Goal: Contribute content: Contribute content

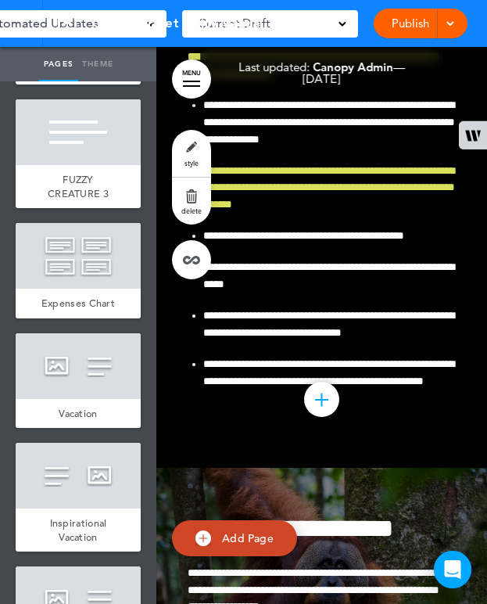
scroll to position [2899, 0]
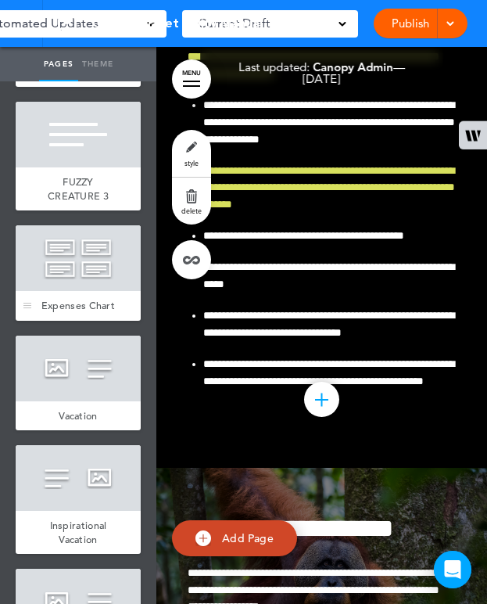
click at [67, 291] on div at bounding box center [78, 258] width 125 height 66
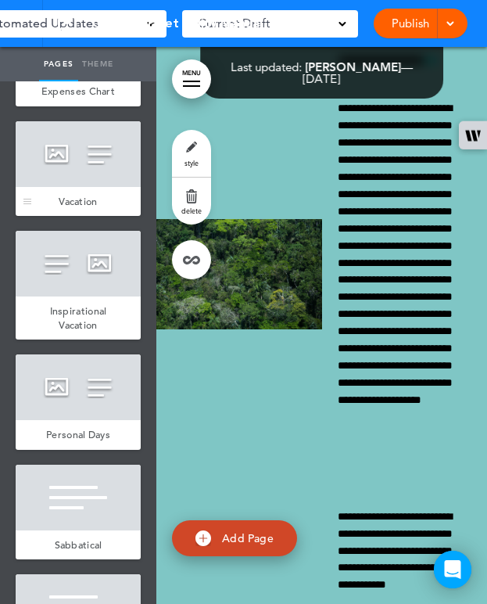
scroll to position [3110, 0]
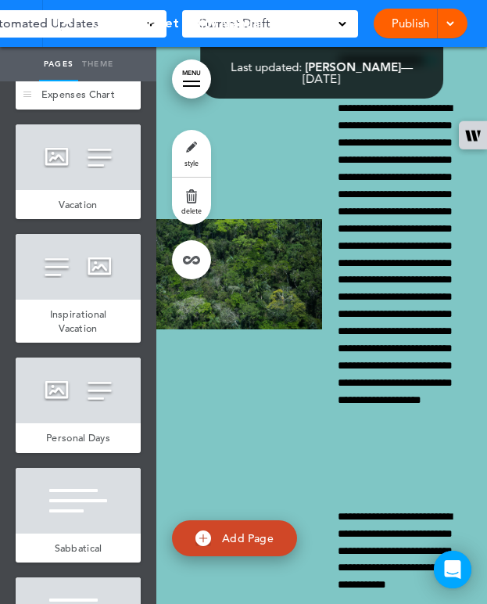
click at [58, 80] on div at bounding box center [78, 47] width 125 height 66
click at [66, 80] on div at bounding box center [78, 47] width 125 height 66
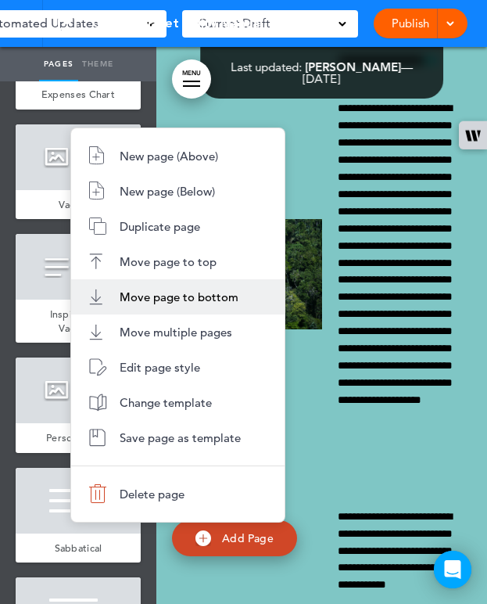
click at [176, 292] on span "Move page to bottom" at bounding box center [179, 296] width 119 height 15
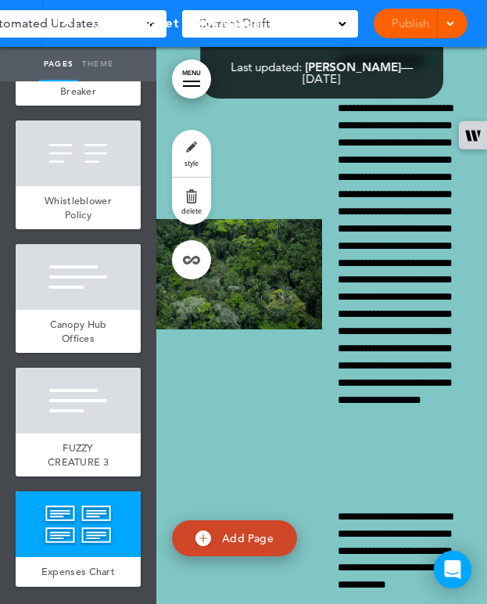
scroll to position [7484, 0]
click at [95, 500] on div at bounding box center [78, 524] width 125 height 66
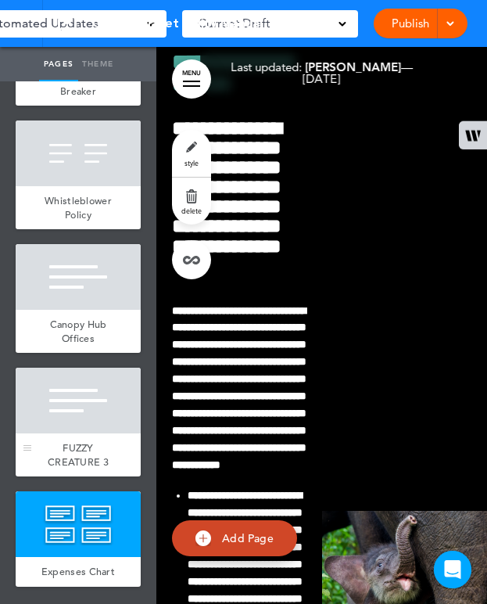
drag, startPoint x: 72, startPoint y: 546, endPoint x: 75, endPoint y: 453, distance: 93.9
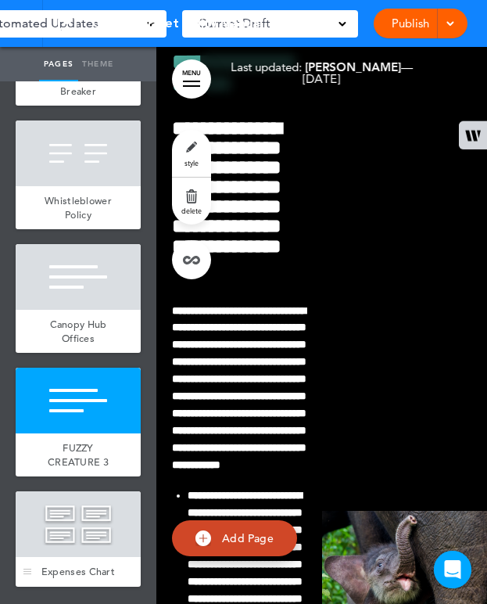
click at [67, 508] on div at bounding box center [78, 524] width 125 height 66
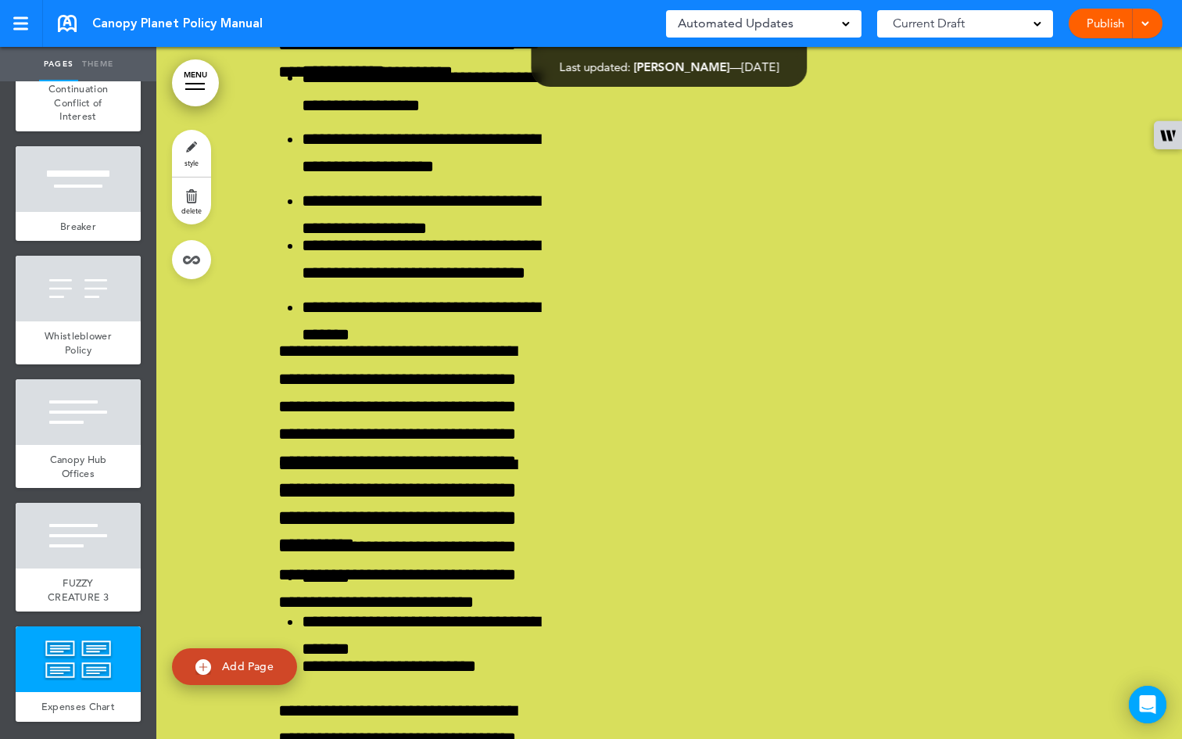
scroll to position [7348, 0]
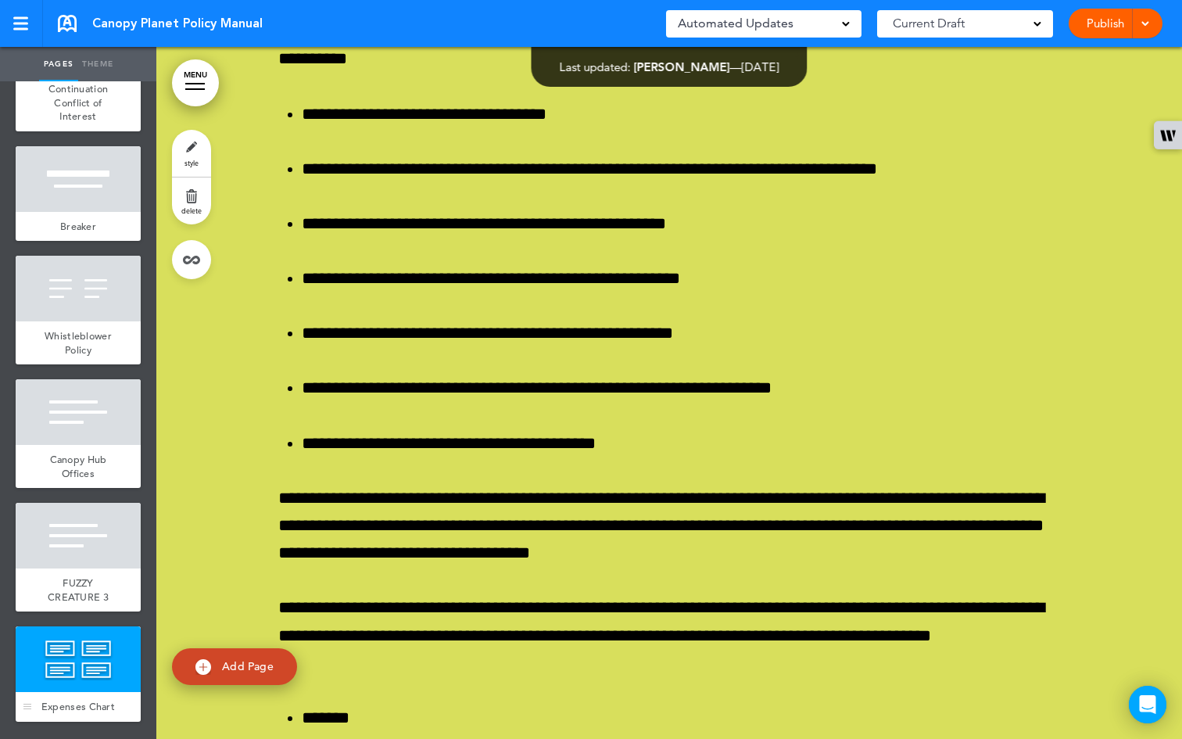
click at [73, 603] on div at bounding box center [78, 659] width 125 height 66
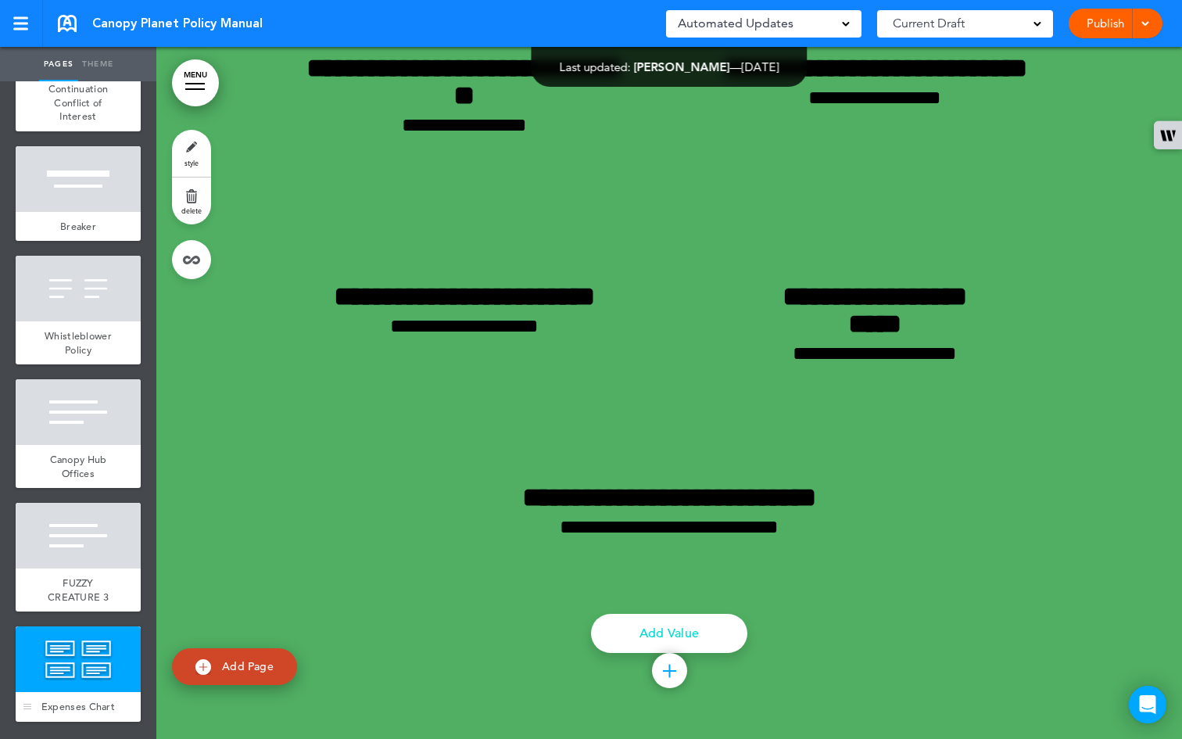
scroll to position [73118, 0]
click at [73, 603] on div at bounding box center [78, 659] width 125 height 66
drag, startPoint x: 62, startPoint y: 641, endPoint x: 48, endPoint y: 505, distance: 136.7
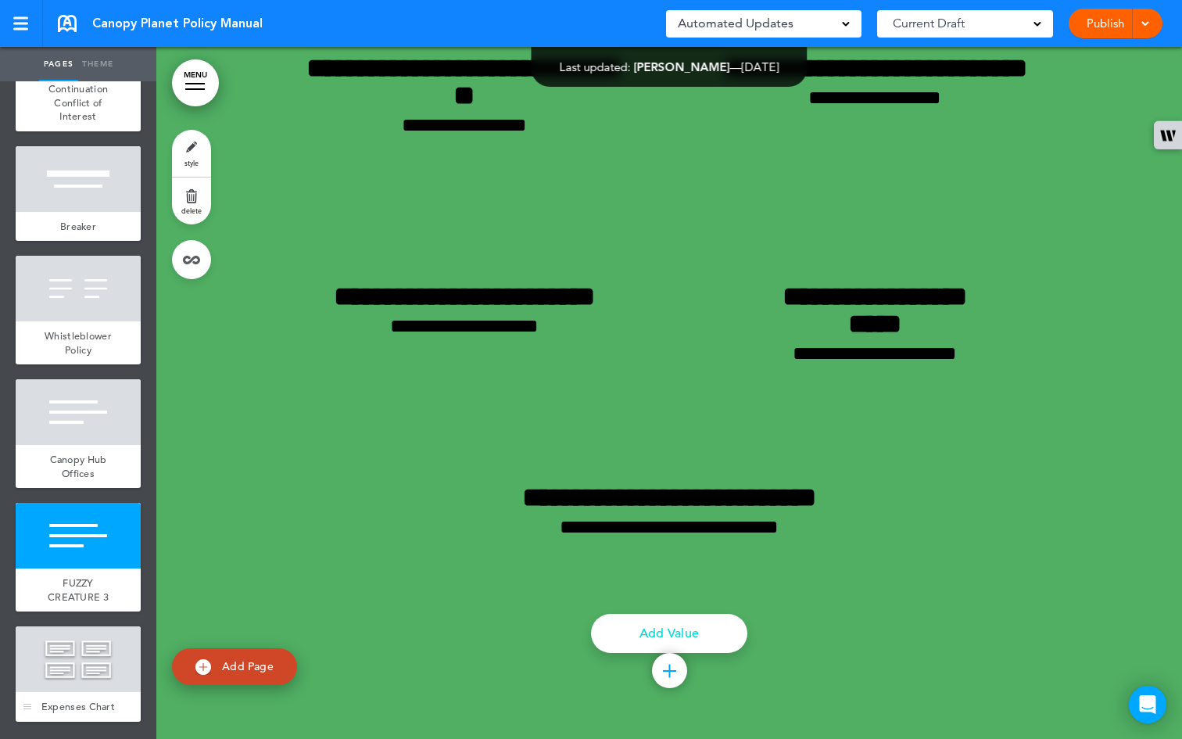
click at [78, 603] on div "Expenses Chart" at bounding box center [78, 707] width 125 height 30
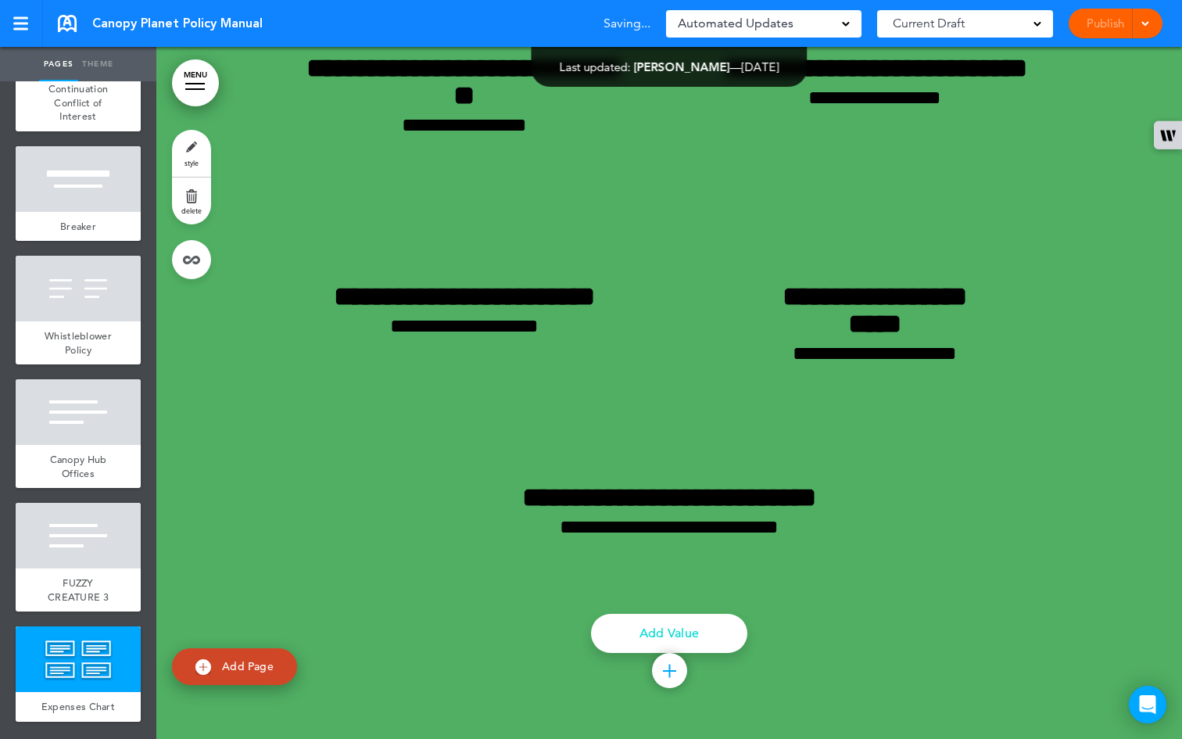
click at [231, 405] on div at bounding box center [669, 7] width 1026 height 1464
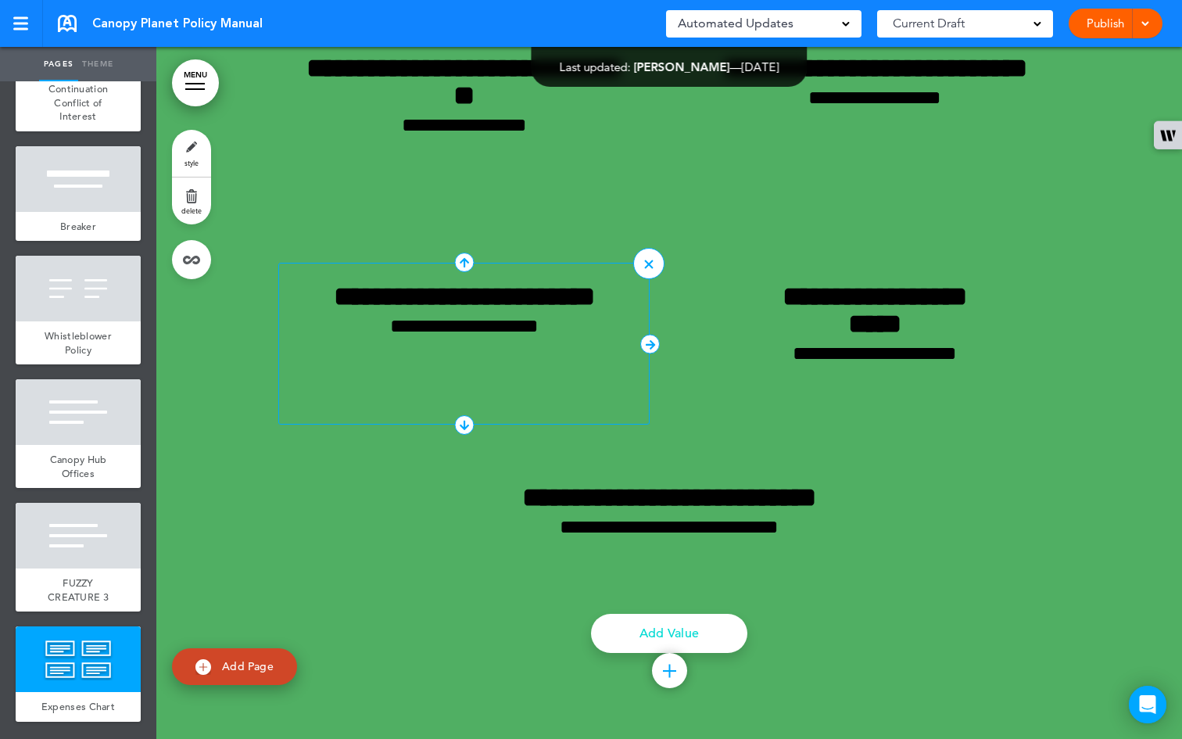
scroll to position [73509, 0]
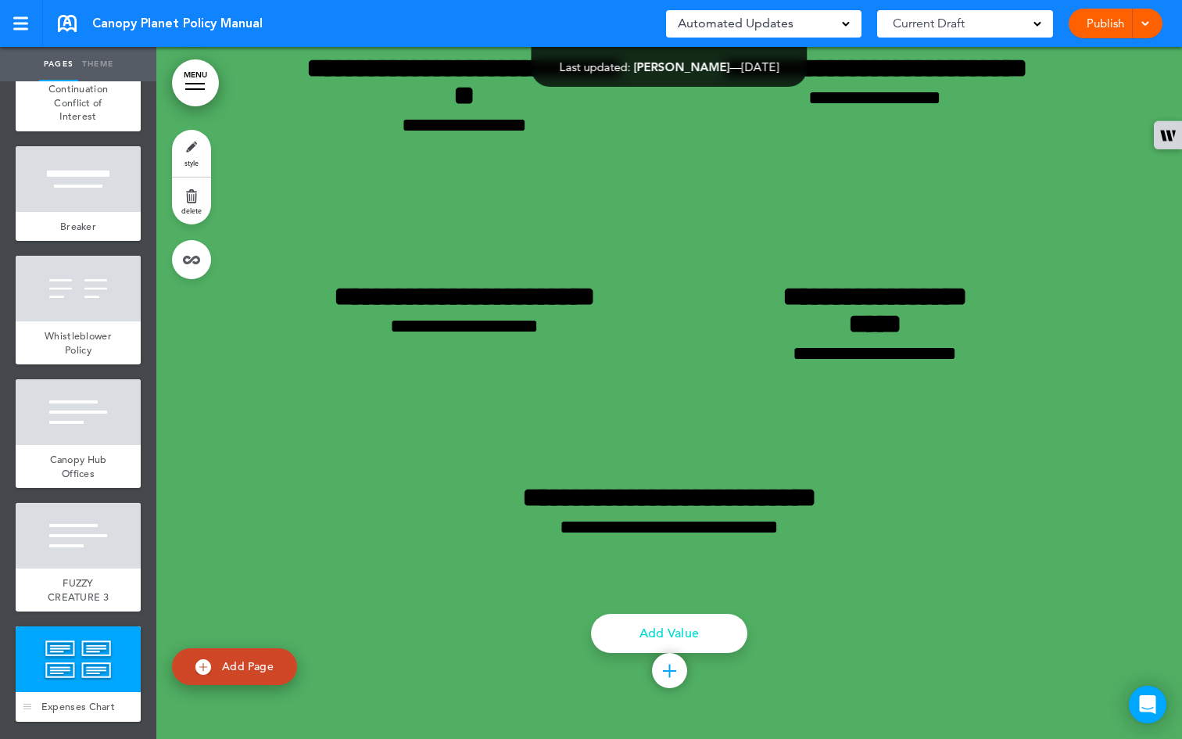
click at [46, 603] on div at bounding box center [78, 659] width 125 height 66
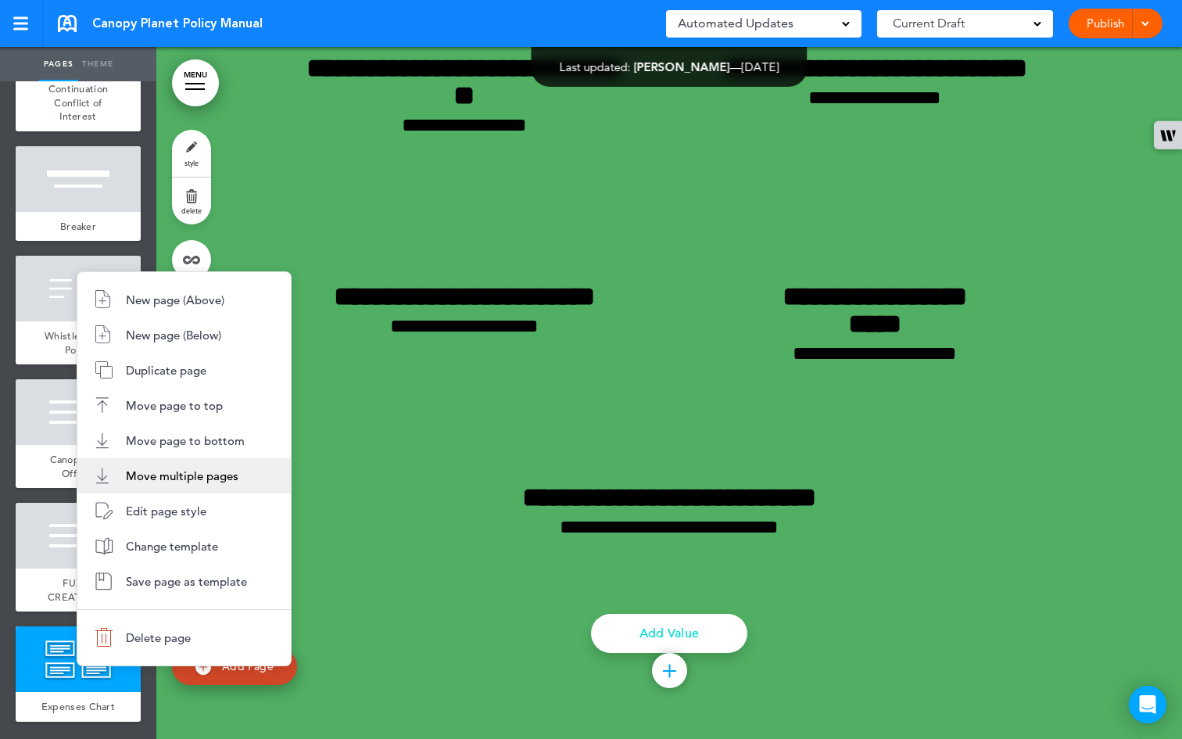
click at [156, 475] on span "Move multiple pages" at bounding box center [182, 475] width 113 height 15
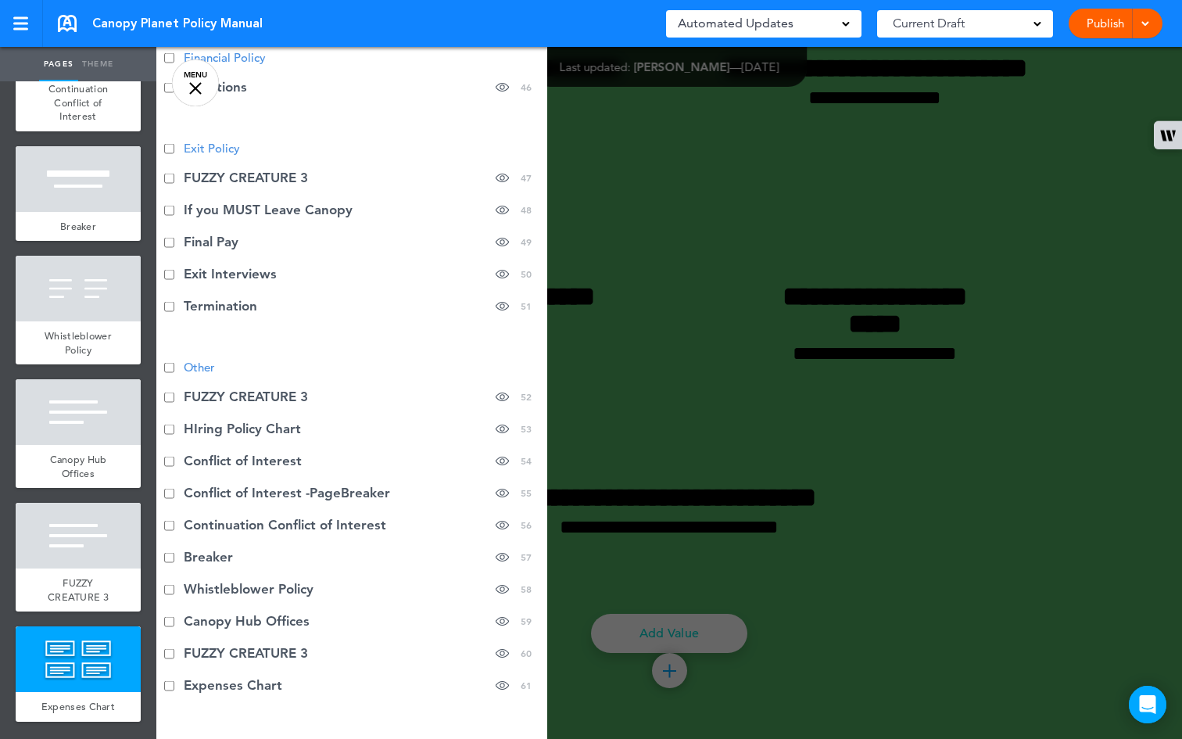
scroll to position [1888, 0]
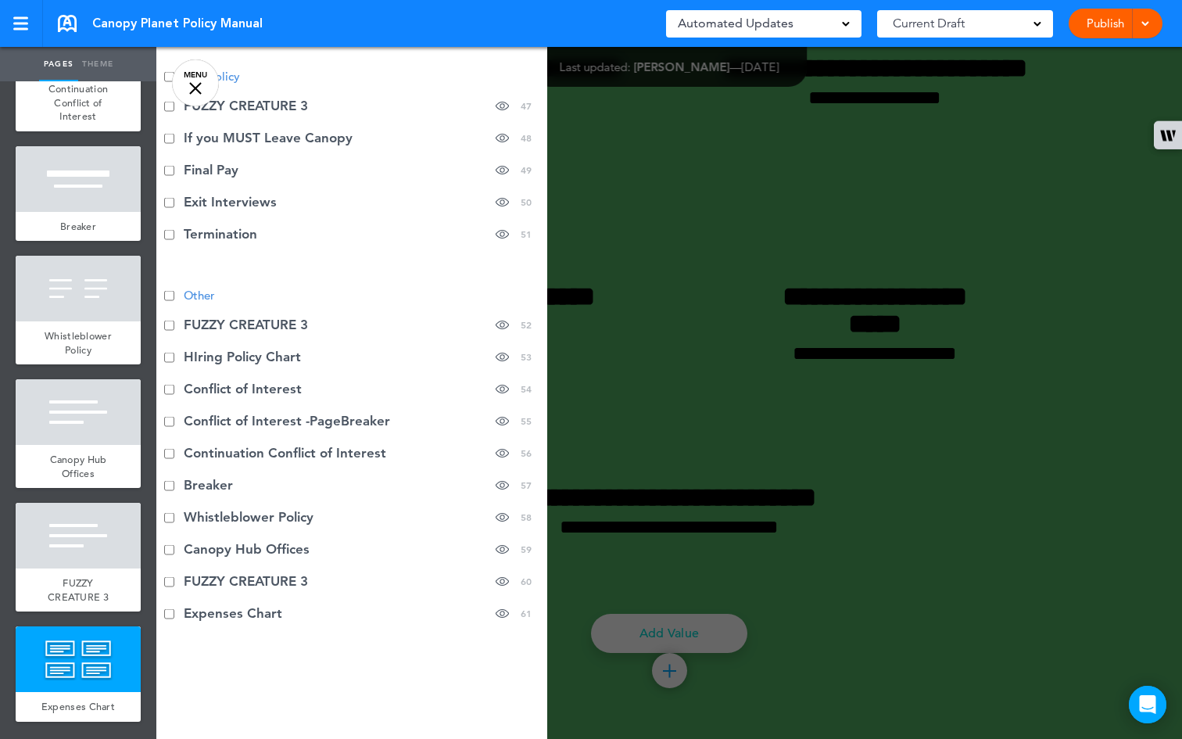
click at [244, 603] on li "Expenses Chart hide page in table of contents 61" at bounding box center [351, 613] width 391 height 32
click at [232, 603] on div "Cancel Continue ? Move or rearrange pages easily by selecting whole sections or…" at bounding box center [351, 416] width 391 height 739
click at [215, 603] on li "Expenses Chart hide page in table of contents 61" at bounding box center [351, 613] width 391 height 32
click at [219, 603] on li "Expenses Chart hide page in table of contents 61" at bounding box center [351, 613] width 391 height 32
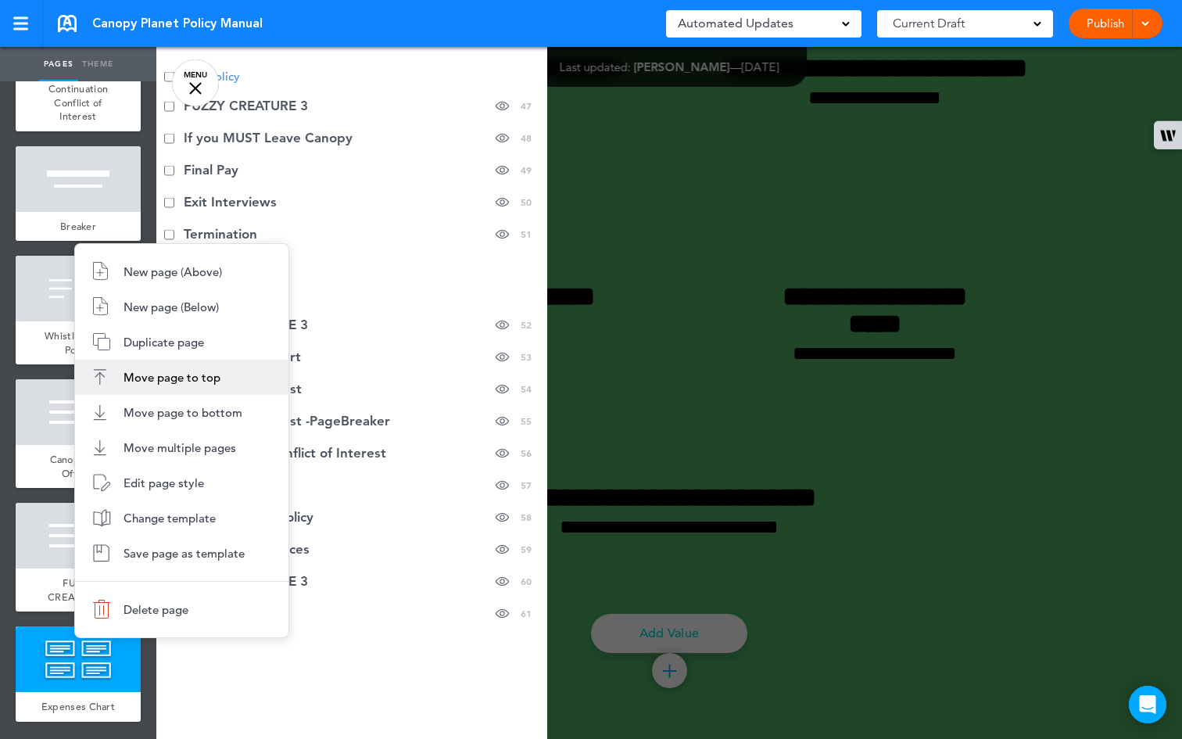
click at [157, 377] on span "Move page to top" at bounding box center [172, 377] width 97 height 15
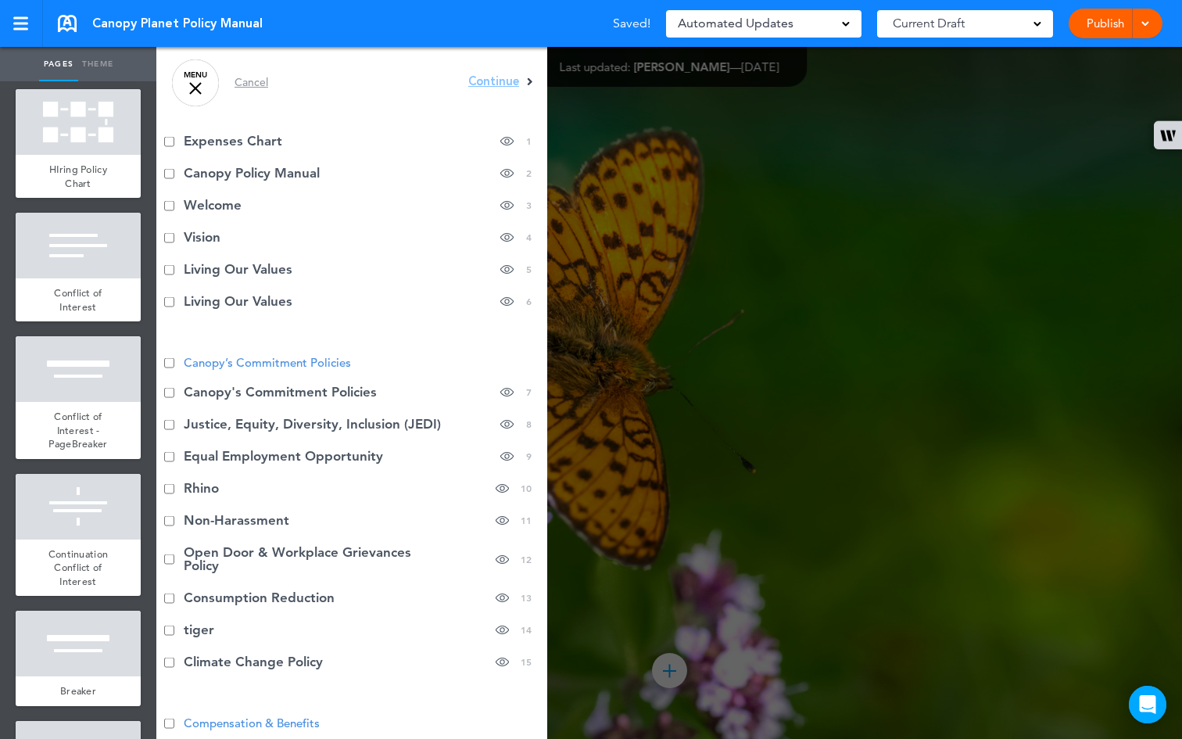
scroll to position [6423, 0]
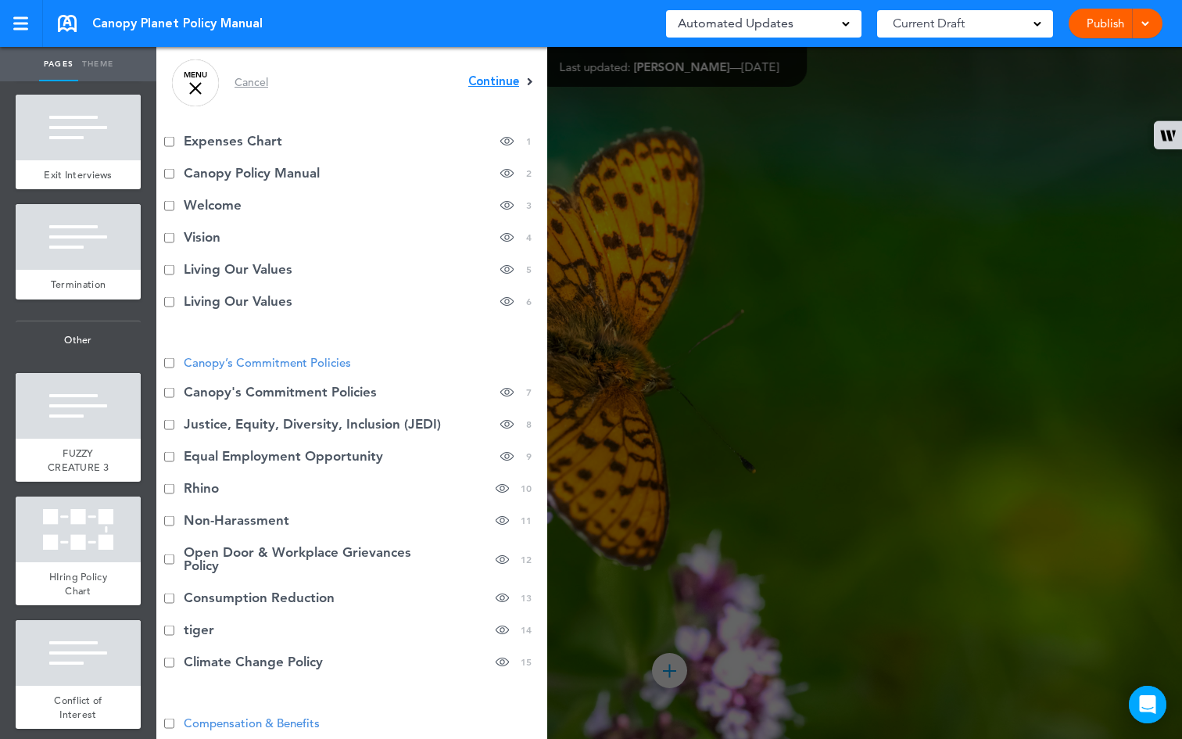
click at [472, 79] on span "Continue" at bounding box center [493, 82] width 51 height 12
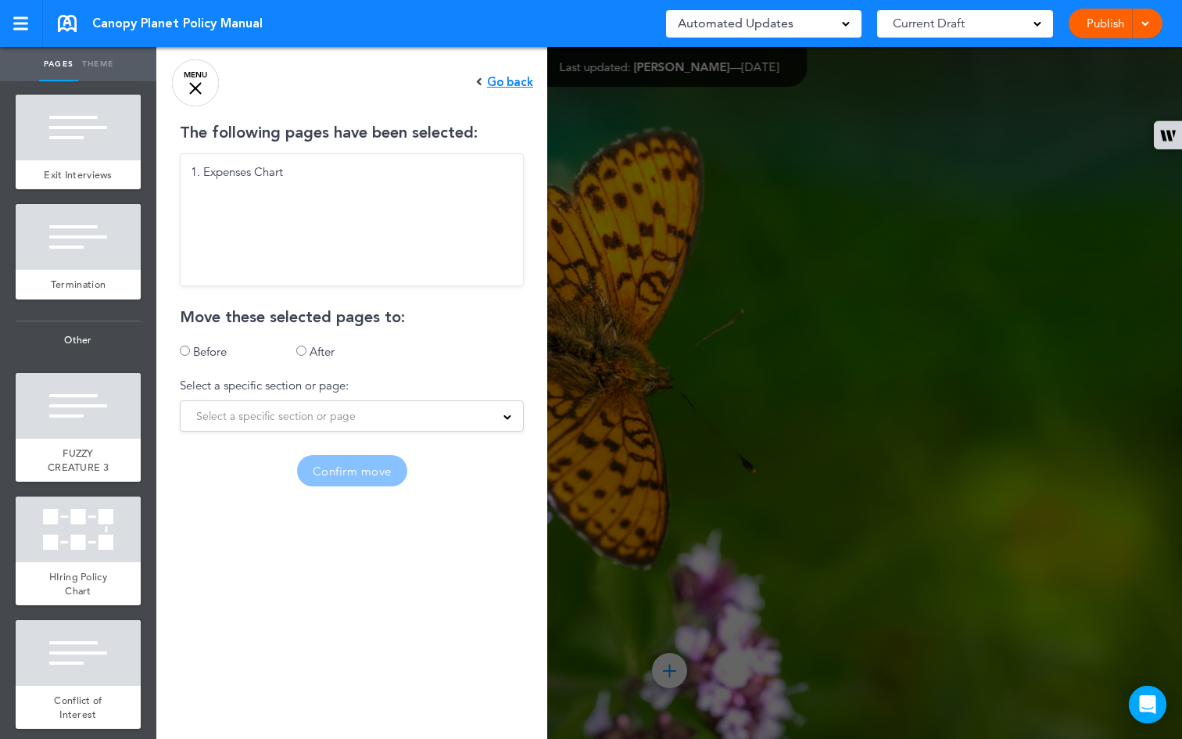
click at [262, 426] on span "Select a specific section or page" at bounding box center [275, 416] width 159 height 22
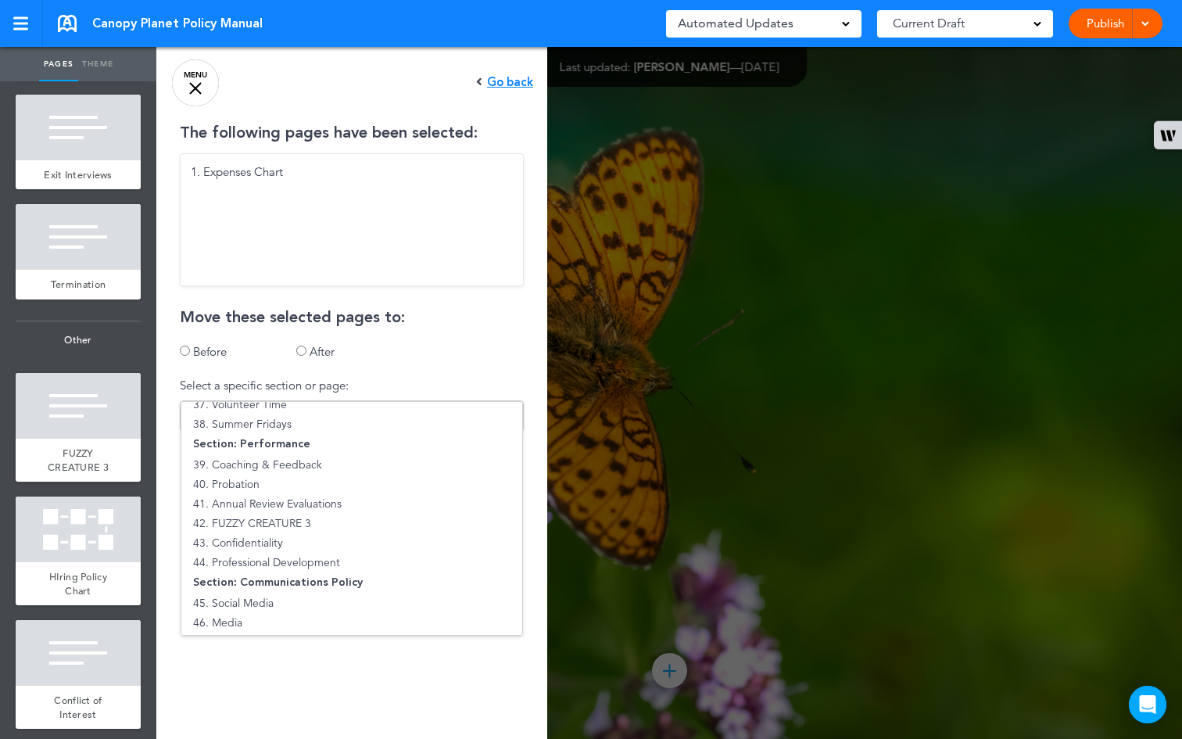
scroll to position [895, 0]
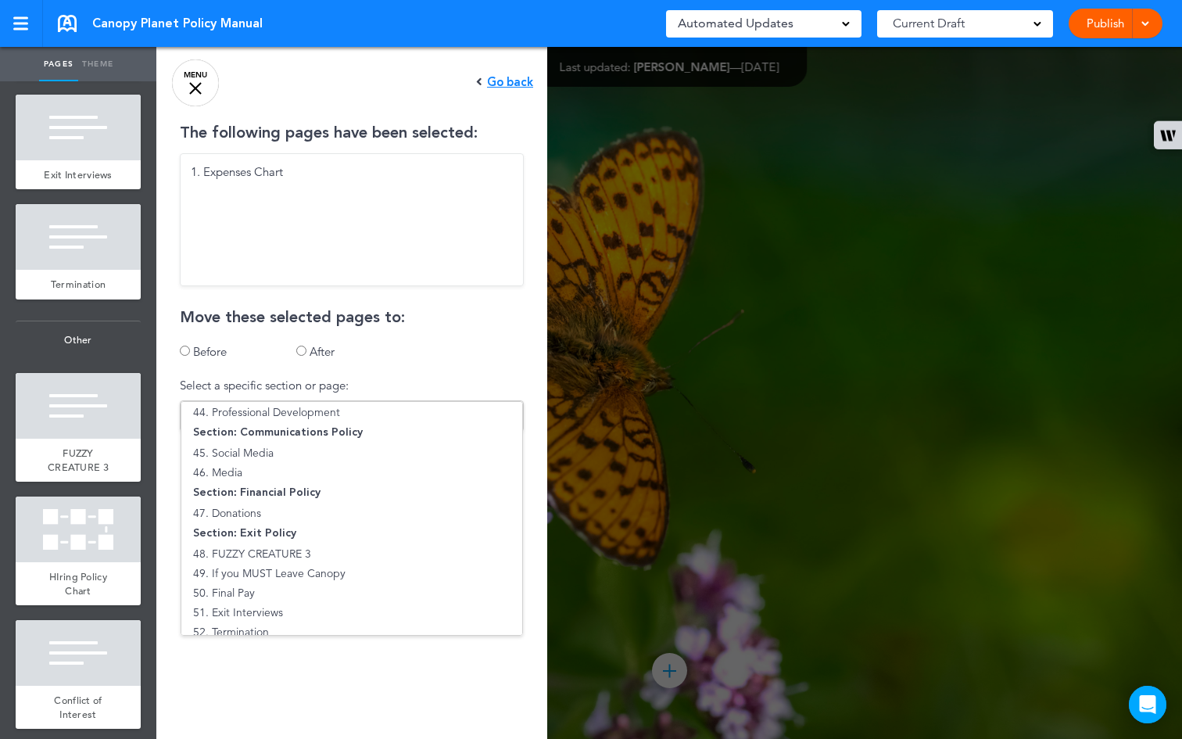
click at [285, 494] on ul "1. Canopy Policy Manual 2. Welcome 3. Vision 4. Living Our Values 5. Living Our…" at bounding box center [352, 518] width 342 height 235
click at [236, 518] on li "47. Donations" at bounding box center [351, 513] width 341 height 20
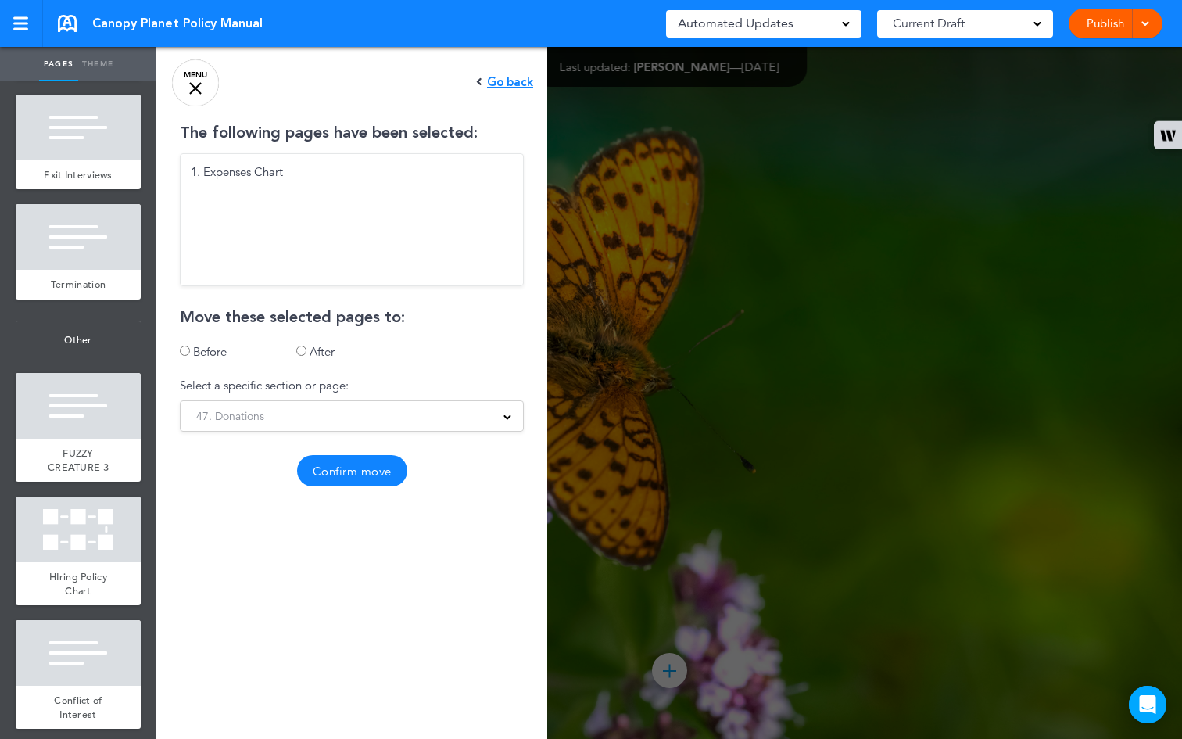
click at [343, 475] on button "Confirm move" at bounding box center [352, 470] width 110 height 31
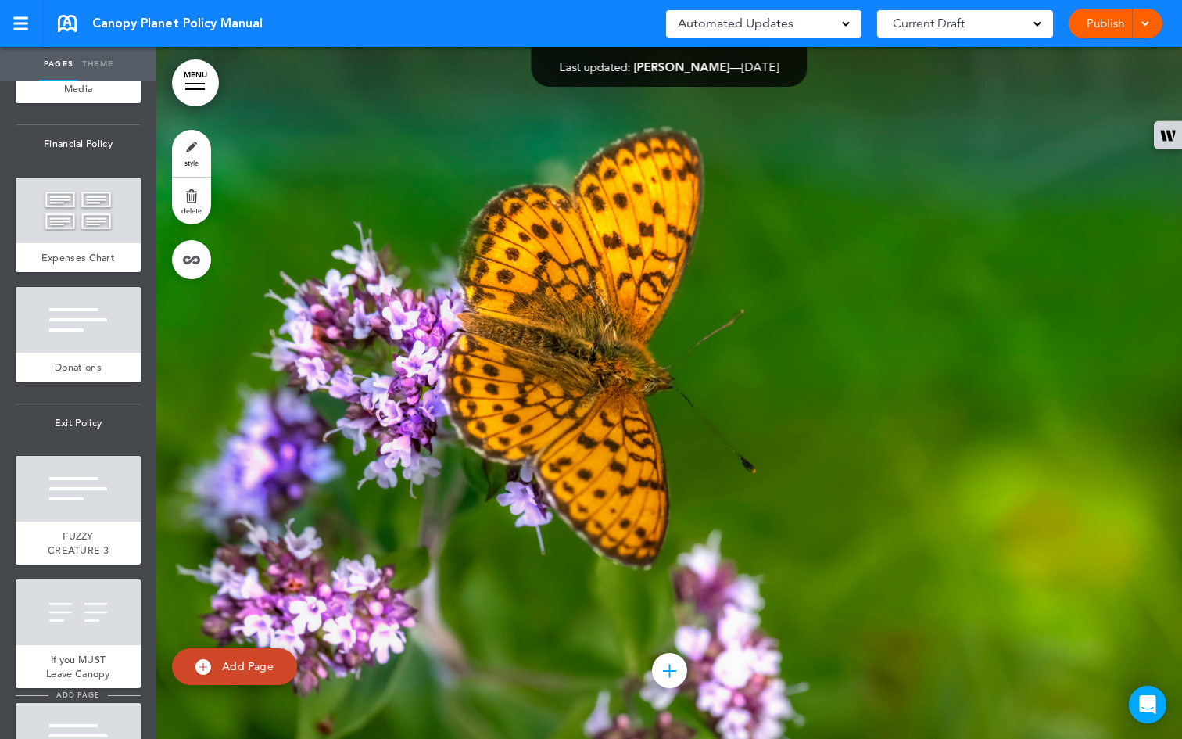
scroll to position [5700, 0]
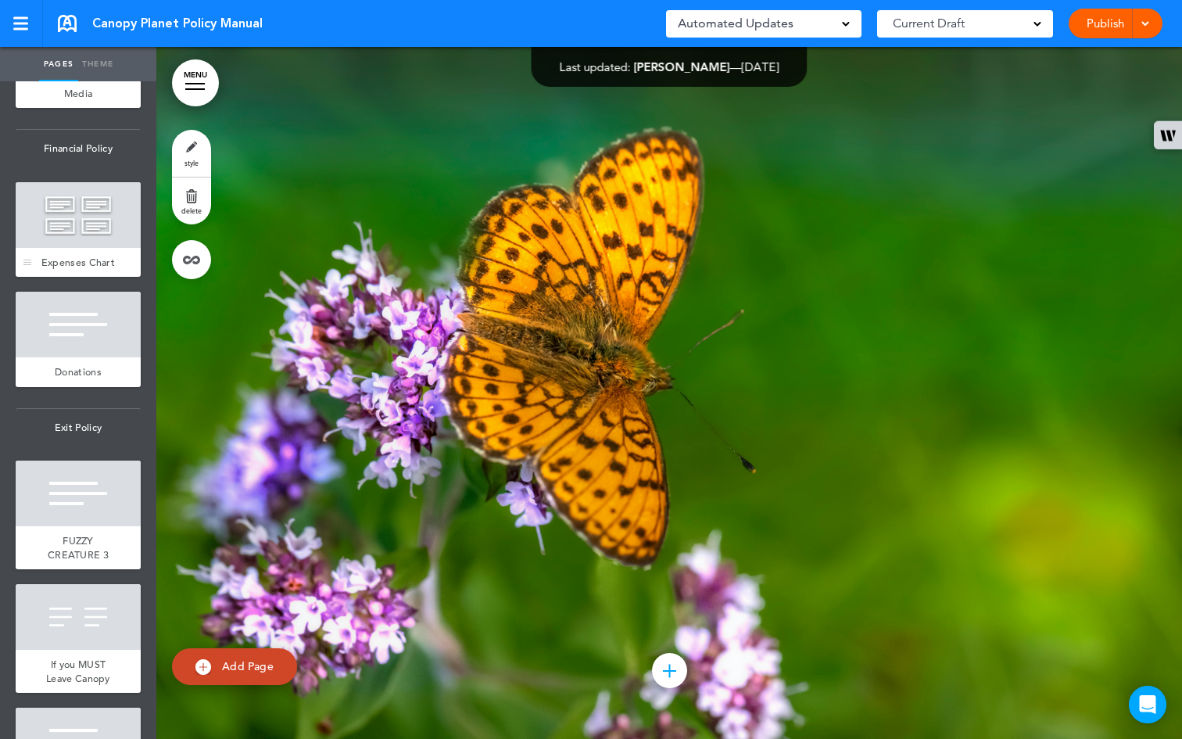
click at [100, 278] on div "Expenses Chart" at bounding box center [78, 263] width 125 height 30
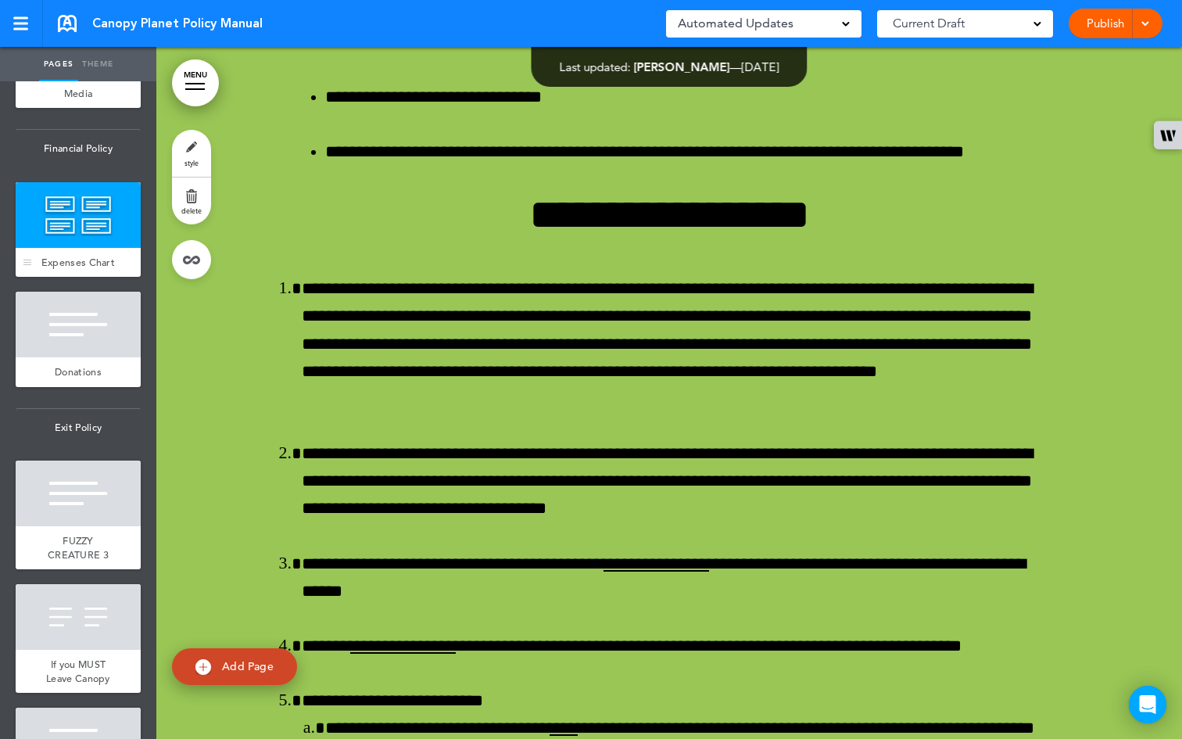
scroll to position [50914, 0]
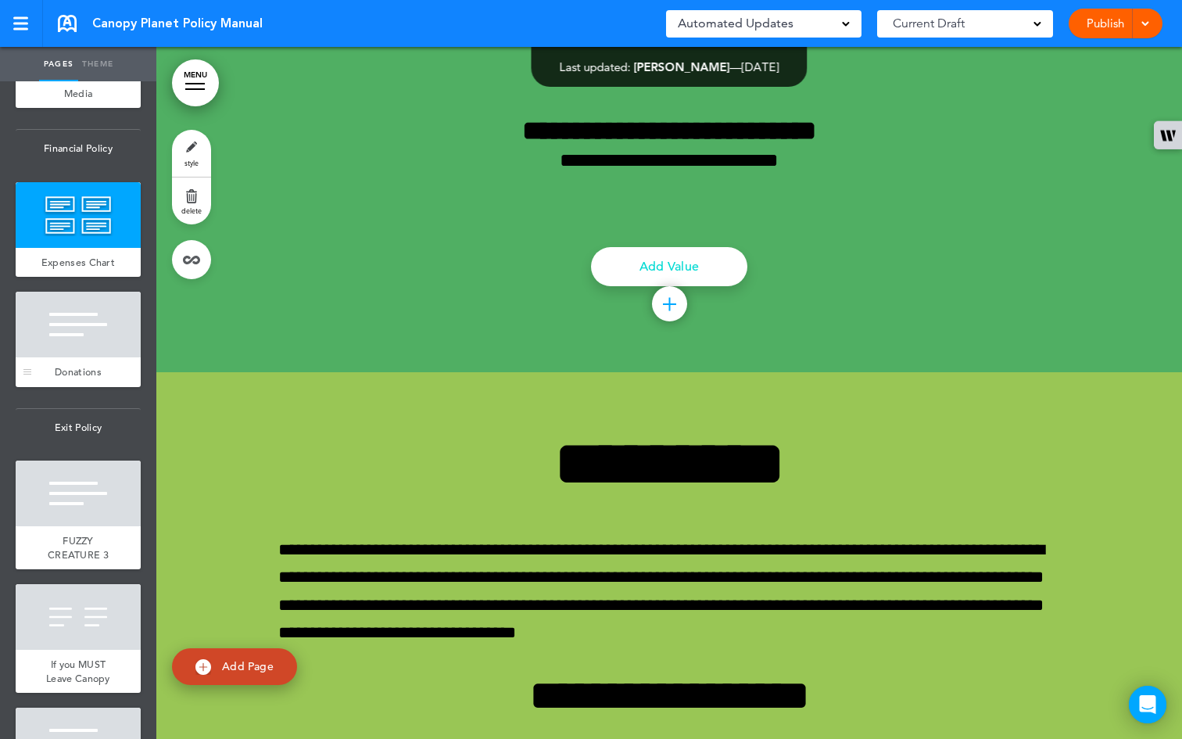
click at [99, 357] on div at bounding box center [78, 325] width 125 height 66
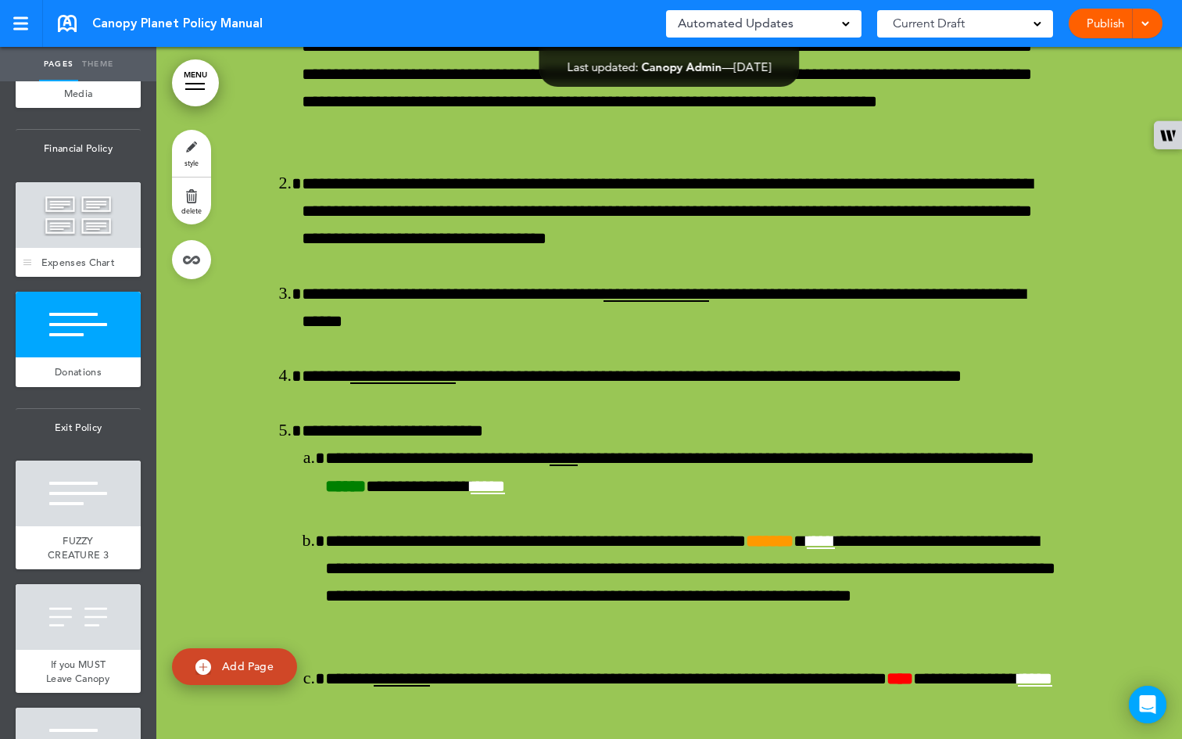
click at [97, 278] on div "Expenses Chart" at bounding box center [78, 263] width 125 height 30
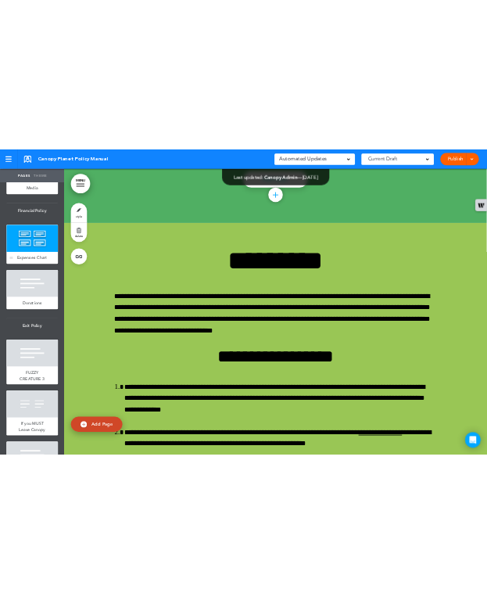
scroll to position [50914, 0]
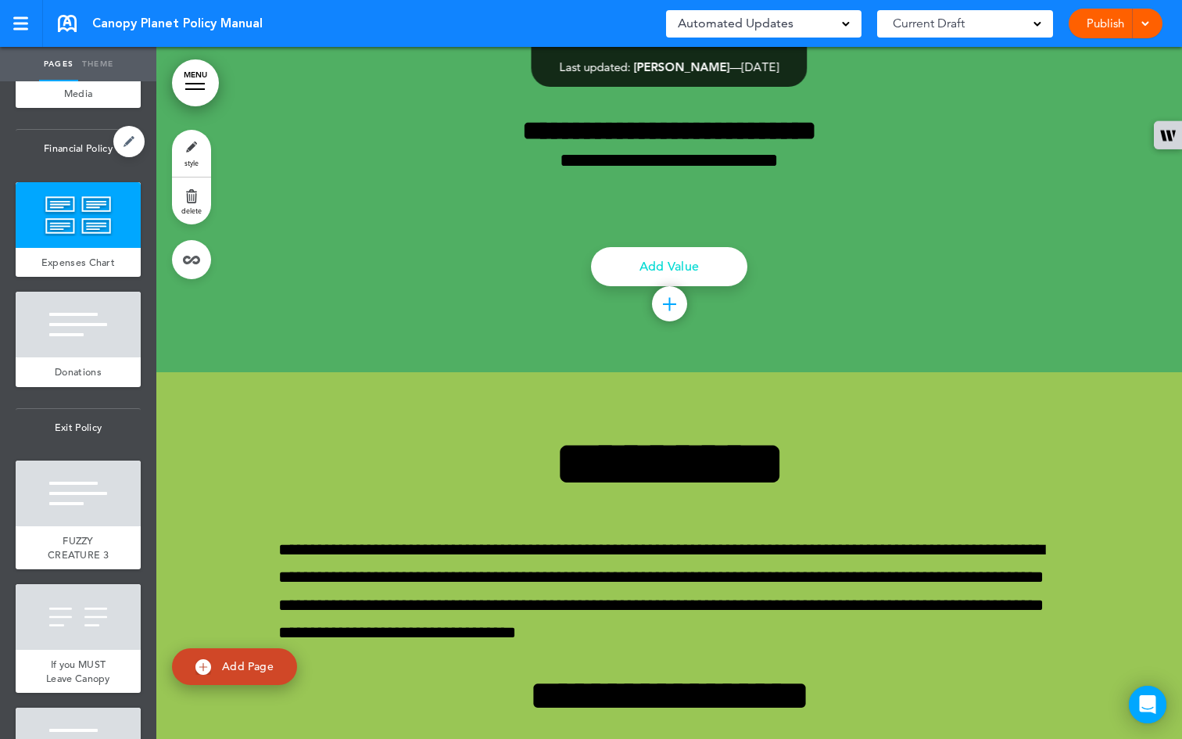
click at [88, 167] on span "Financial Policy" at bounding box center [78, 149] width 125 height 38
click at [113, 157] on link at bounding box center [128, 141] width 31 height 31
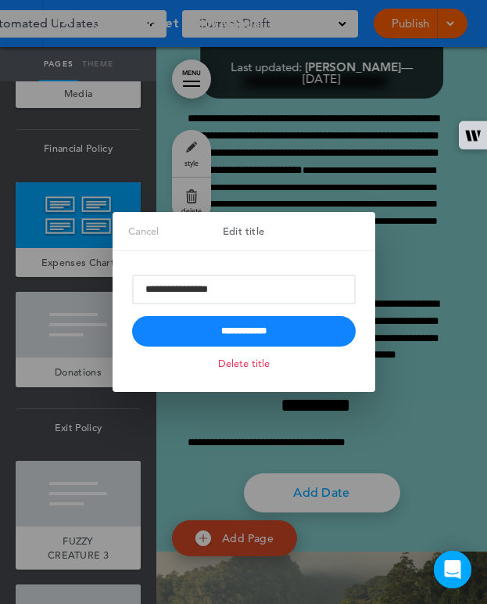
scroll to position [50853, 0]
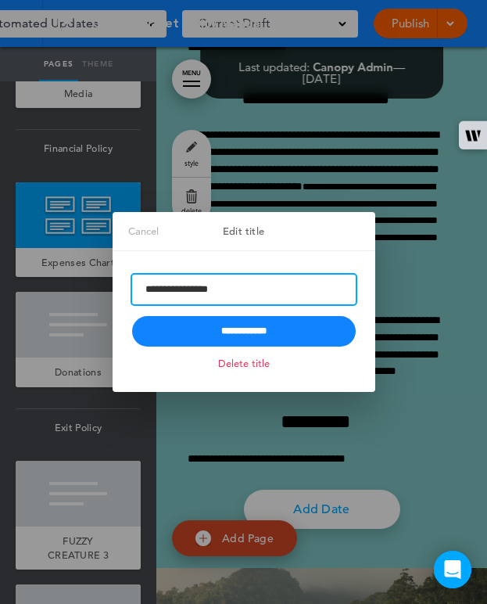
click at [164, 295] on input "**********" at bounding box center [244, 289] width 224 height 30
click at [222, 293] on input "**********" at bounding box center [244, 289] width 224 height 30
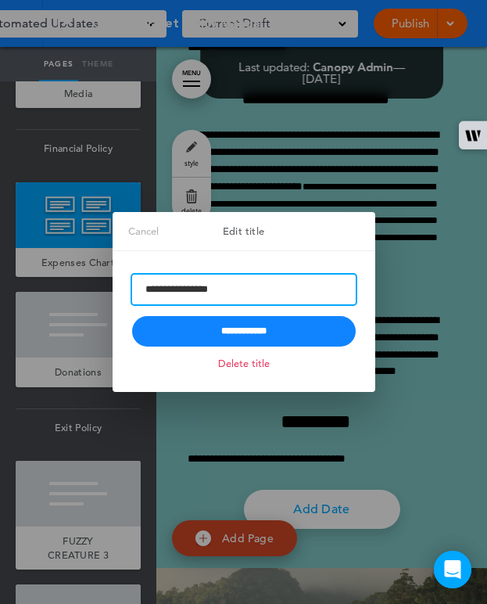
click at [222, 293] on input "**********" at bounding box center [244, 289] width 224 height 30
paste input "**********"
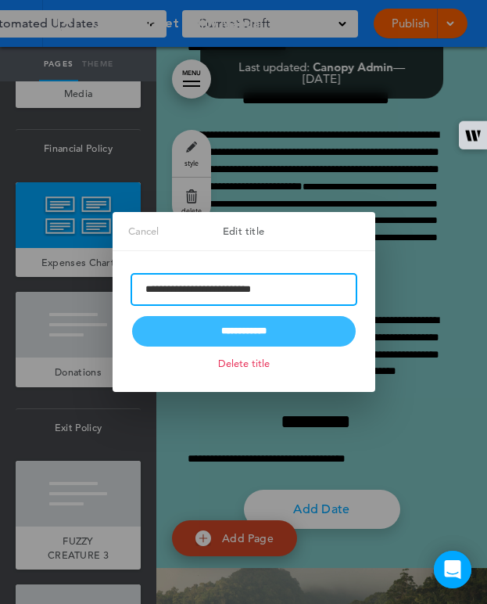
type input "**********"
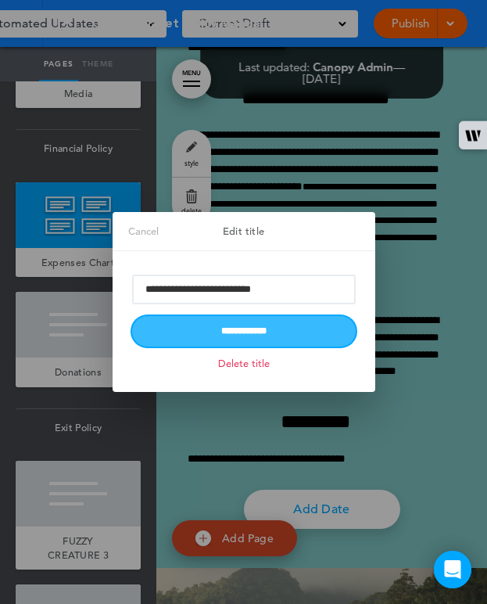
click at [239, 324] on input "**********" at bounding box center [244, 331] width 224 height 30
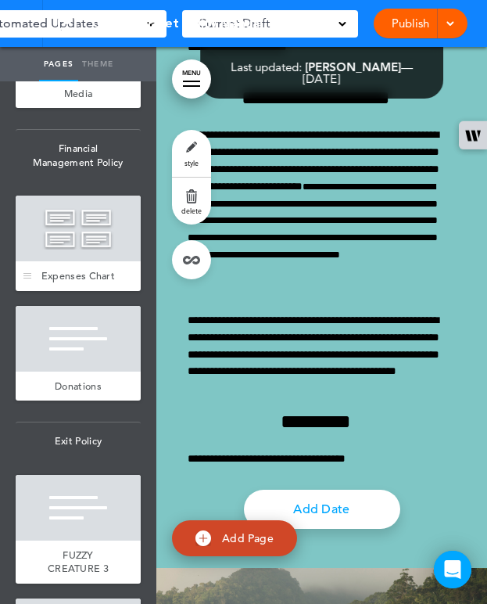
click at [63, 261] on div at bounding box center [78, 228] width 125 height 66
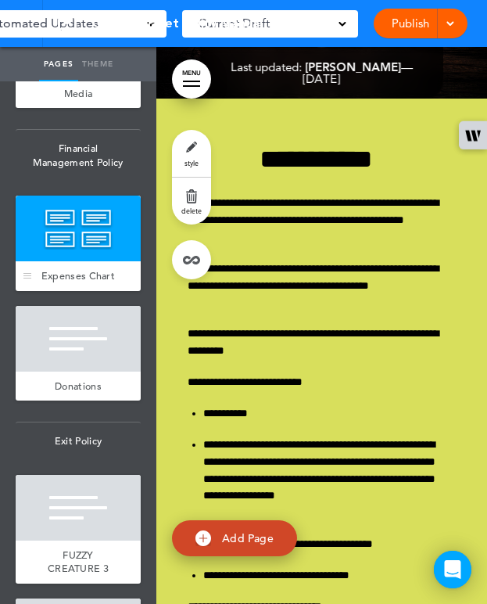
scroll to position [39087, 0]
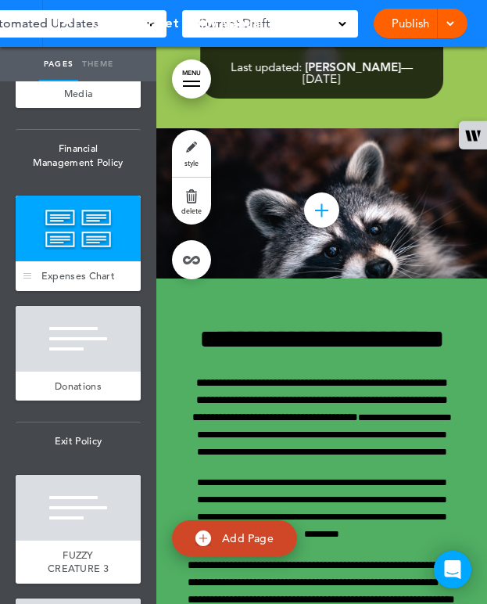
click at [86, 261] on div at bounding box center [78, 228] width 125 height 66
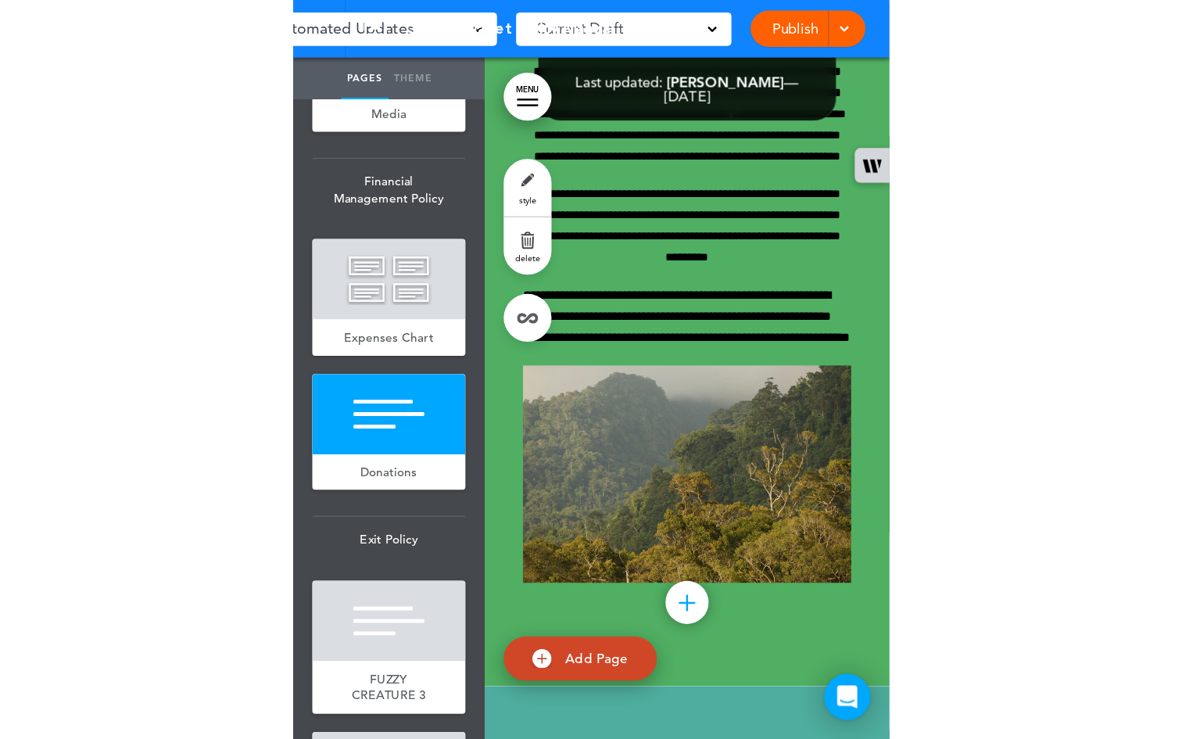
scroll to position [39412, 0]
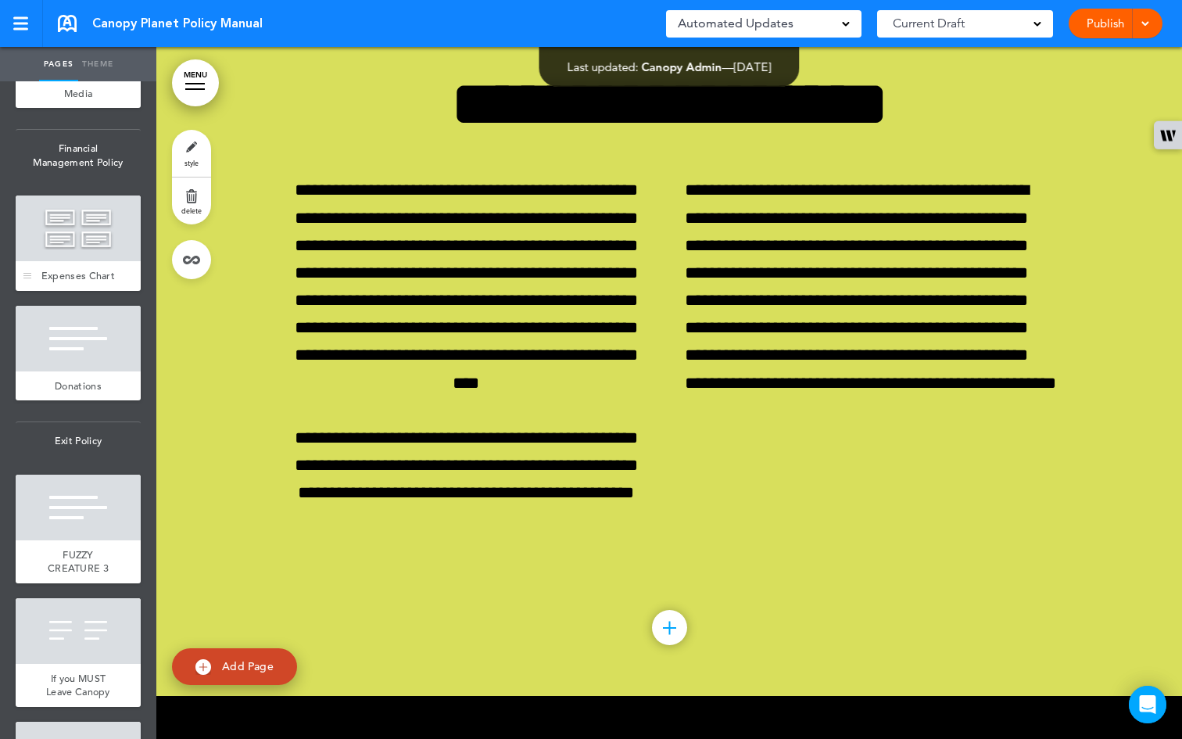
click at [102, 261] on div at bounding box center [78, 228] width 125 height 66
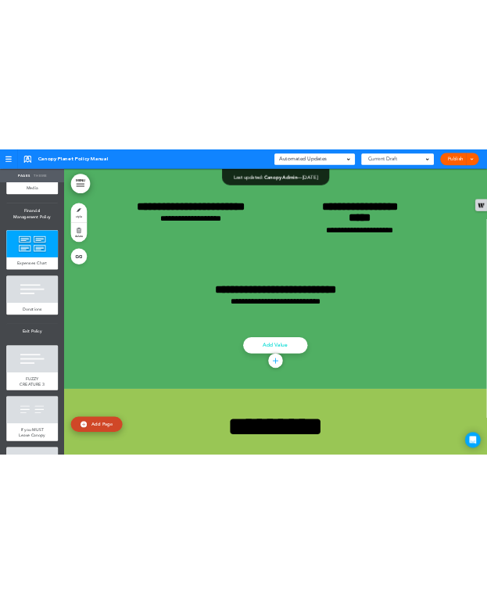
scroll to position [50821, 0]
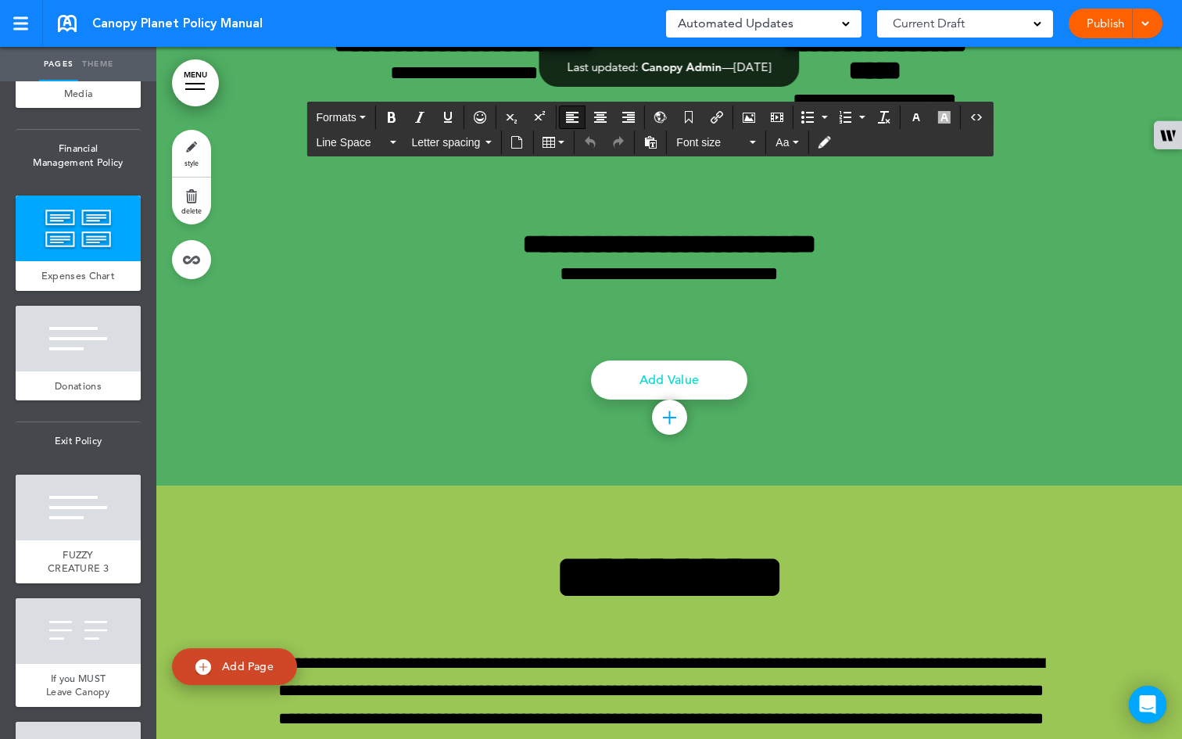
scroll to position [50802, 0]
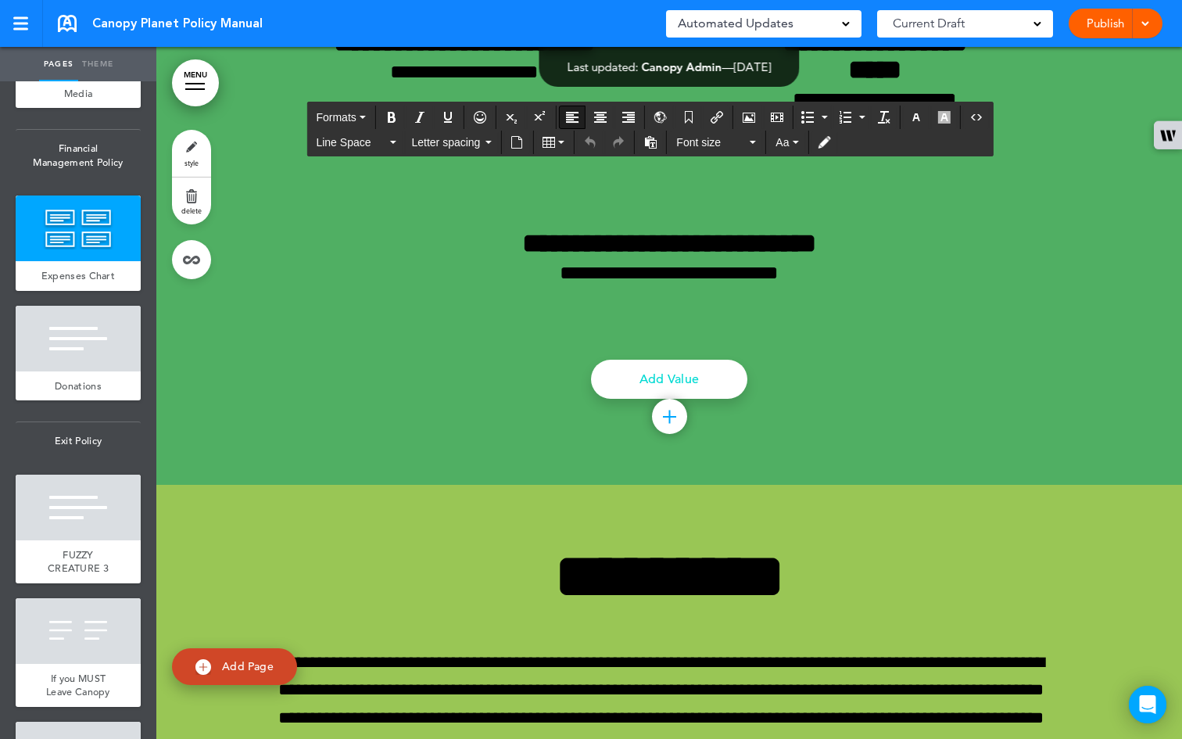
drag, startPoint x: 834, startPoint y: 484, endPoint x: 278, endPoint y: 339, distance: 575.1
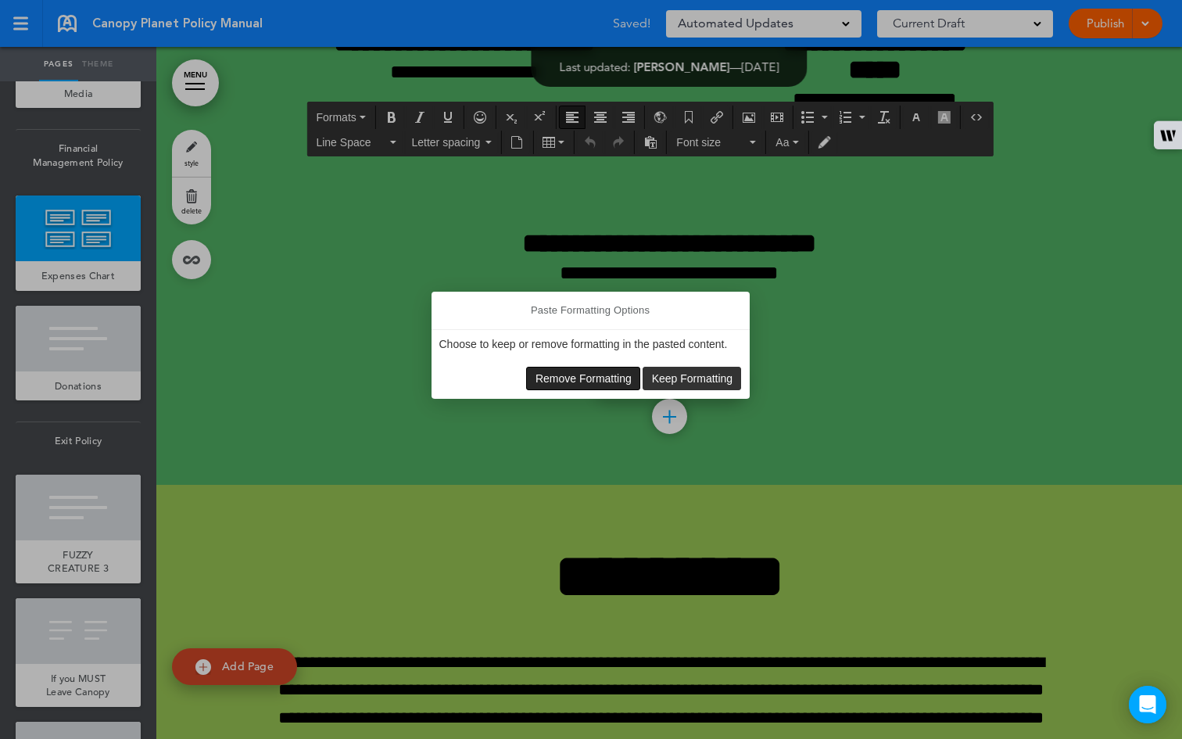
click at [486, 378] on span "Remove Formatting" at bounding box center [583, 378] width 96 height 13
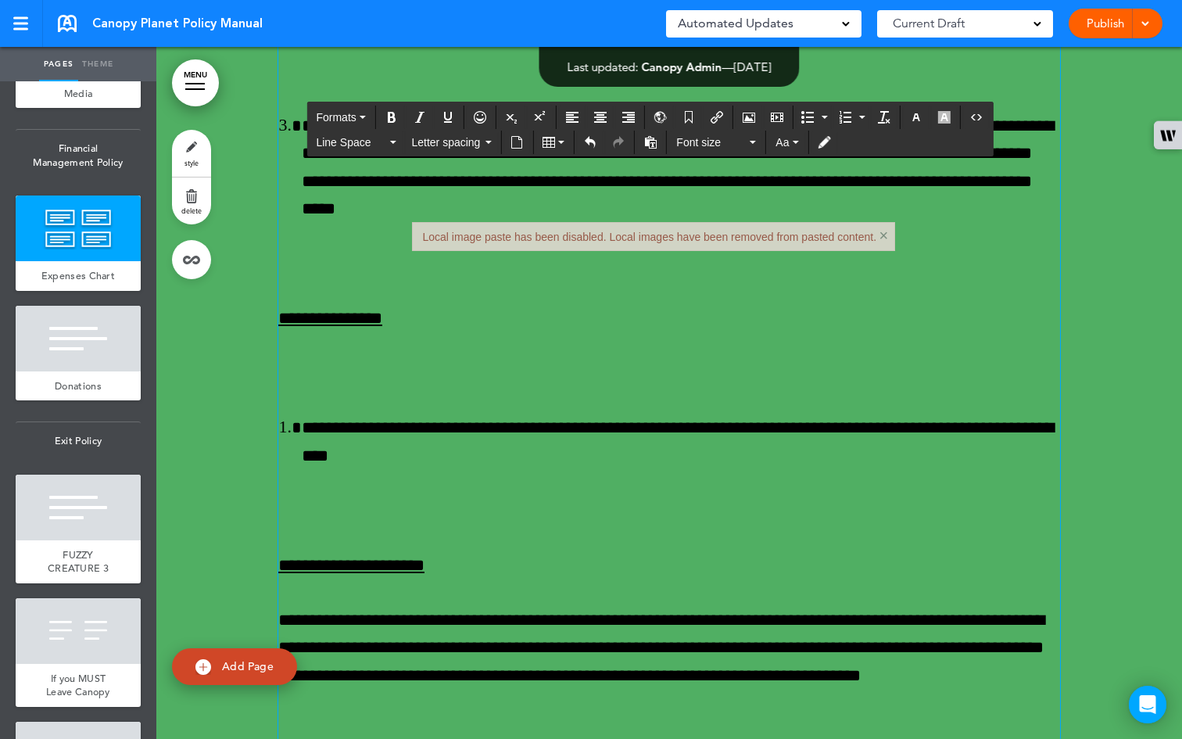
scroll to position [50865, 0]
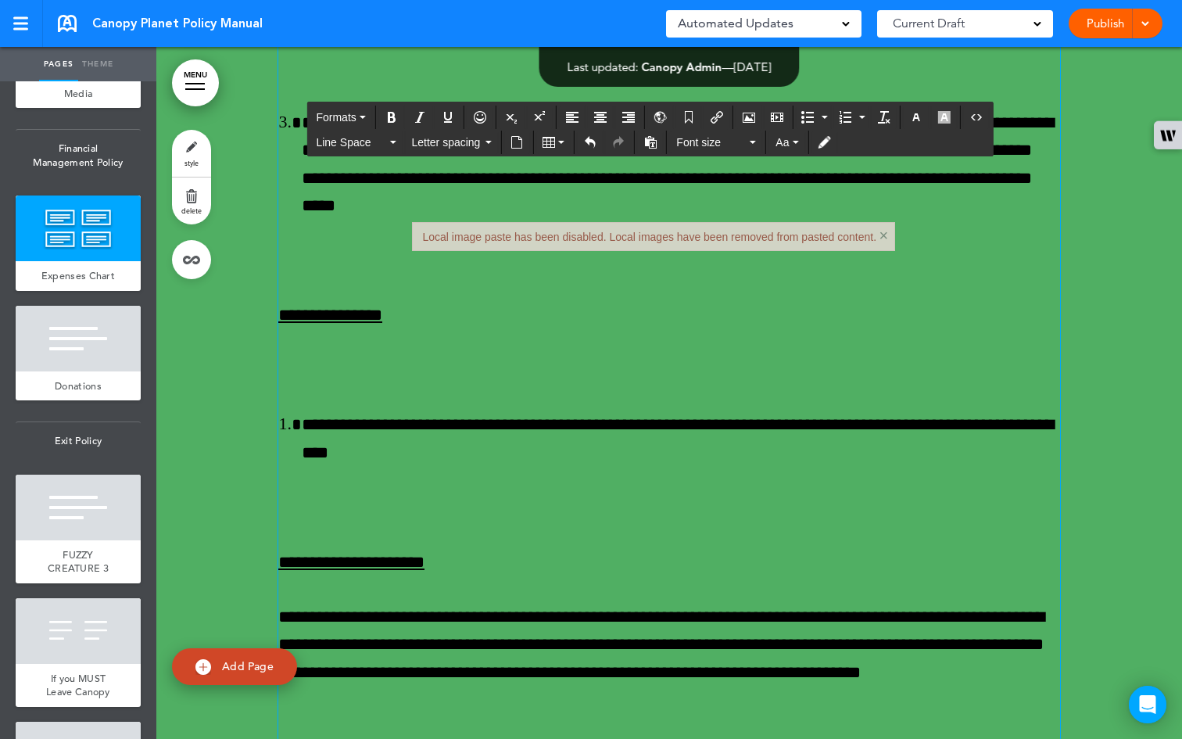
drag, startPoint x: 378, startPoint y: 543, endPoint x: 255, endPoint y: 300, distance: 272.3
click at [396, 145] on button "Line Space" at bounding box center [356, 142] width 92 height 22
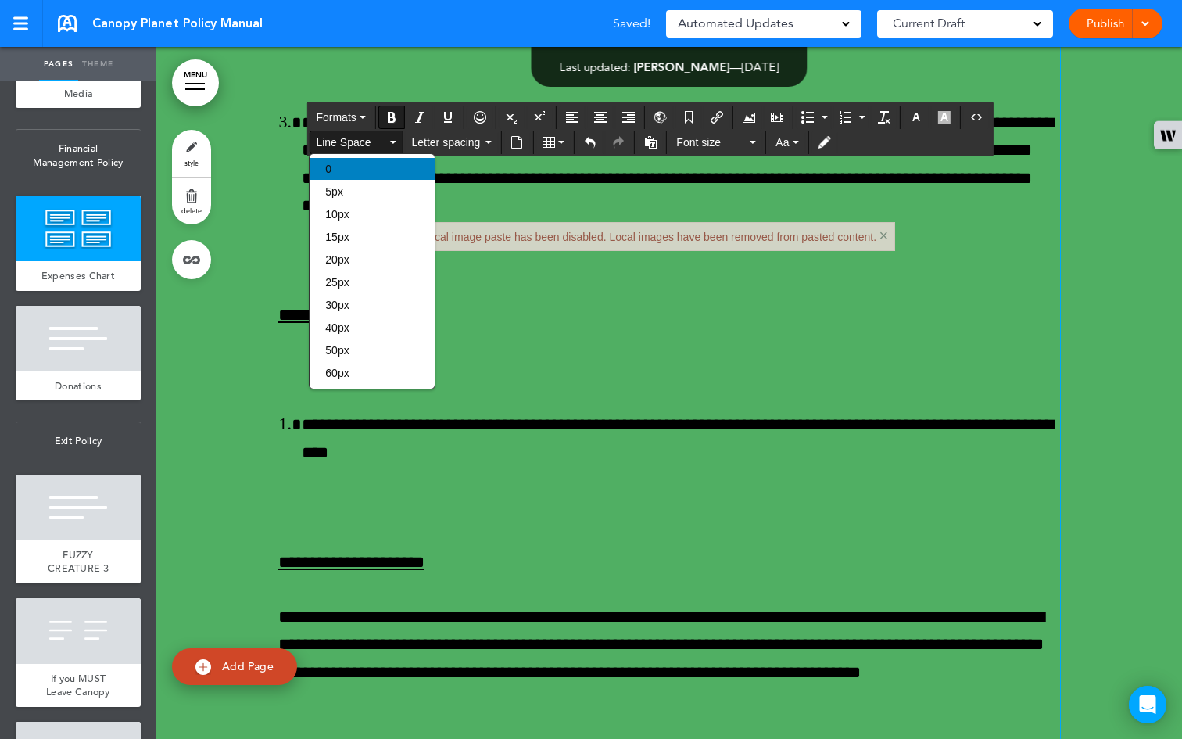
click at [386, 164] on div "0" at bounding box center [372, 169] width 125 height 22
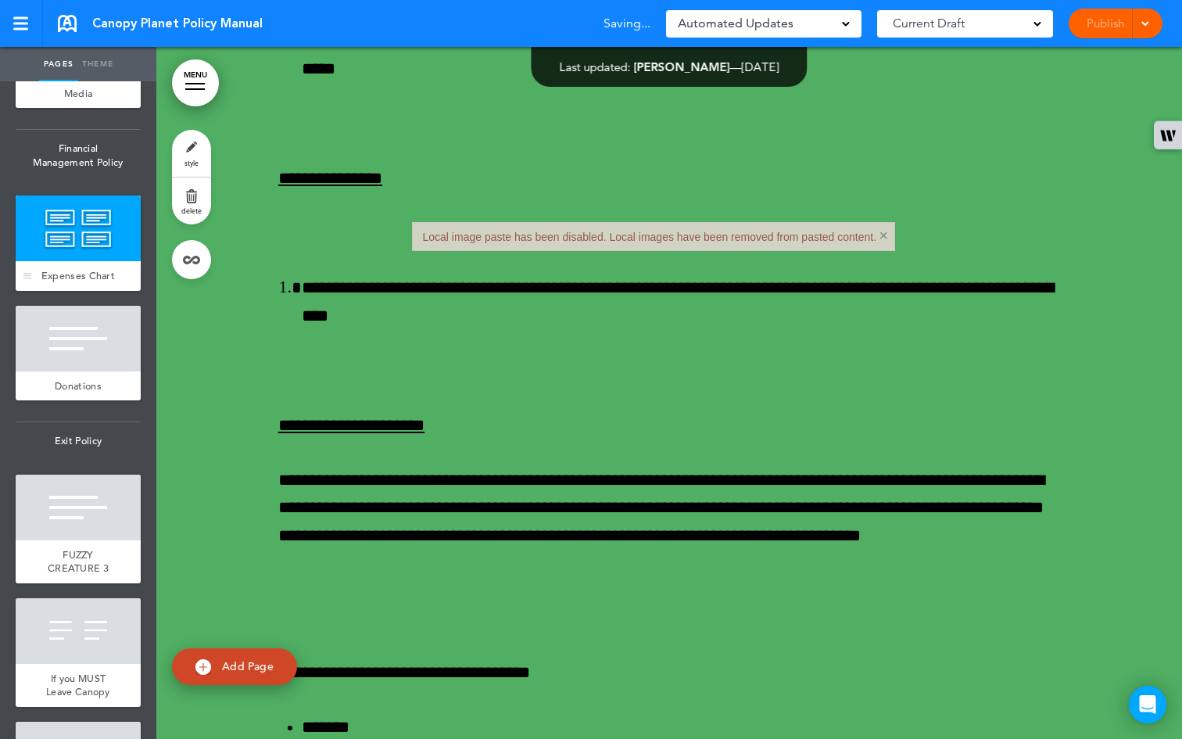
click at [73, 282] on span "Expenses Chart" at bounding box center [77, 275] width 73 height 13
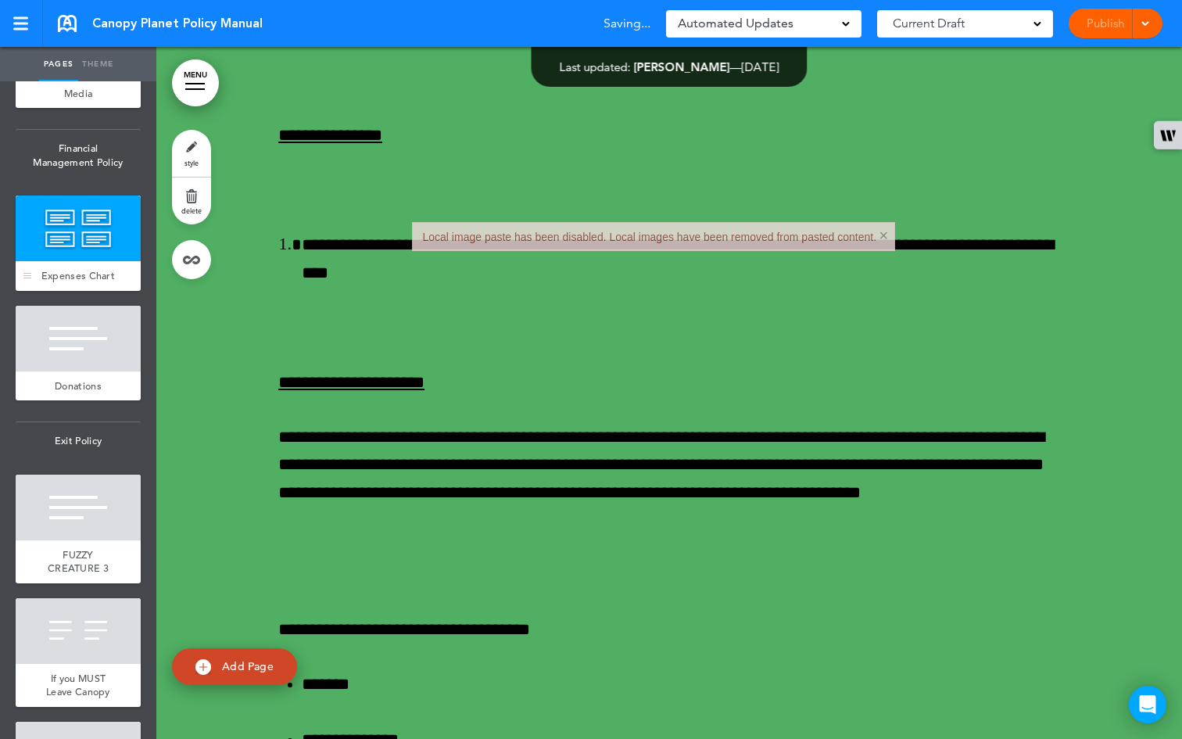
scroll to position [50914, 0]
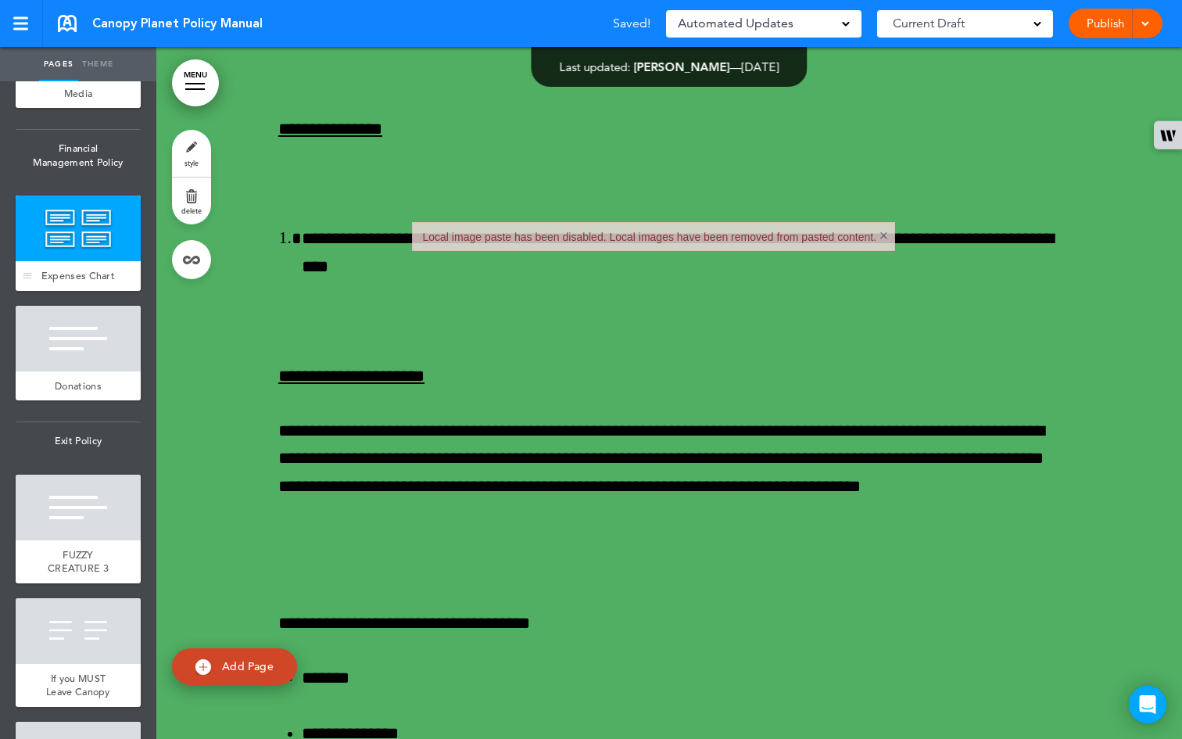
click at [59, 282] on span "Expenses Chart" at bounding box center [77, 275] width 73 height 13
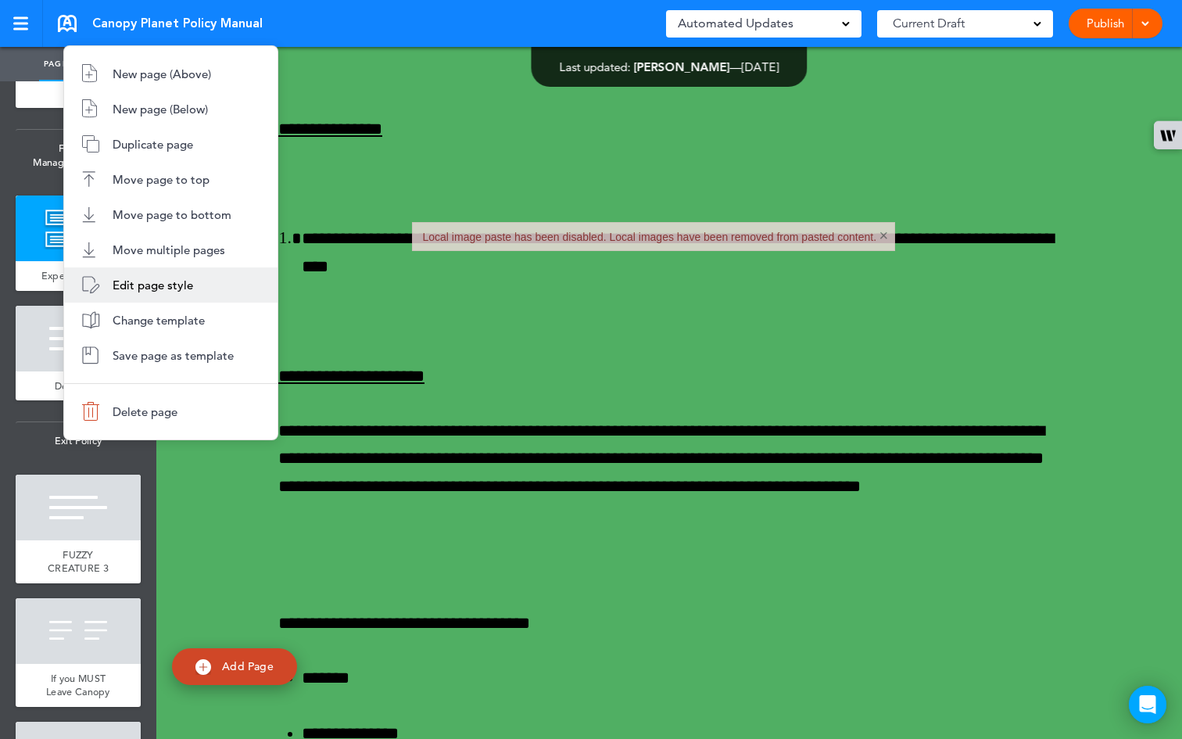
click at [169, 280] on span "Edit page style" at bounding box center [153, 285] width 81 height 15
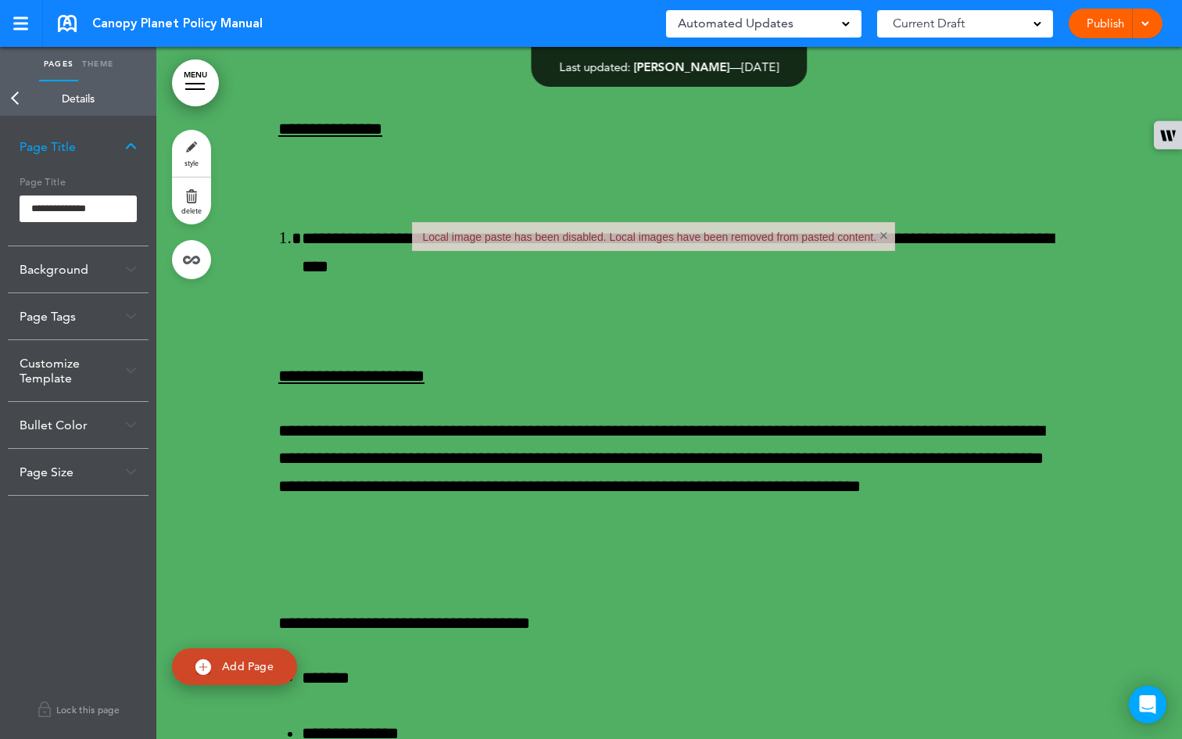
click at [97, 67] on link "Theme" at bounding box center [97, 64] width 39 height 34
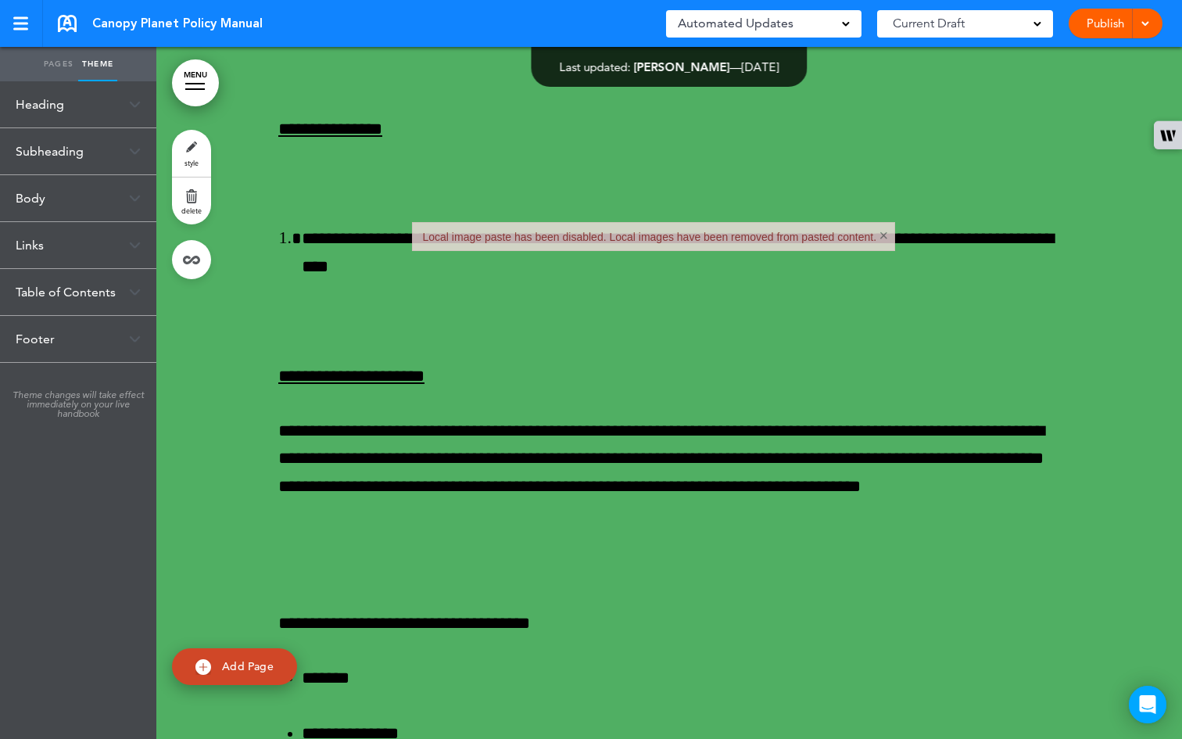
click at [112, 109] on div "Heading" at bounding box center [78, 104] width 156 height 46
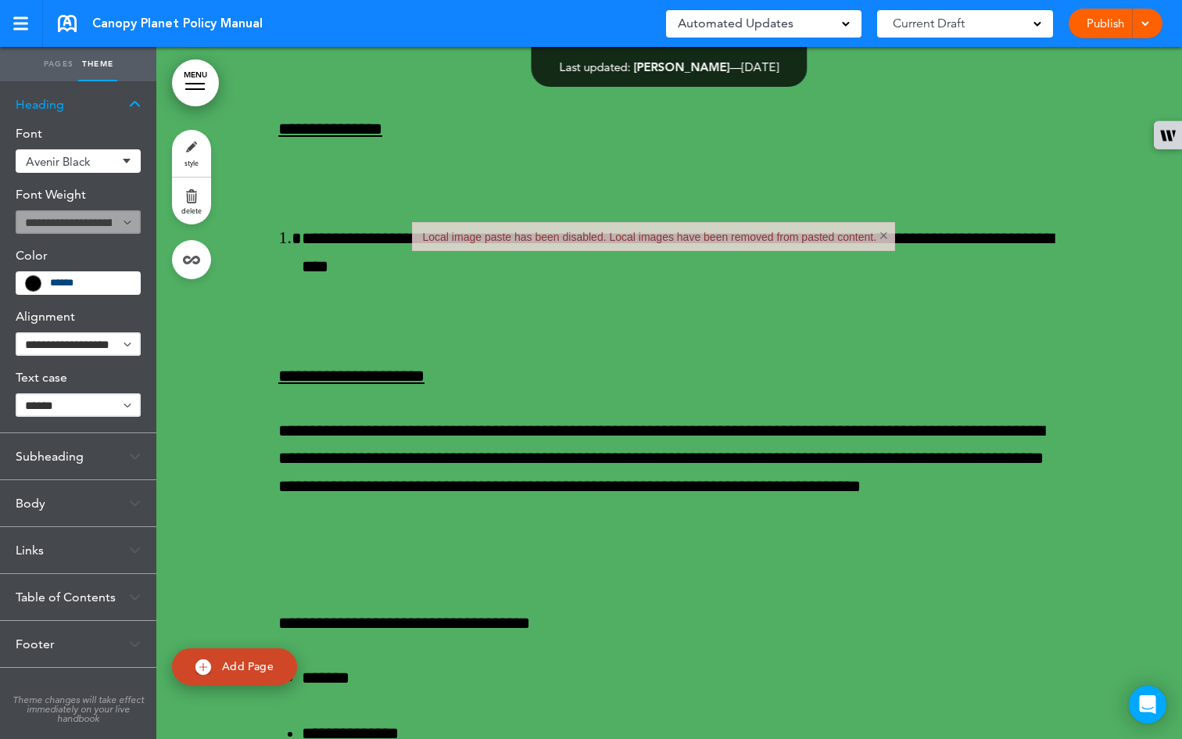
click at [134, 110] on div "Heading" at bounding box center [78, 104] width 156 height 46
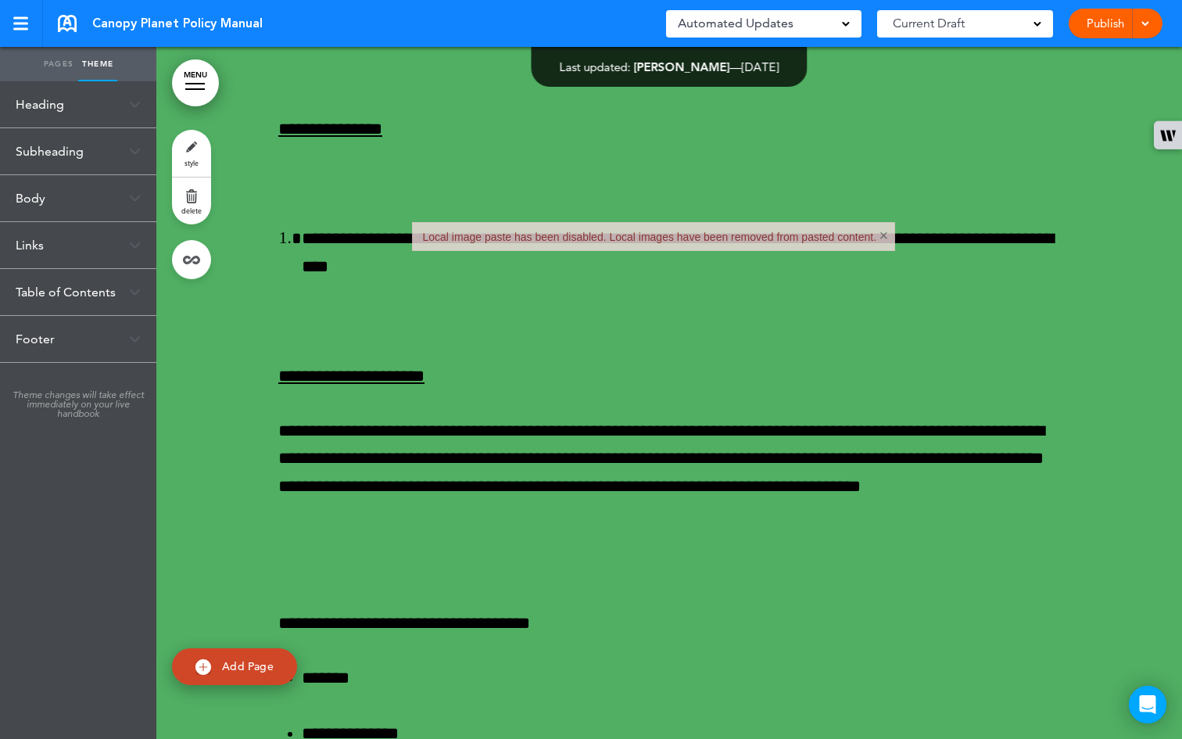
click at [59, 59] on link "Pages" at bounding box center [58, 64] width 39 height 34
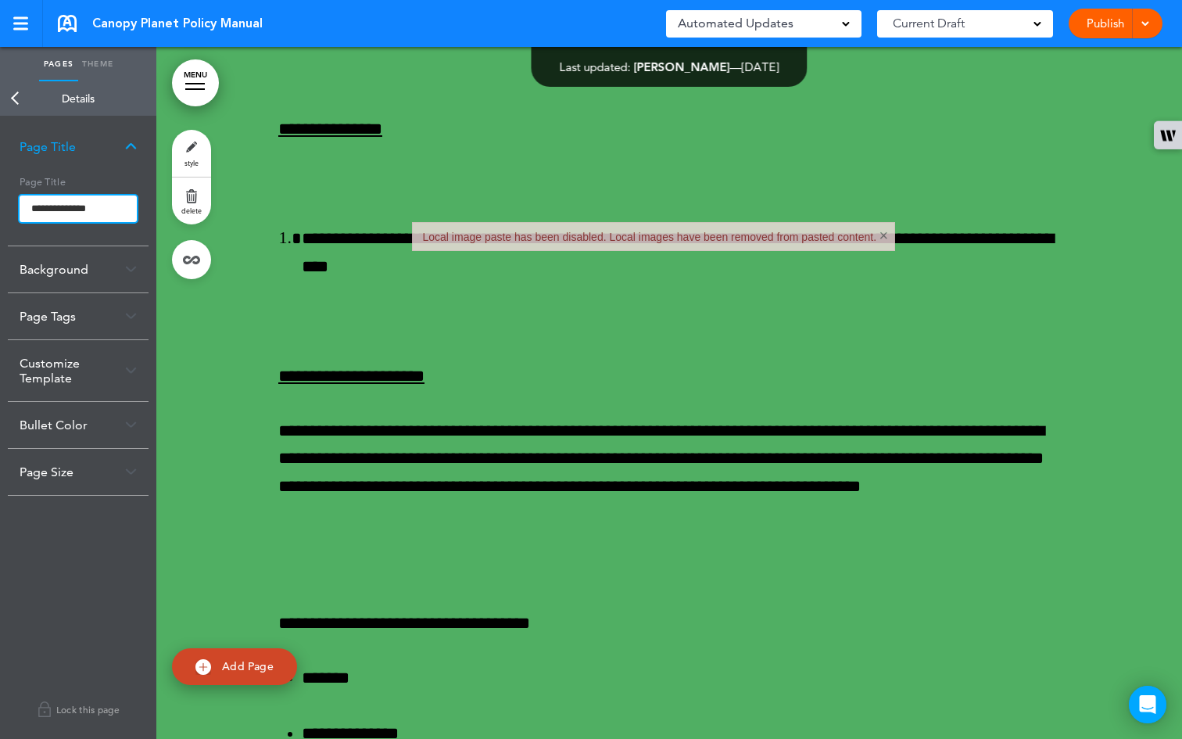
click at [91, 213] on input "**********" at bounding box center [78, 208] width 117 height 27
type input "**********"
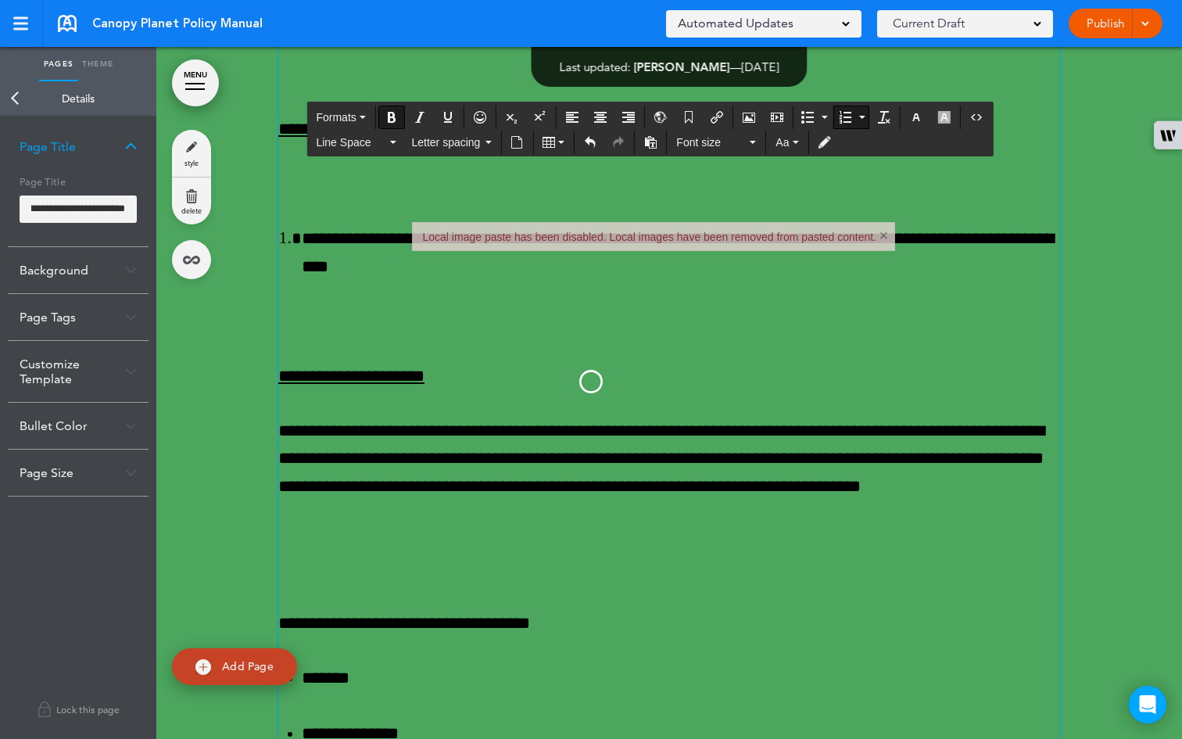
click at [486, 396] on body "Make this page common so it is available in other handbooks. This handbook [GEO…" at bounding box center [591, 369] width 1182 height 739
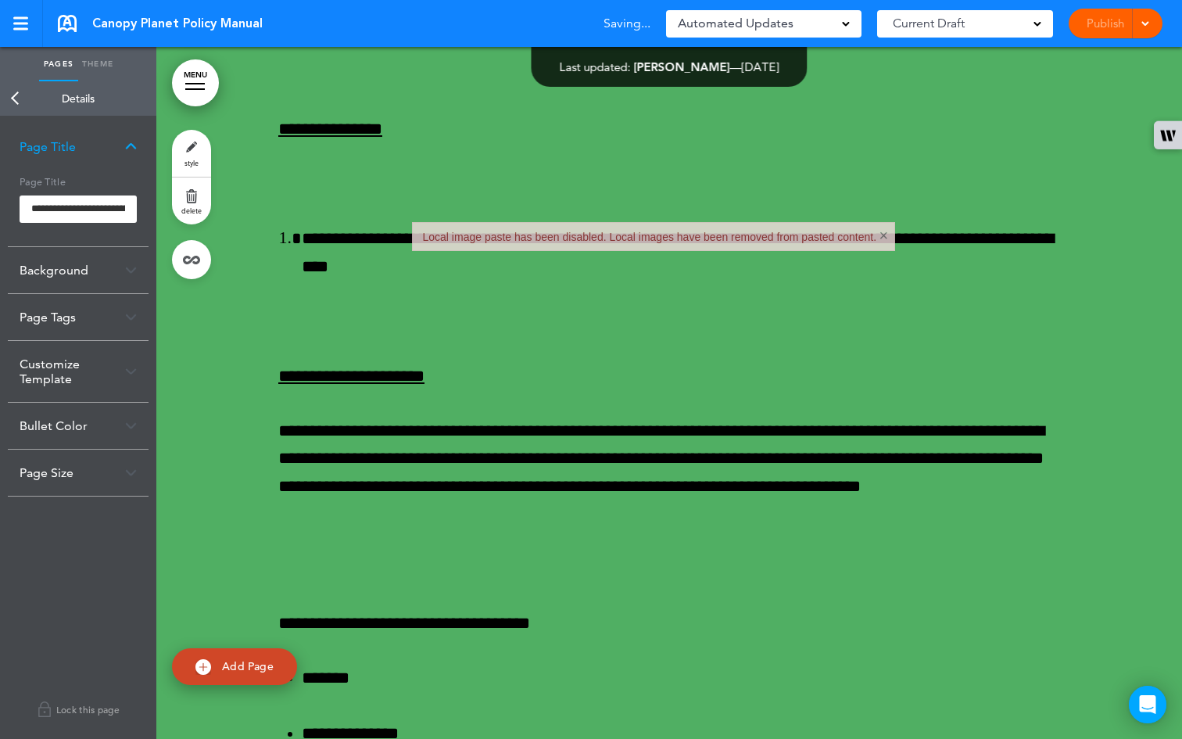
click at [127, 145] on img at bounding box center [131, 146] width 12 height 9
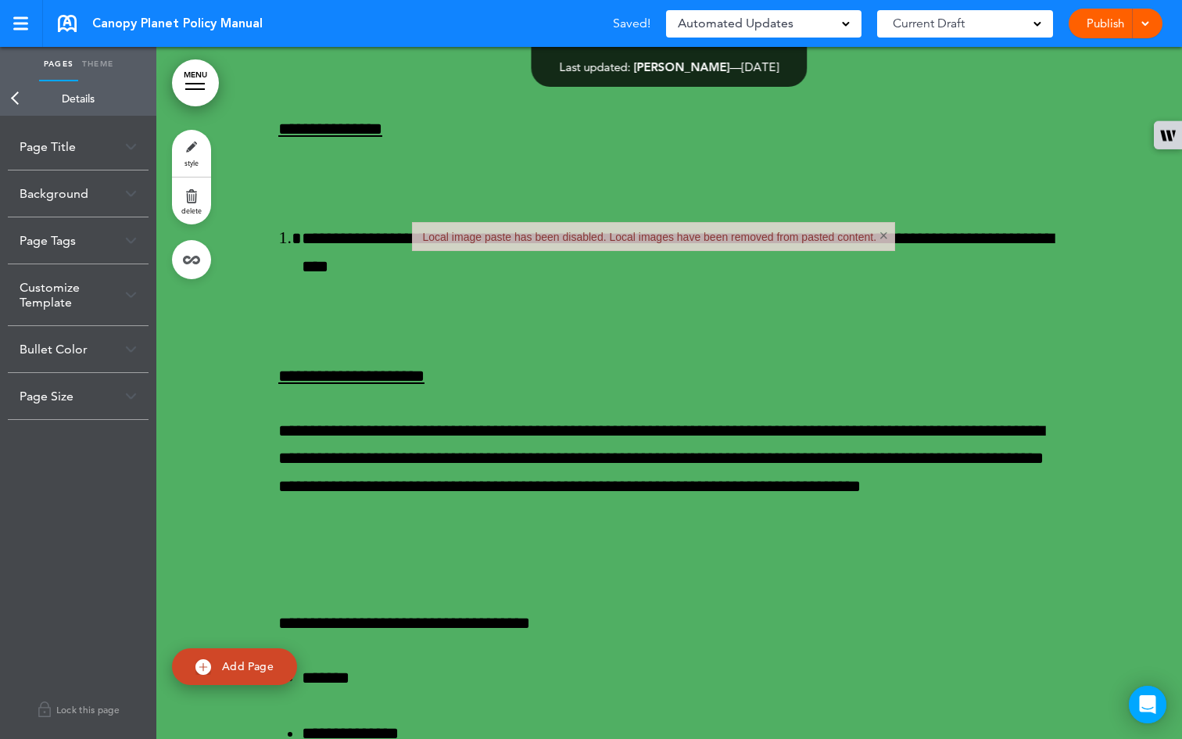
click at [20, 99] on link "Back" at bounding box center [15, 98] width 31 height 34
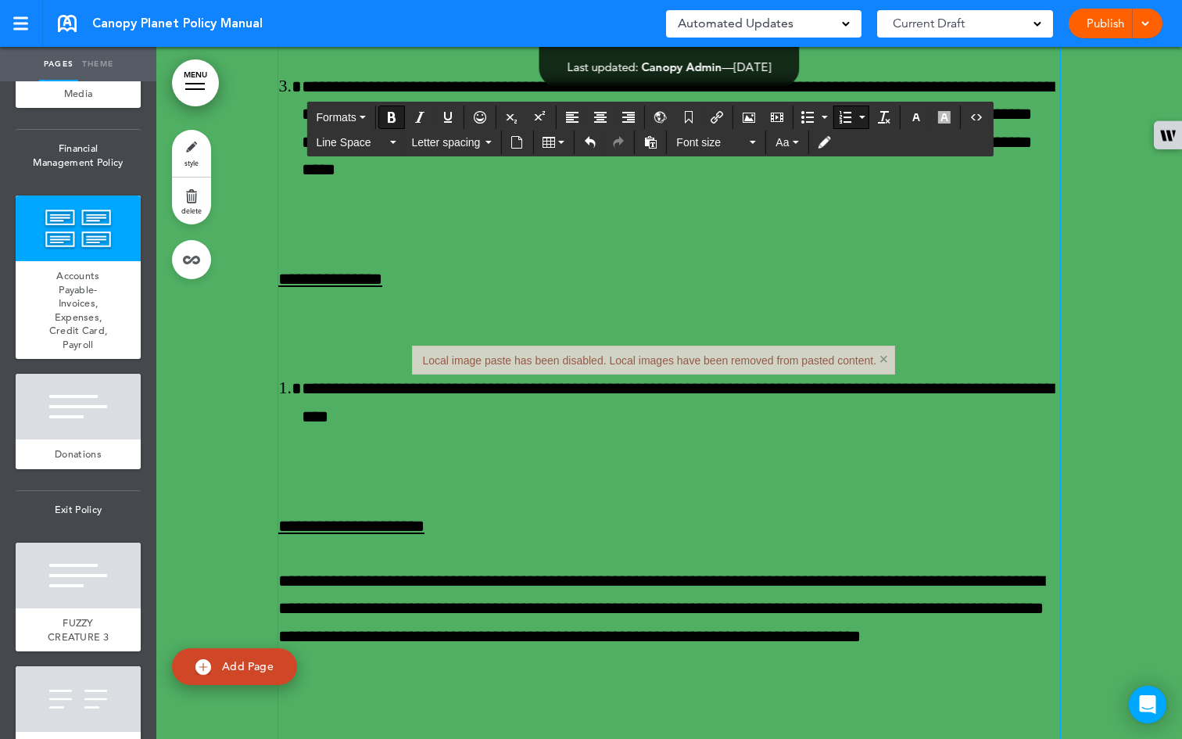
scroll to position [50785, 0]
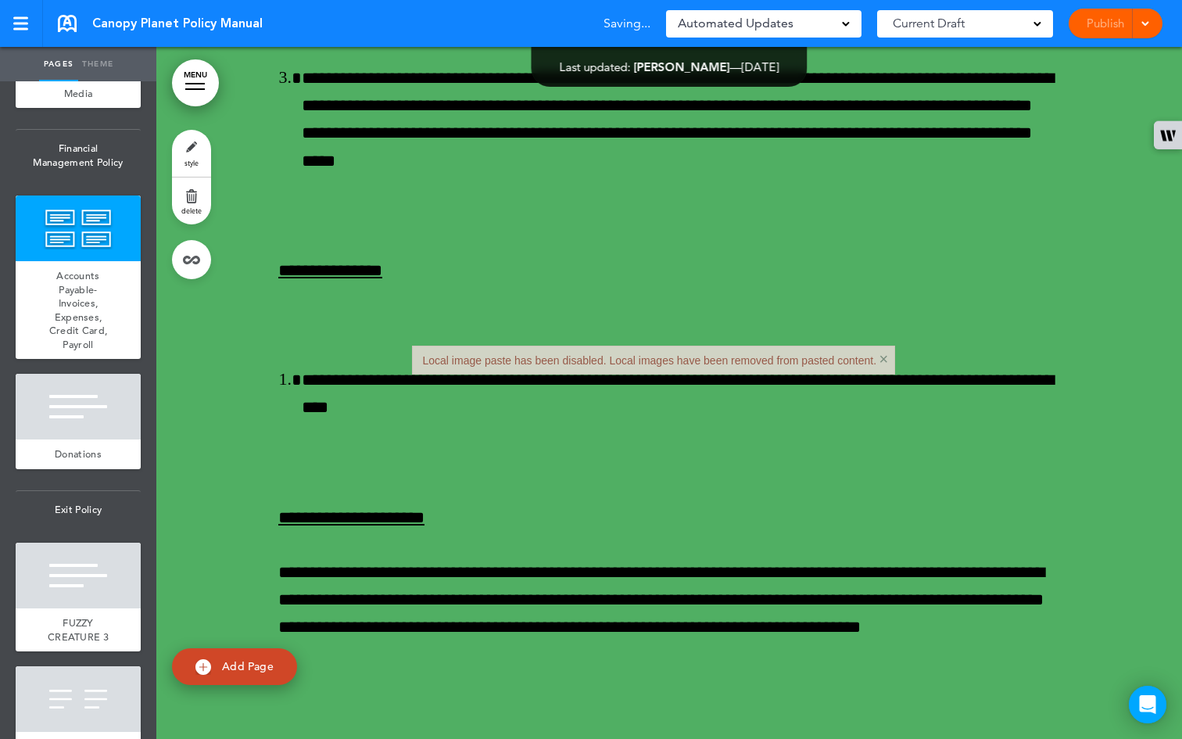
click at [486, 358] on div "Local image paste has been disabled. Local images have been removed from pasted…" at bounding box center [650, 360] width 454 height 13
click at [486, 360] on button "×" at bounding box center [883, 359] width 9 height 16
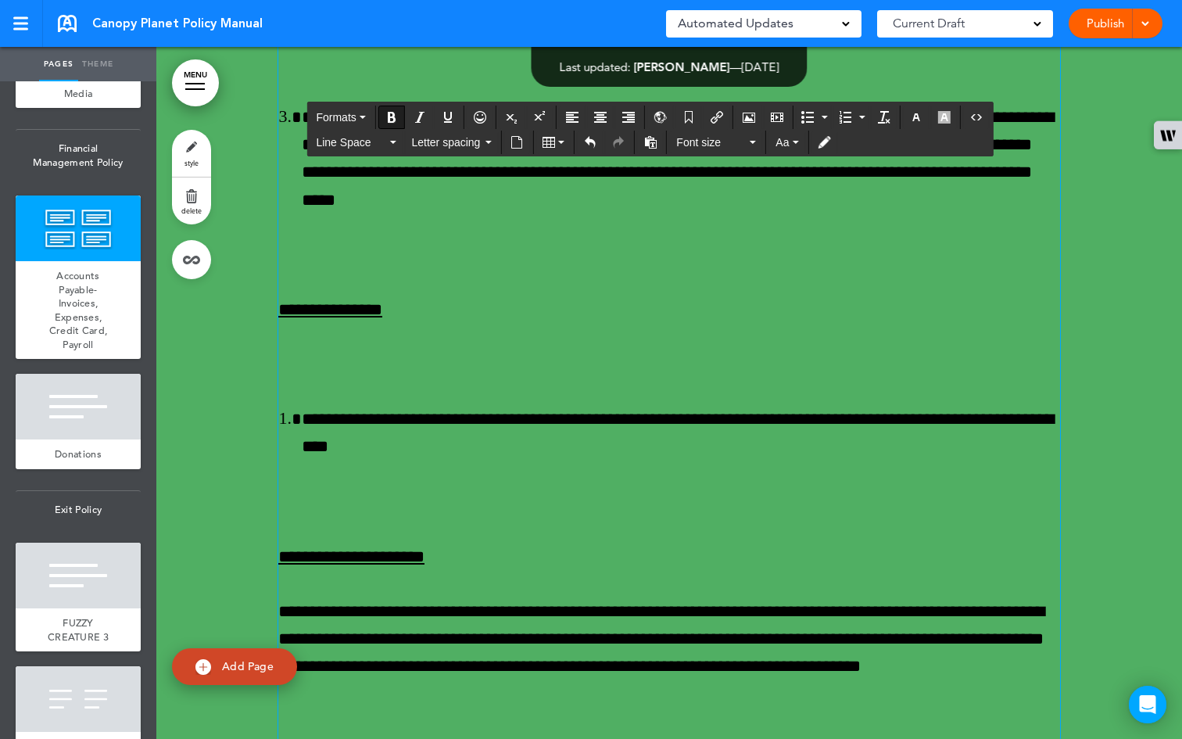
click at [367, 115] on button "Formats" at bounding box center [341, 117] width 62 height 22
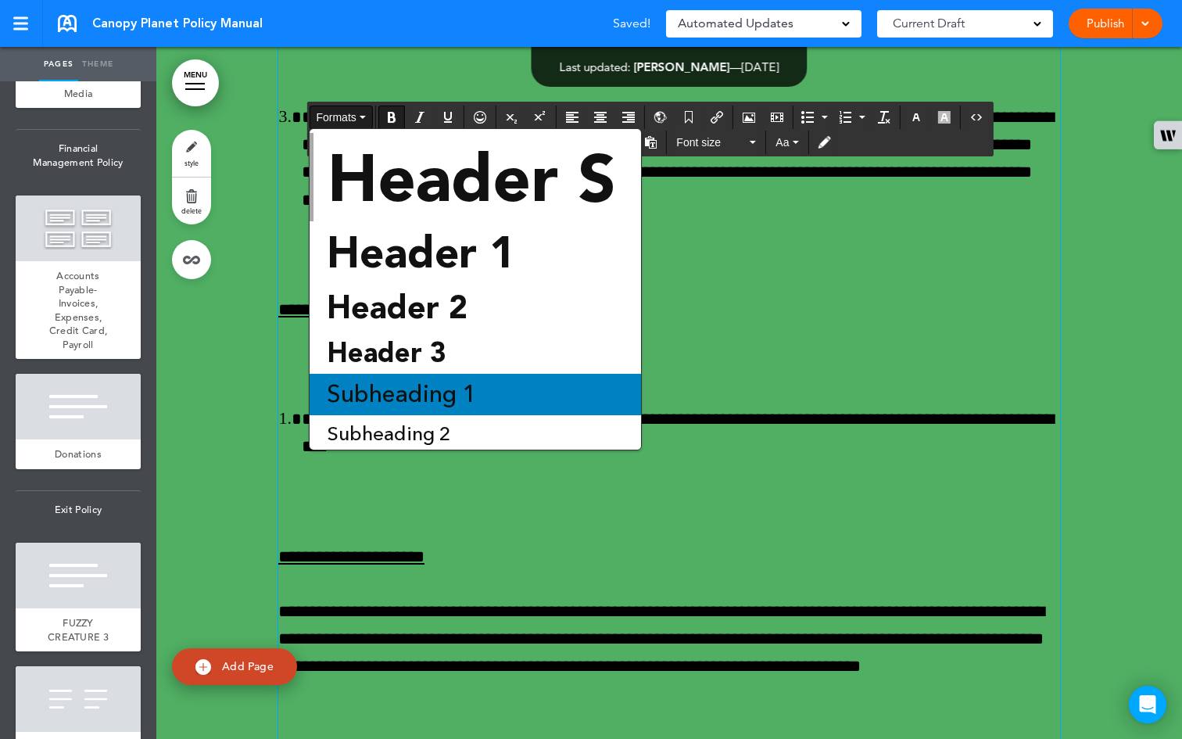
click at [432, 383] on span "Subheading 1" at bounding box center [401, 394] width 153 height 32
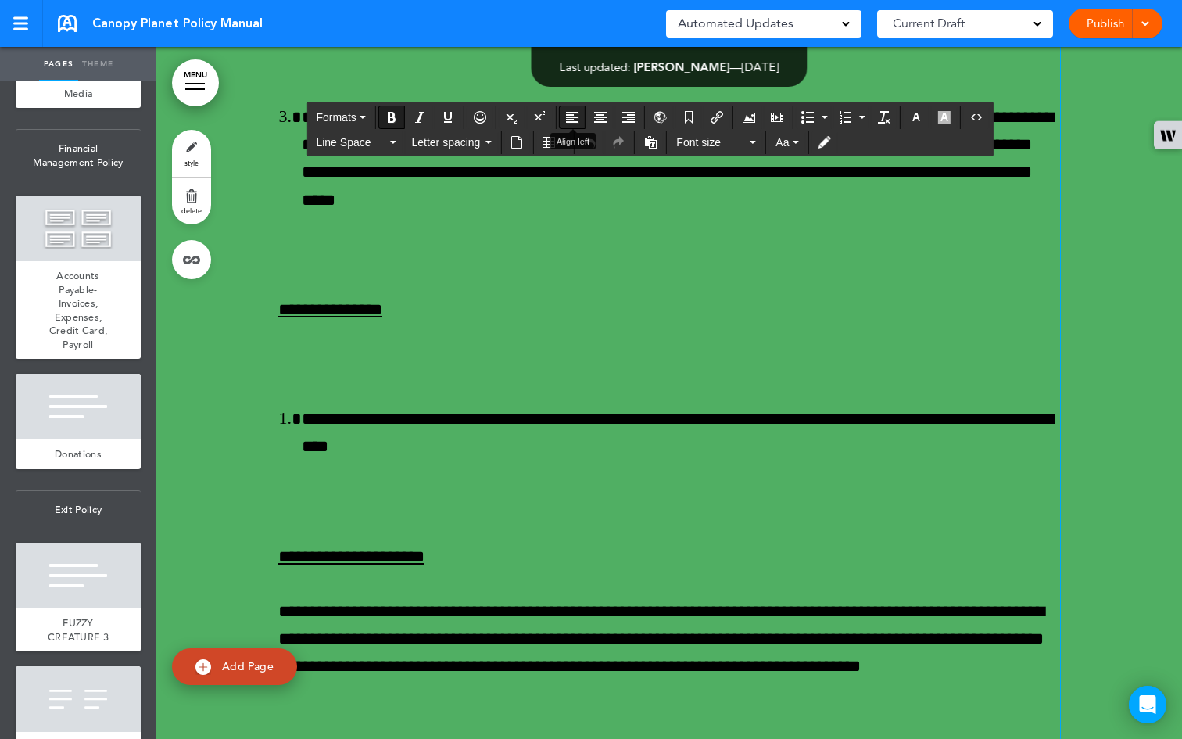
click at [486, 118] on icon "Align left" at bounding box center [572, 117] width 13 height 13
click at [370, 116] on button "Formats" at bounding box center [341, 117] width 62 height 22
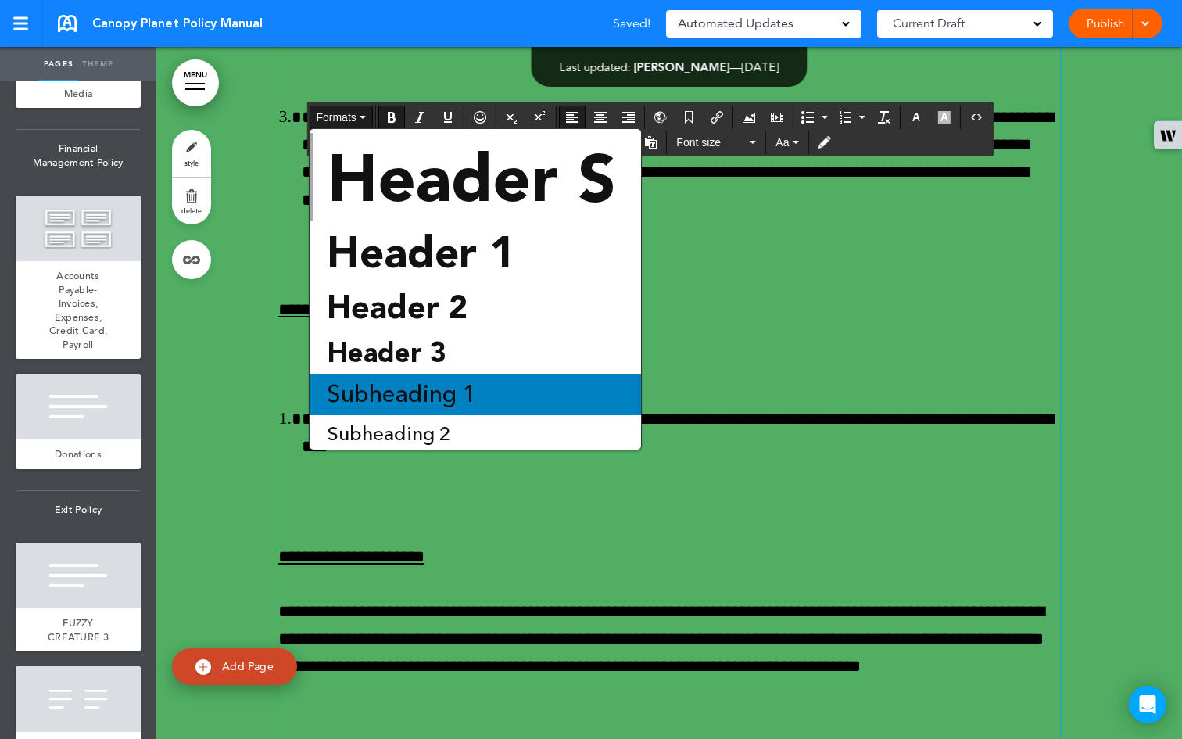
click at [410, 392] on span "Subheading 1" at bounding box center [401, 394] width 153 height 32
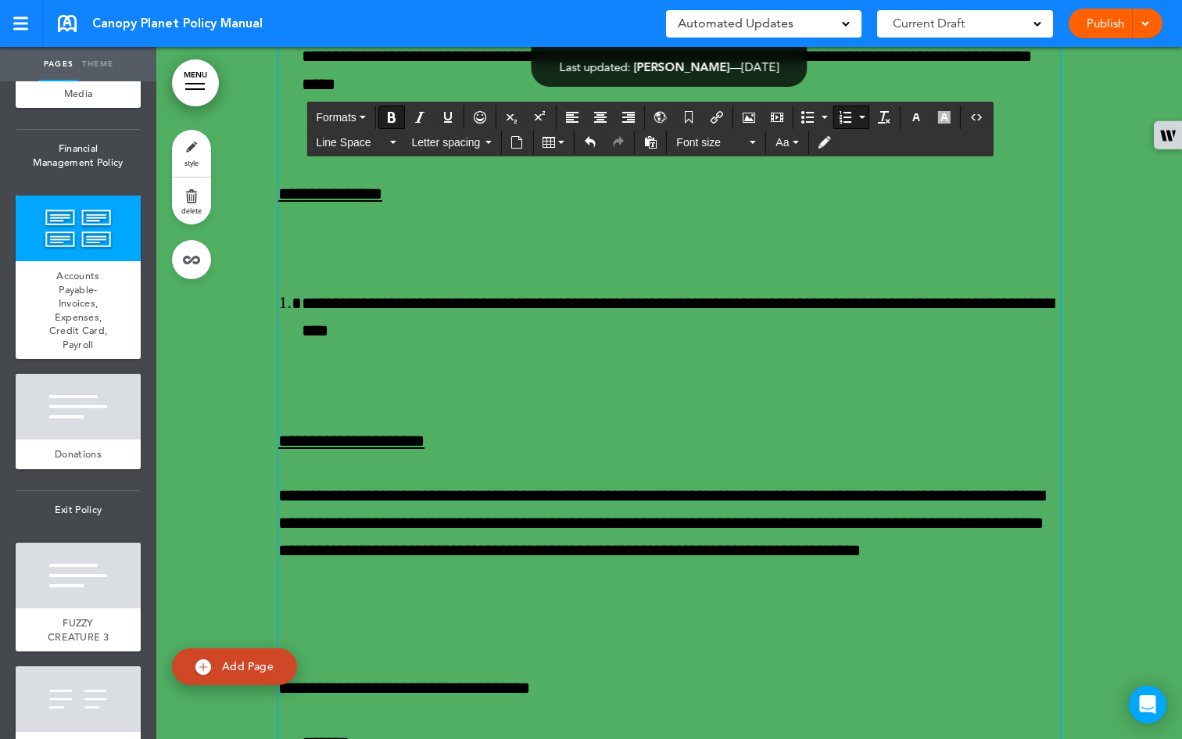
scroll to position [50846, 0]
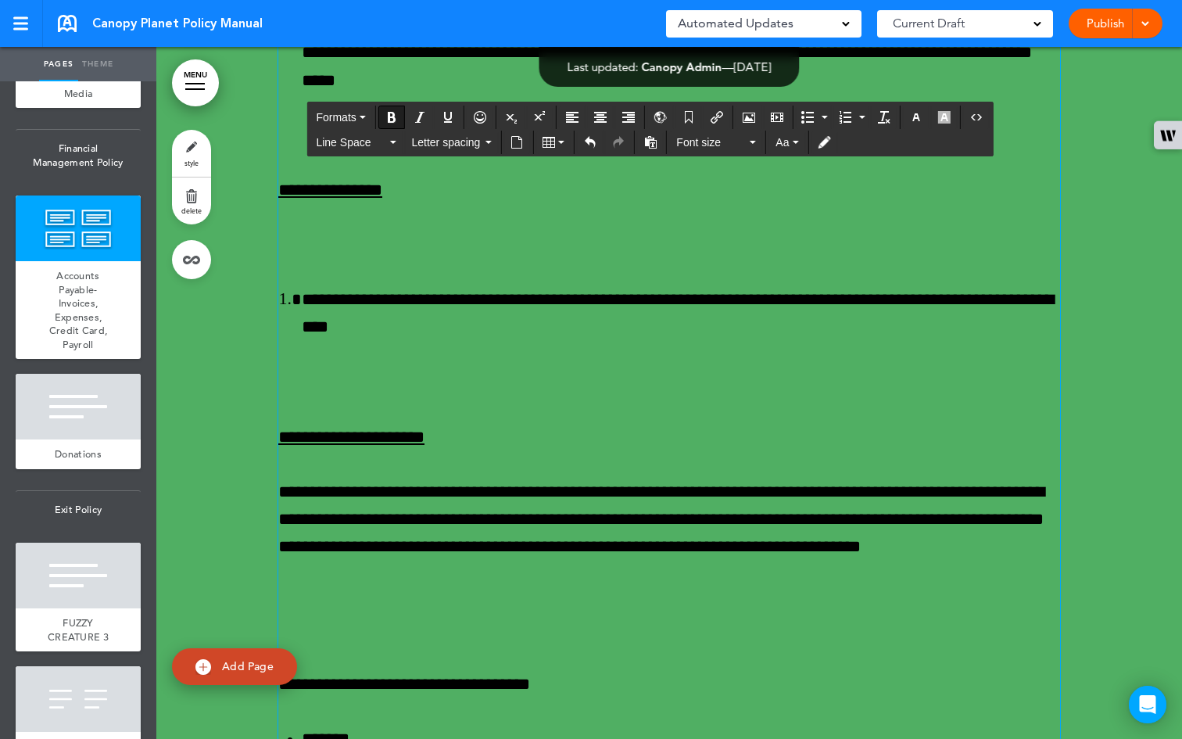
drag, startPoint x: 347, startPoint y: 485, endPoint x: 266, endPoint y: 428, distance: 98.9
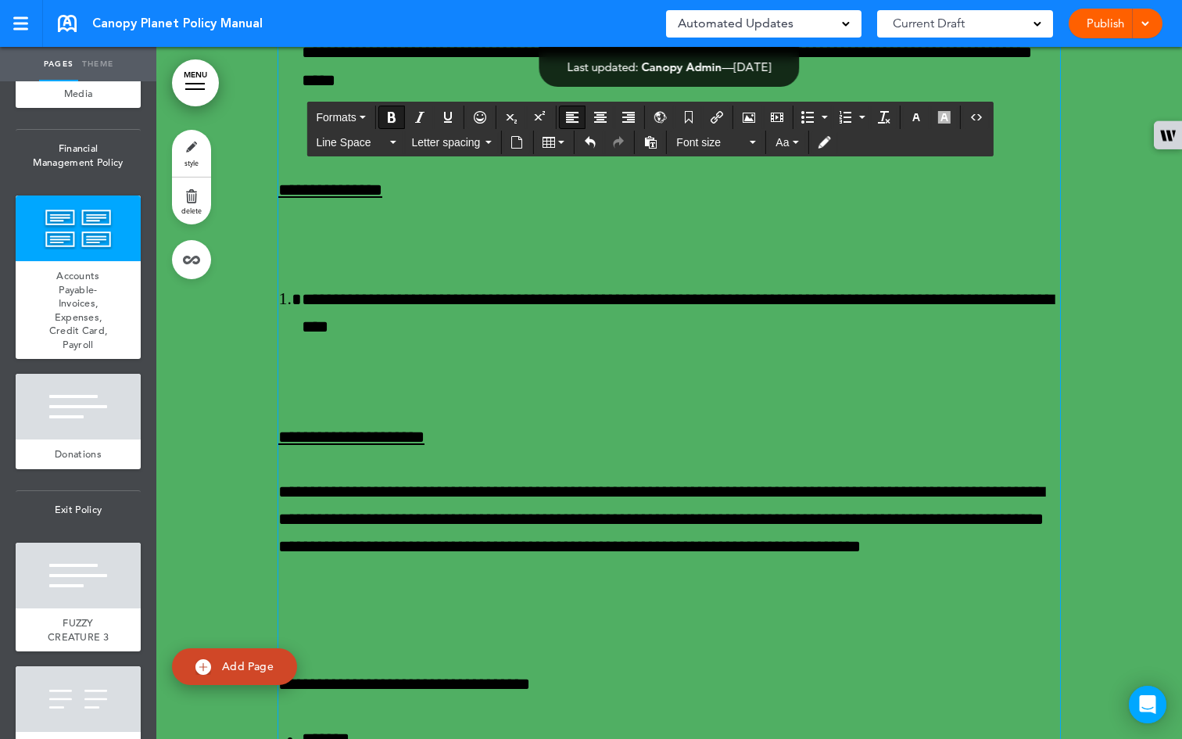
drag, startPoint x: 473, startPoint y: 296, endPoint x: 326, endPoint y: 243, distance: 156.0
click at [390, 142] on icon "button" at bounding box center [392, 142] width 6 height 3
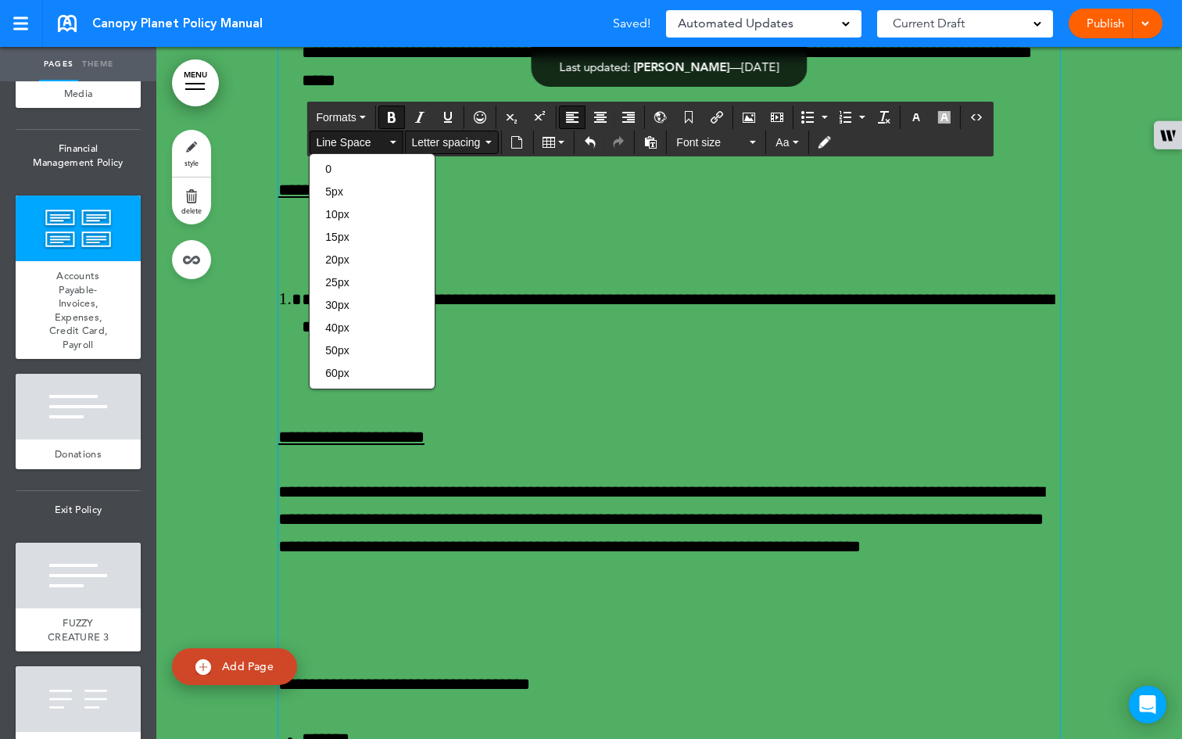
click at [486, 137] on button "Letter spacing" at bounding box center [451, 142] width 92 height 22
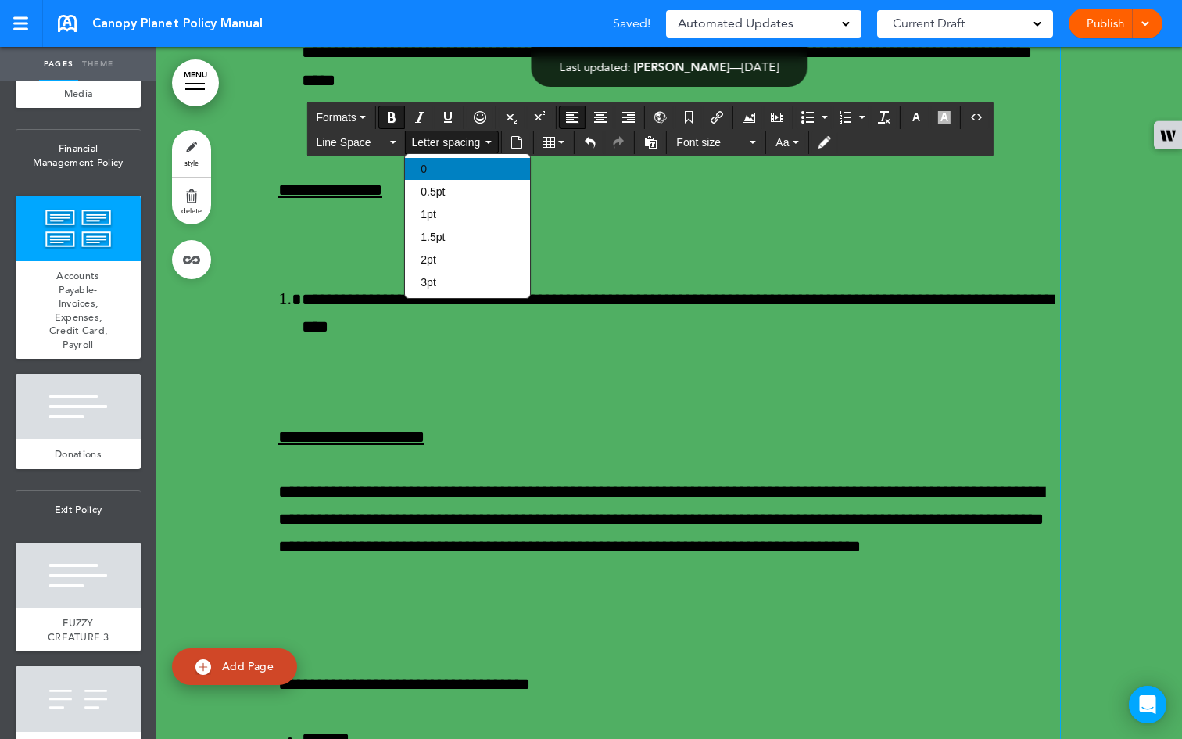
click at [482, 164] on div "0" at bounding box center [467, 169] width 125 height 22
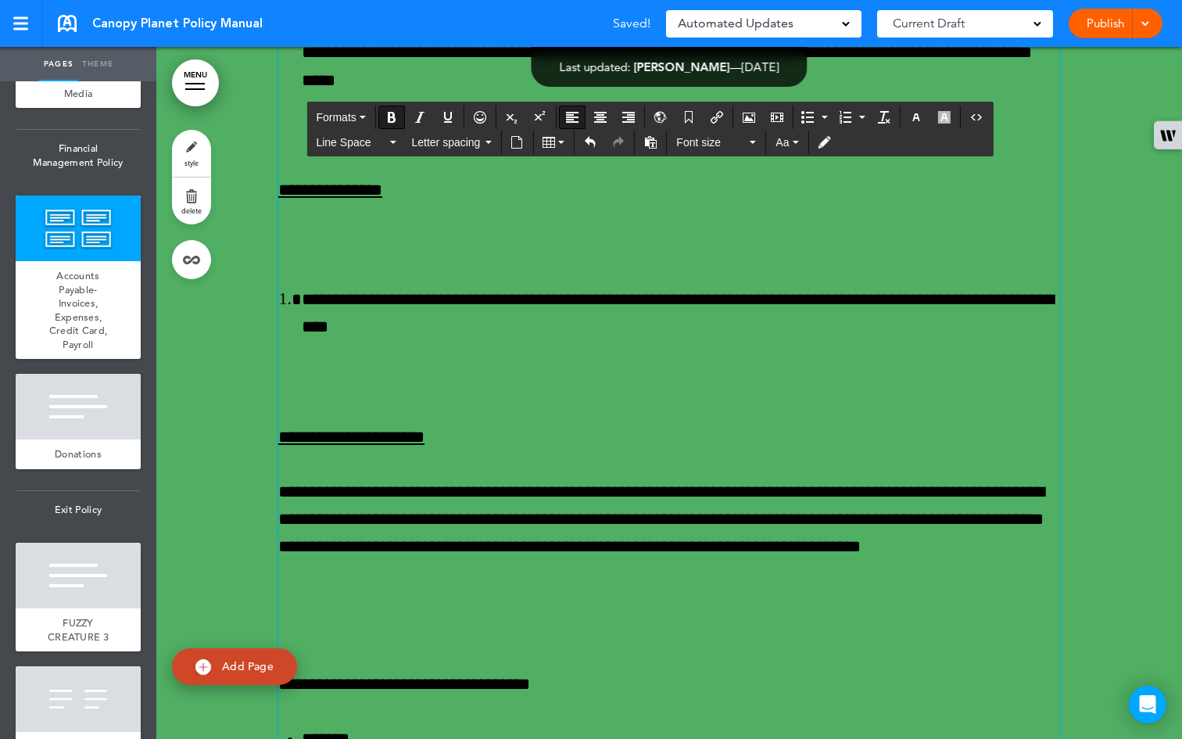
drag, startPoint x: 342, startPoint y: 477, endPoint x: 258, endPoint y: 443, distance: 90.9
click at [392, 142] on icon "button" at bounding box center [392, 142] width 6 height 3
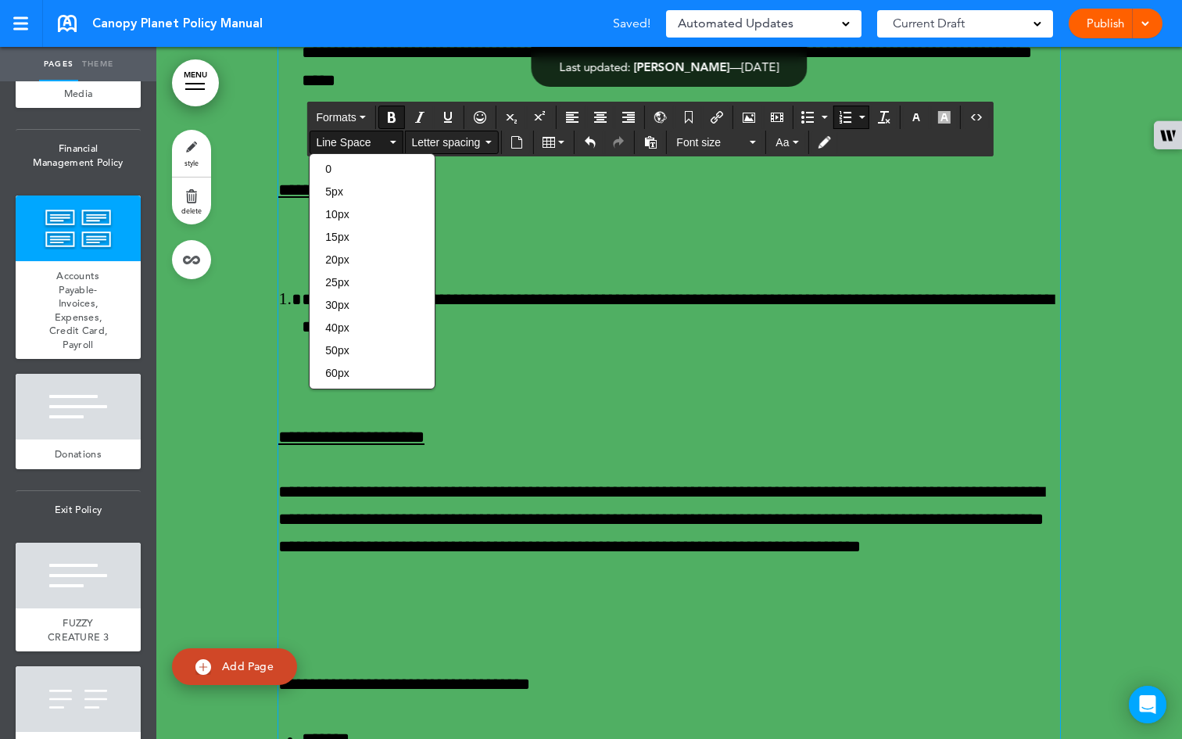
click at [486, 141] on button "Letter spacing" at bounding box center [451, 142] width 92 height 22
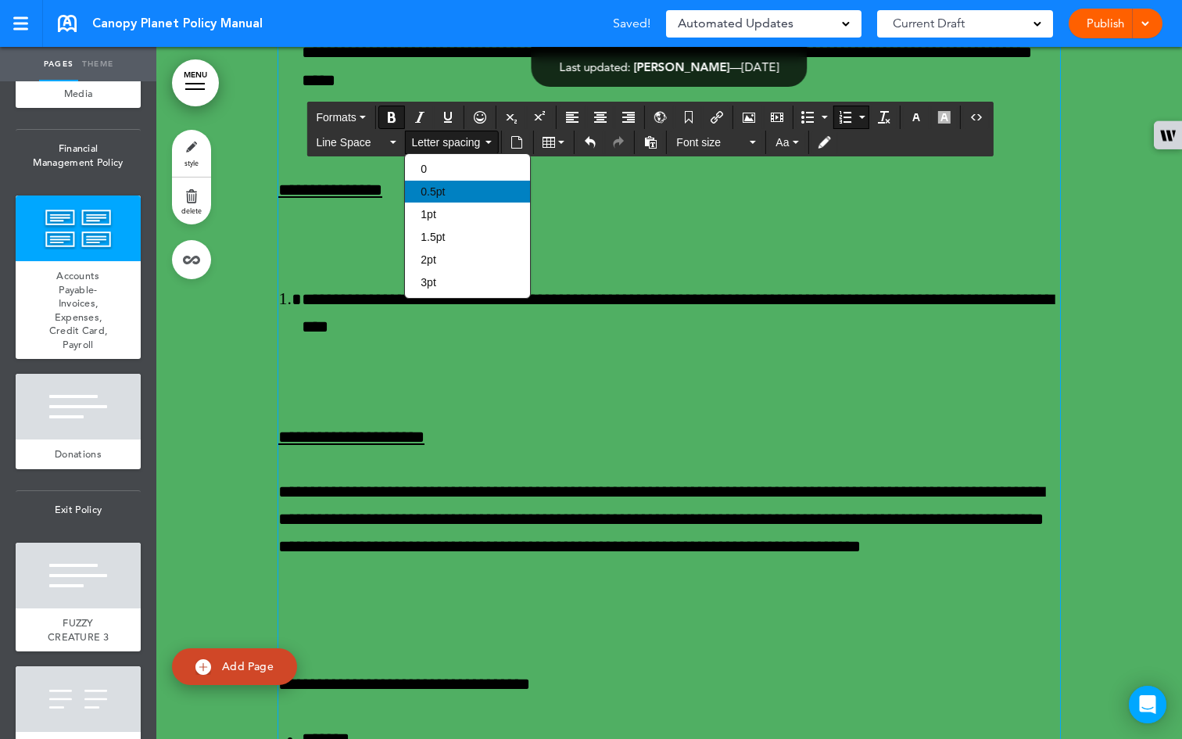
click at [467, 187] on div "0.5pt" at bounding box center [467, 192] width 125 height 22
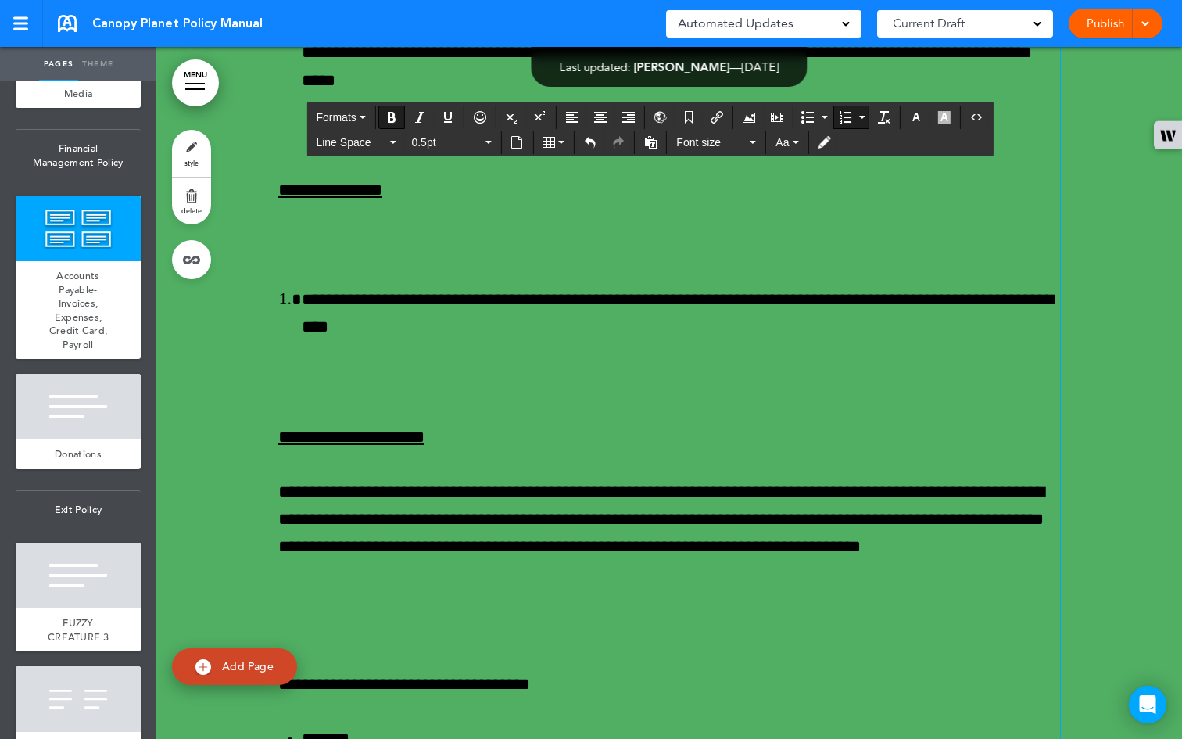
drag, startPoint x: 392, startPoint y: 142, endPoint x: 392, endPoint y: 154, distance: 11.7
click at [392, 143] on icon "button" at bounding box center [392, 142] width 6 height 3
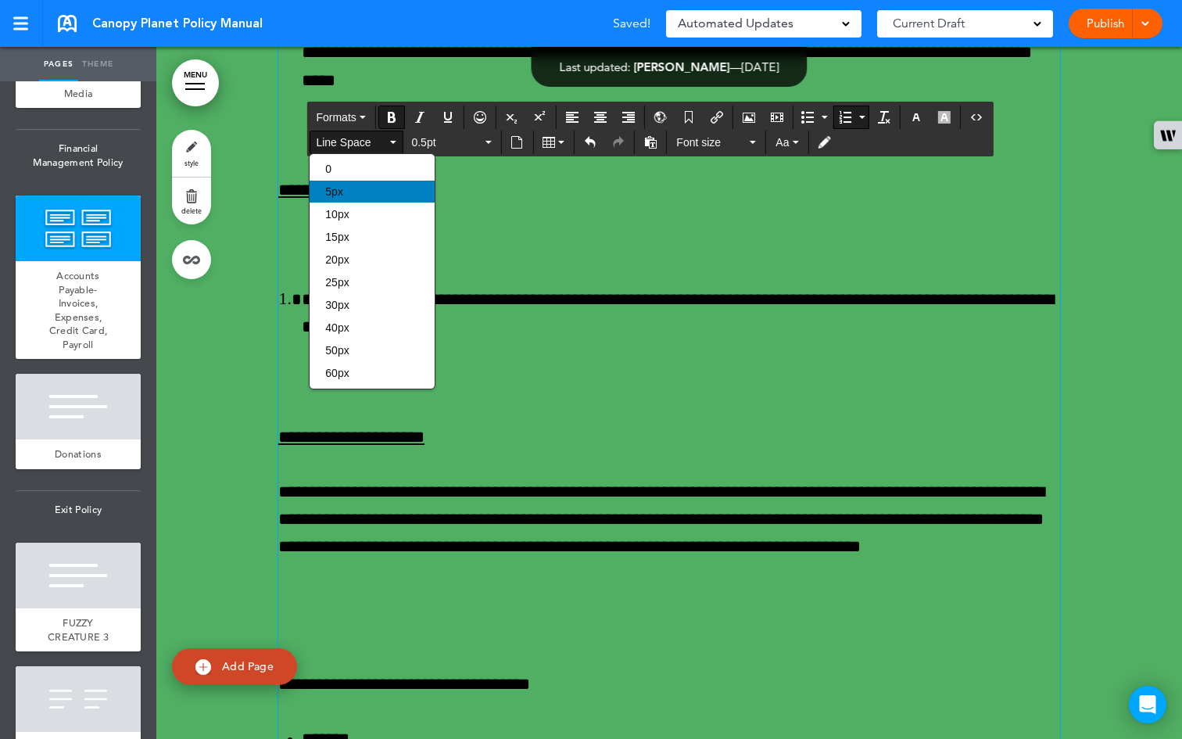
click at [381, 199] on div "5px" at bounding box center [372, 192] width 125 height 22
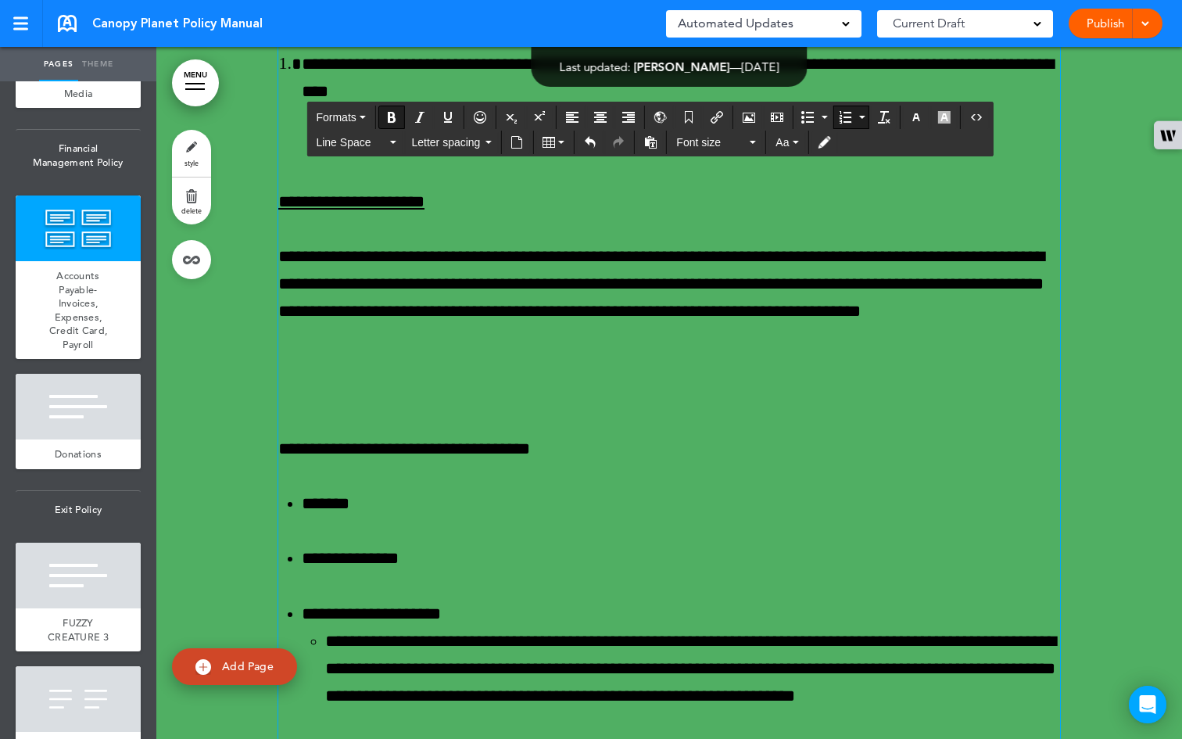
scroll to position [51043, 0]
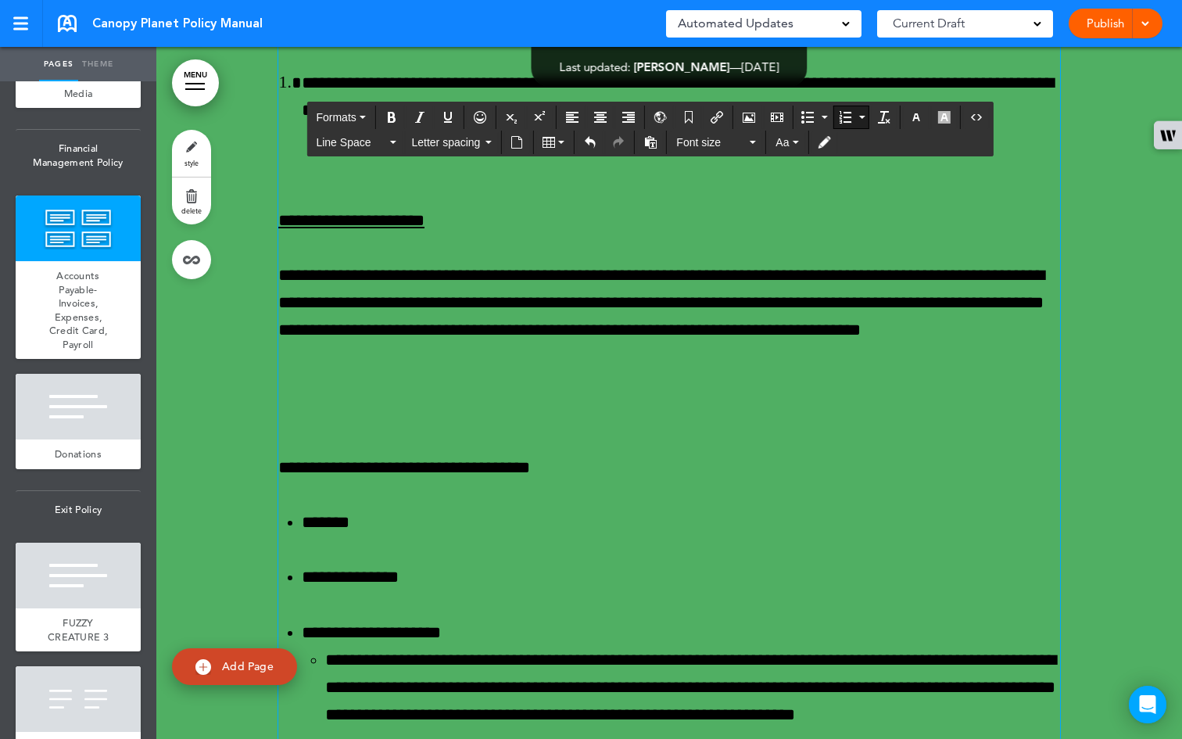
drag, startPoint x: 611, startPoint y: 482, endPoint x: 311, endPoint y: 375, distance: 318.0
click at [395, 145] on button "Line Space" at bounding box center [356, 142] width 92 height 22
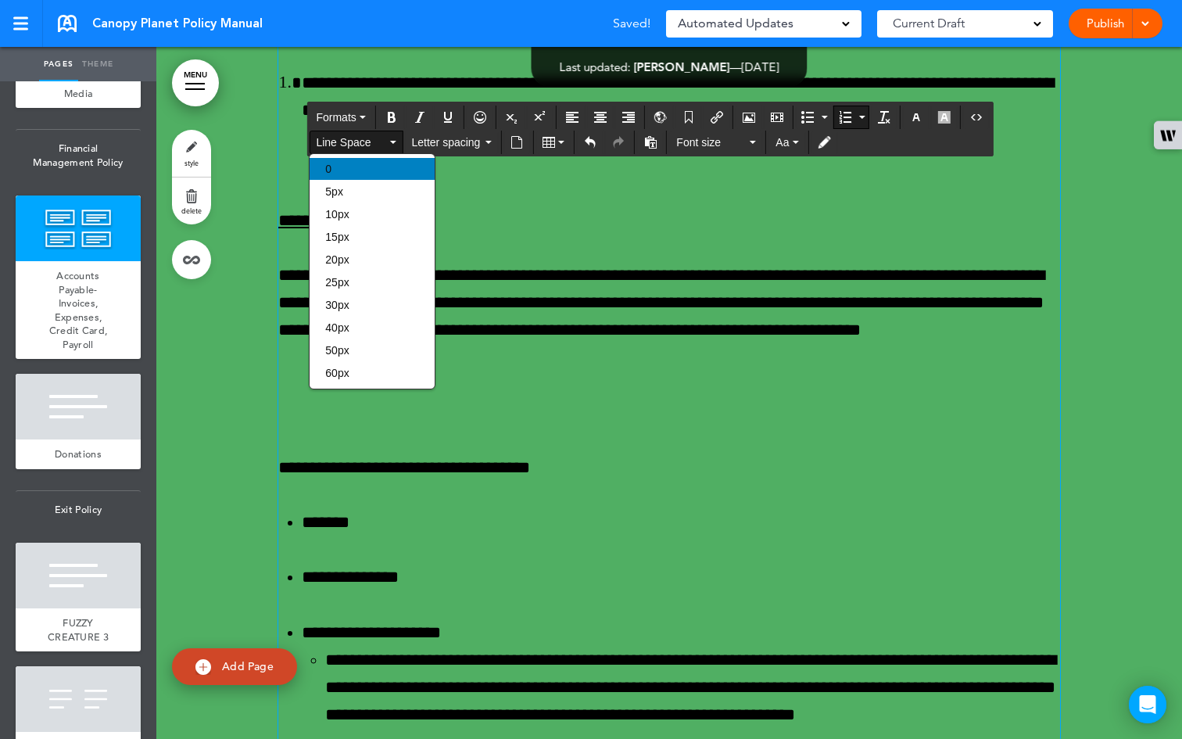
click at [376, 174] on div "0" at bounding box center [372, 169] width 125 height 22
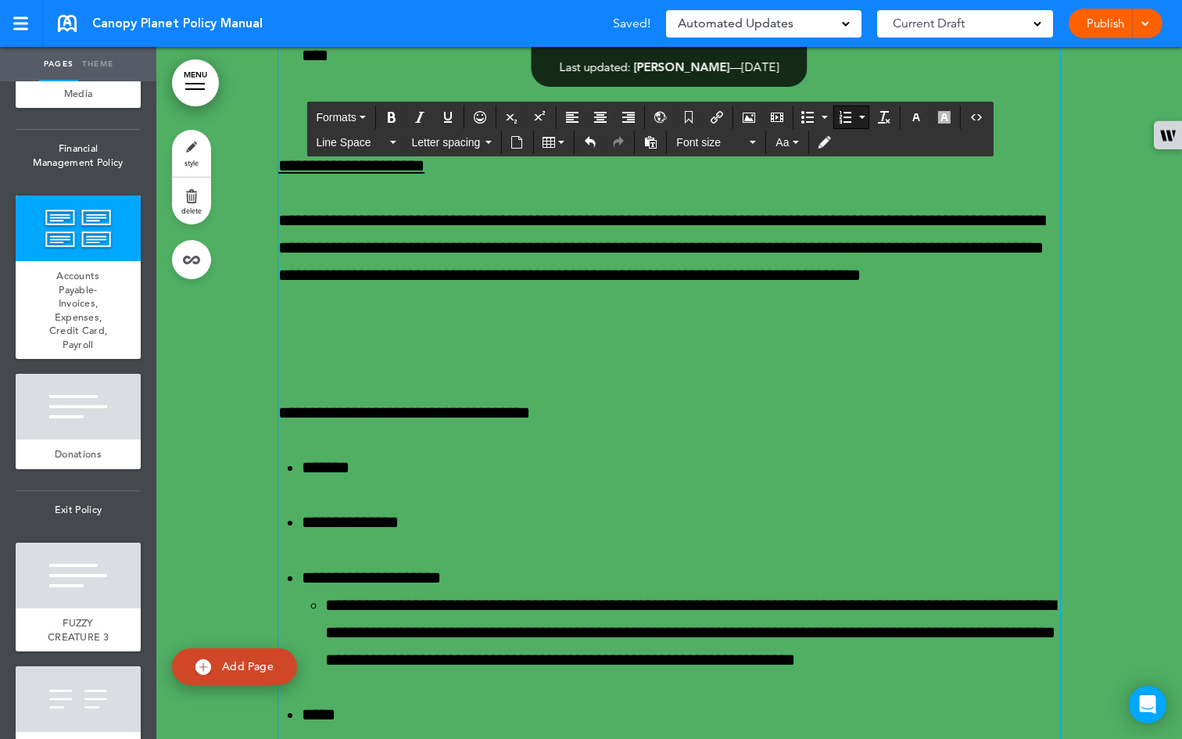
drag, startPoint x: 786, startPoint y: 488, endPoint x: 278, endPoint y: 428, distance: 511.7
click at [389, 139] on button "Line Space" at bounding box center [356, 142] width 92 height 22
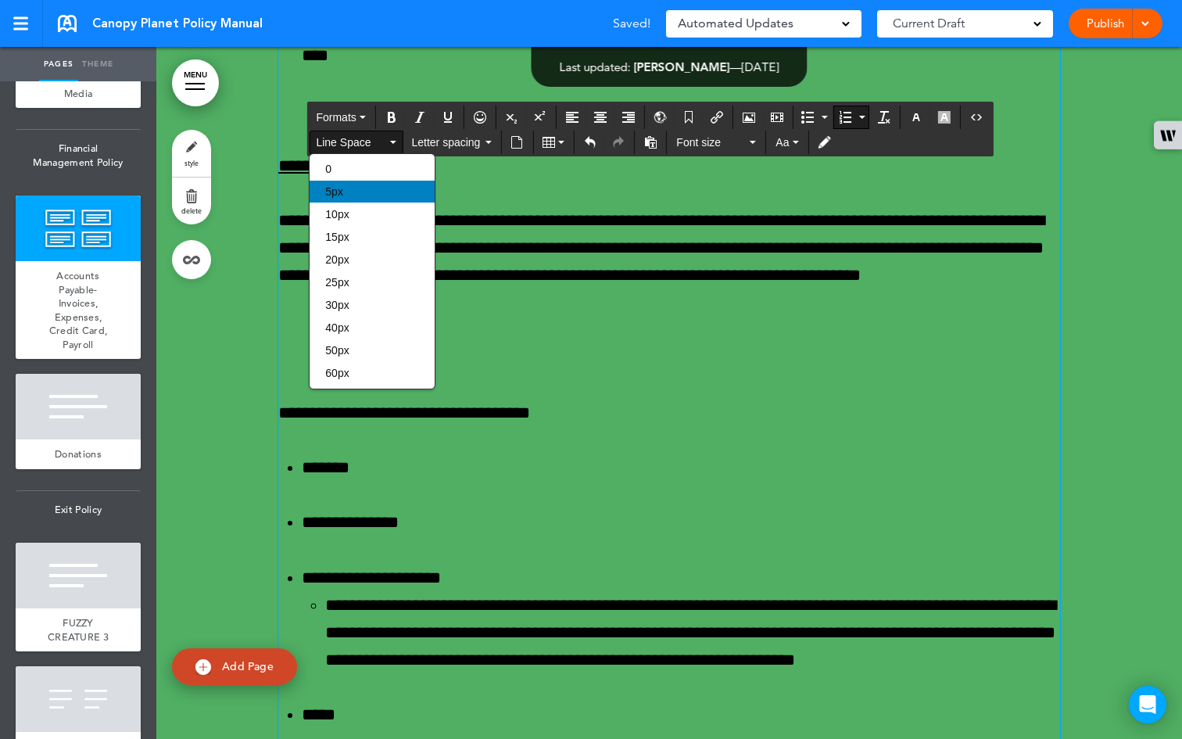
click at [360, 199] on div "5px" at bounding box center [372, 192] width 125 height 22
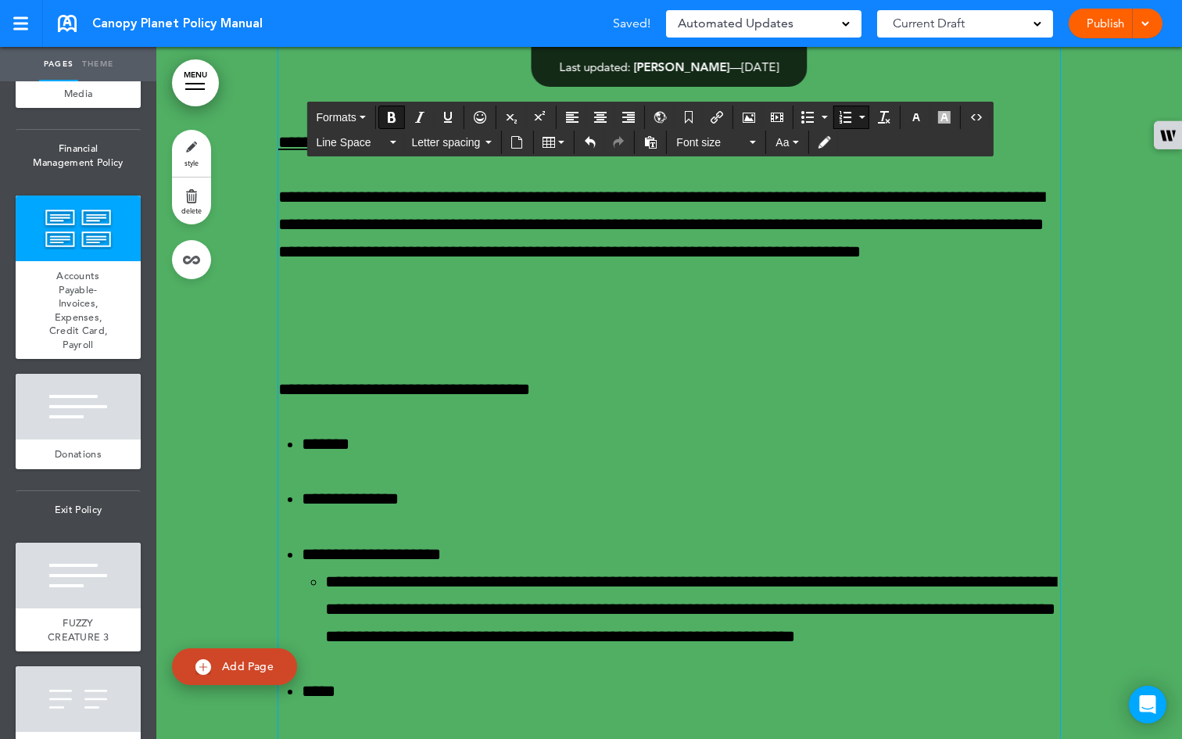
drag, startPoint x: 772, startPoint y: 622, endPoint x: 232, endPoint y: 468, distance: 561.7
click at [390, 147] on button "5px" at bounding box center [356, 142] width 92 height 22
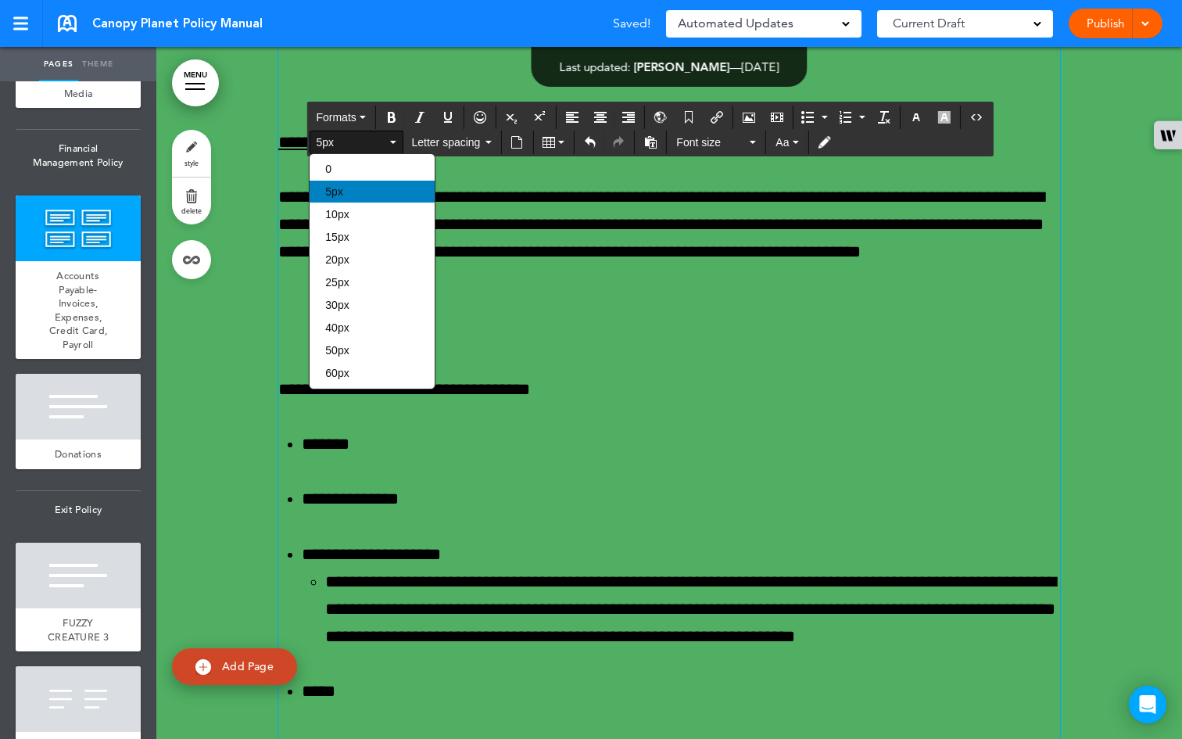
click at [364, 190] on div "5px" at bounding box center [372, 192] width 125 height 22
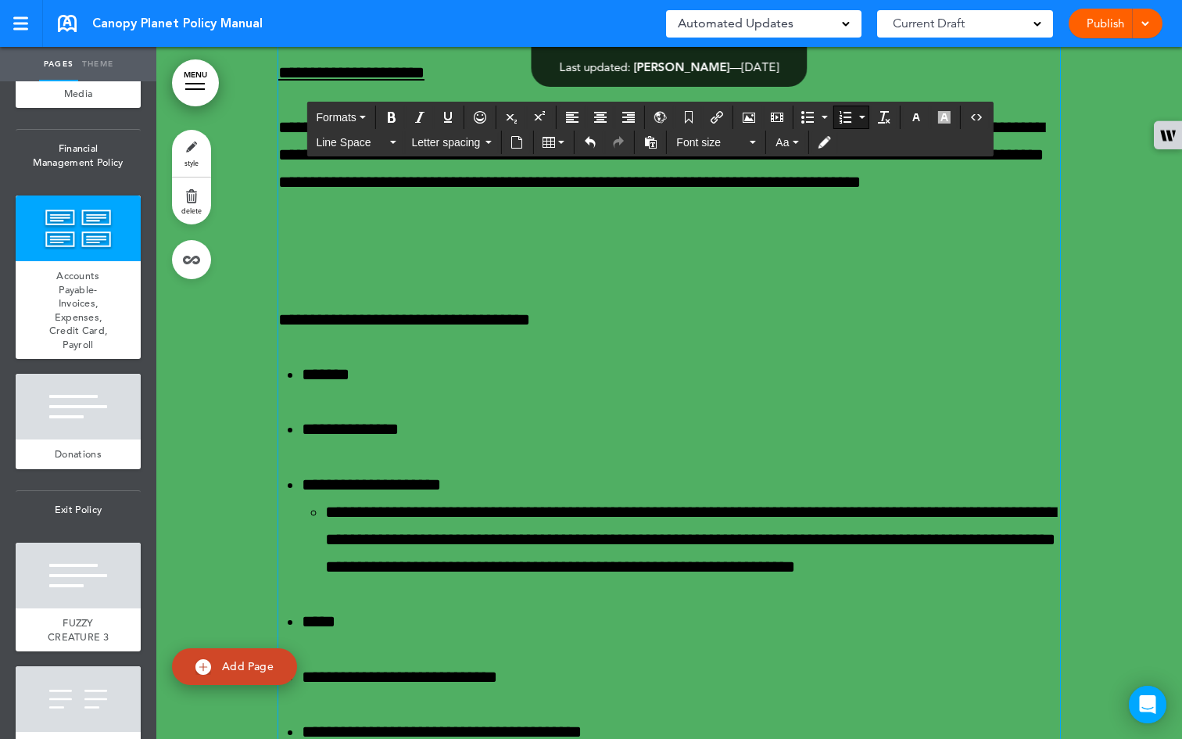
scroll to position [51051, 0]
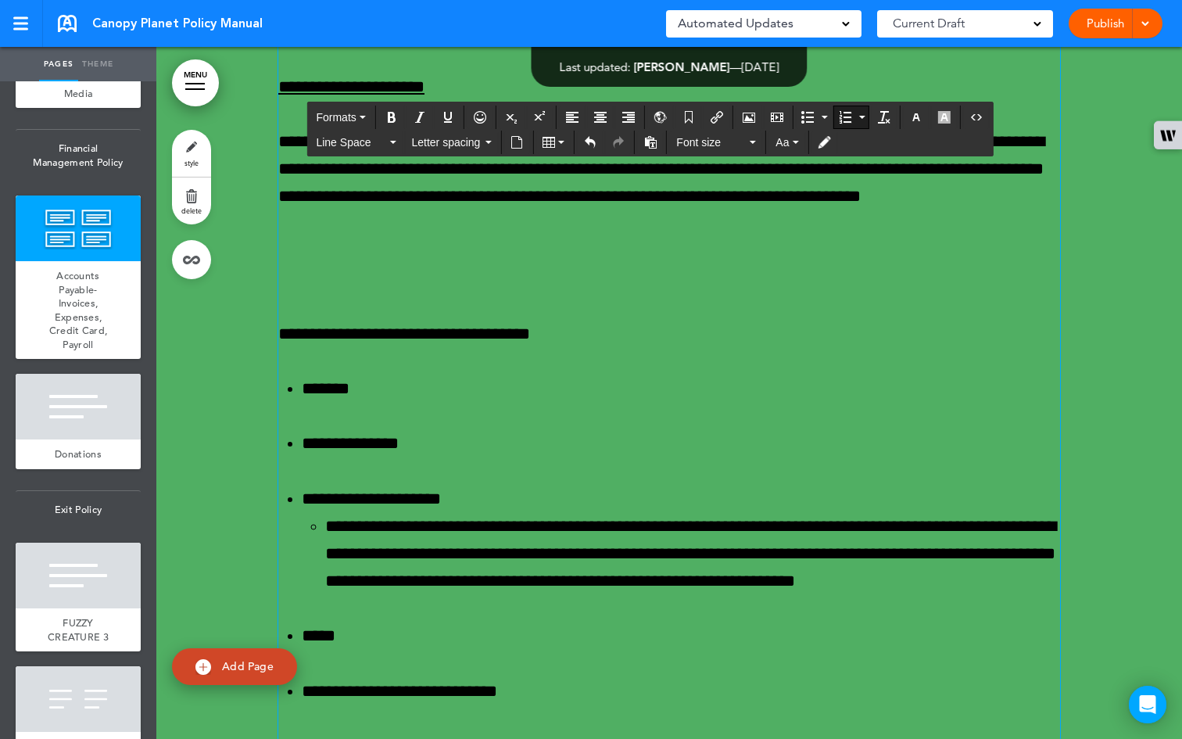
click at [390, 124] on button "Bold" at bounding box center [391, 117] width 25 height 22
click at [390, 123] on icon "Bold" at bounding box center [391, 117] width 13 height 13
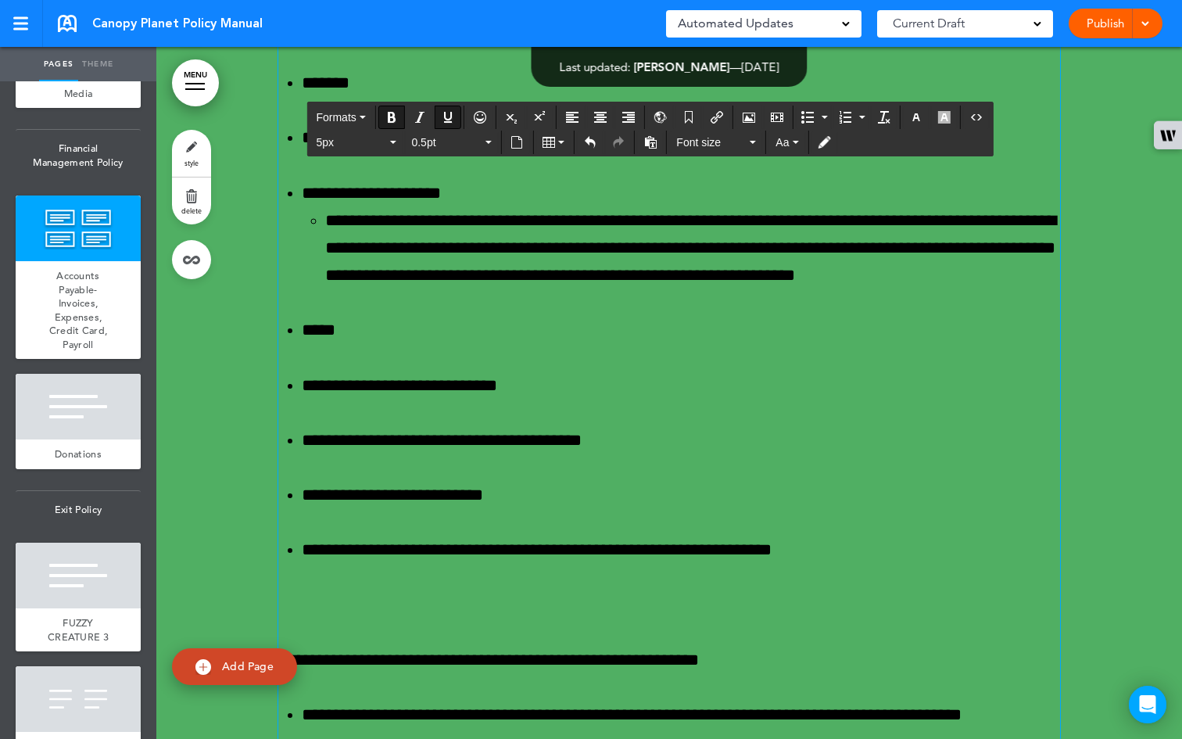
scroll to position [51355, 0]
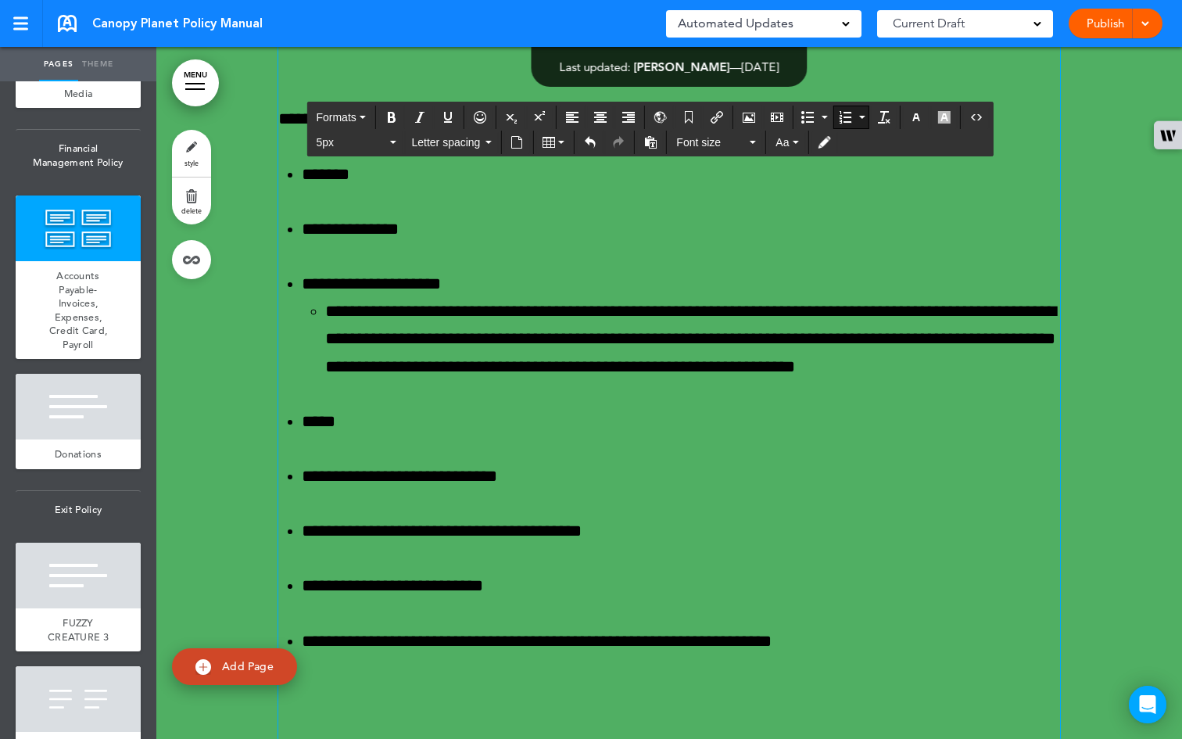
scroll to position [51086, 0]
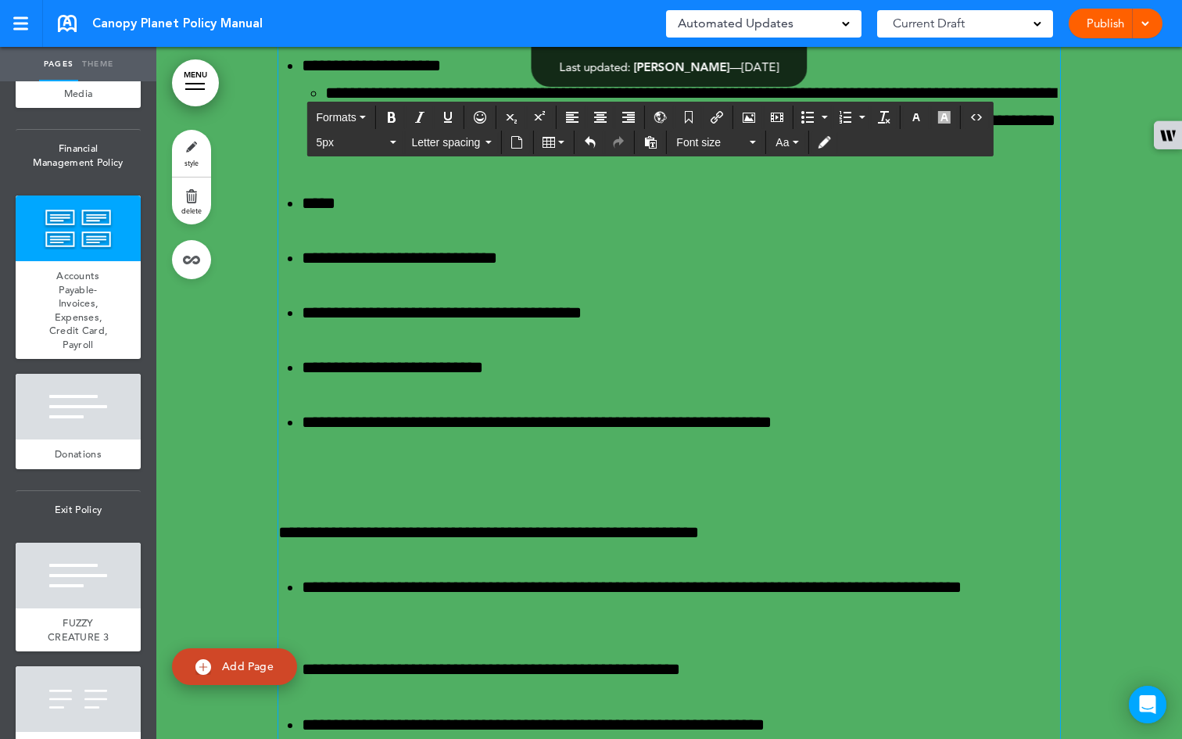
scroll to position [51306, 0]
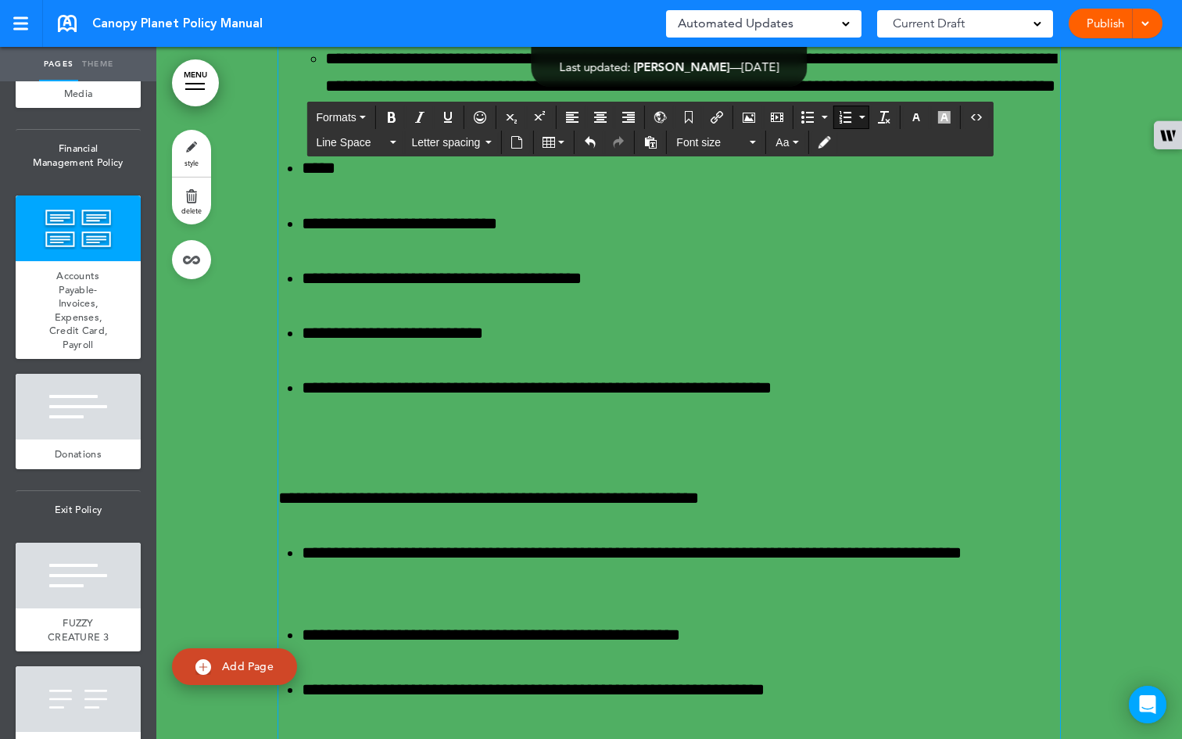
scroll to position [51278, 0]
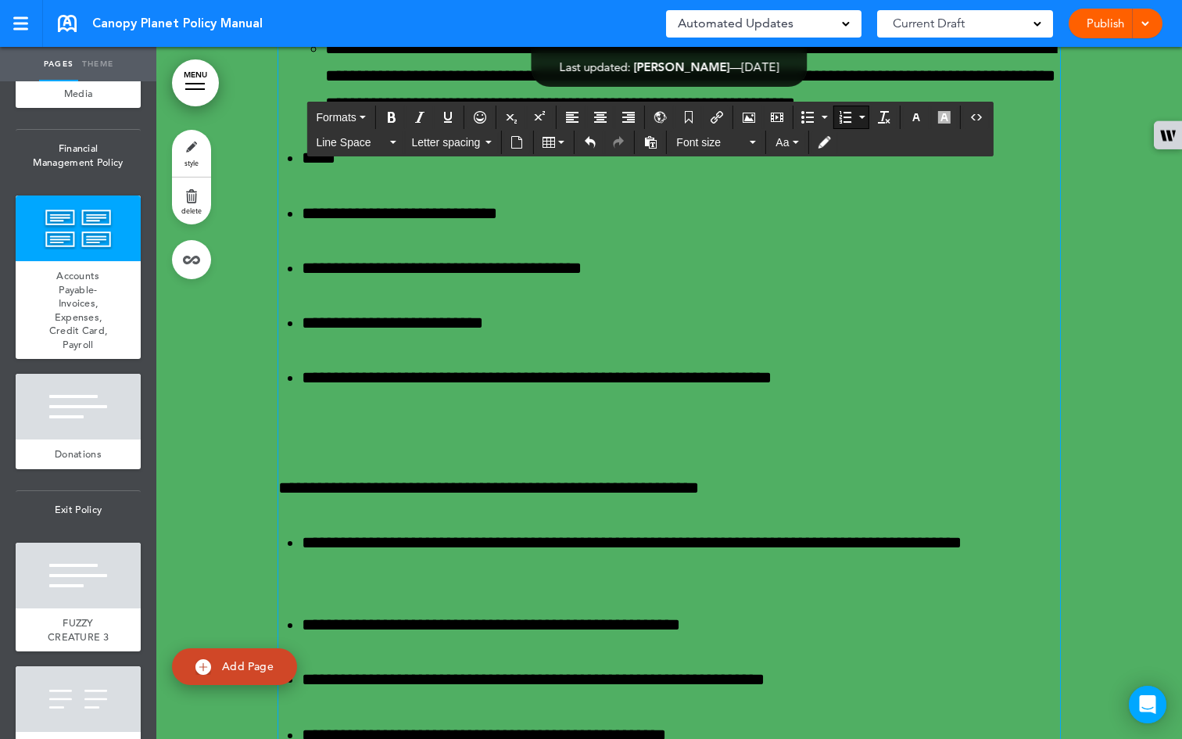
click at [391, 116] on icon "Bold" at bounding box center [391, 117] width 13 height 13
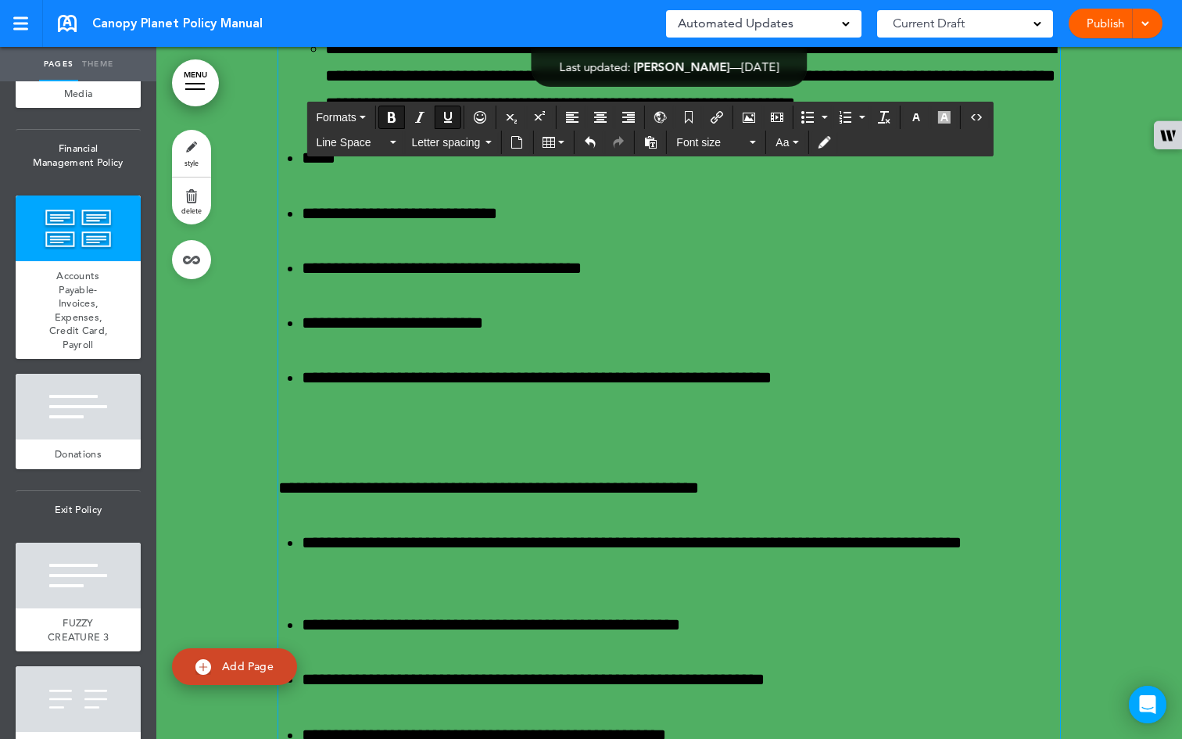
click at [305, 481] on div "**********" at bounding box center [669, 715] width 782 height 4224
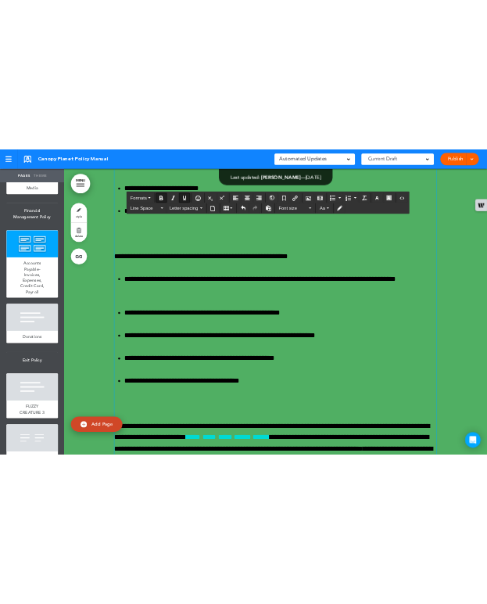
scroll to position [51509, 0]
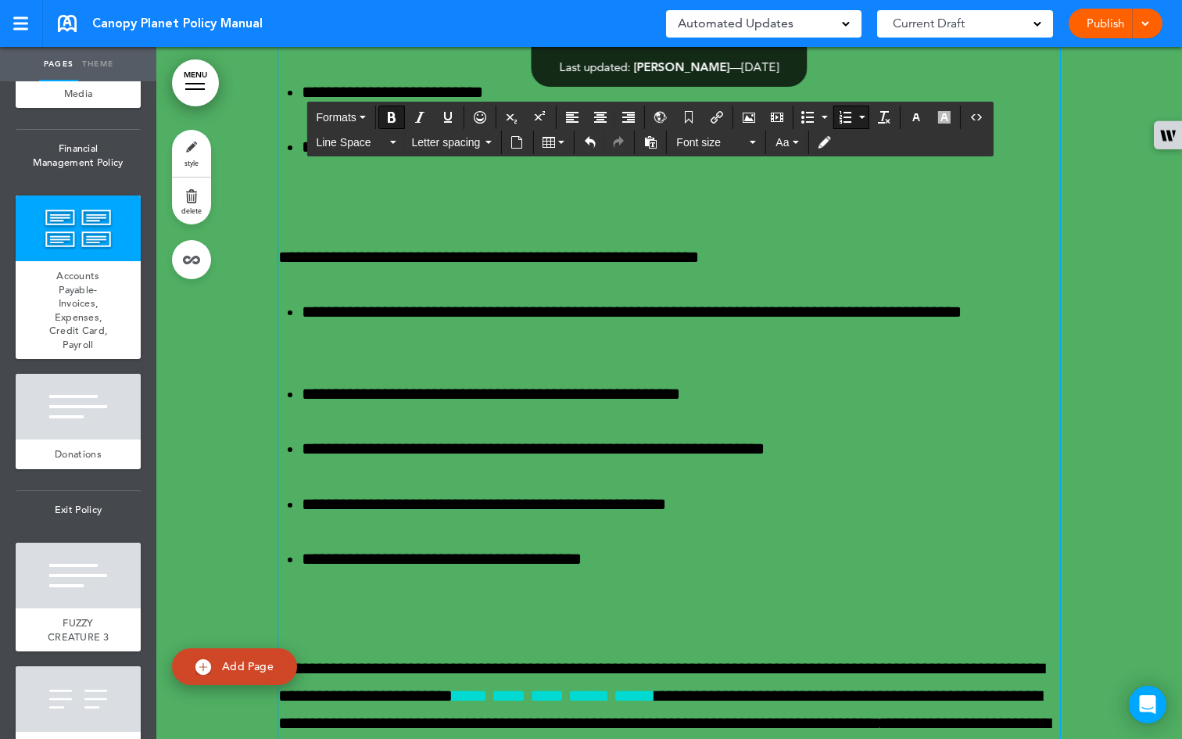
click at [312, 354] on div "**********" at bounding box center [669, 484] width 782 height 4224
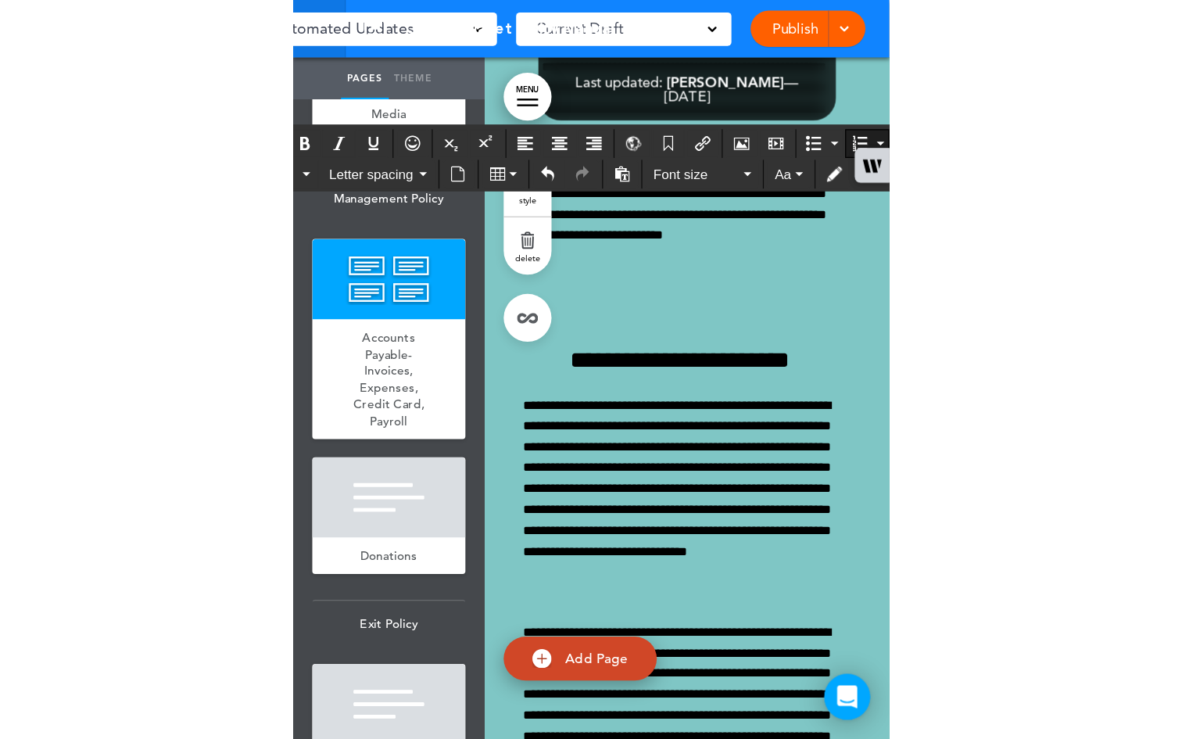
scroll to position [51220, 0]
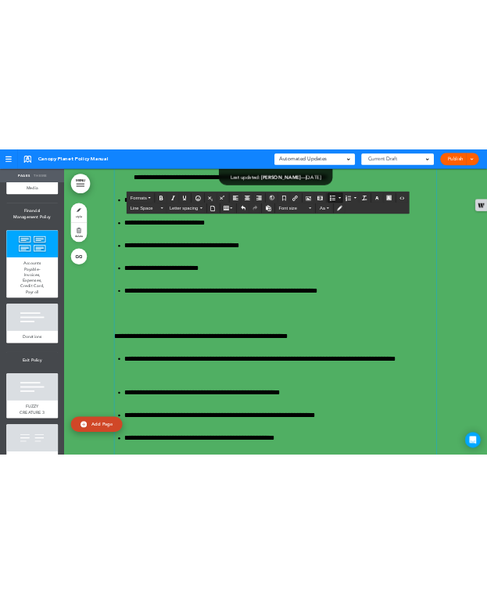
scroll to position [51306, 0]
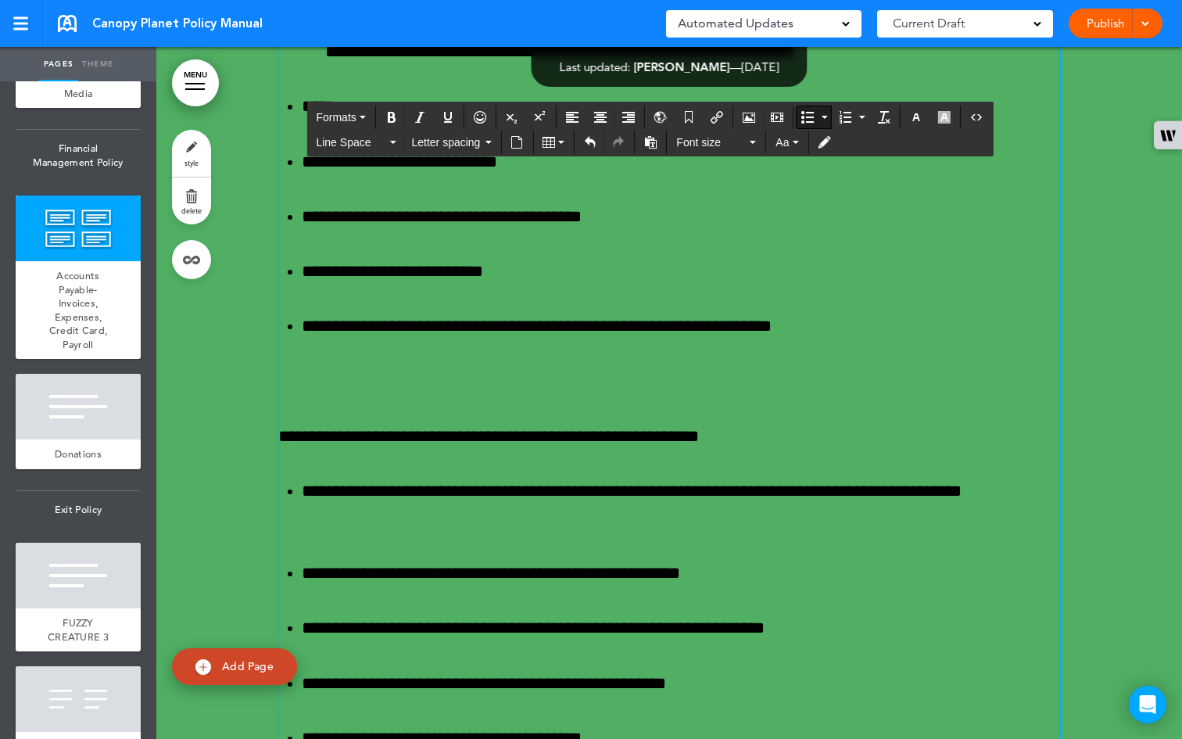
scroll to position [51287, 0]
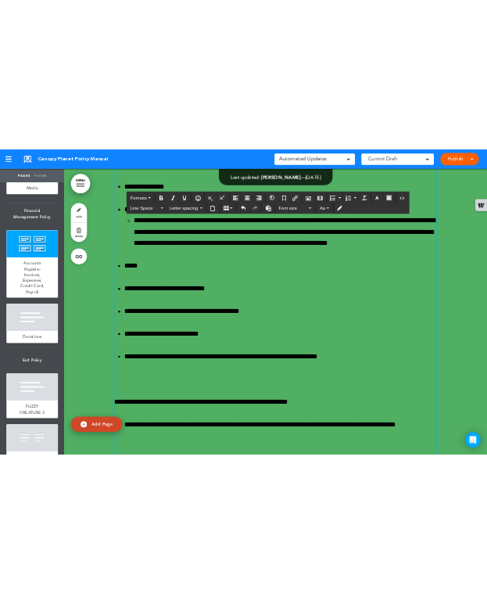
scroll to position [51159, 0]
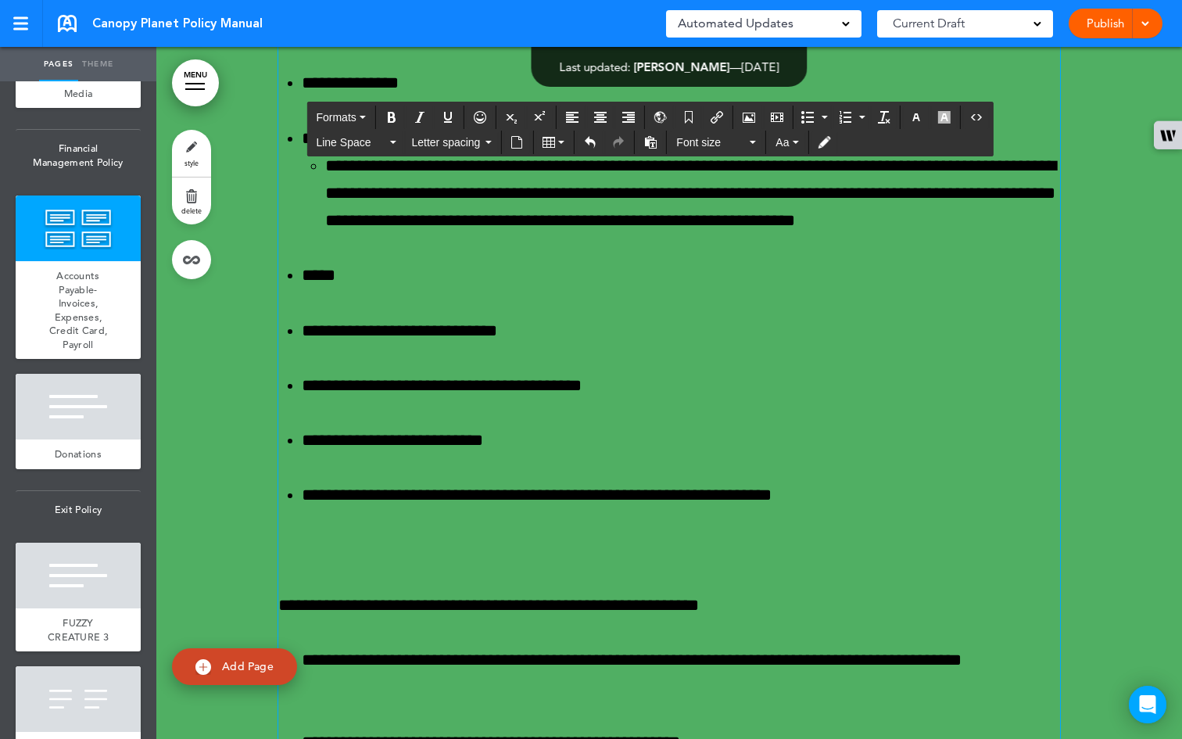
scroll to position [51165, 0]
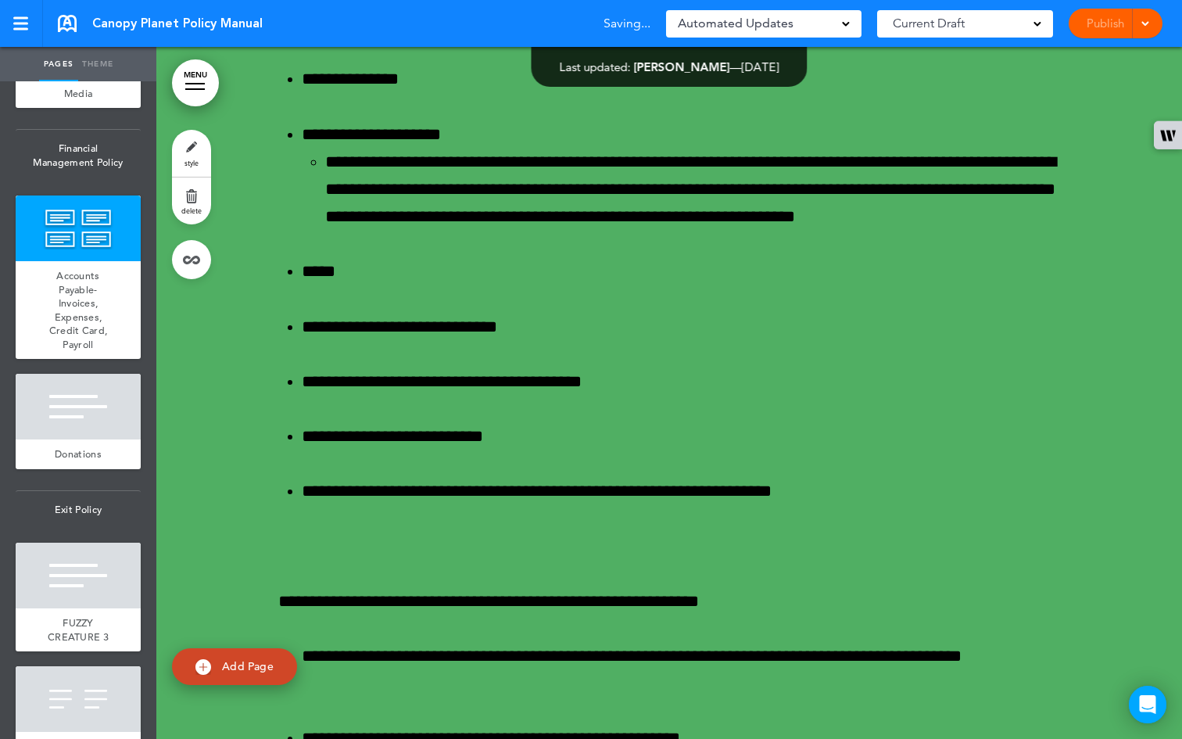
click at [257, 603] on span "Add Page" at bounding box center [248, 666] width 52 height 14
type input "********"
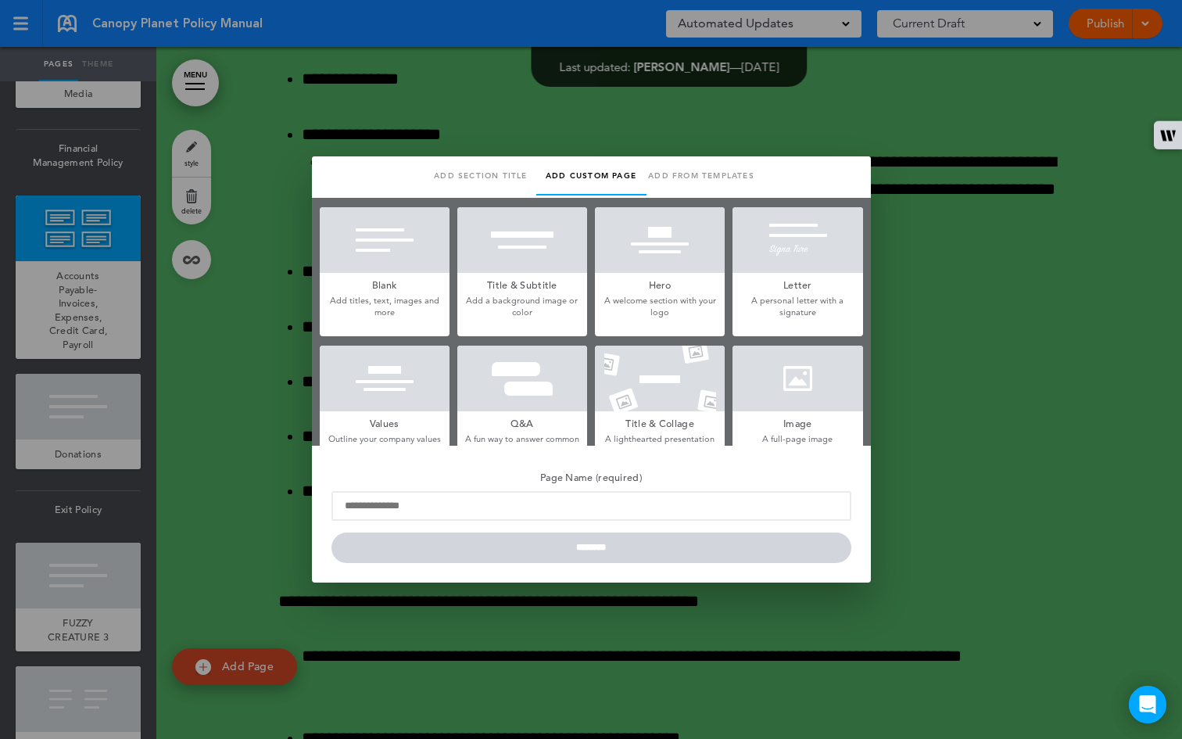
click at [486, 175] on link "Add from templates" at bounding box center [702, 175] width 110 height 39
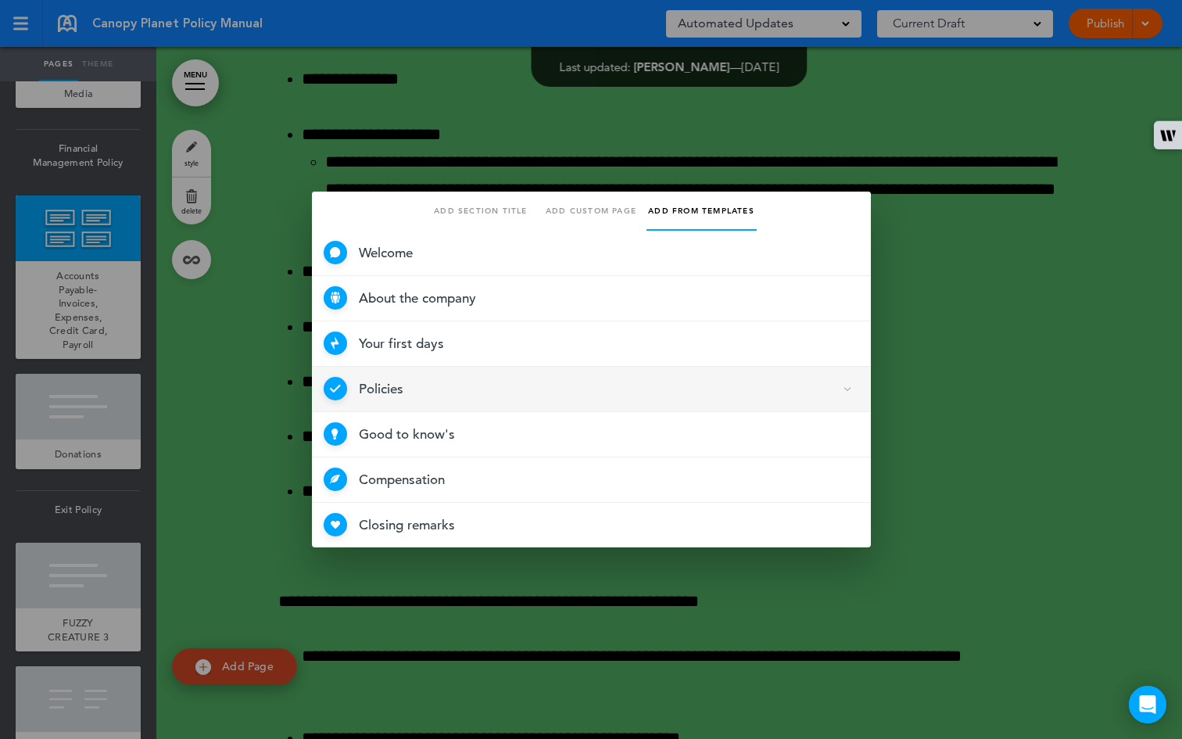
click at [486, 377] on span "Policies 4 Selected" at bounding box center [591, 389] width 559 height 45
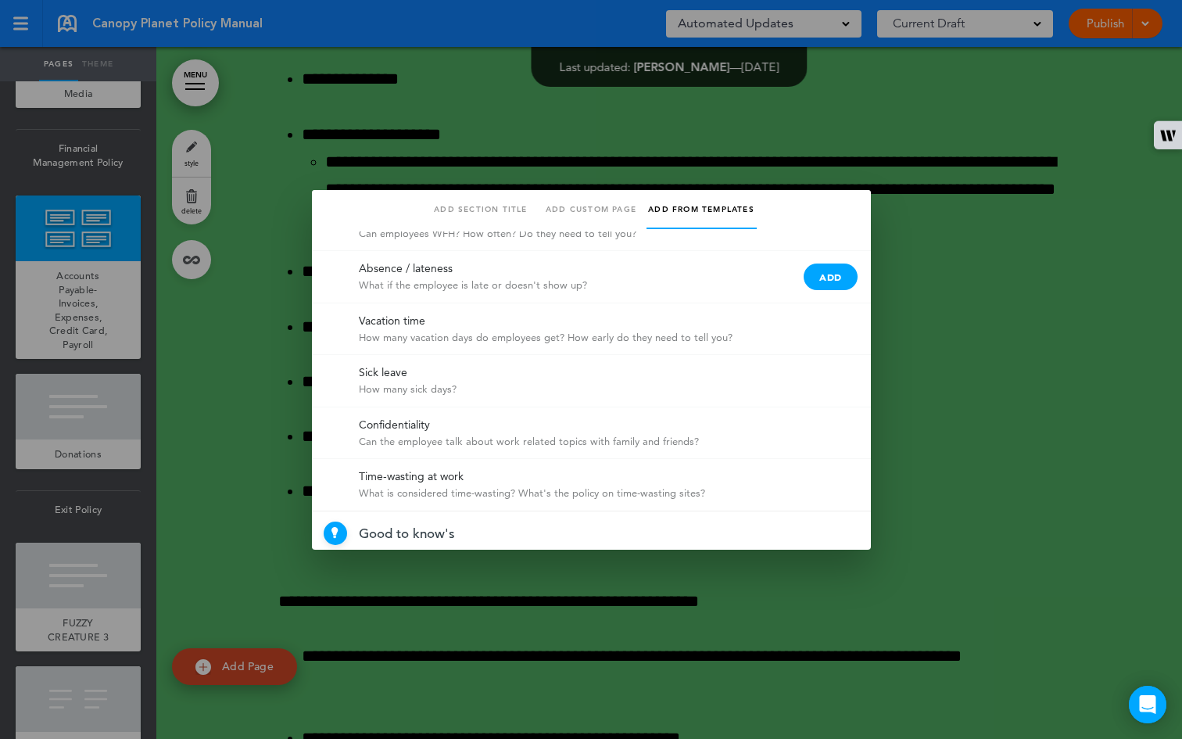
scroll to position [308, 0]
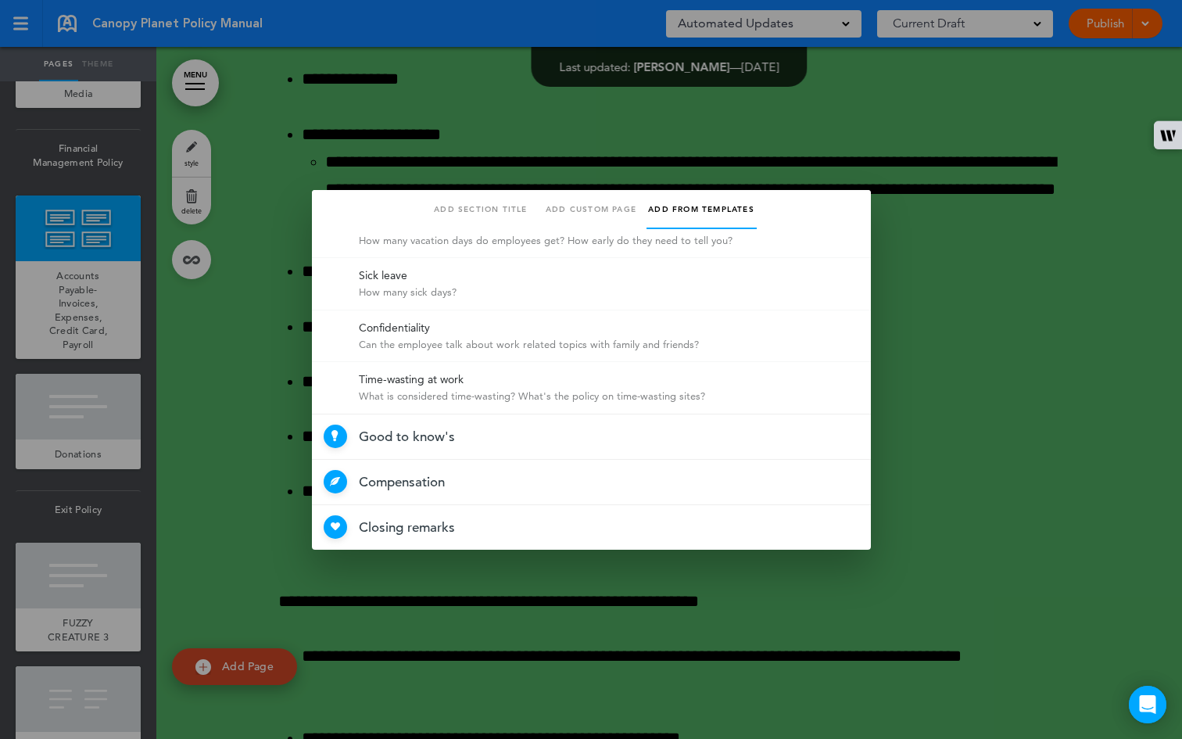
click at [486, 452] on div at bounding box center [591, 369] width 1182 height 739
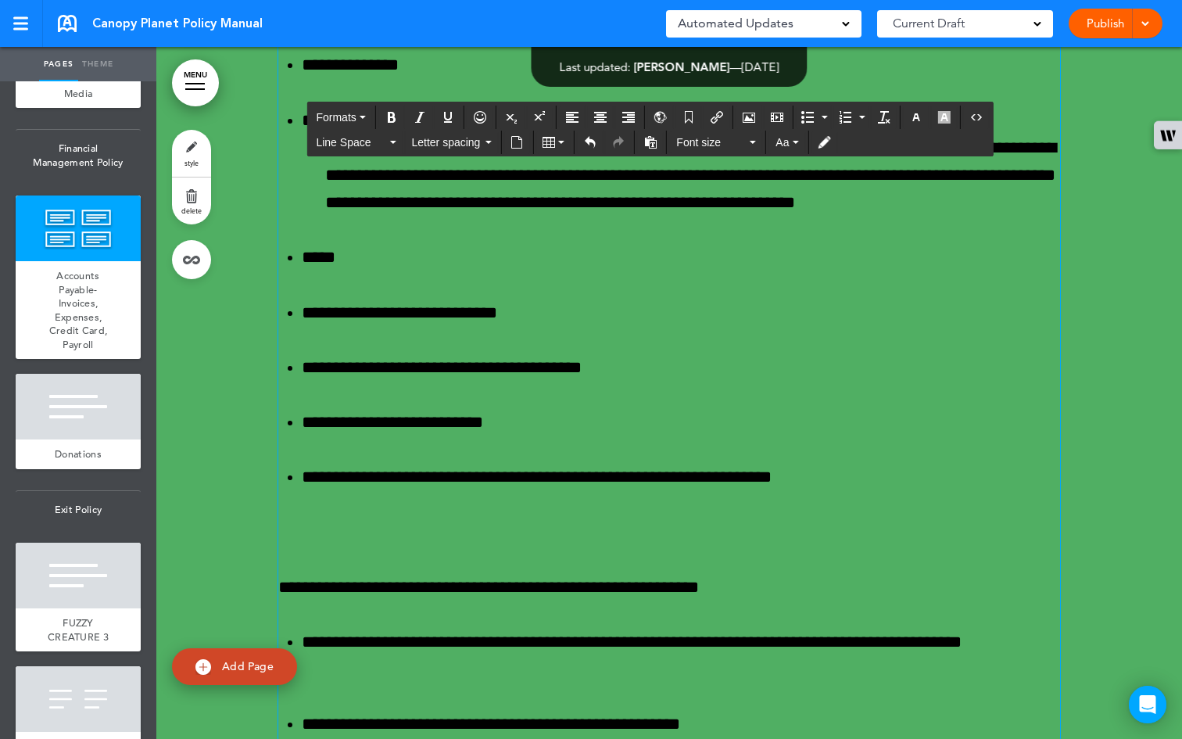
scroll to position [51217, 0]
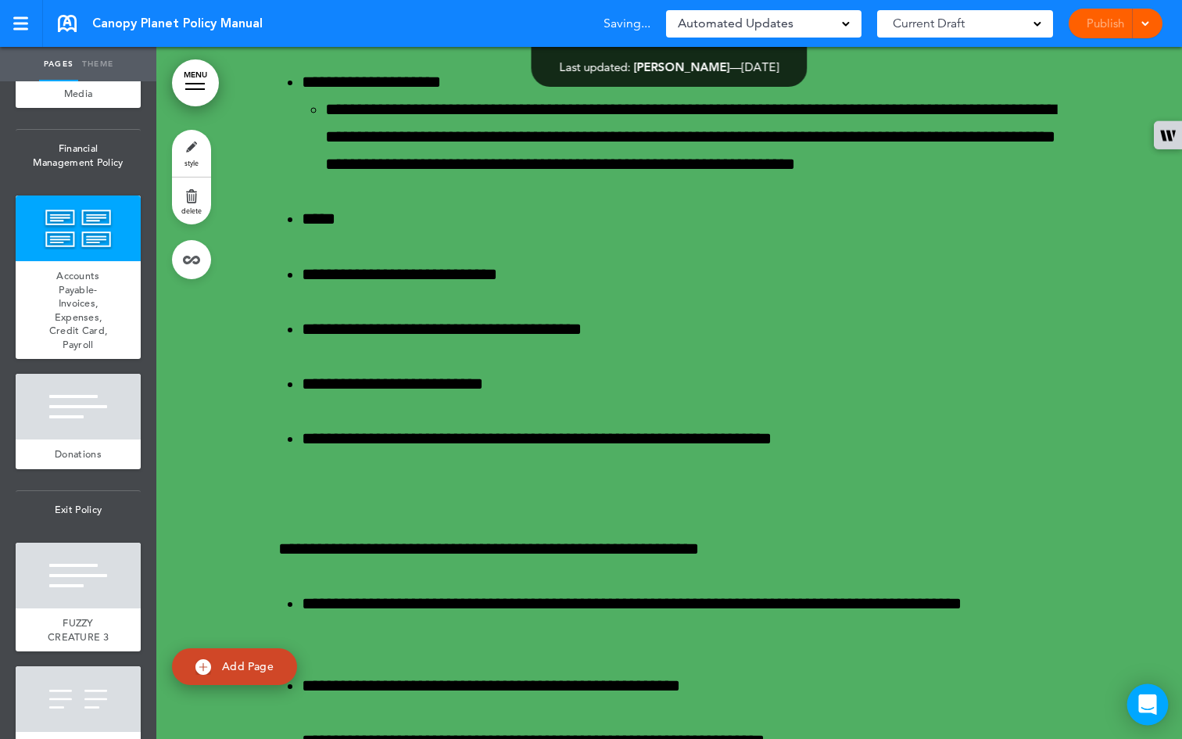
click at [486, 603] on div "Open Intercom Messenger" at bounding box center [1147, 704] width 41 height 41
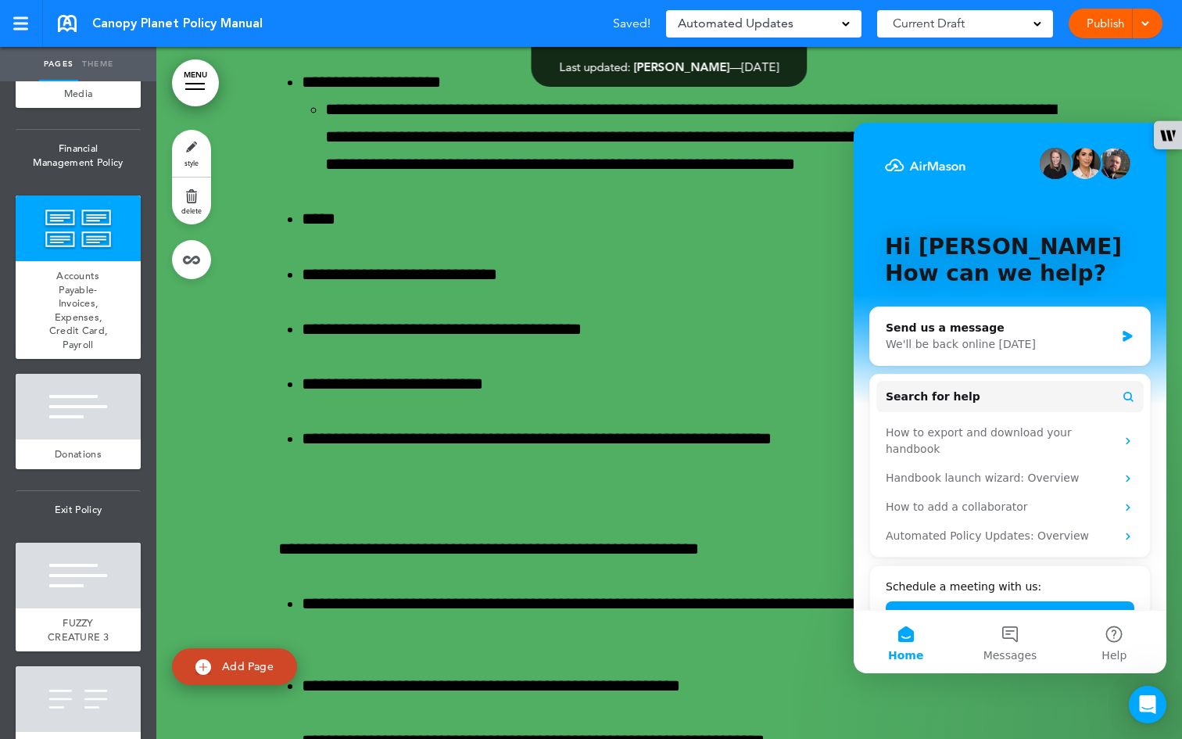
scroll to position [0, 0]
click at [486, 402] on span "Search for help" at bounding box center [933, 397] width 95 height 16
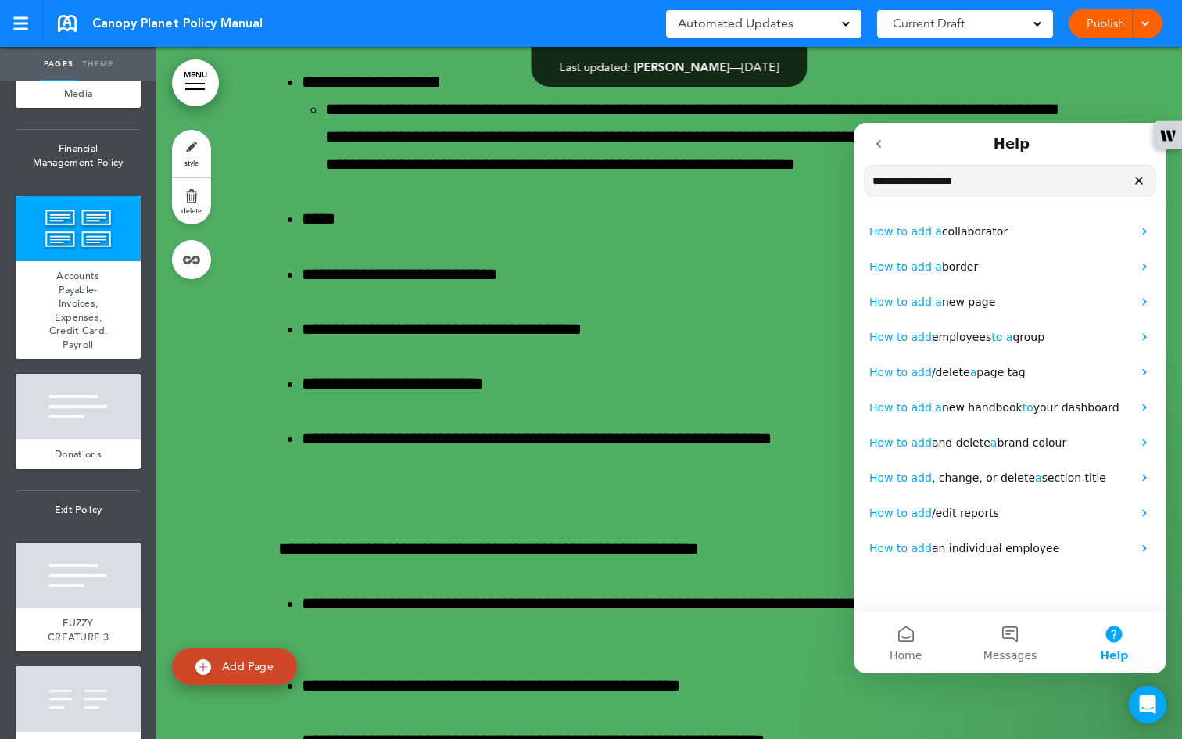
drag, startPoint x: 1012, startPoint y: 184, endPoint x: 819, endPoint y: 157, distance: 194.1
click html "**********"
type input "*"
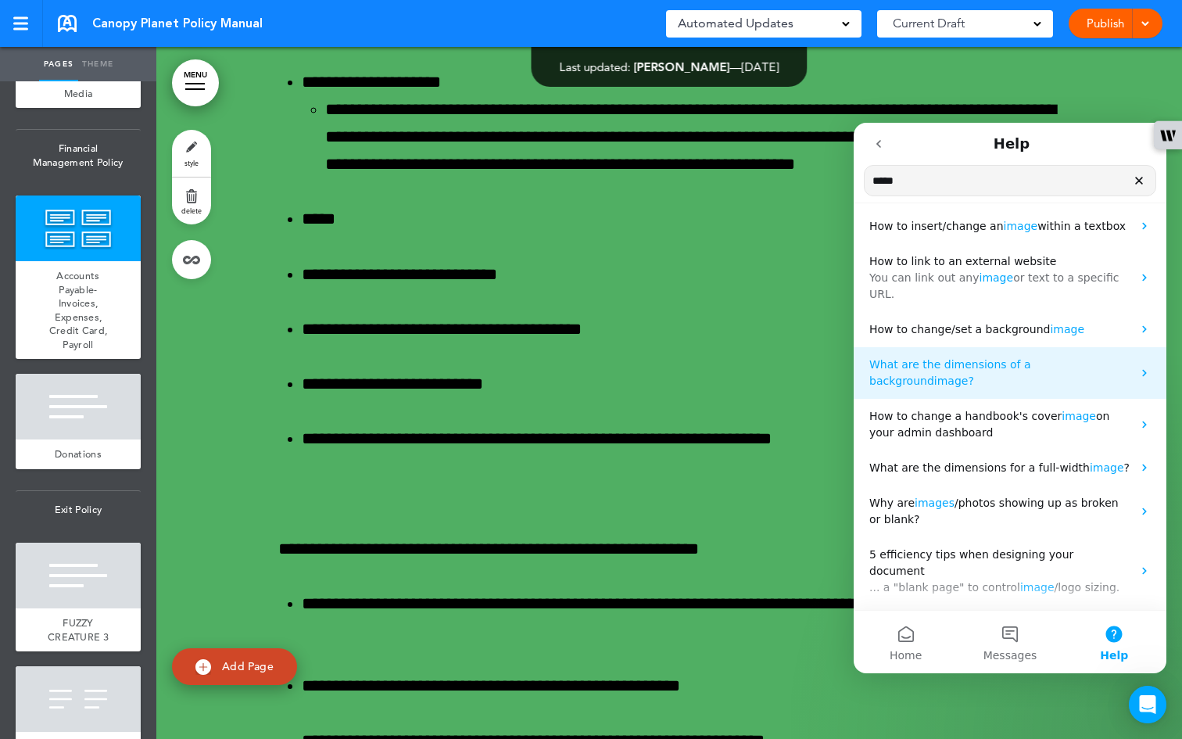
scroll to position [70, 0]
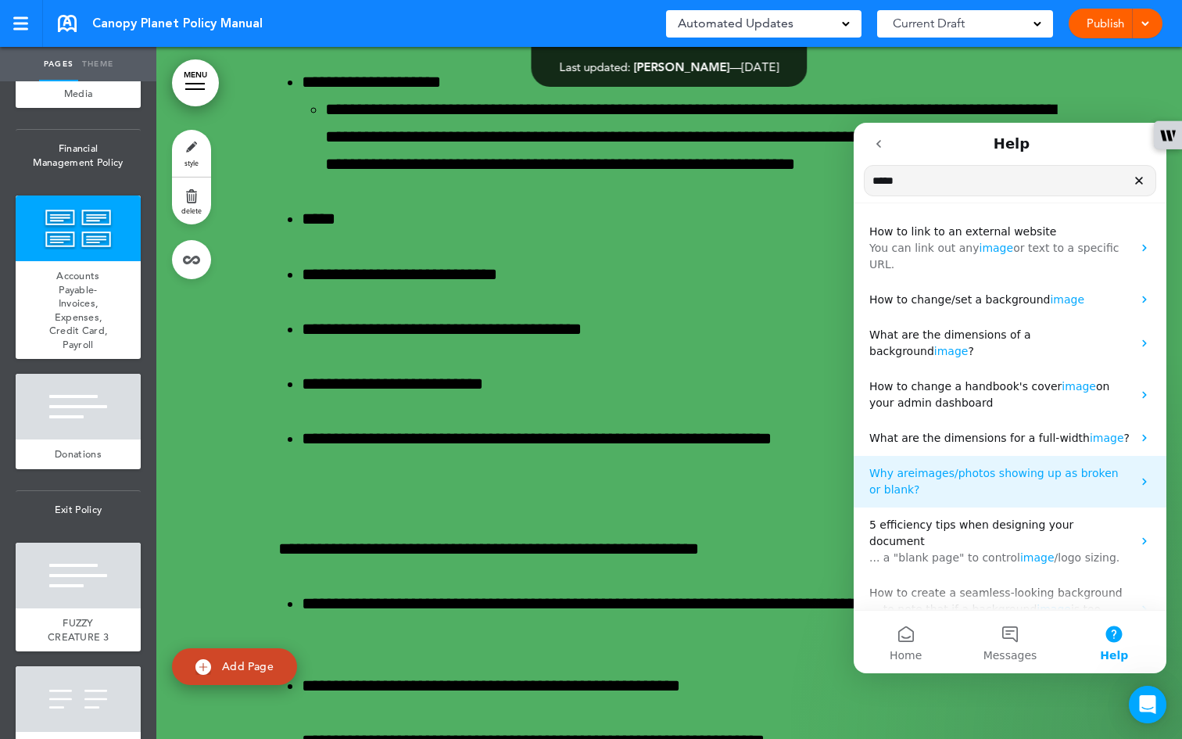
type input "*****"
click at [486, 467] on span "/photos showing up as broken or blank?" at bounding box center [993, 481] width 249 height 29
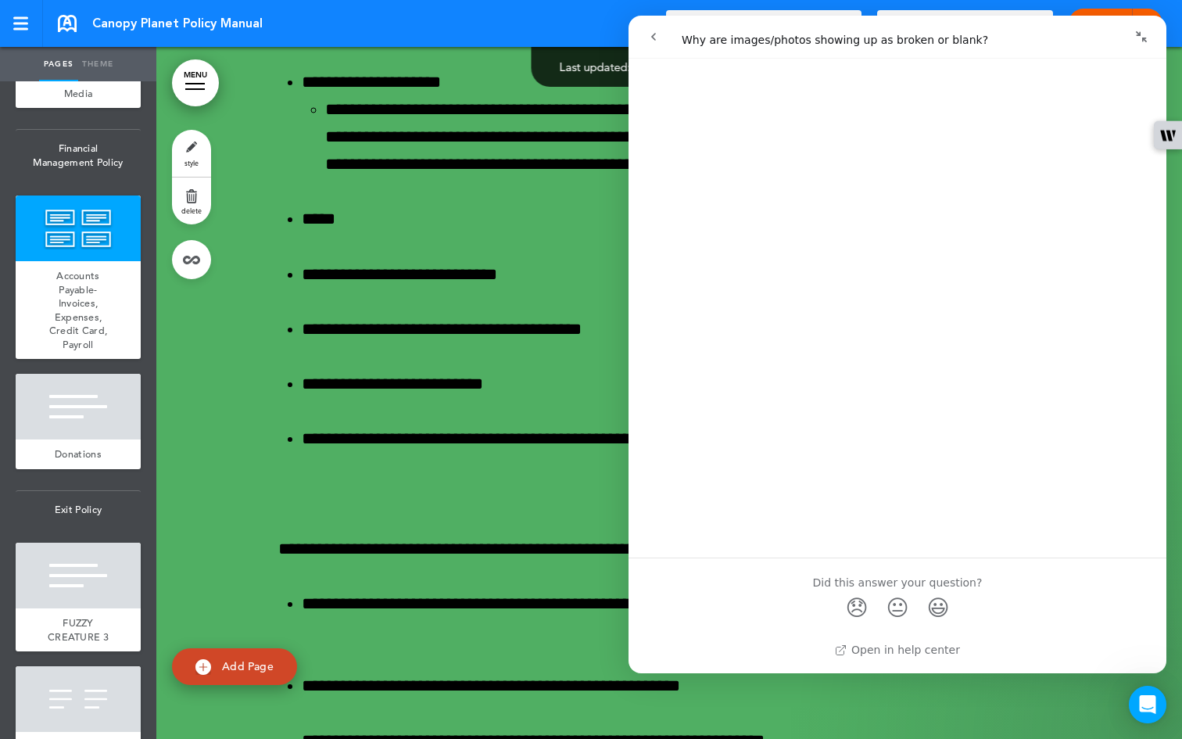
scroll to position [0, 0]
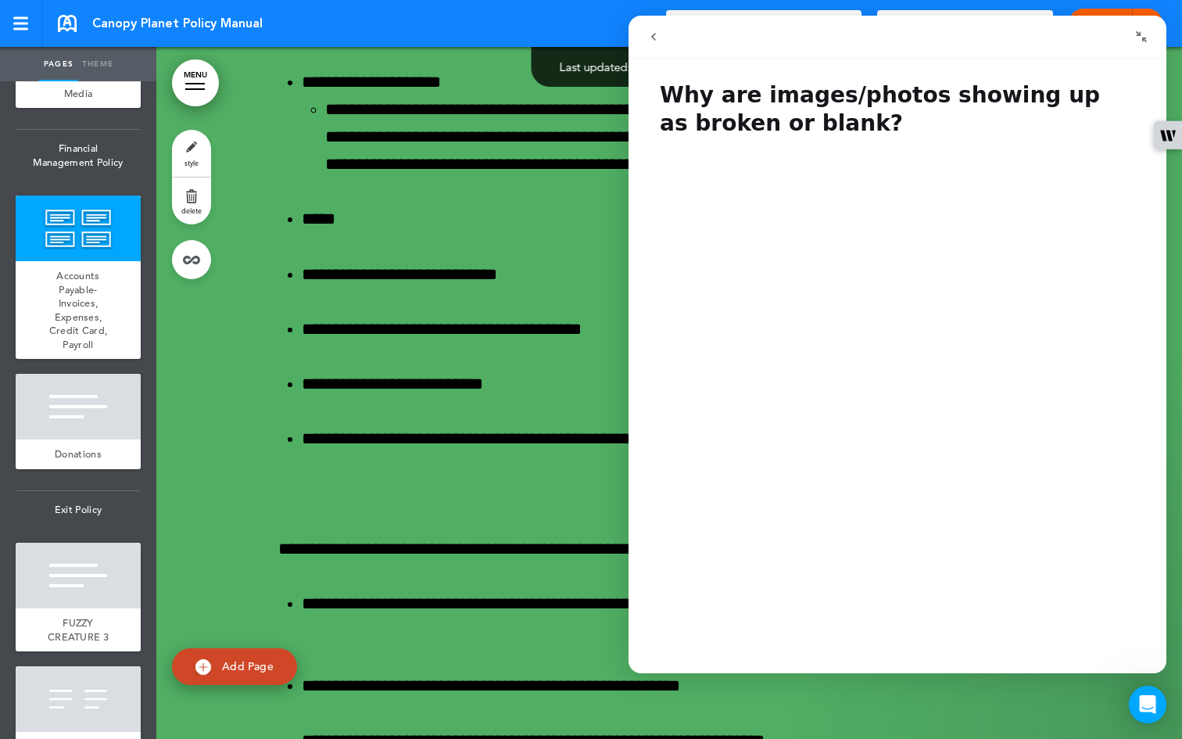
click at [486, 44] on button "go back" at bounding box center [654, 37] width 30 height 30
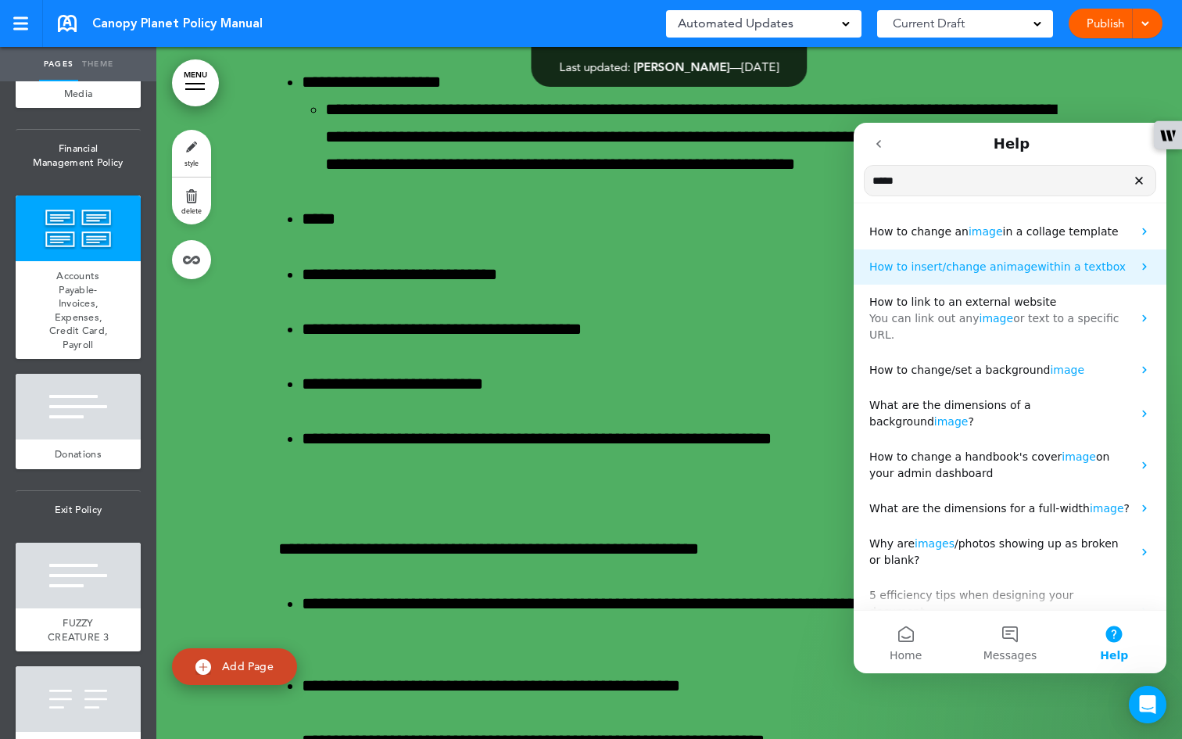
click at [486, 273] on p "How to insert/change an image within a textbox" at bounding box center [1000, 267] width 263 height 16
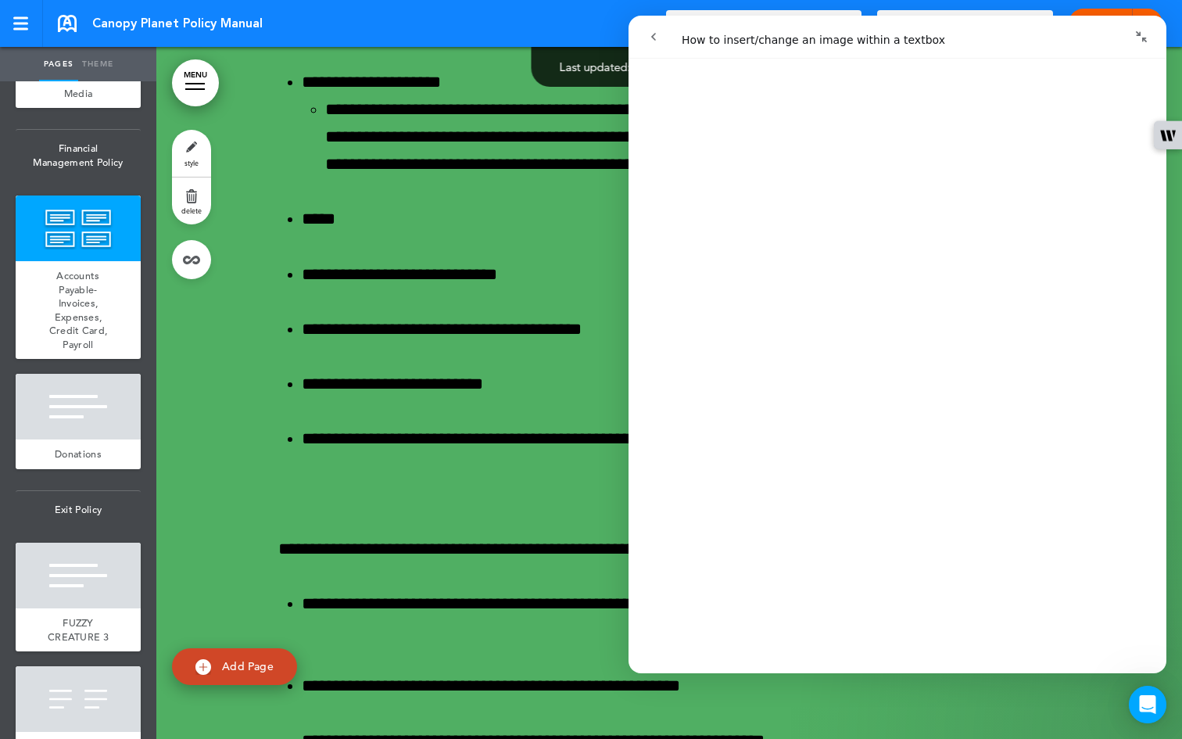
scroll to position [91, 0]
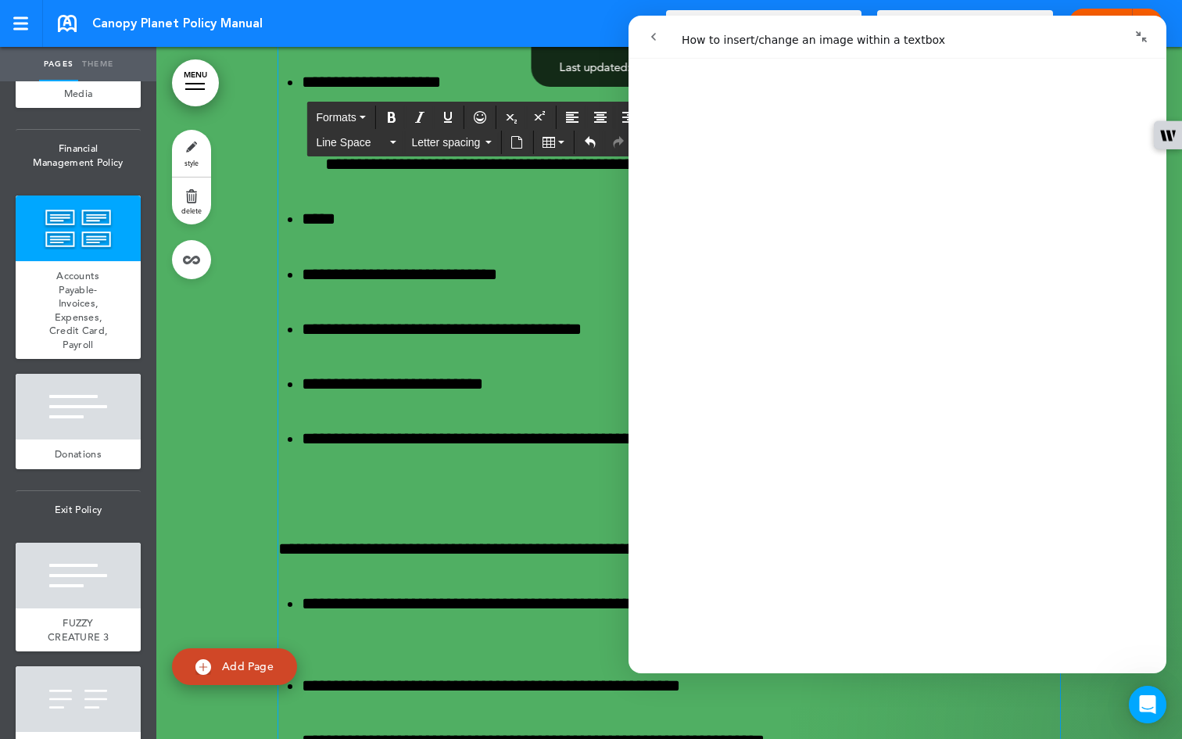
drag, startPoint x: 1136, startPoint y: 34, endPoint x: 1105, endPoint y: 20, distance: 34.6
click at [486, 34] on icon "Collapse window" at bounding box center [1141, 36] width 13 height 13
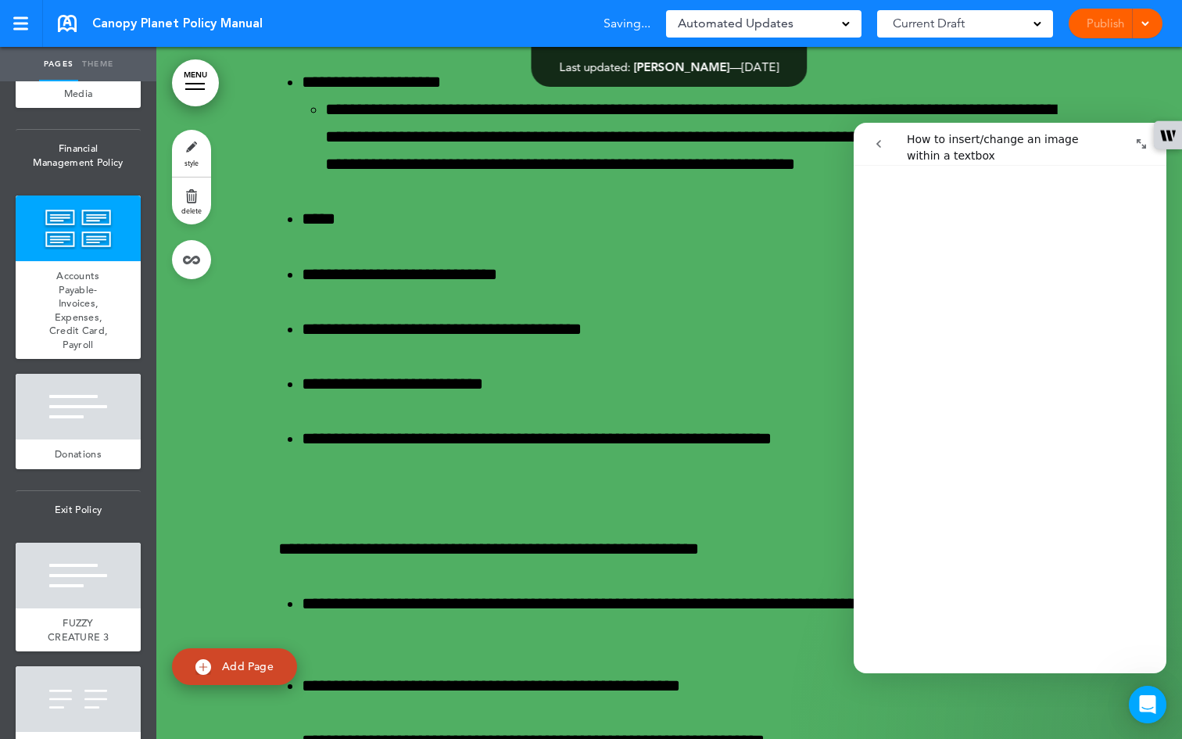
scroll to position [87, 0]
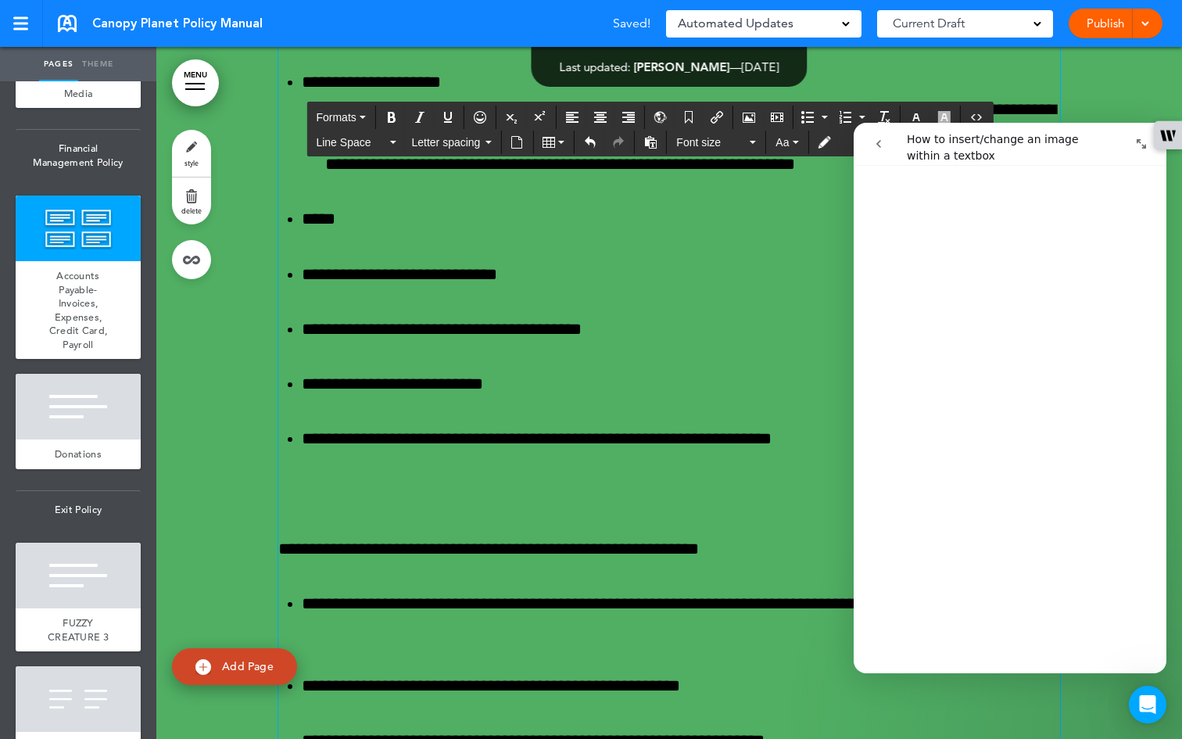
click at [486, 117] on icon "Airmason image" at bounding box center [749, 117] width 13 height 13
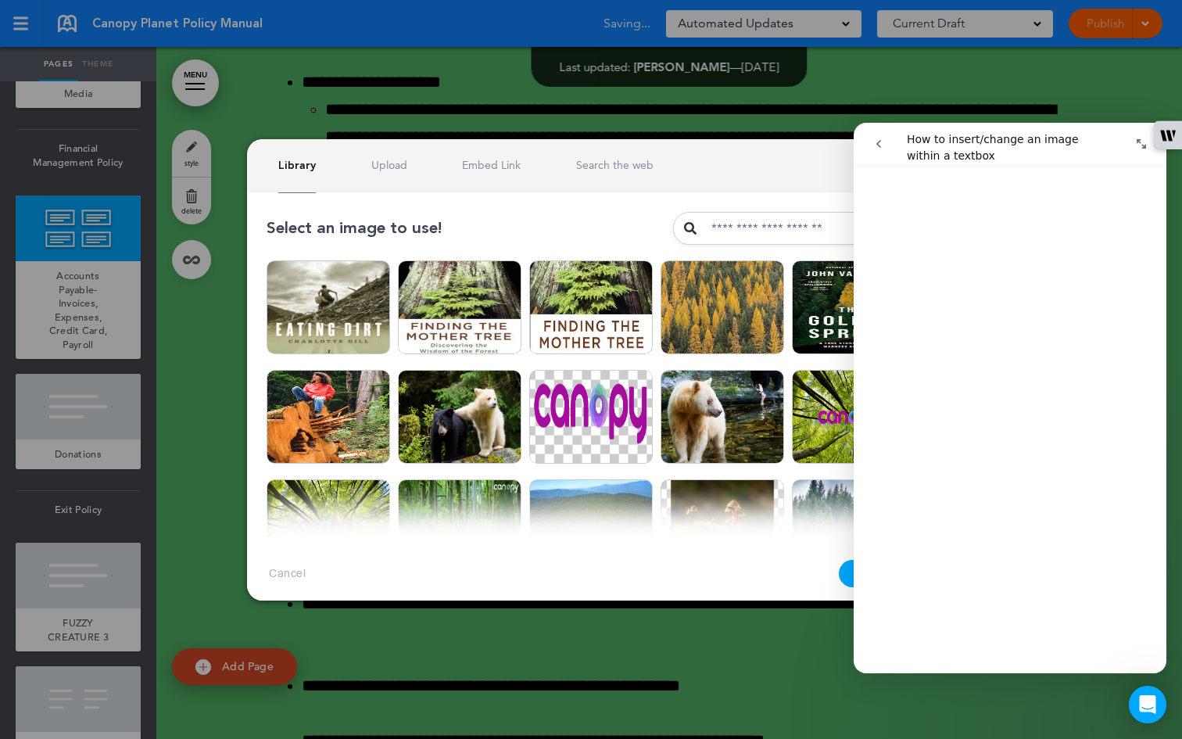
click at [486, 603] on div at bounding box center [591, 369] width 1182 height 739
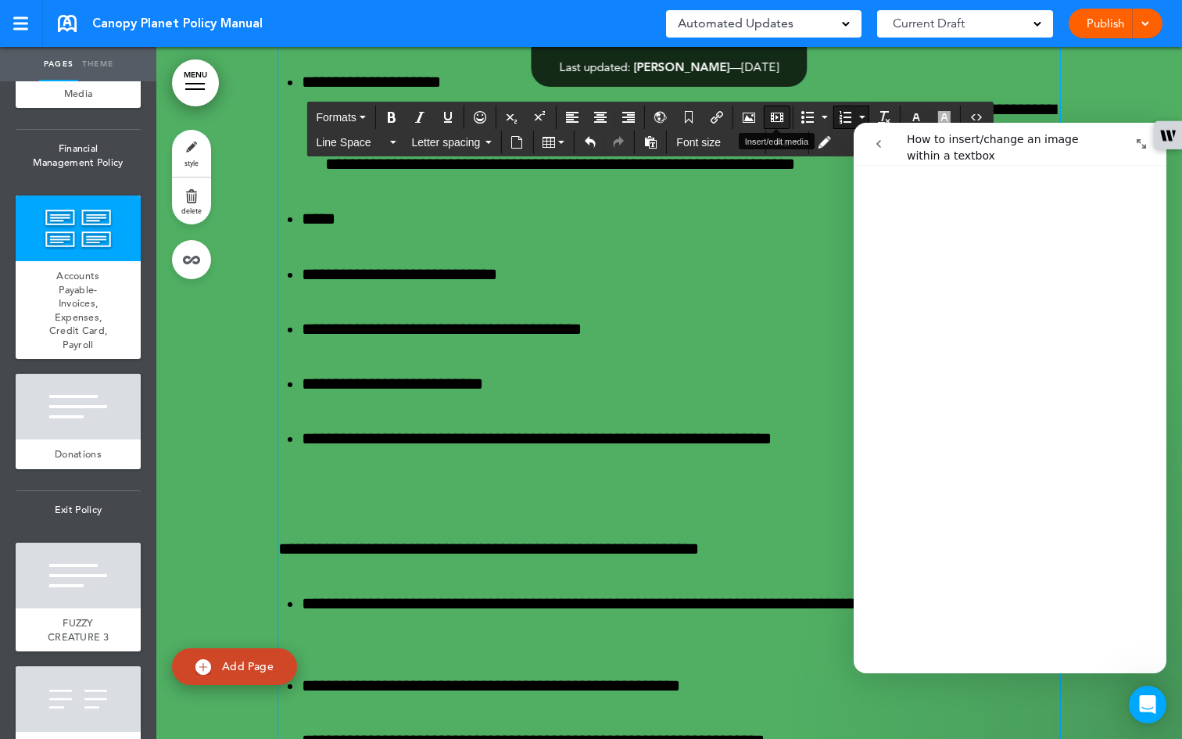
click at [486, 114] on icon "Insert/edit media" at bounding box center [777, 117] width 13 height 13
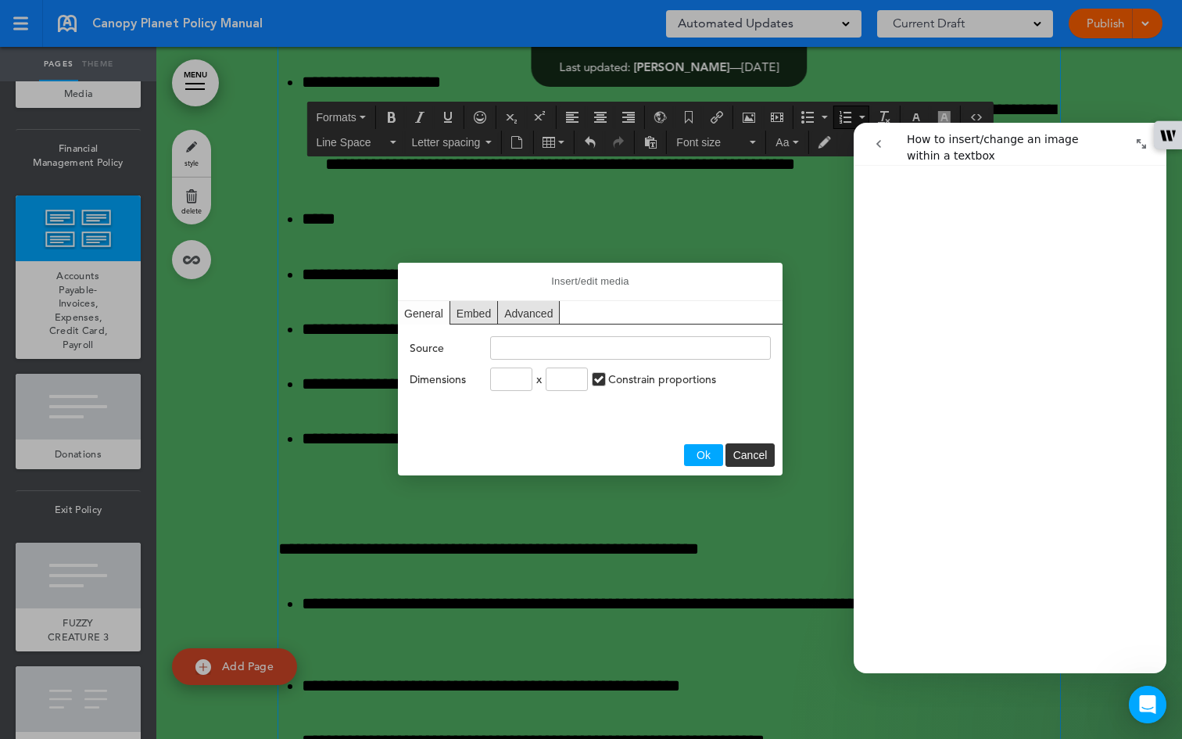
click at [437, 314] on div "General" at bounding box center [424, 312] width 52 height 23
click at [486, 316] on div "Advanced" at bounding box center [529, 312] width 62 height 23
click at [481, 314] on div "Embed" at bounding box center [474, 312] width 48 height 23
click at [486, 457] on span "Cancel" at bounding box center [750, 455] width 34 height 13
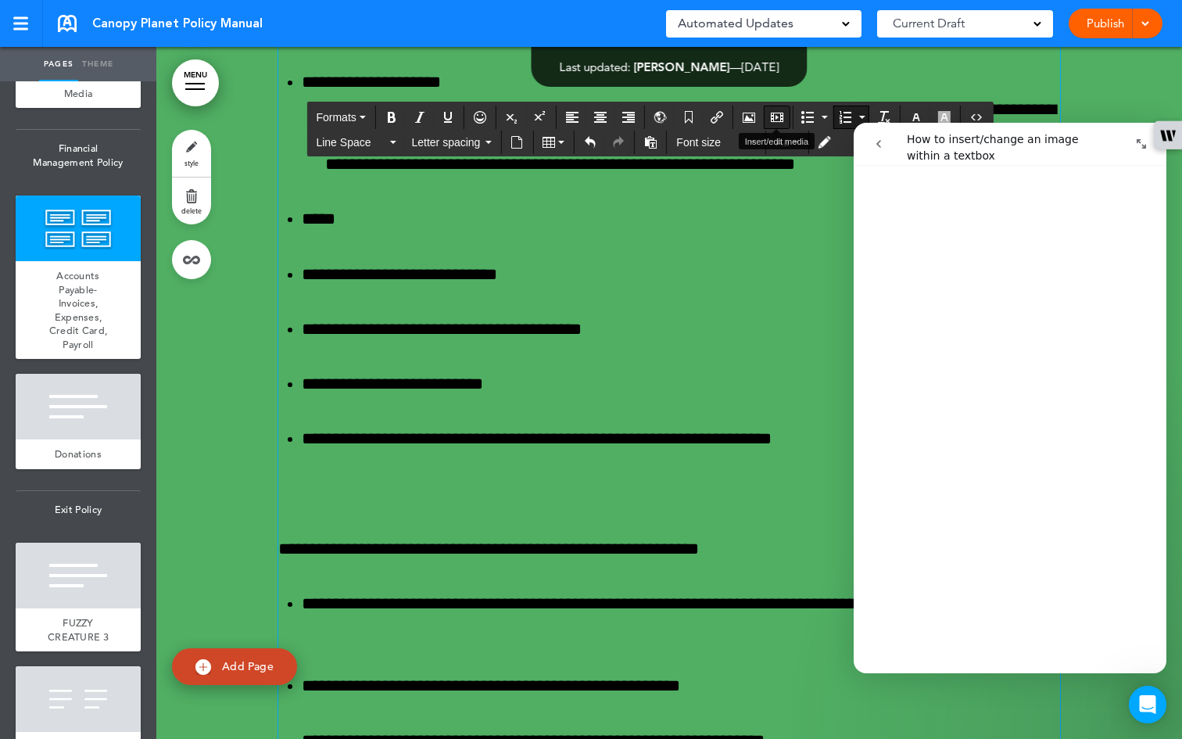
click at [486, 116] on icon "Insert/edit media" at bounding box center [777, 117] width 13 height 13
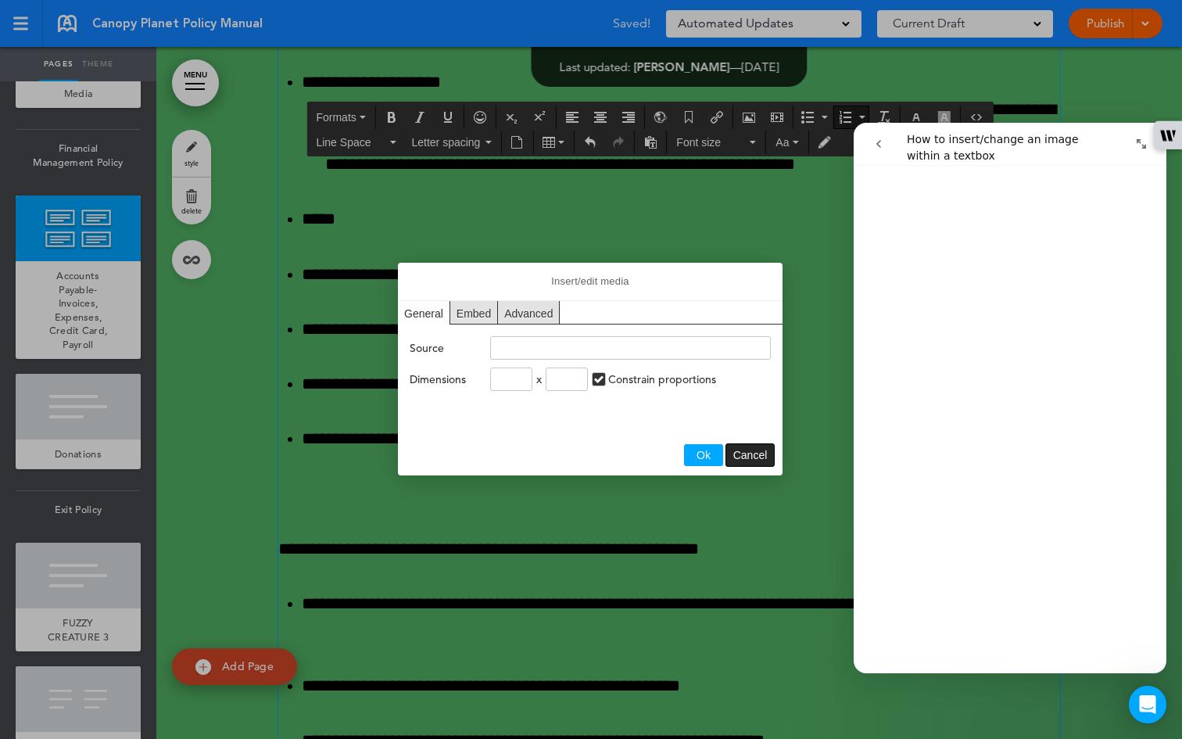
click at [486, 457] on span "Cancel" at bounding box center [750, 455] width 34 height 13
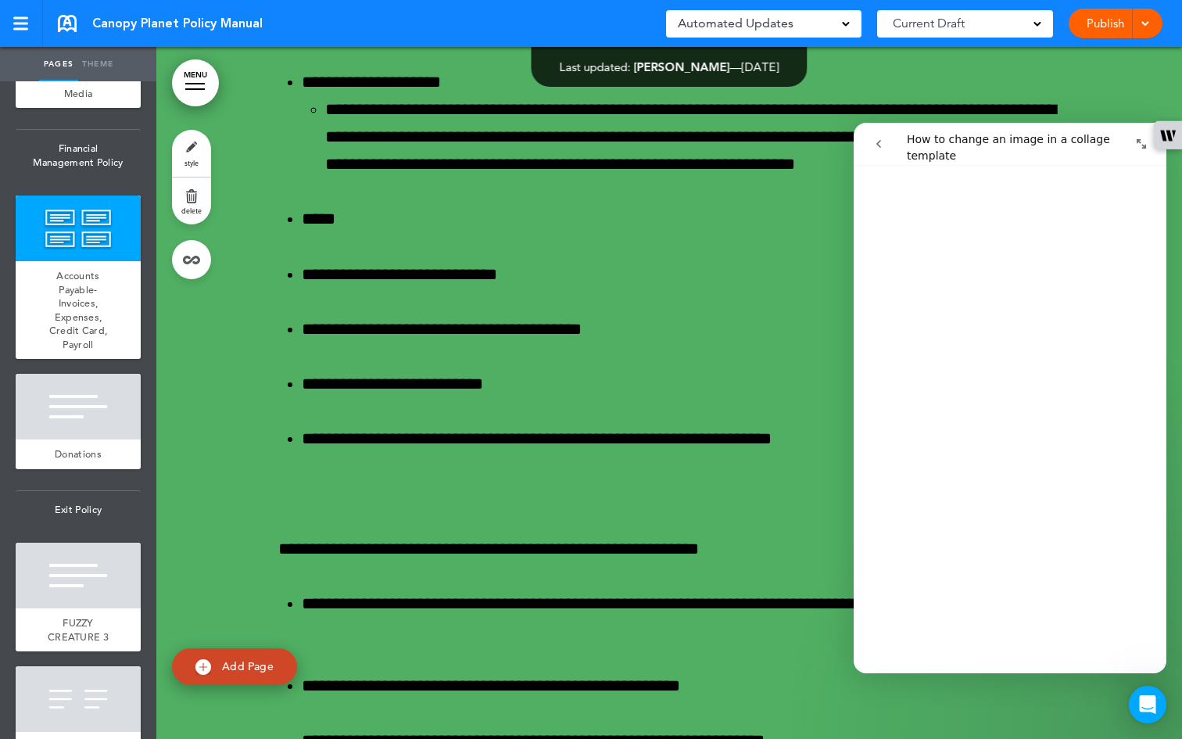
scroll to position [952, 0]
click at [486, 148] on icon "go back" at bounding box center [878, 144] width 13 height 13
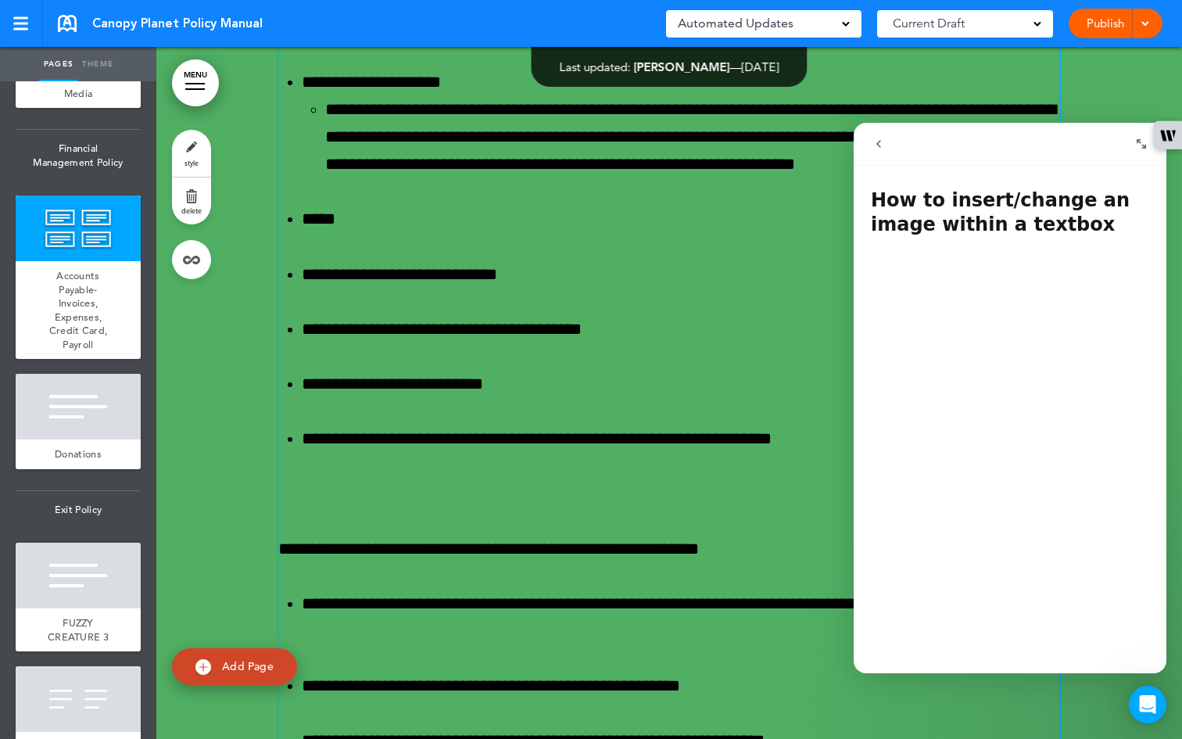
click at [486, 142] on icon "go back" at bounding box center [878, 144] width 13 height 13
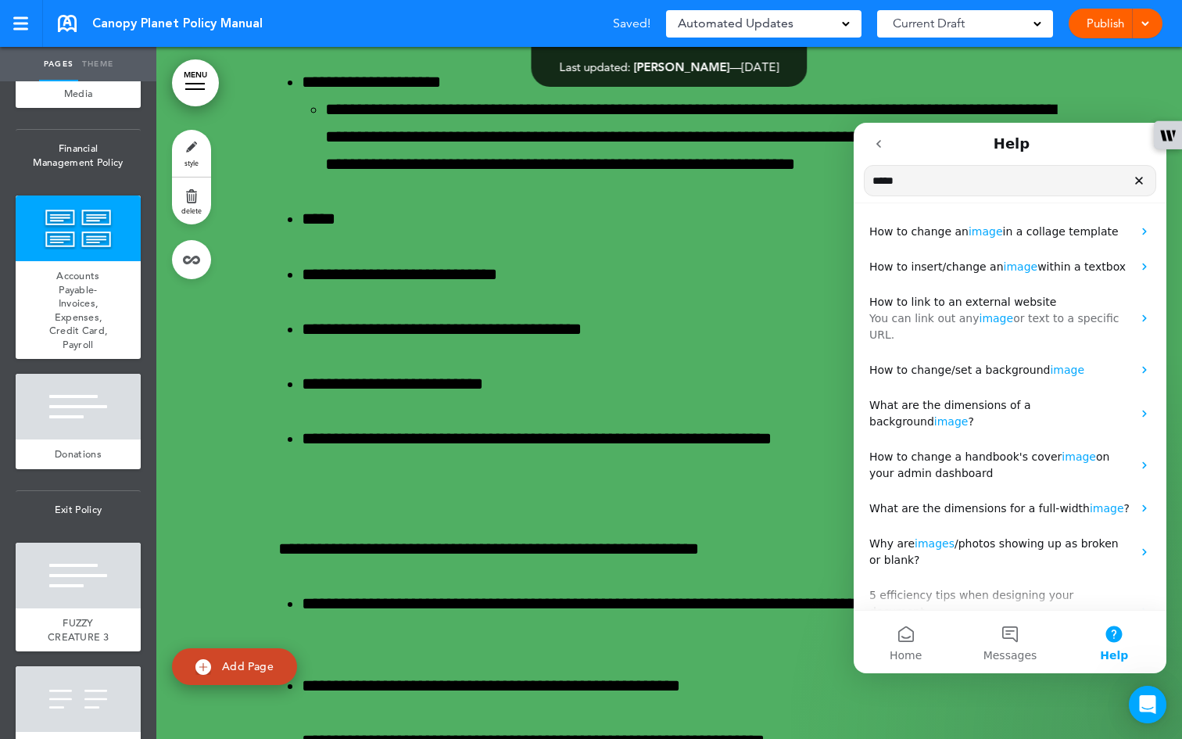
click at [486, 180] on icon "Clear" at bounding box center [1139, 180] width 13 height 13
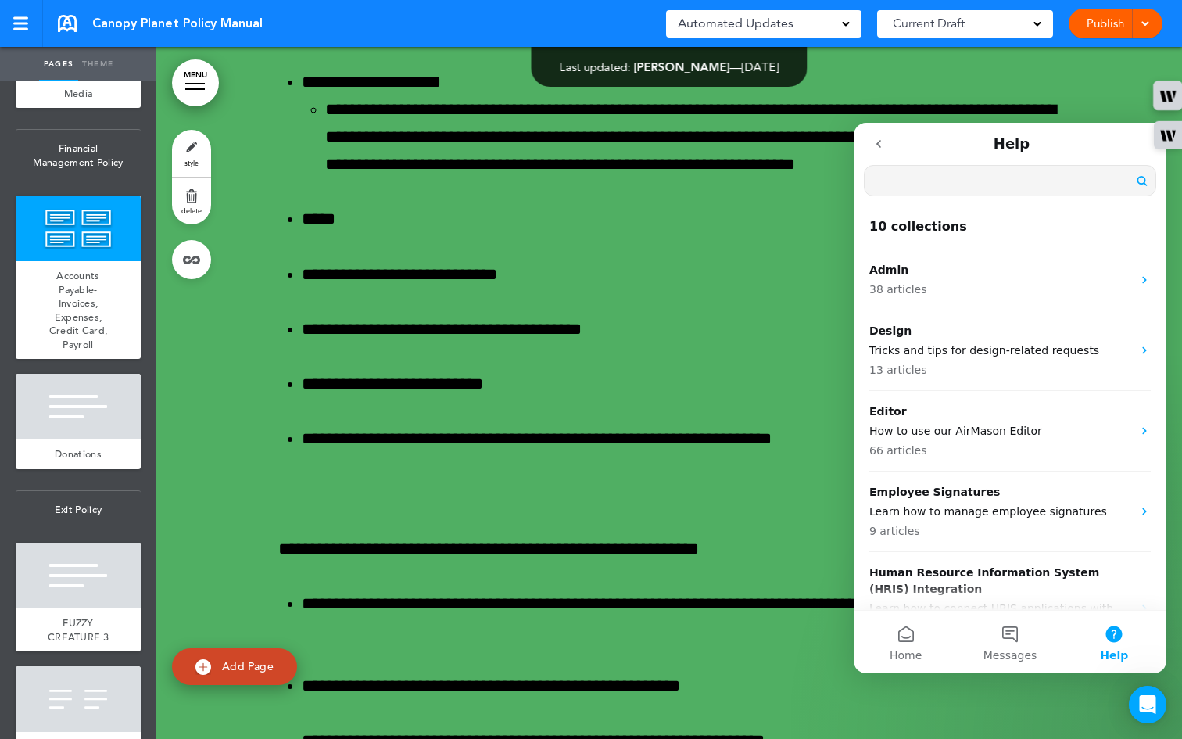
click at [486, 89] on button "writer-side-panel-button" at bounding box center [1168, 96] width 30 height 30
click at [486, 137] on nav "Help Search for help" at bounding box center [1010, 163] width 313 height 81
click at [486, 149] on button "go back" at bounding box center [879, 144] width 30 height 30
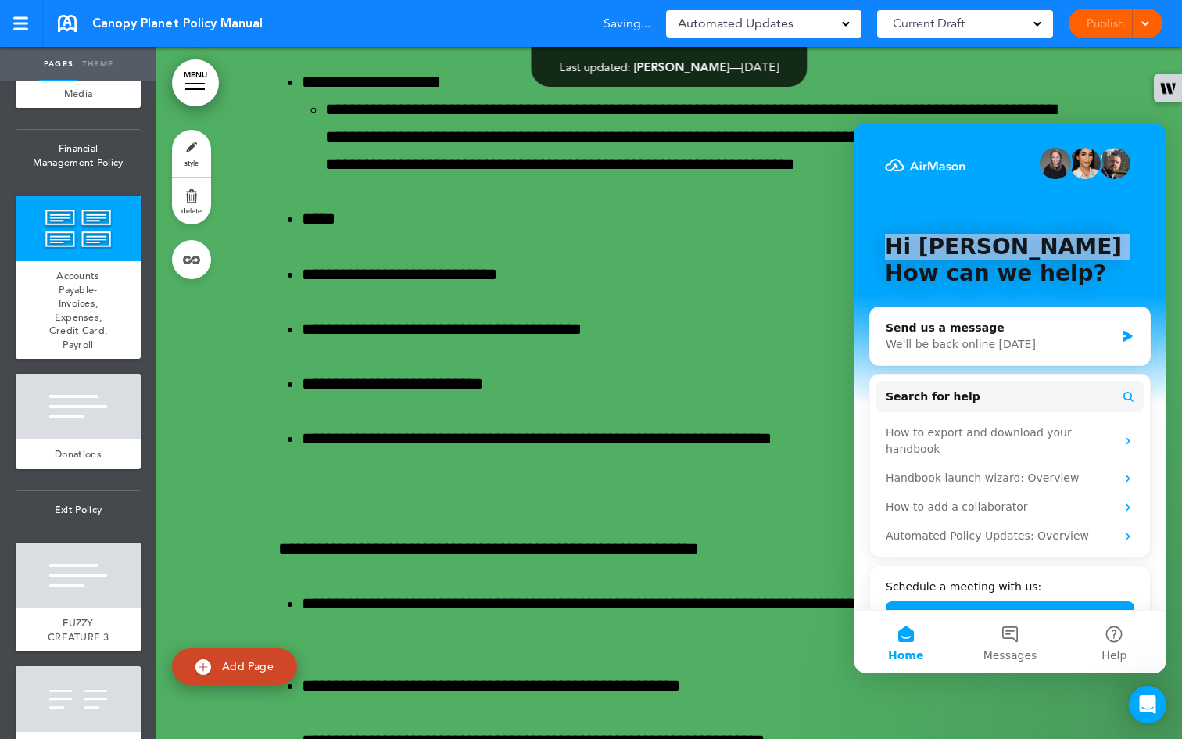
drag, startPoint x: 882, startPoint y: 227, endPoint x: 891, endPoint y: 266, distance: 40.2
click at [486, 267] on div "Hi [PERSON_NAME] 👋 How can we help?" at bounding box center [1009, 263] width 281 height 281
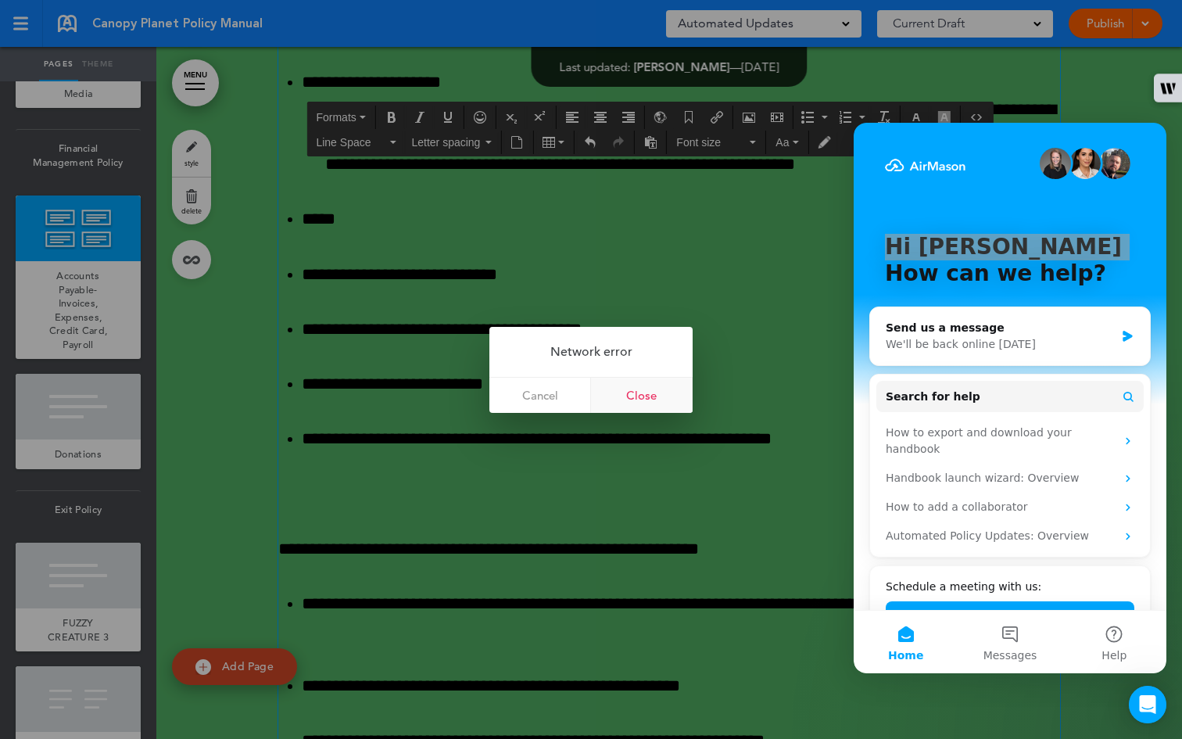
click at [486, 392] on link "Close" at bounding box center [642, 395] width 102 height 35
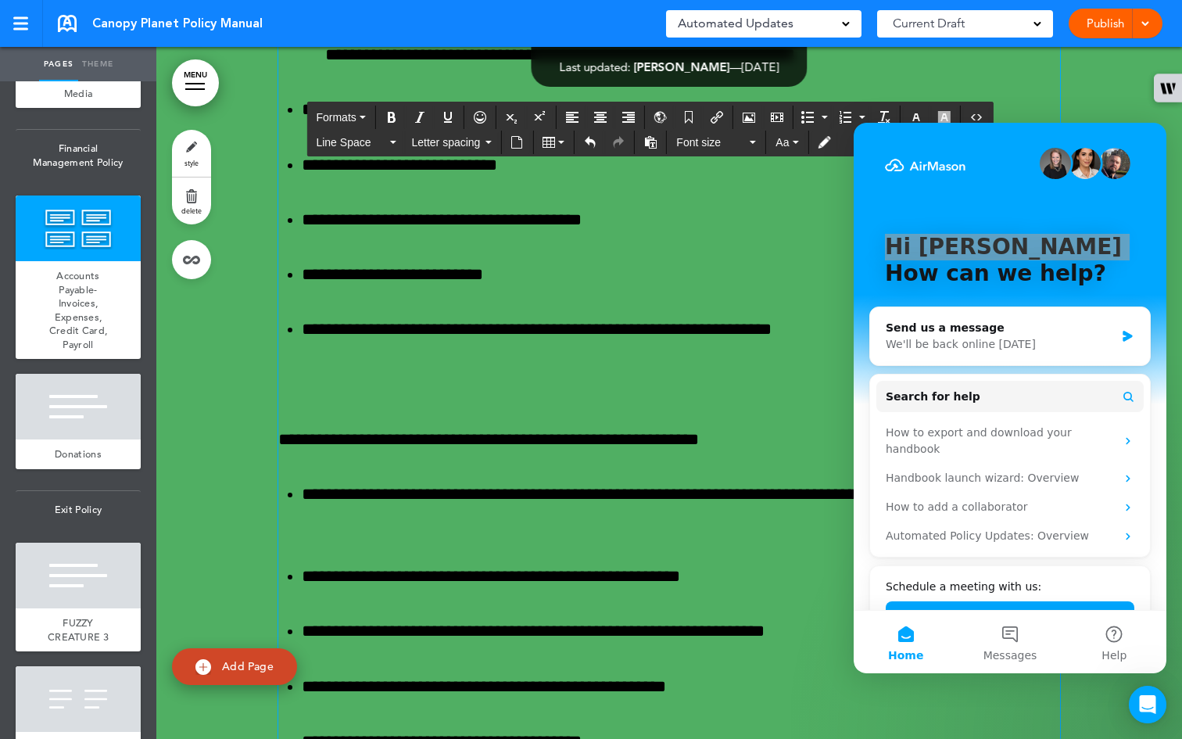
scroll to position [51313, 0]
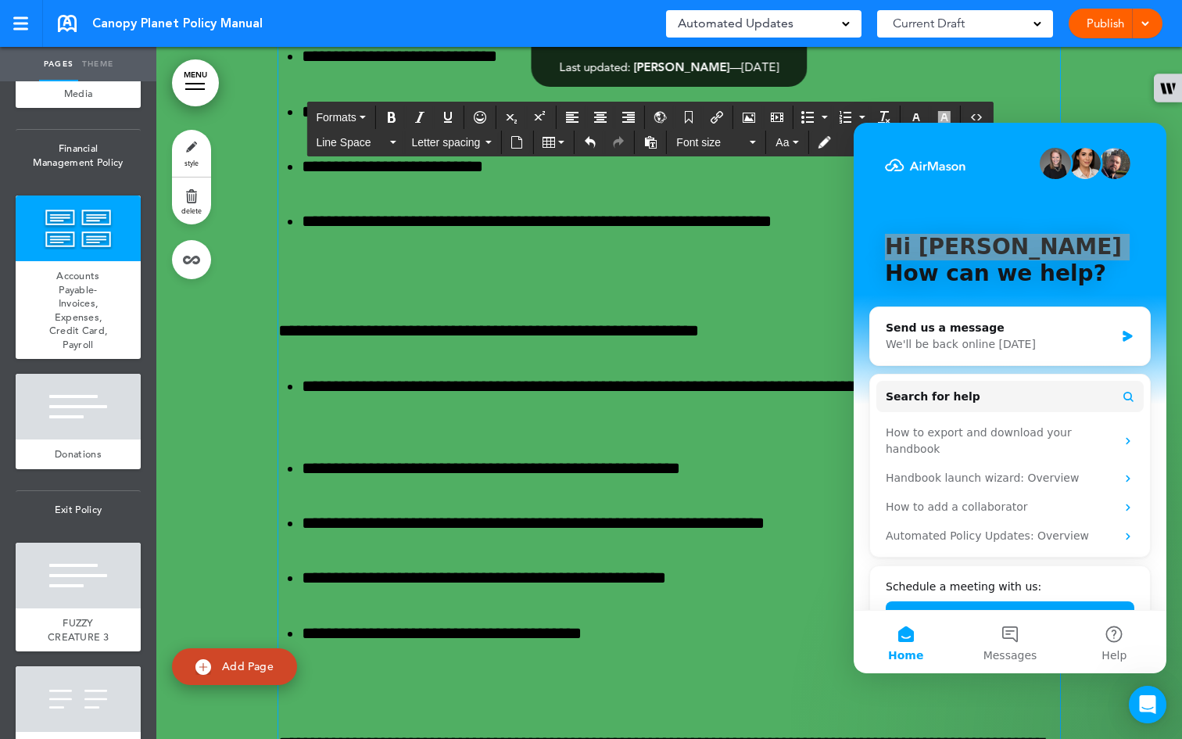
scroll to position [51447, 0]
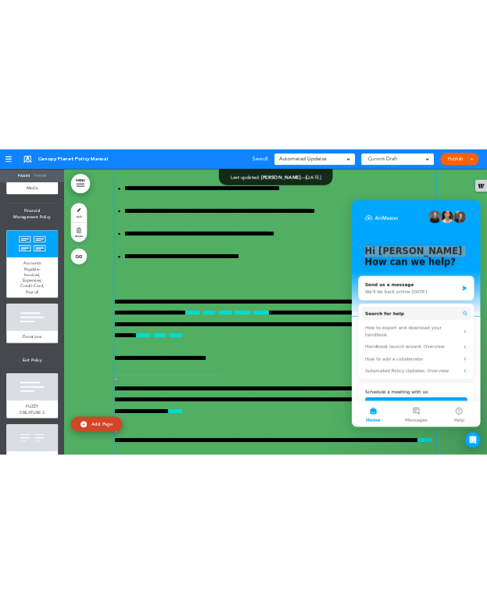
scroll to position [51755, 0]
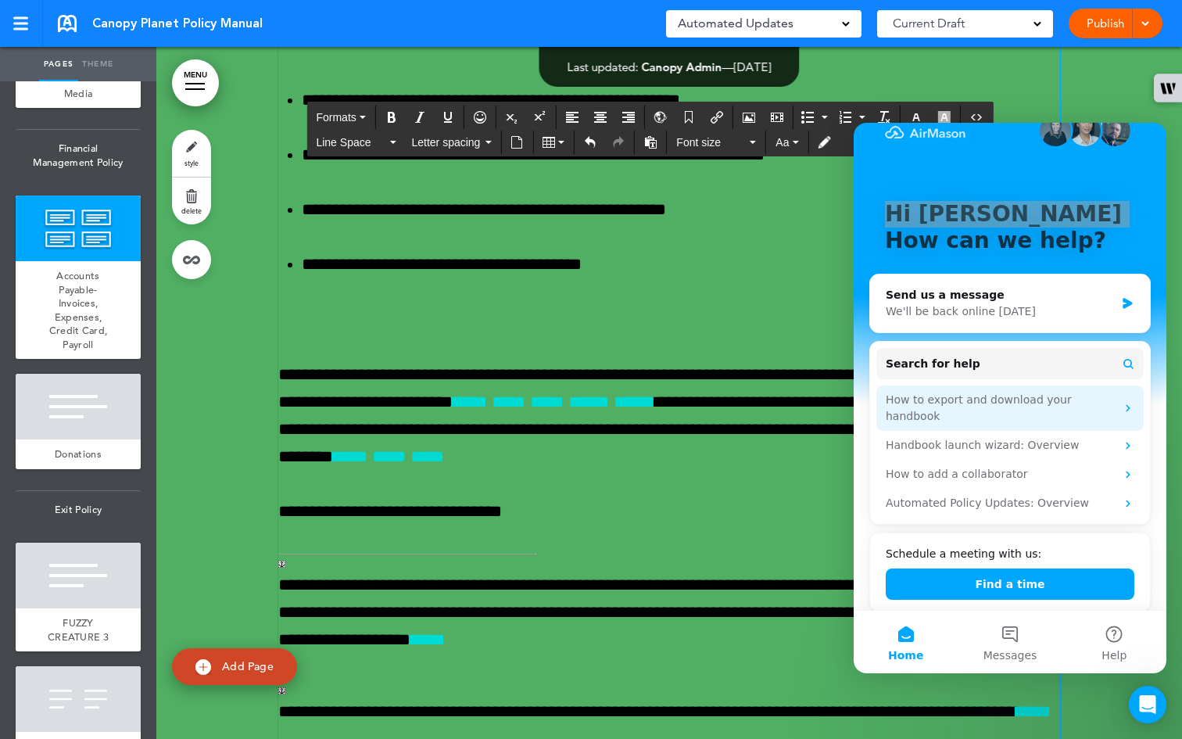
scroll to position [0, 0]
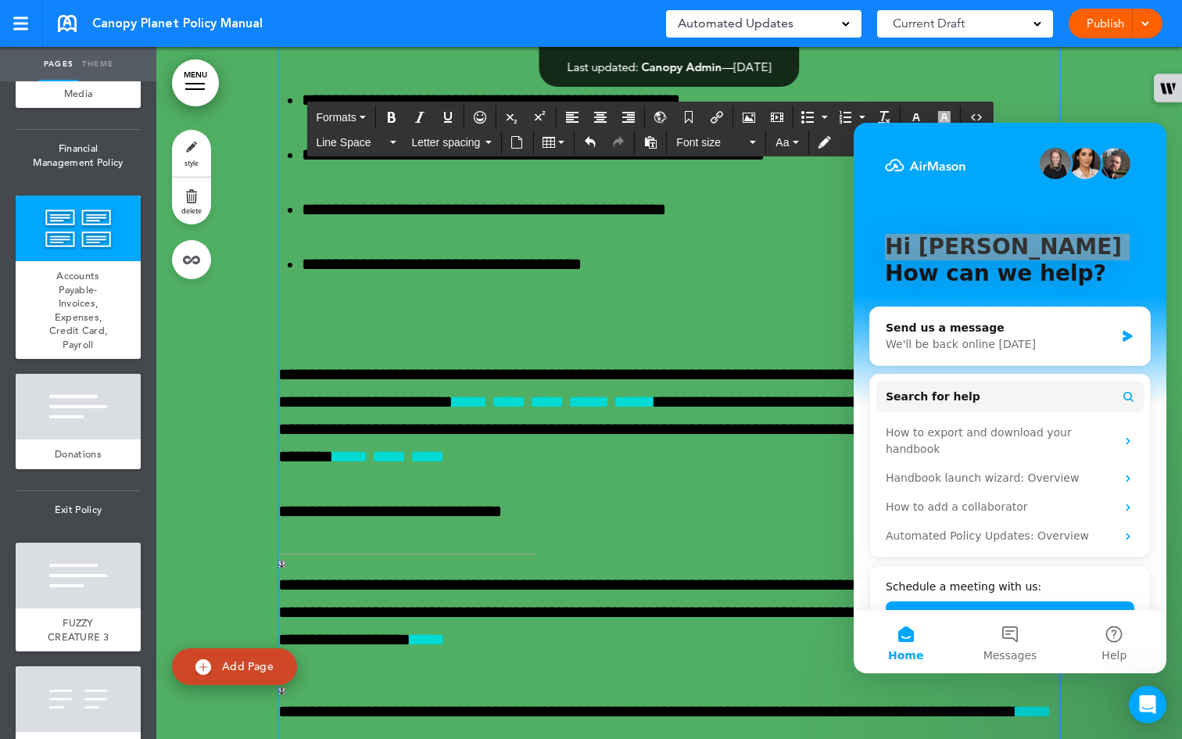
click at [486, 99] on div at bounding box center [669, 581] width 1026 height 4905
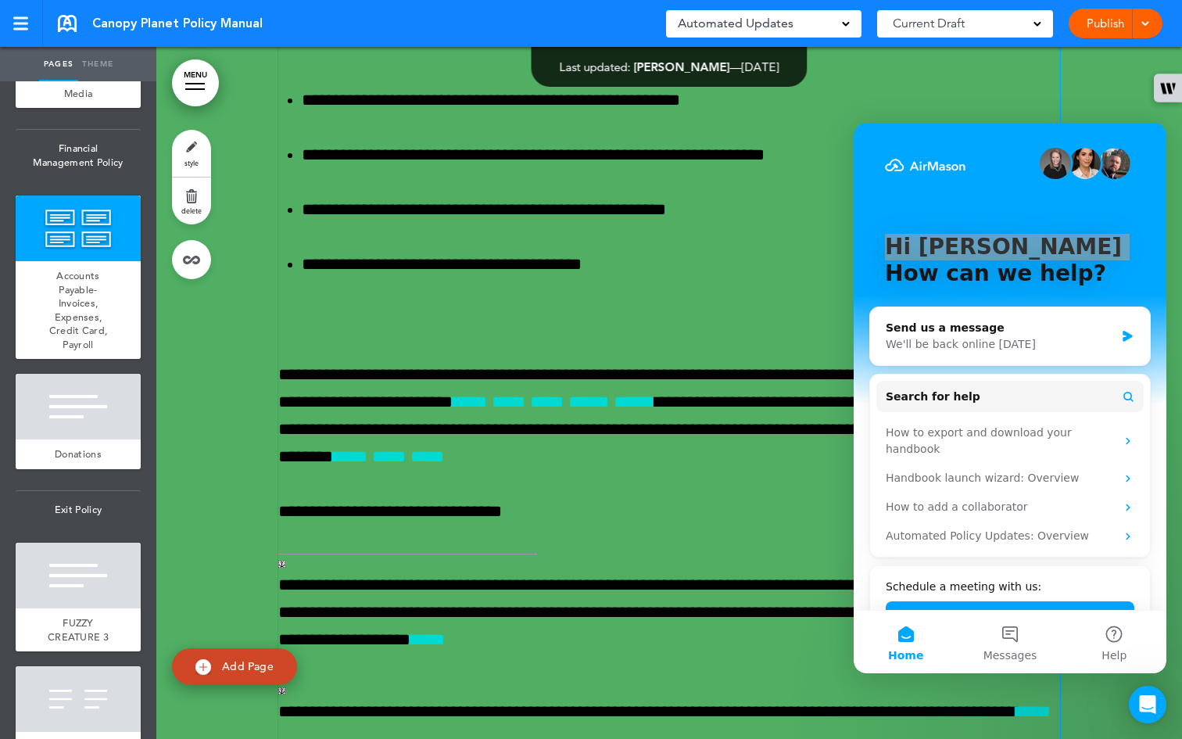
click at [486, 167] on div "**********" at bounding box center [669, 245] width 782 height 4114
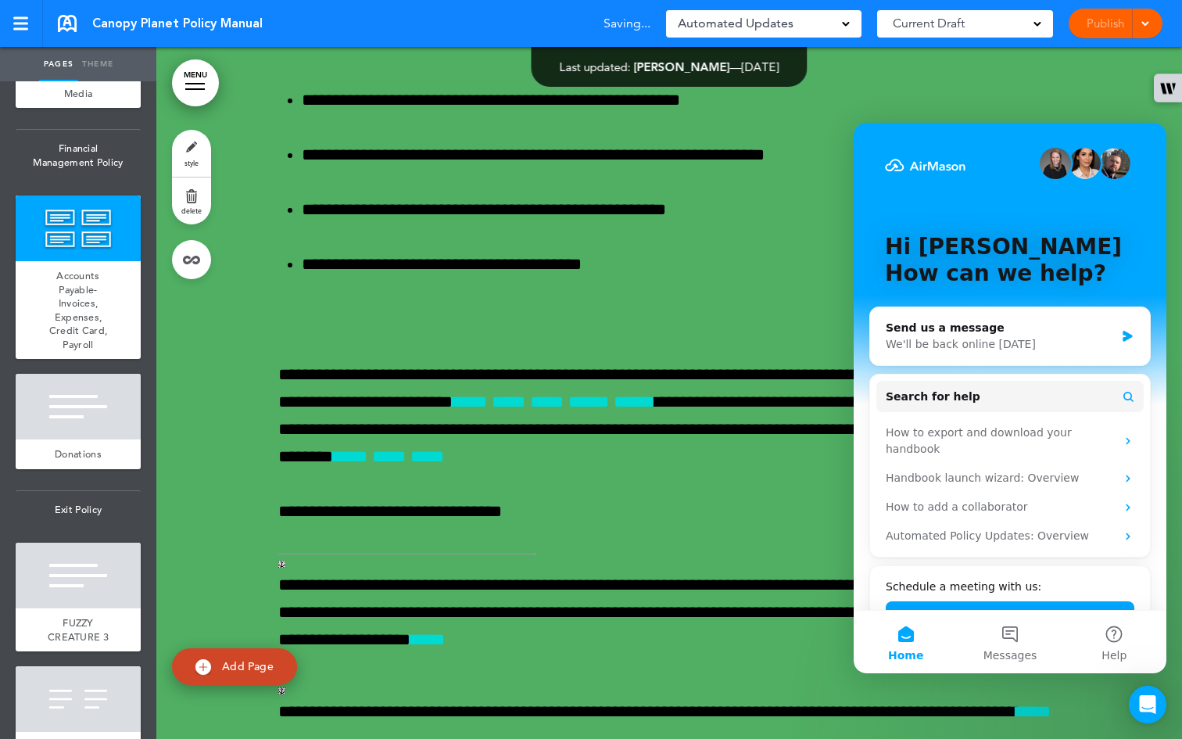
click at [486, 290] on div "Hi [PERSON_NAME] 👋 How can we help?" at bounding box center [1009, 263] width 281 height 281
click at [486, 603] on button "Home" at bounding box center [906, 642] width 104 height 63
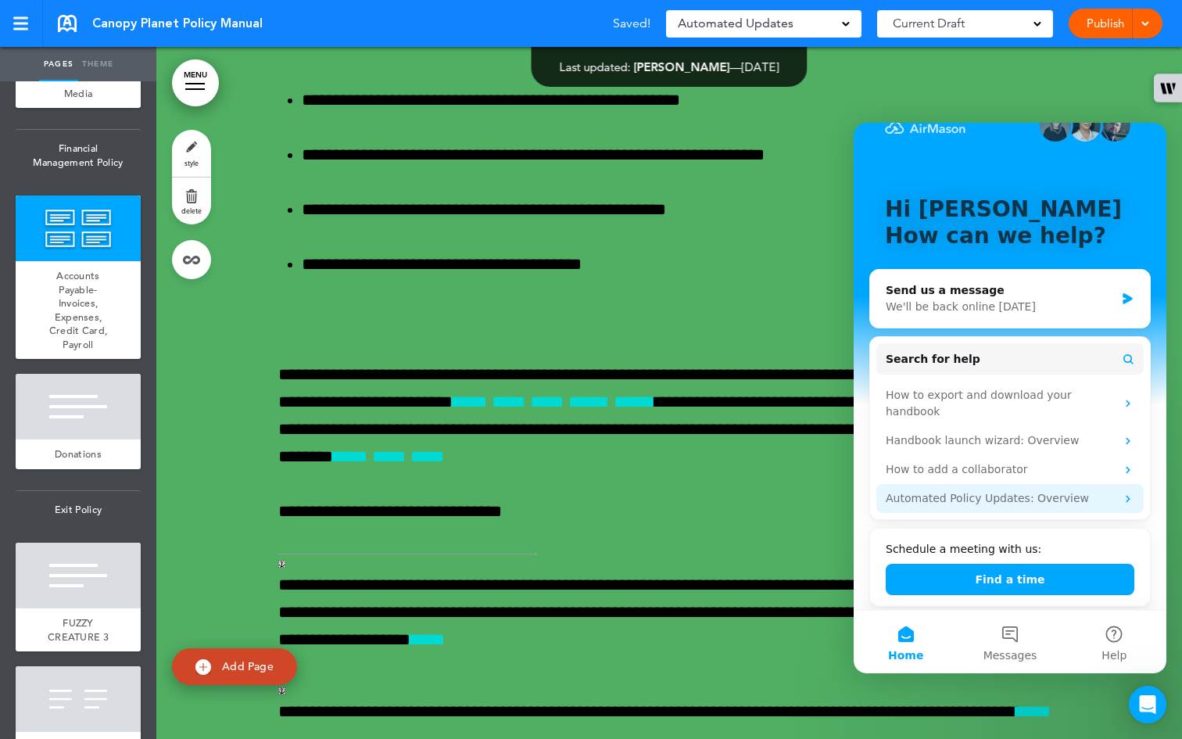
scroll to position [42, 0]
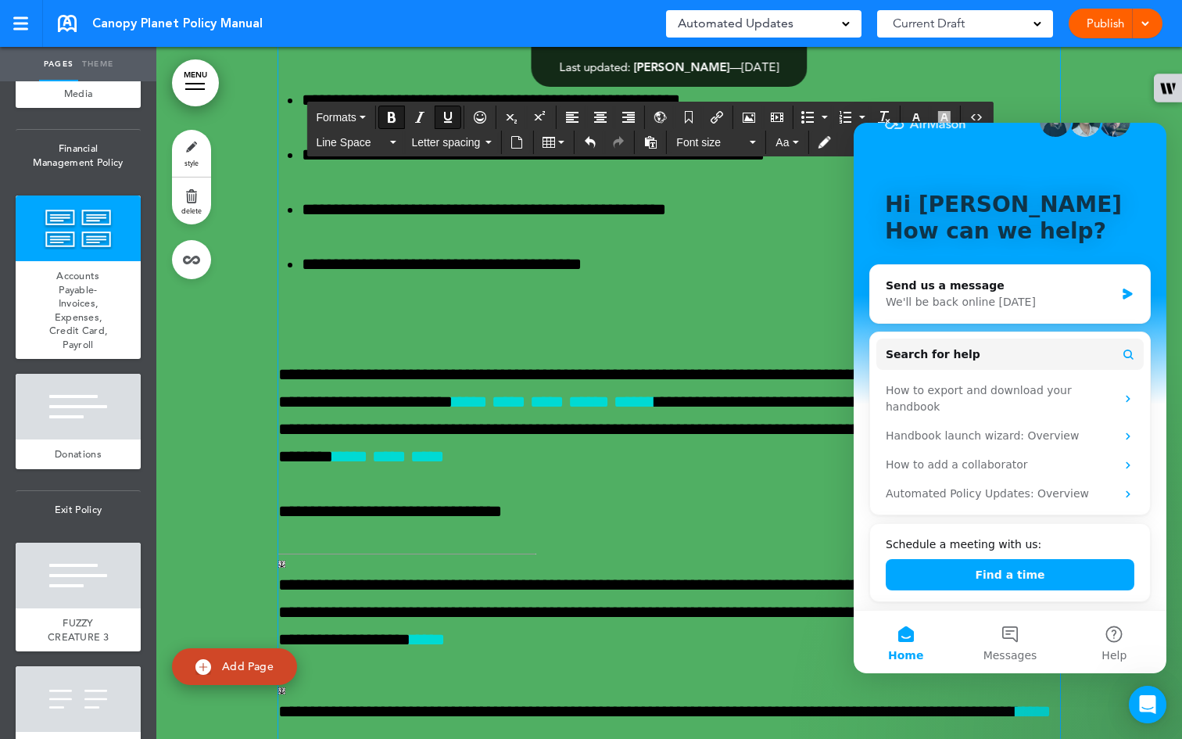
click at [486, 132] on div "Intercom messenger" at bounding box center [1055, 121] width 31 height 31
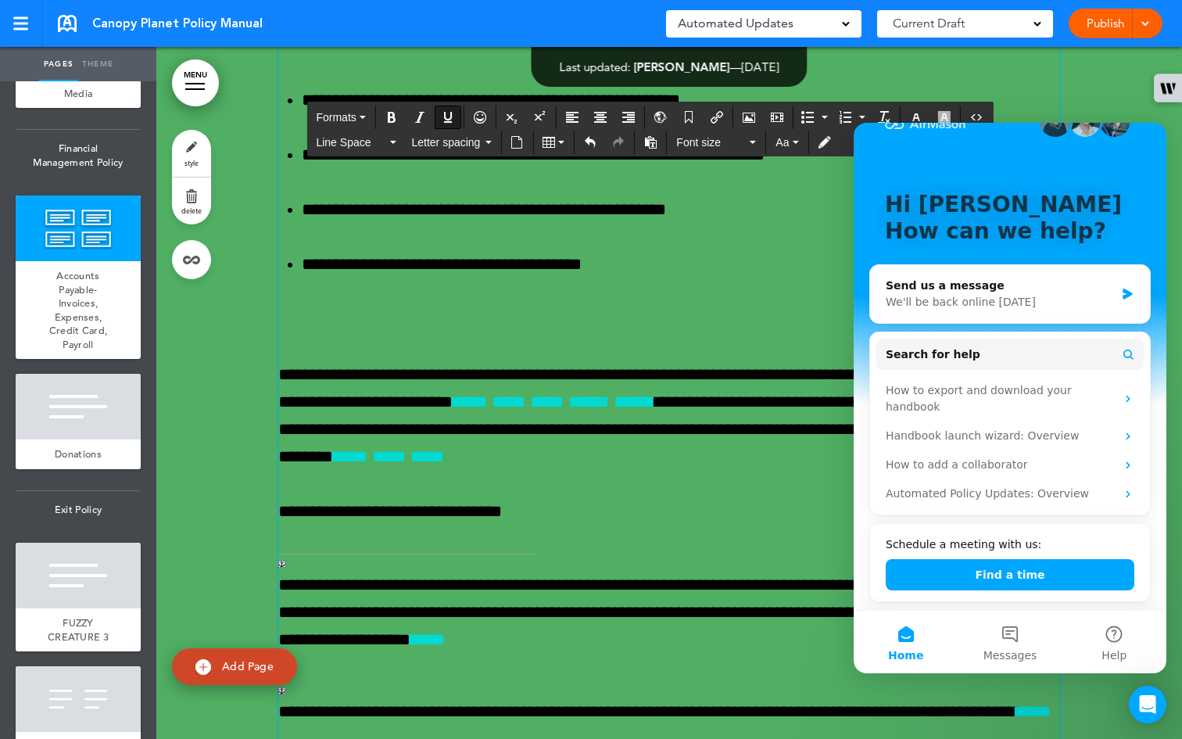
click at [486, 245] on div "**********" at bounding box center [669, 245] width 782 height 4114
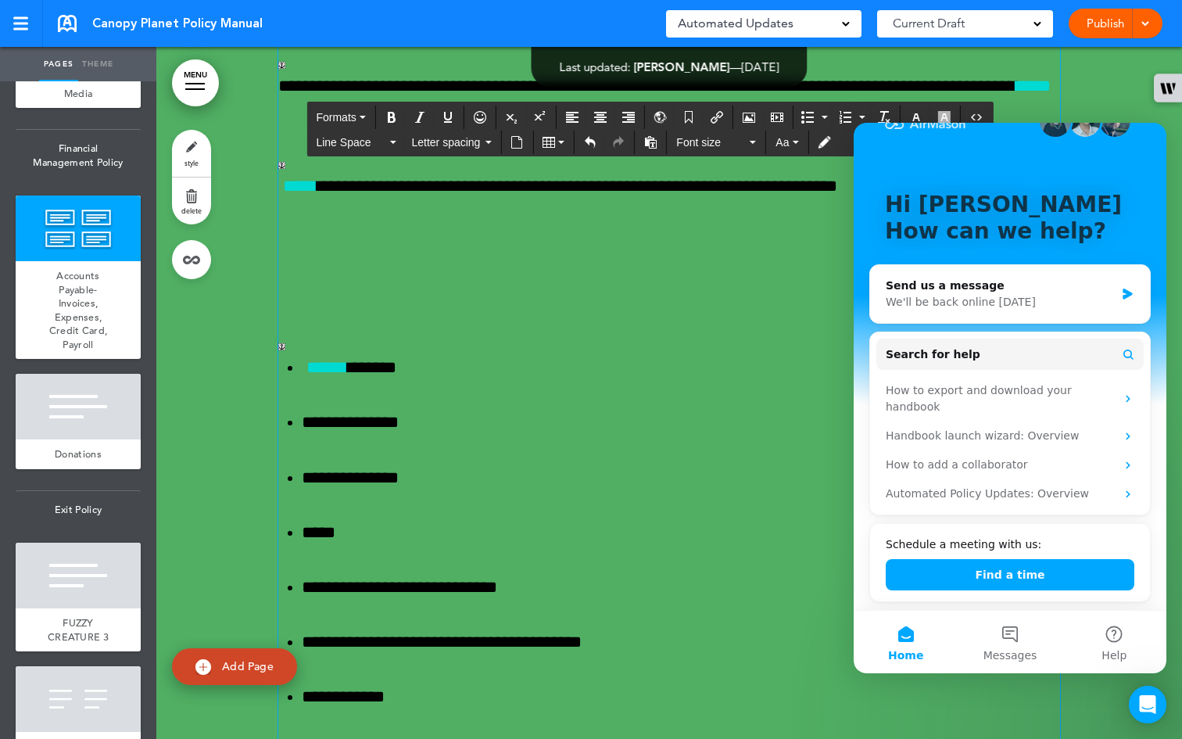
scroll to position [52349, 0]
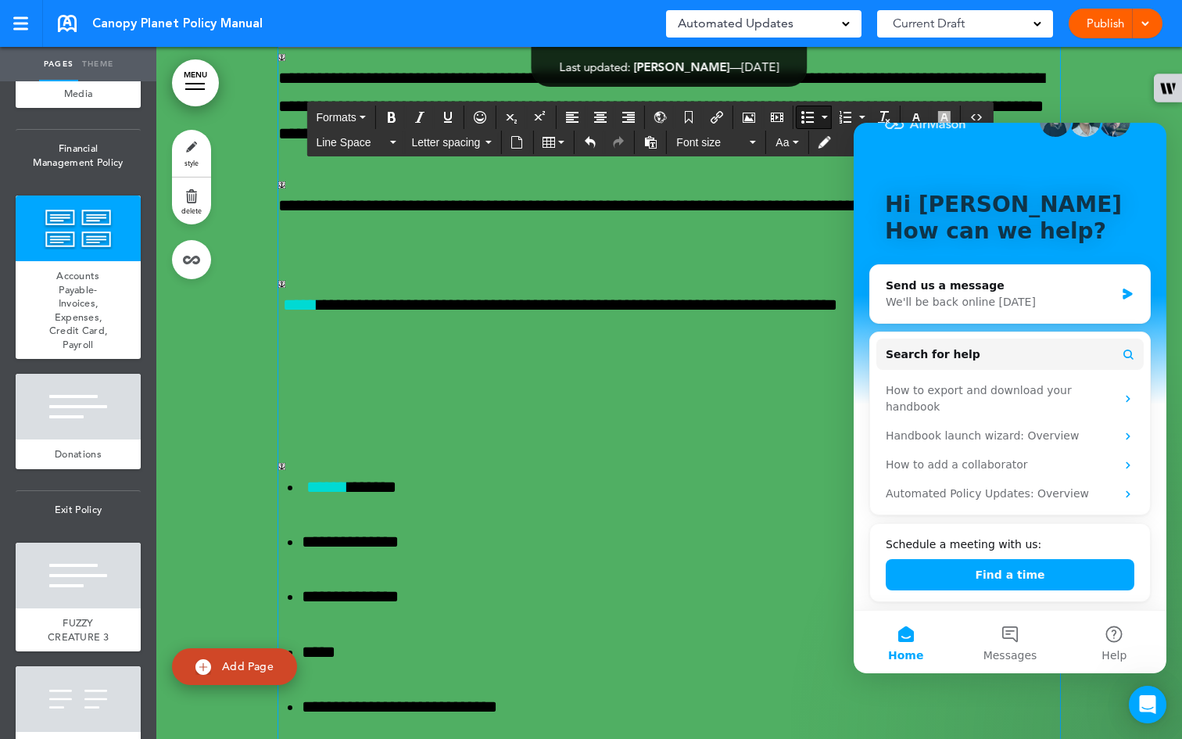
scroll to position [52146, 0]
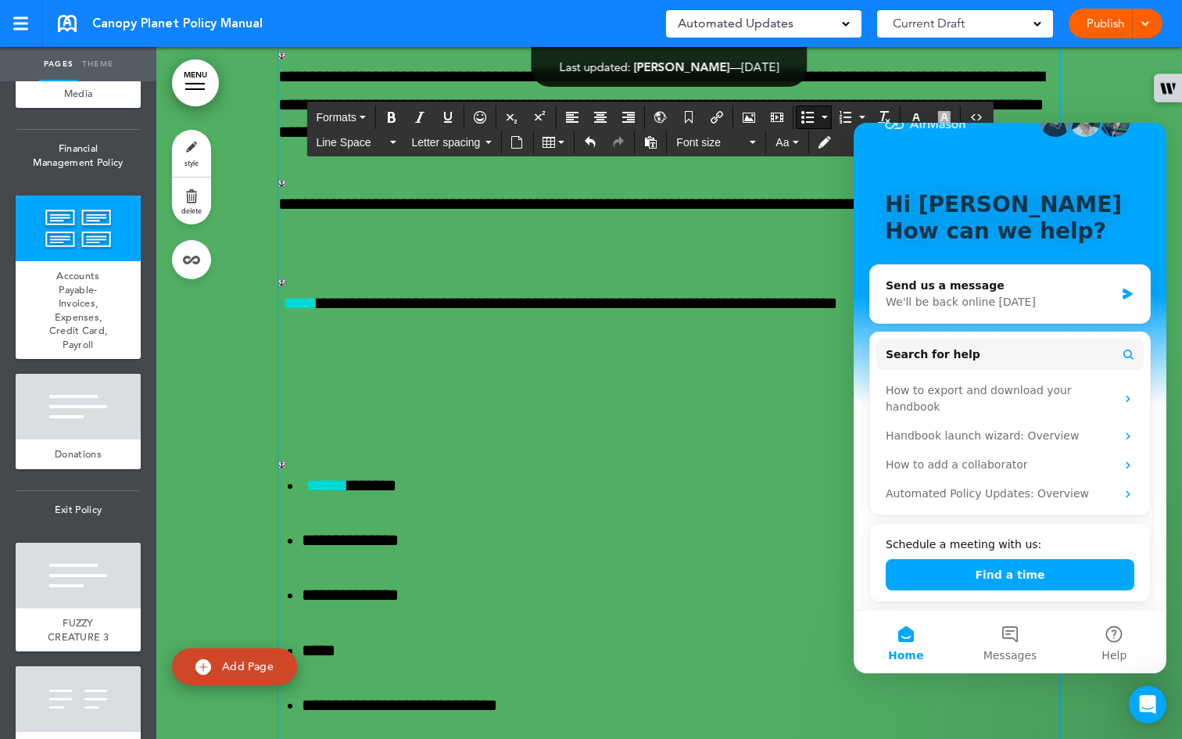
drag, startPoint x: 828, startPoint y: 545, endPoint x: 266, endPoint y: 323, distance: 604.3
click at [266, 323] on div "**********" at bounding box center [669, 102] width 1026 height 4850
click at [390, 141] on icon "button" at bounding box center [392, 142] width 6 height 3
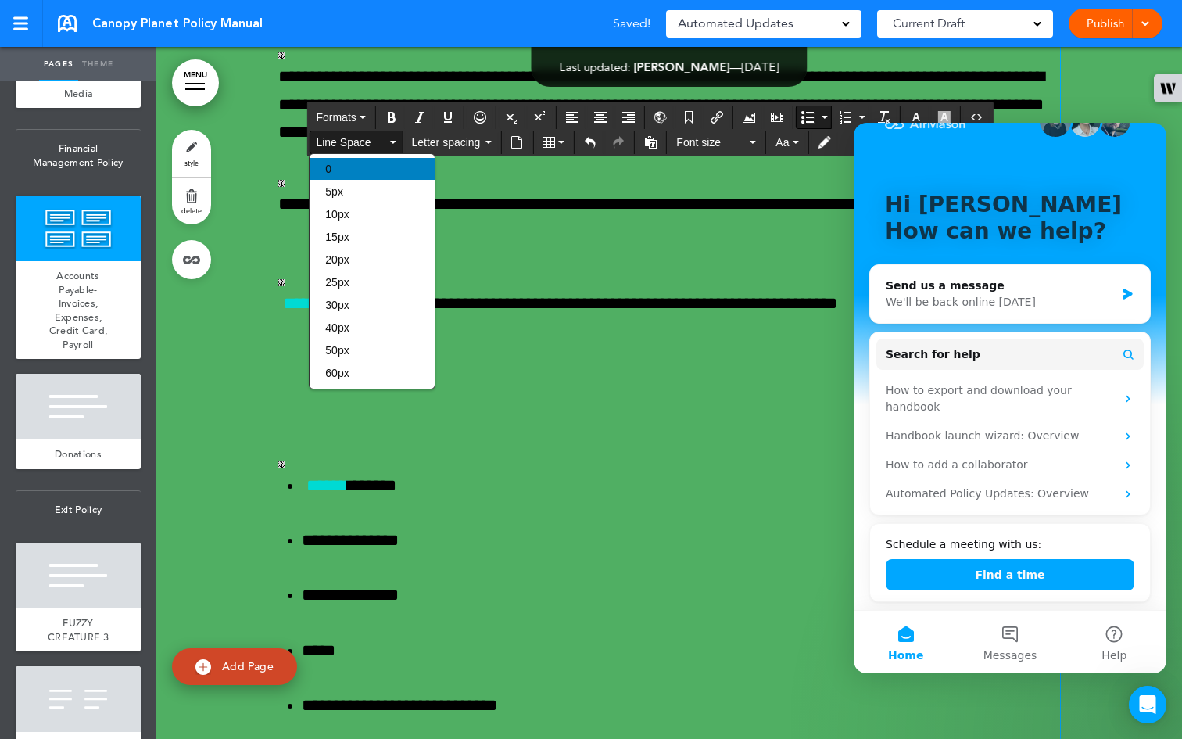
click at [378, 170] on div "0" at bounding box center [372, 169] width 125 height 22
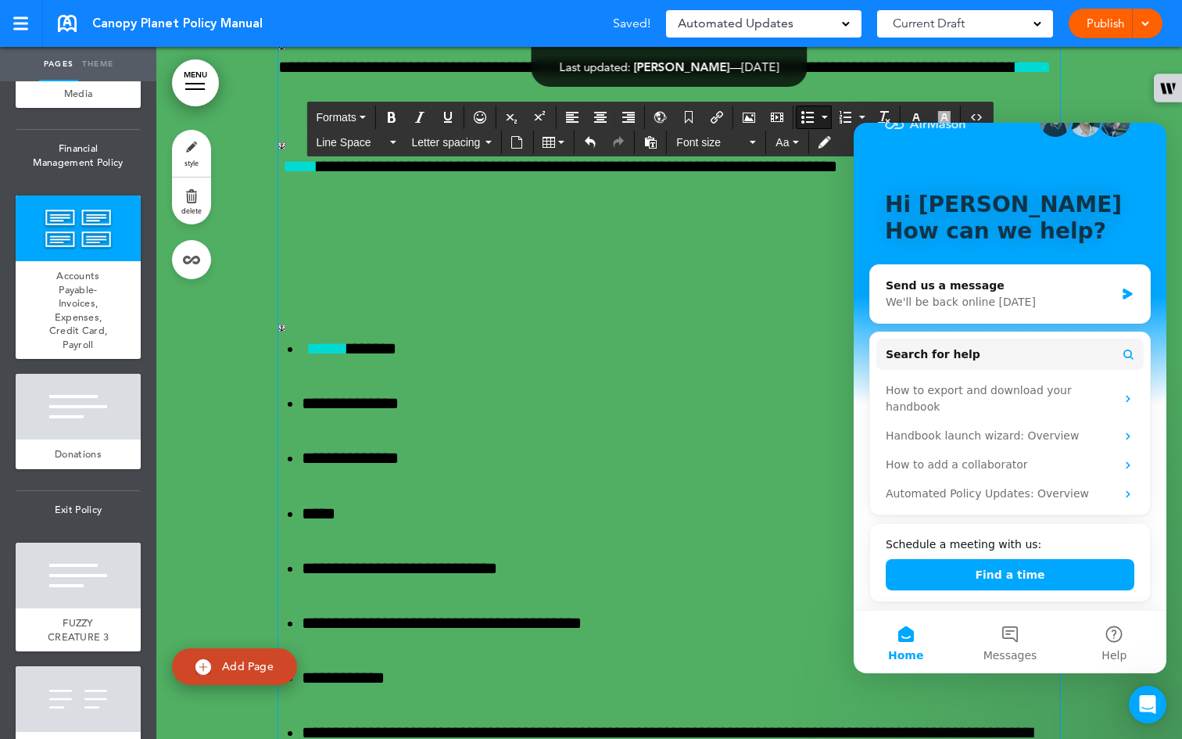
drag, startPoint x: 783, startPoint y: 472, endPoint x: 280, endPoint y: 420, distance: 505.4
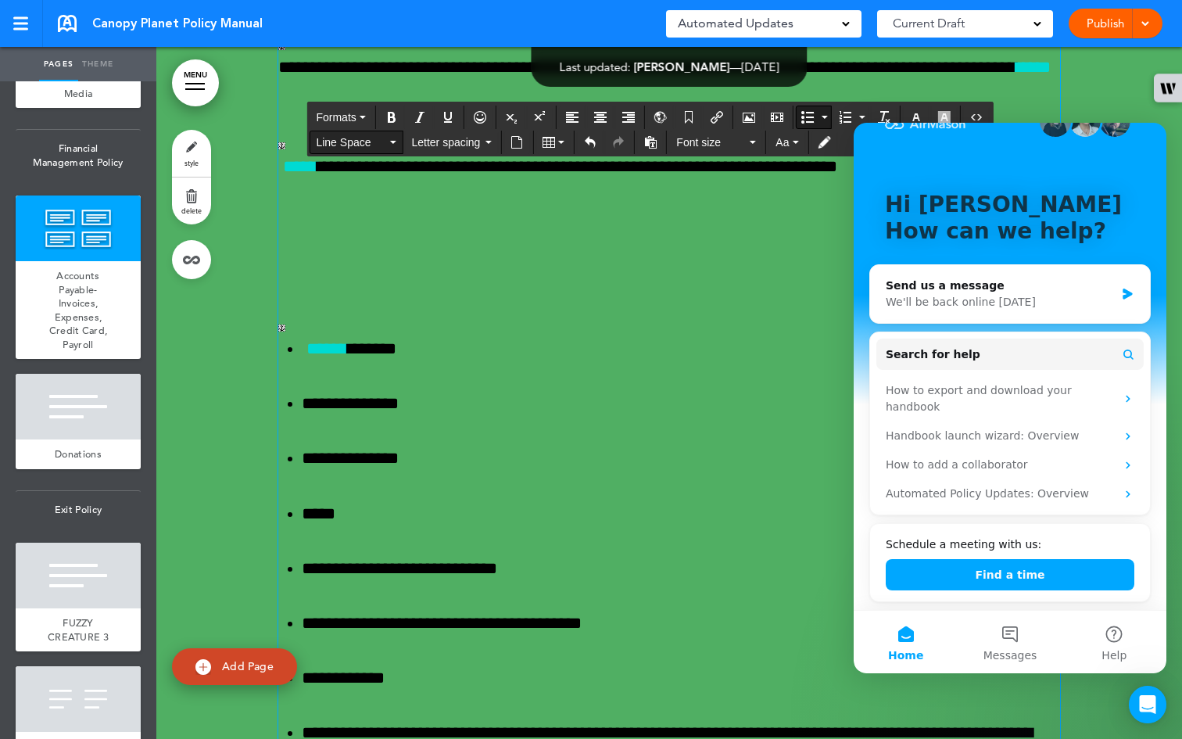
click at [389, 141] on button "Line Space" at bounding box center [356, 142] width 92 height 22
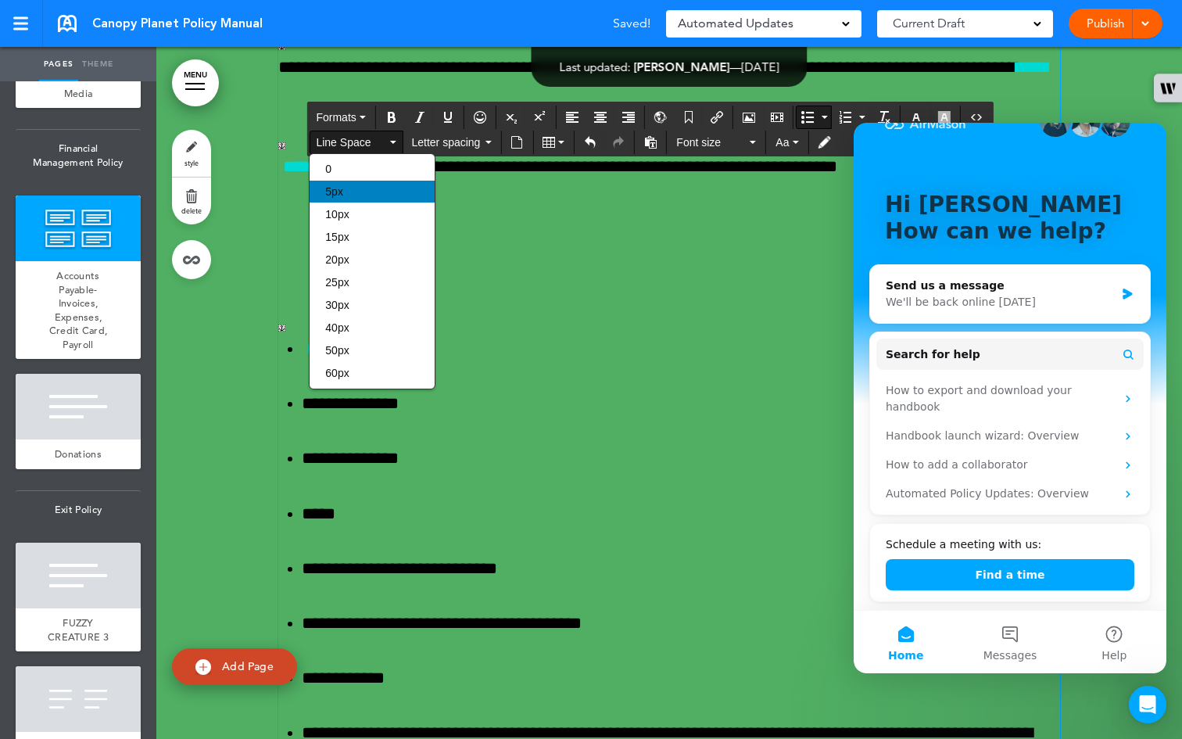
click at [376, 193] on div "5px" at bounding box center [372, 192] width 125 height 22
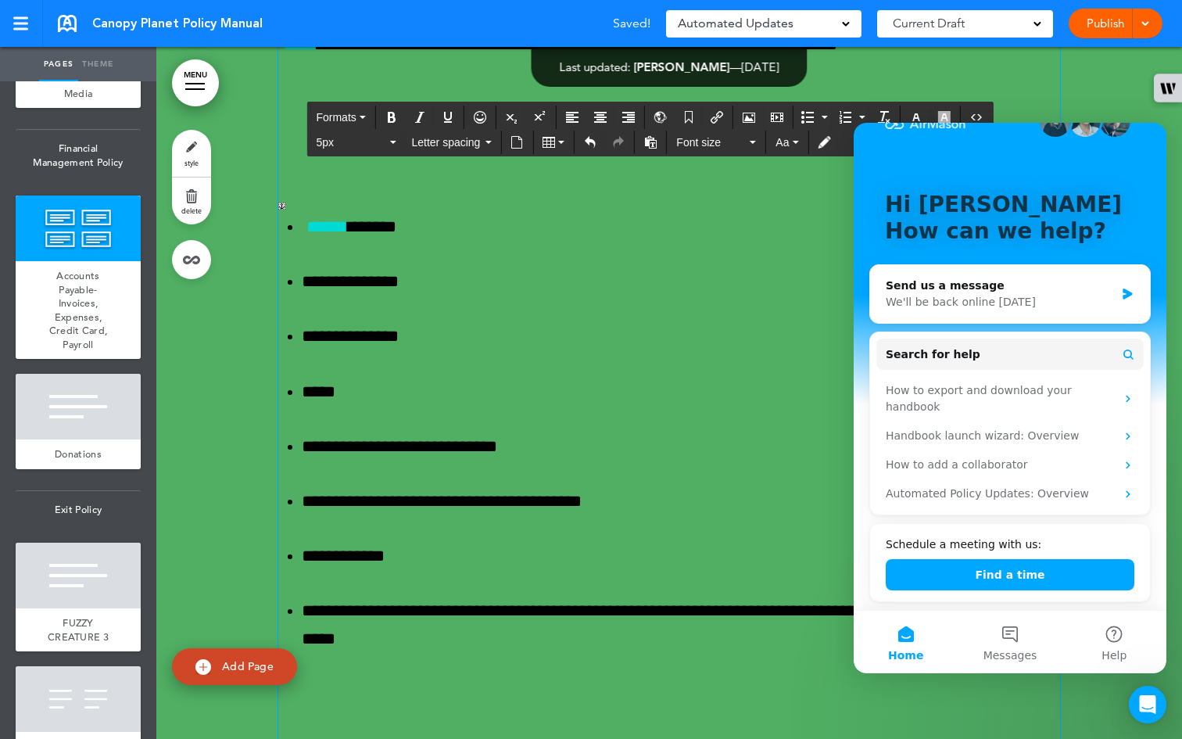
scroll to position [52225, 0]
drag, startPoint x: 600, startPoint y: 629, endPoint x: 288, endPoint y: 410, distance: 380.9
click at [389, 145] on button "5px" at bounding box center [356, 142] width 92 height 22
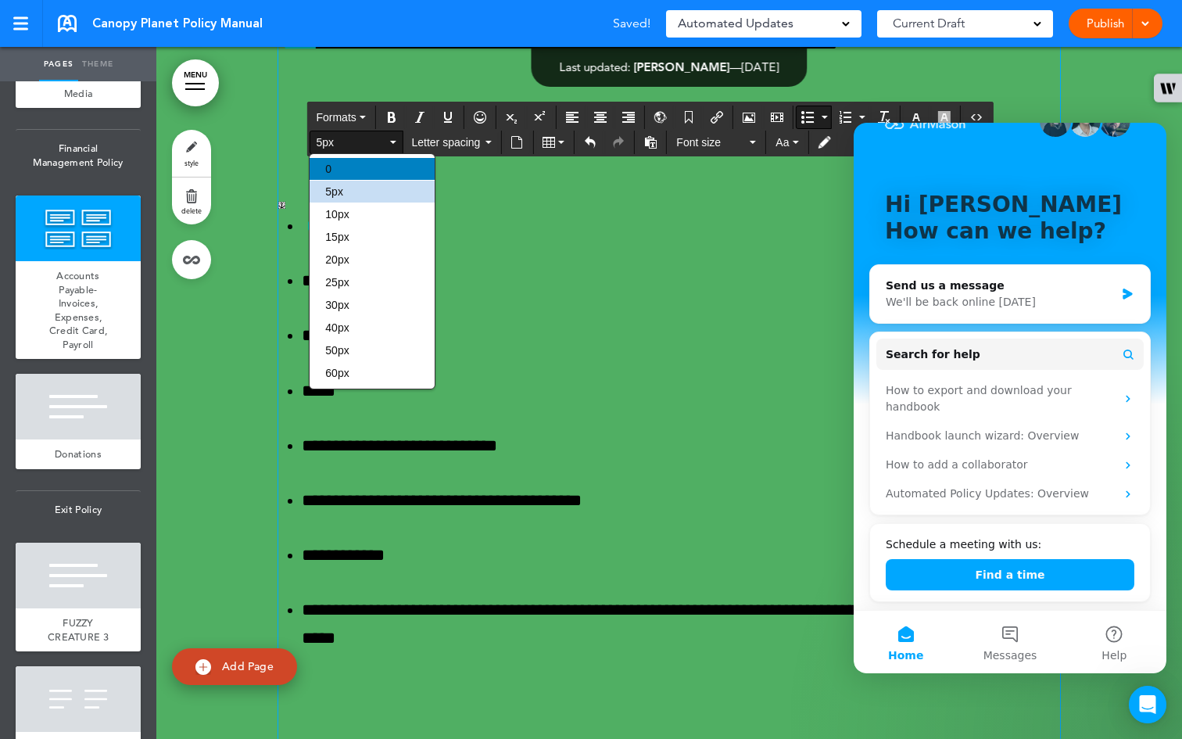
click at [377, 167] on div "0" at bounding box center [372, 169] width 125 height 22
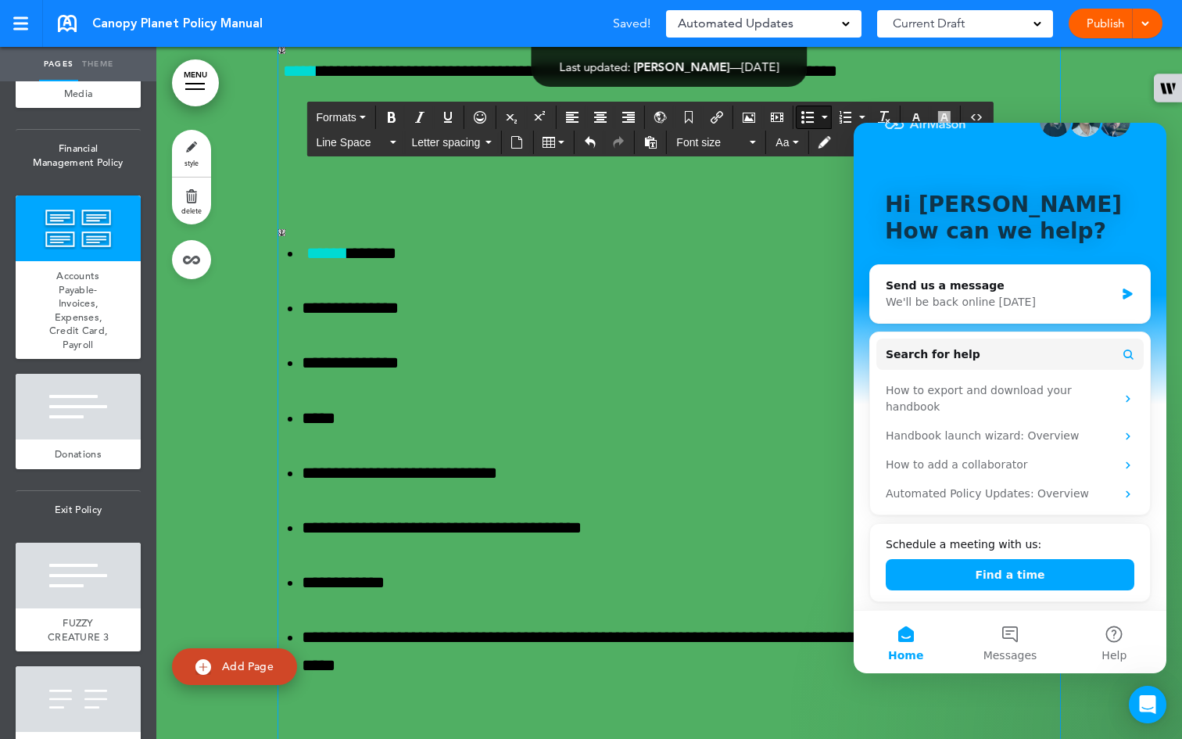
scroll to position [52080, 0]
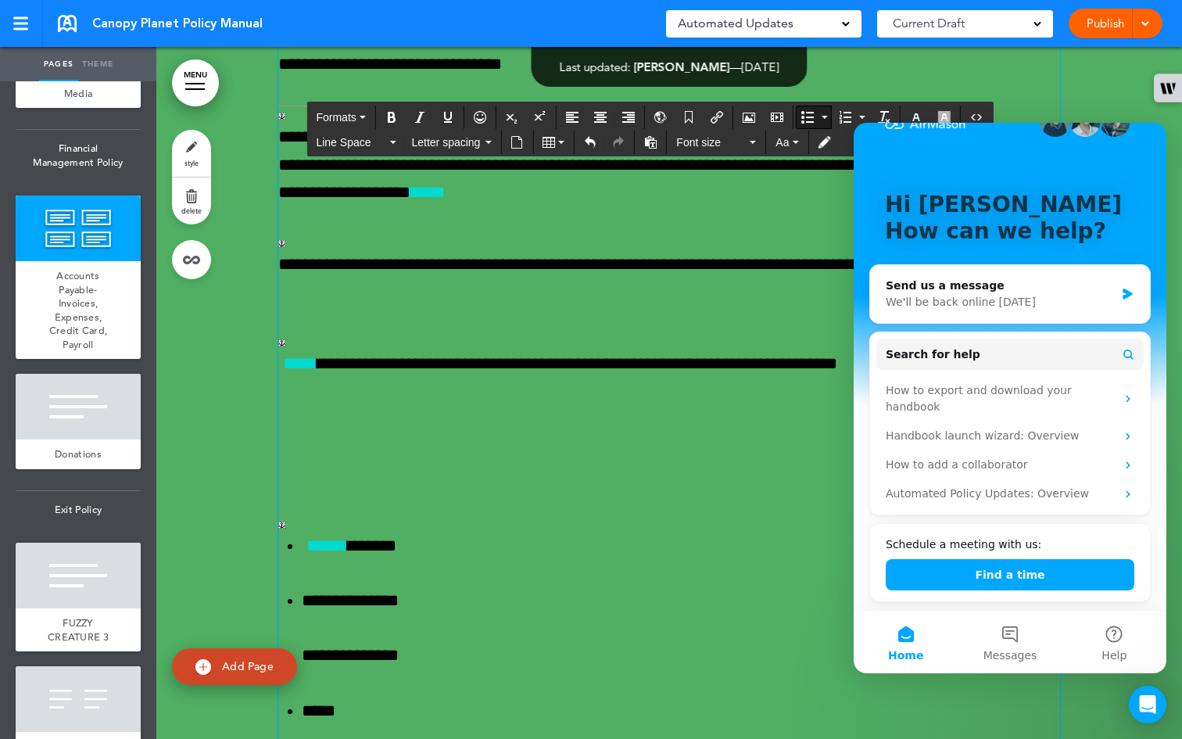
scroll to position [51790, 0]
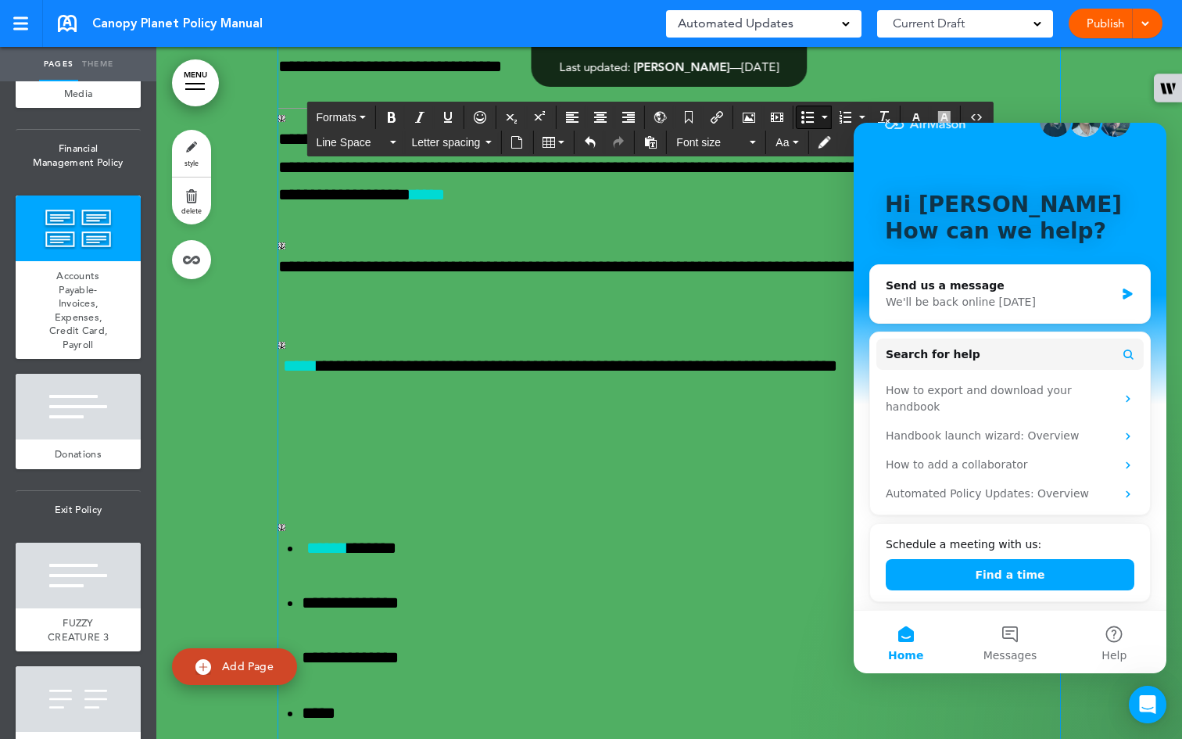
drag, startPoint x: 476, startPoint y: 531, endPoint x: 294, endPoint y: 424, distance: 211.3
drag, startPoint x: 446, startPoint y: 543, endPoint x: 269, endPoint y: 425, distance: 213.1
click at [269, 425] on div "**********" at bounding box center [669, 310] width 1026 height 4557
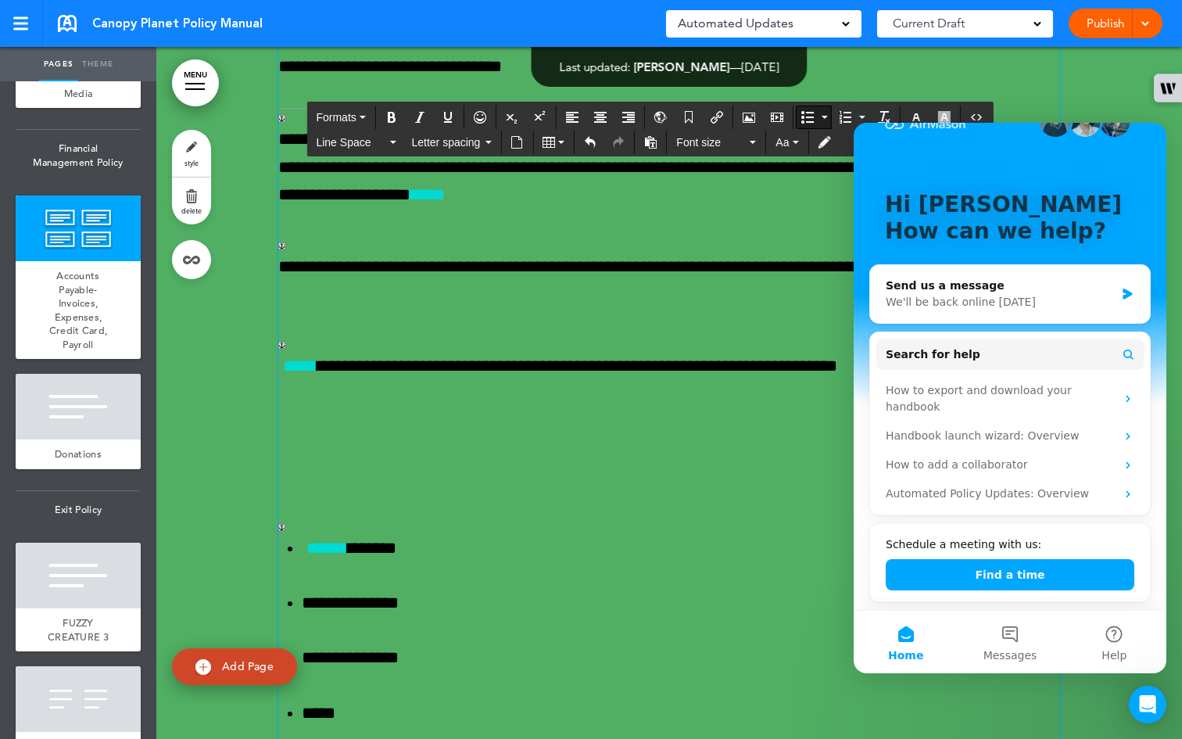
drag, startPoint x: 466, startPoint y: 539, endPoint x: 260, endPoint y: 469, distance: 217.1
click at [260, 469] on div "**********" at bounding box center [669, 310] width 1026 height 4557
drag, startPoint x: 292, startPoint y: 425, endPoint x: 449, endPoint y: 540, distance: 194.7
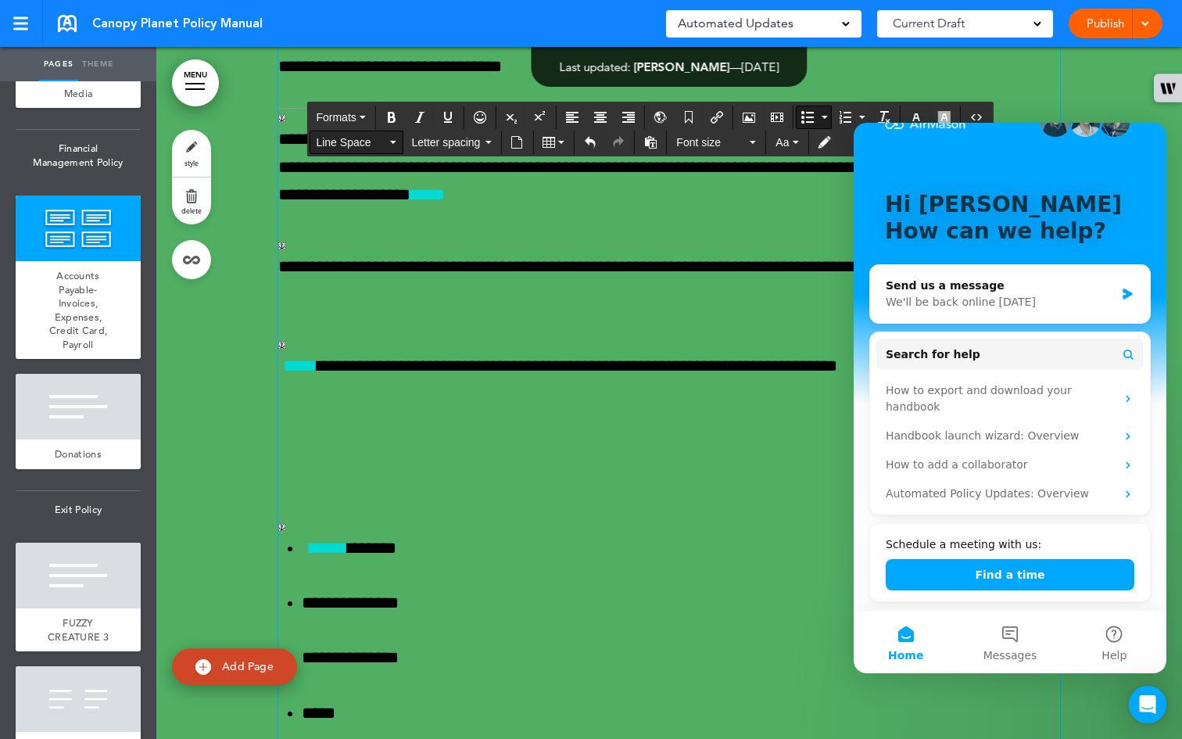
click at [393, 141] on icon "button" at bounding box center [392, 142] width 6 height 3
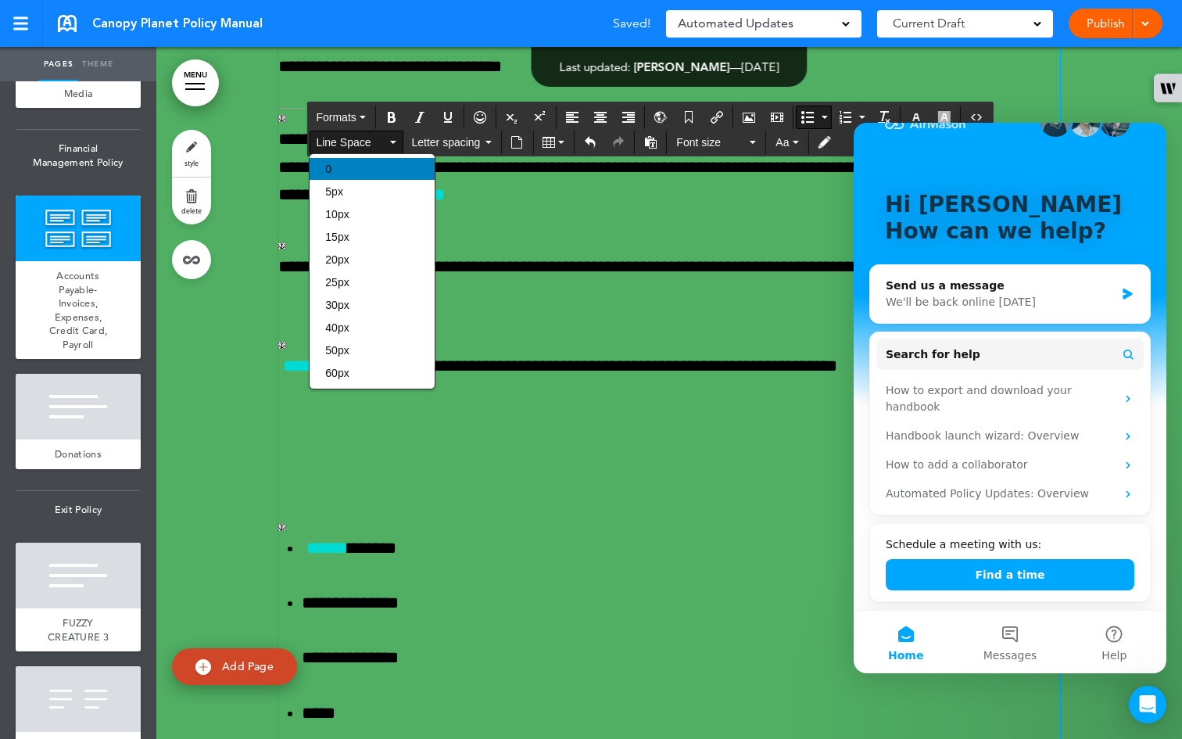
click at [377, 163] on div "0" at bounding box center [372, 169] width 125 height 22
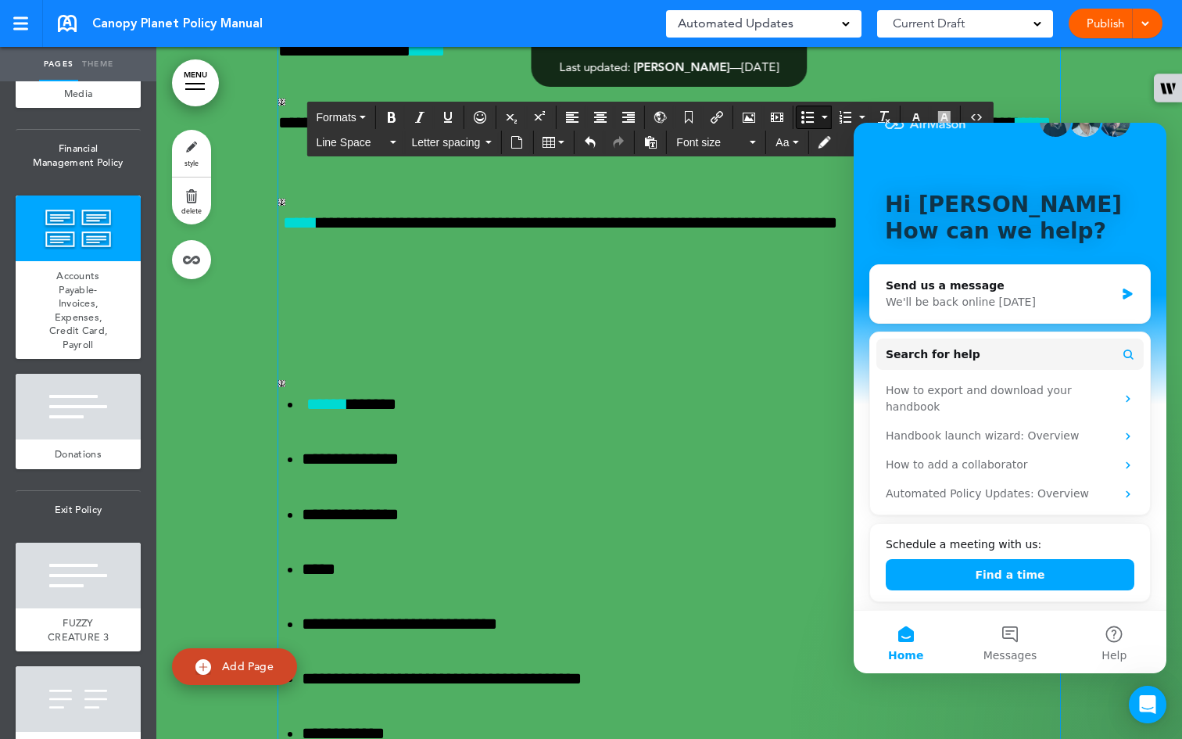
scroll to position [51892, 0]
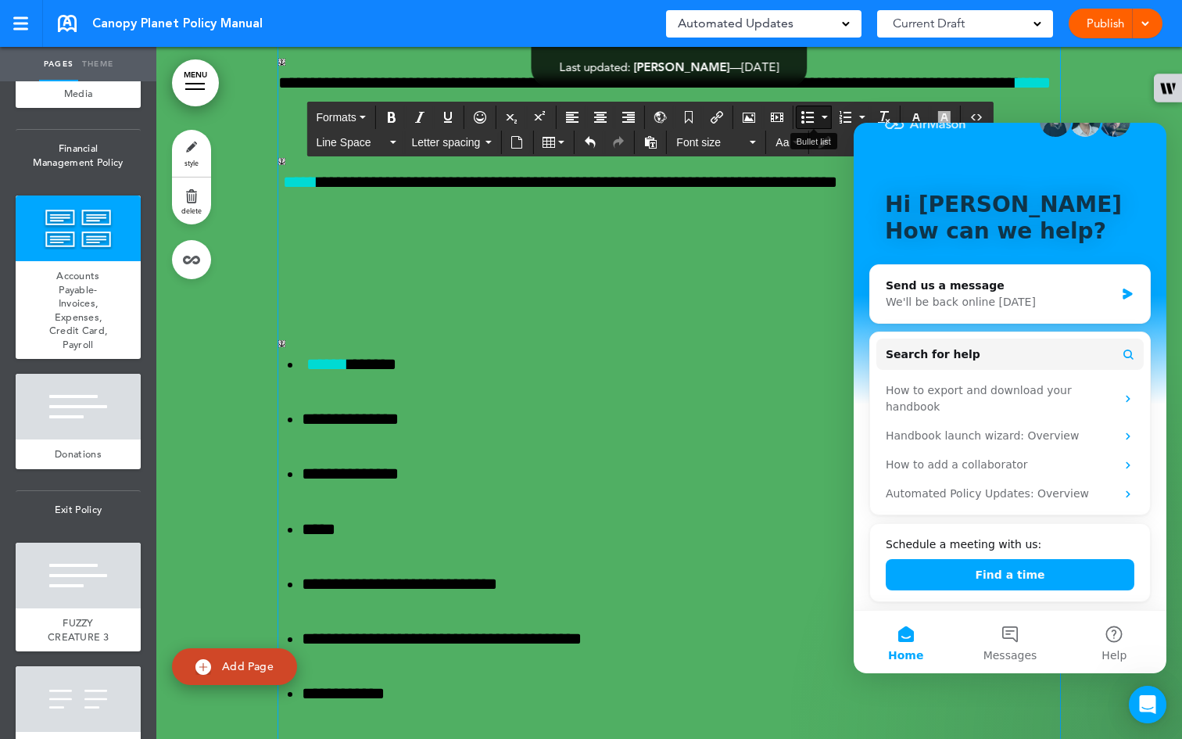
click at [486, 115] on button "Bullet list" at bounding box center [824, 117] width 13 height 22
click at [486, 216] on span "Square" at bounding box center [831, 212] width 35 height 13
click at [486, 114] on button "Bullet list" at bounding box center [824, 117] width 13 height 22
click at [486, 144] on span "Default" at bounding box center [831, 144] width 34 height 13
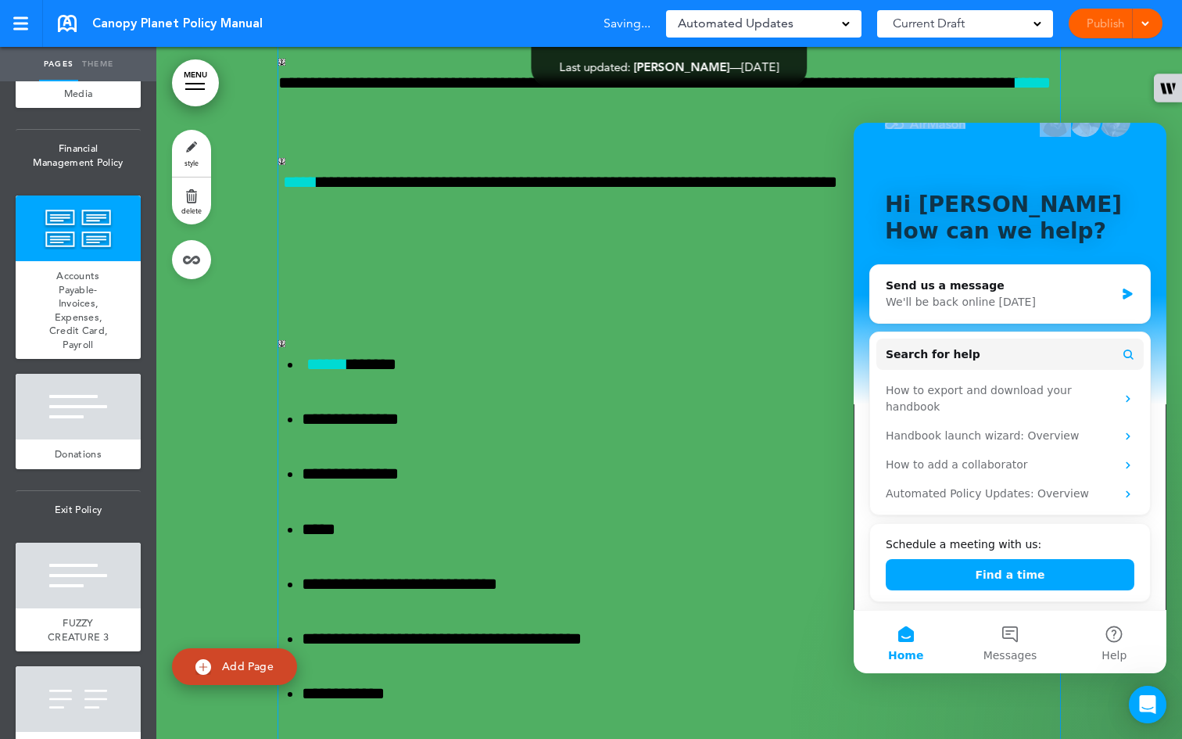
scroll to position [0, 0]
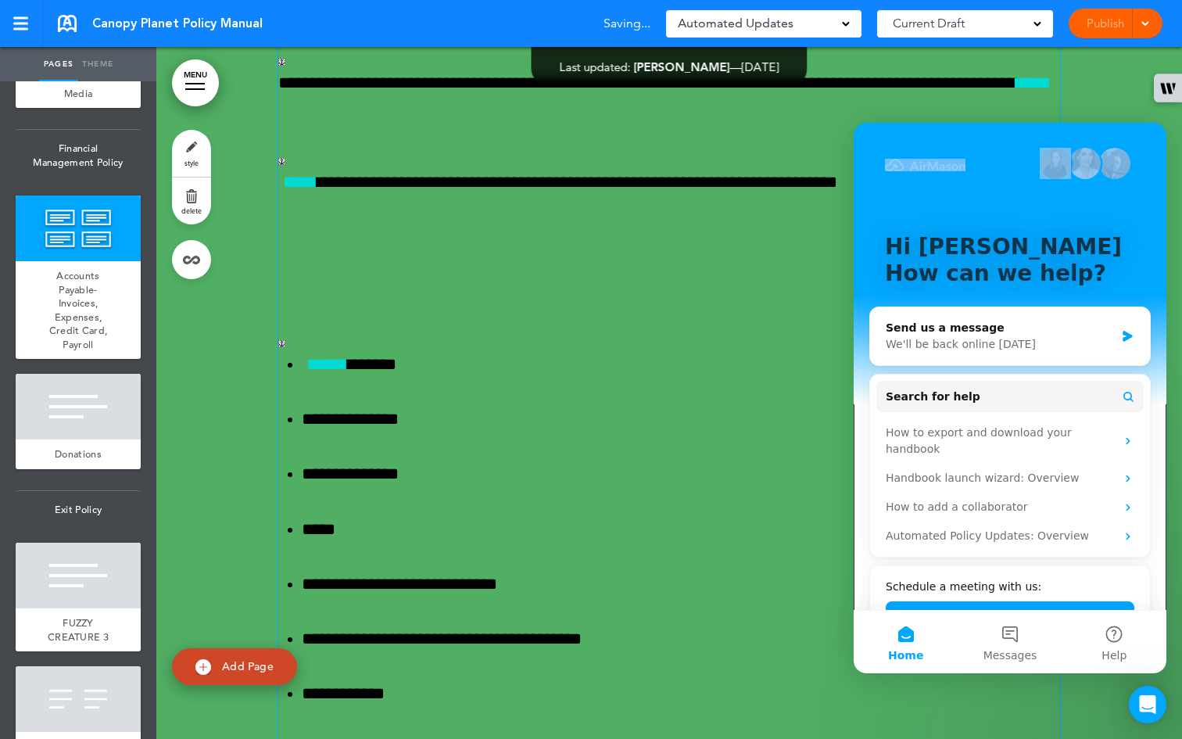
drag, startPoint x: 997, startPoint y: 152, endPoint x: 908, endPoint y: 64, distance: 124.9
click html "Hi [PERSON_NAME] 👋 How can we help? Send us a message We'll be back online [DAT…"
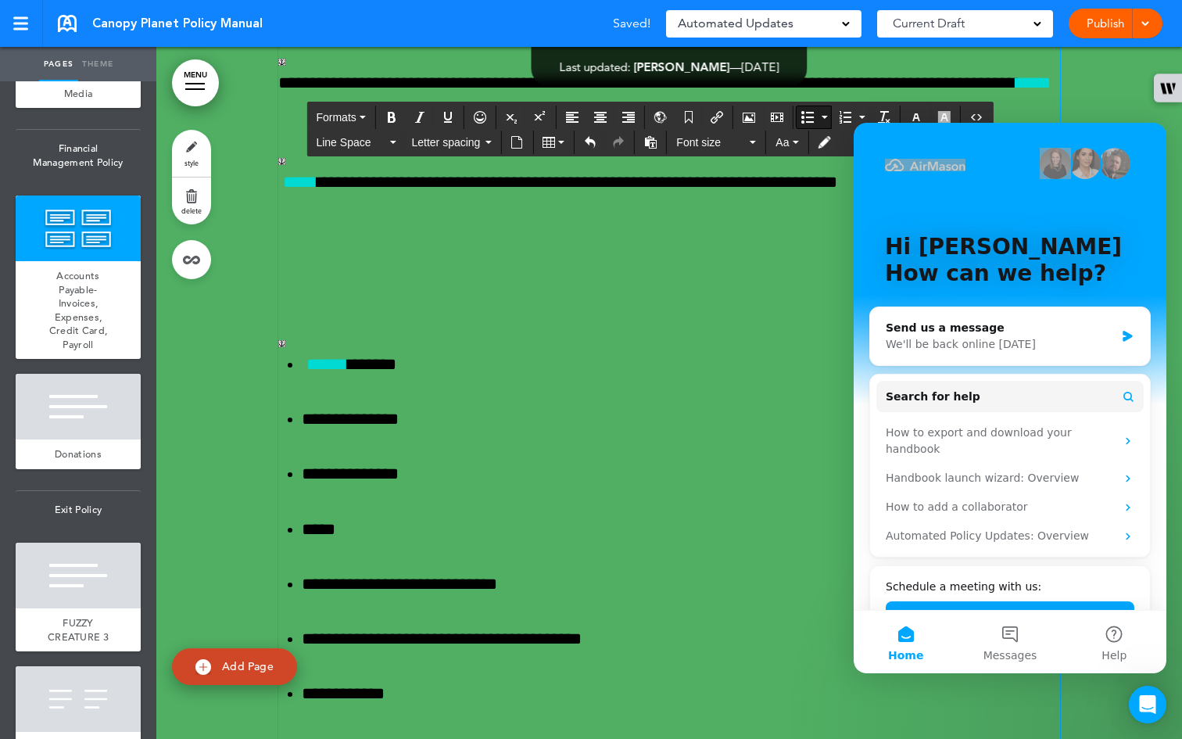
drag, startPoint x: 1166, startPoint y: 526, endPoint x: 865, endPoint y: 463, distance: 307.6
click at [486, 118] on button "Bullet list" at bounding box center [824, 117] width 13 height 22
click at [486, 211] on span "Square" at bounding box center [831, 212] width 35 height 13
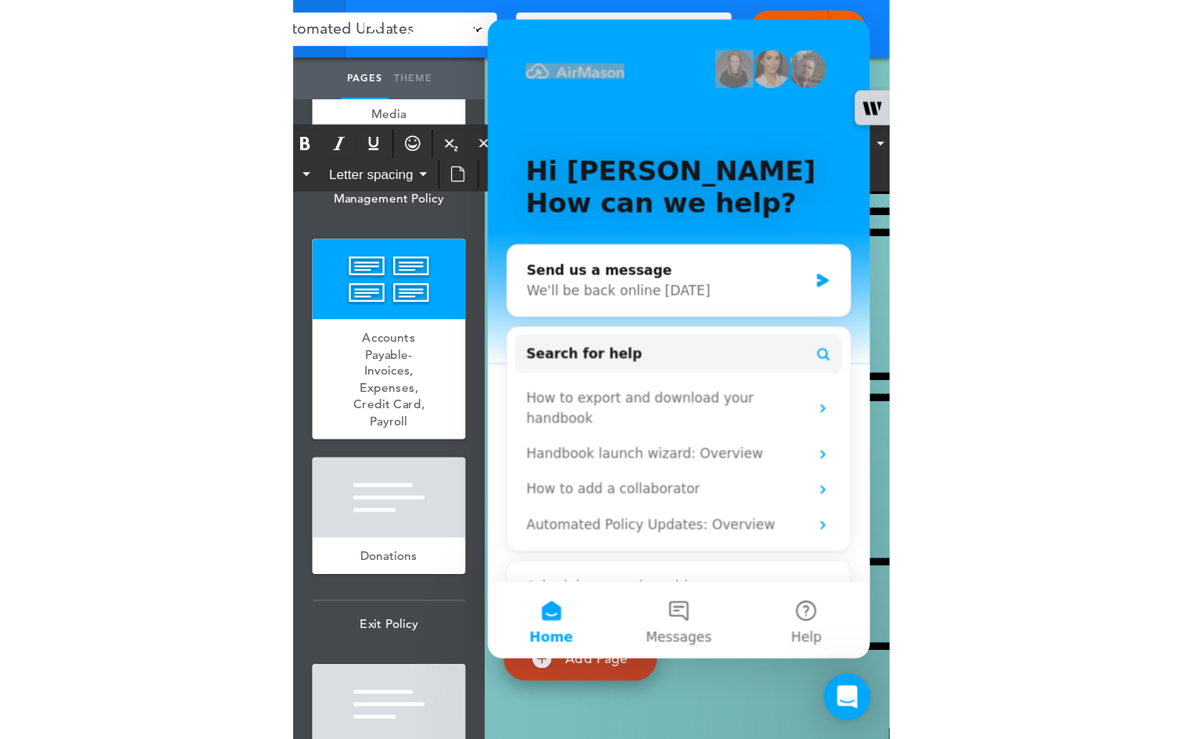
scroll to position [51990, 0]
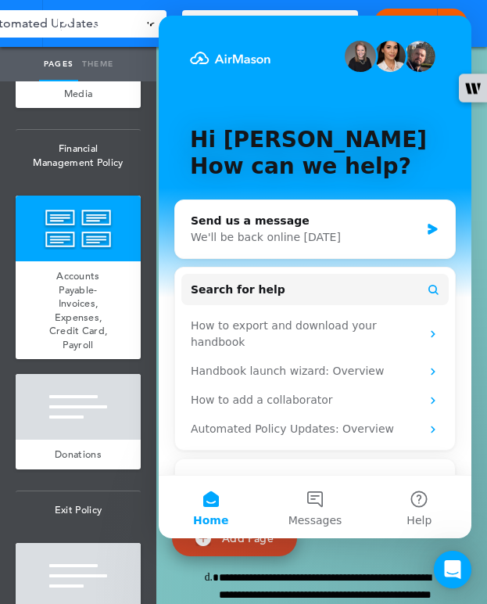
click at [398, 133] on p "Hi [PERSON_NAME]" at bounding box center [315, 140] width 250 height 27
click at [428, 226] on icon "Intercom messenger" at bounding box center [432, 229] width 9 height 11
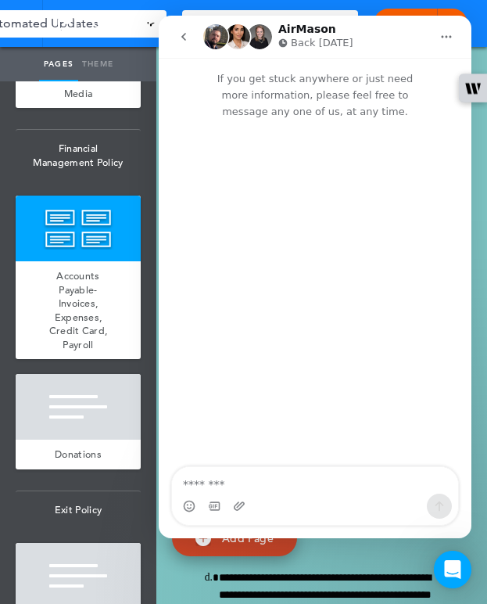
click at [189, 39] on icon "go back" at bounding box center [183, 36] width 13 height 13
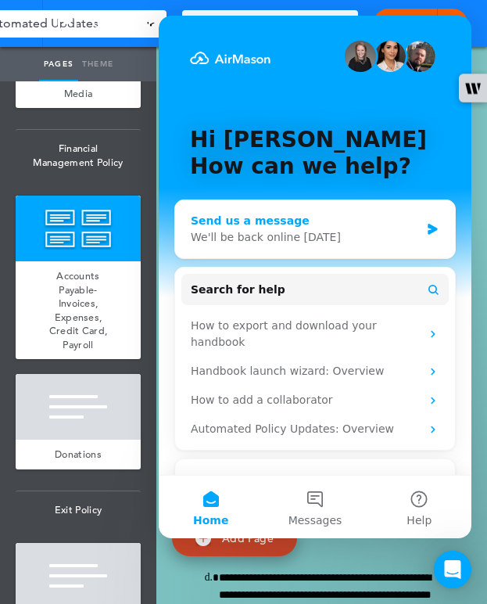
click at [428, 227] on icon "Intercom messenger" at bounding box center [432, 229] width 13 height 13
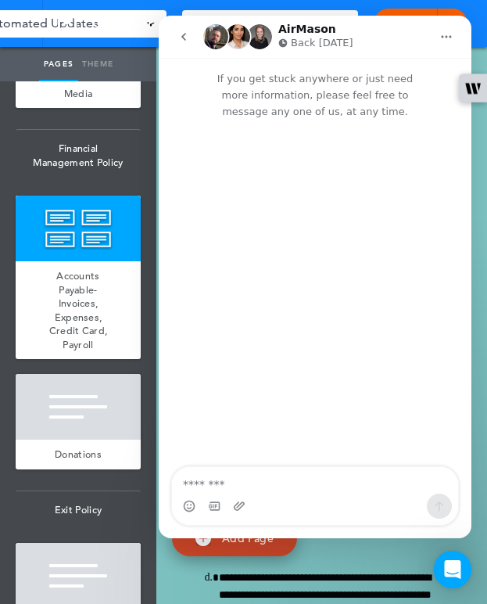
click at [455, 40] on button "Home" at bounding box center [447, 37] width 30 height 30
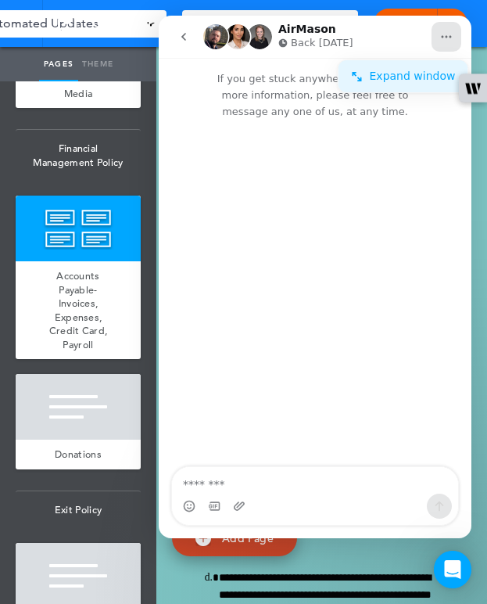
click at [417, 74] on div "Expand window" at bounding box center [413, 76] width 86 height 16
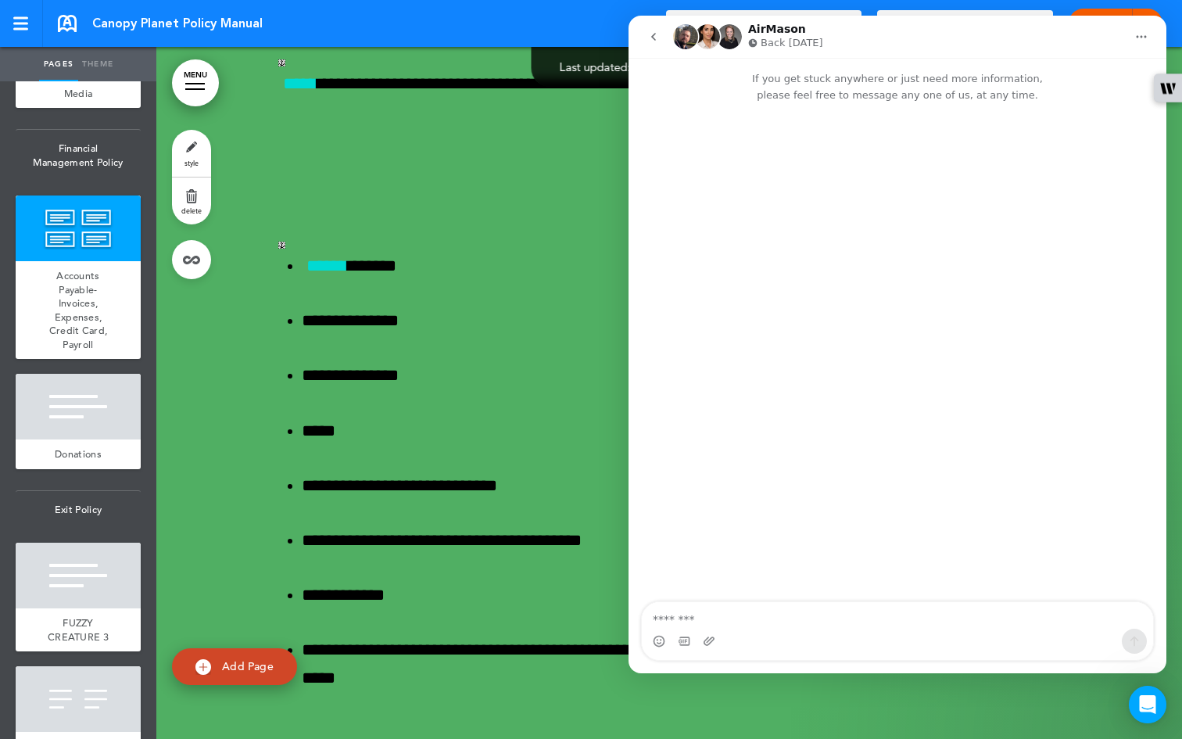
click at [486, 38] on icon "Home" at bounding box center [1141, 36] width 13 height 13
click at [486, 70] on div "Collapse window" at bounding box center [1103, 76] width 91 height 16
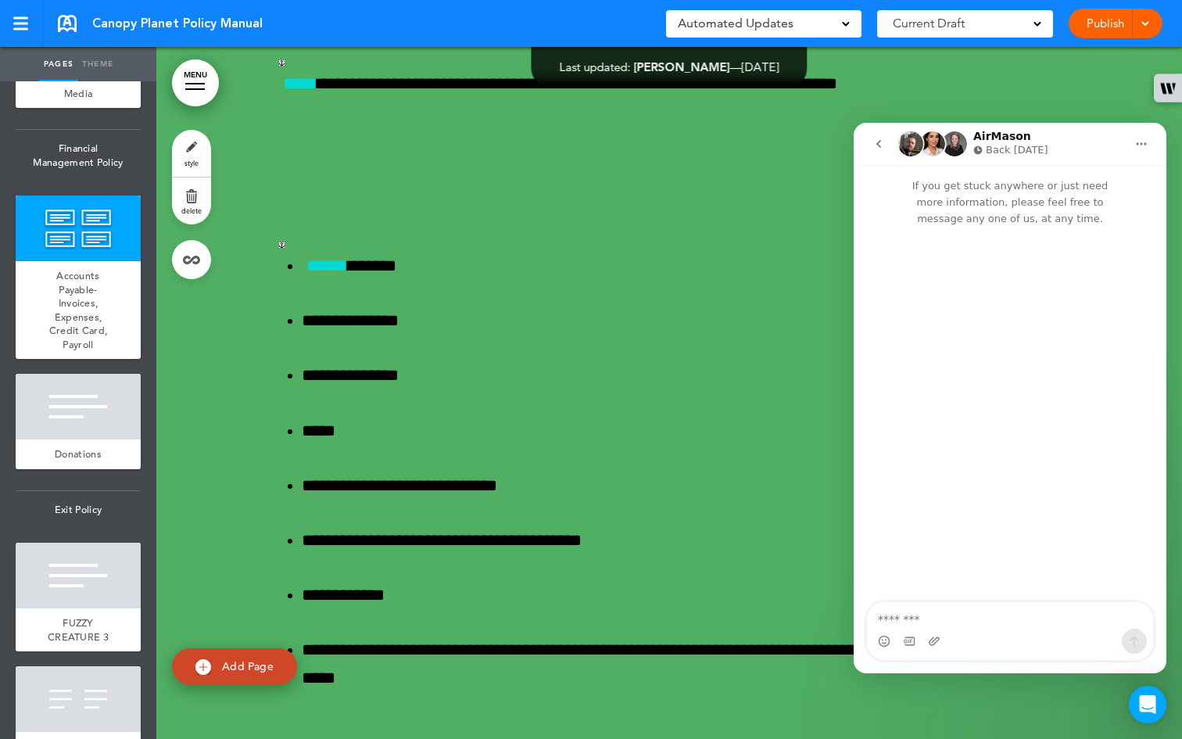
click at [486, 139] on icon "go back" at bounding box center [878, 144] width 13 height 13
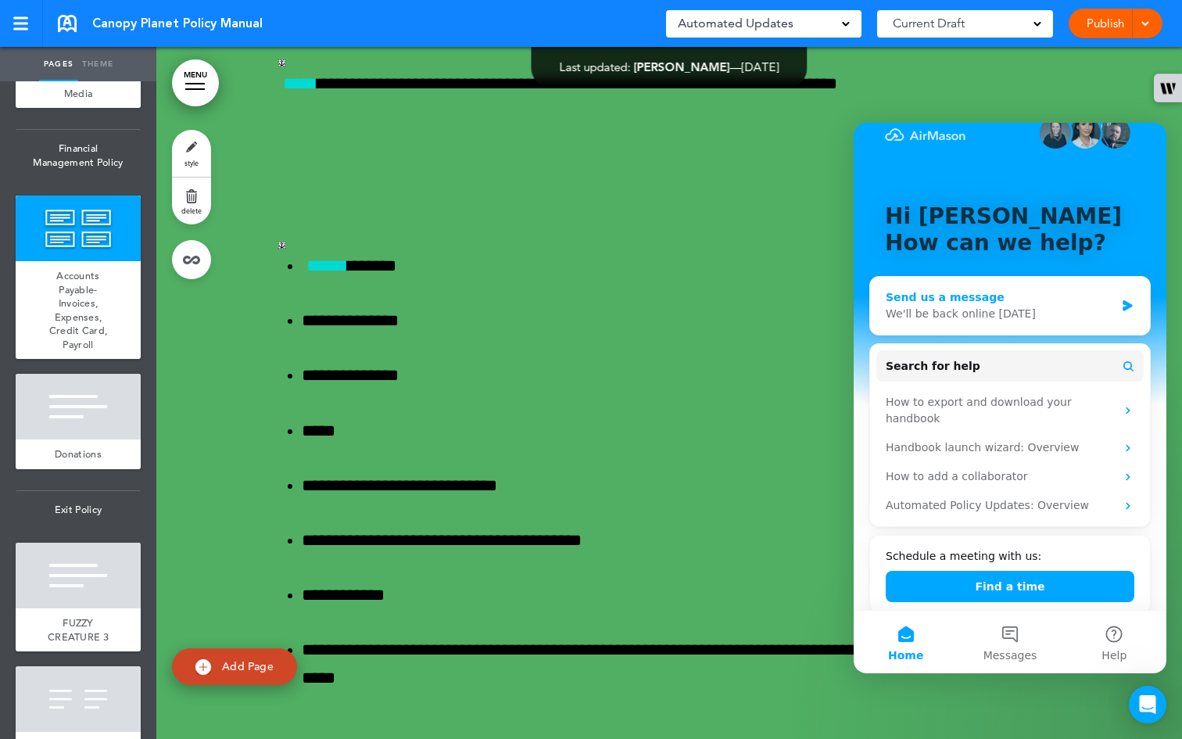
scroll to position [0, 0]
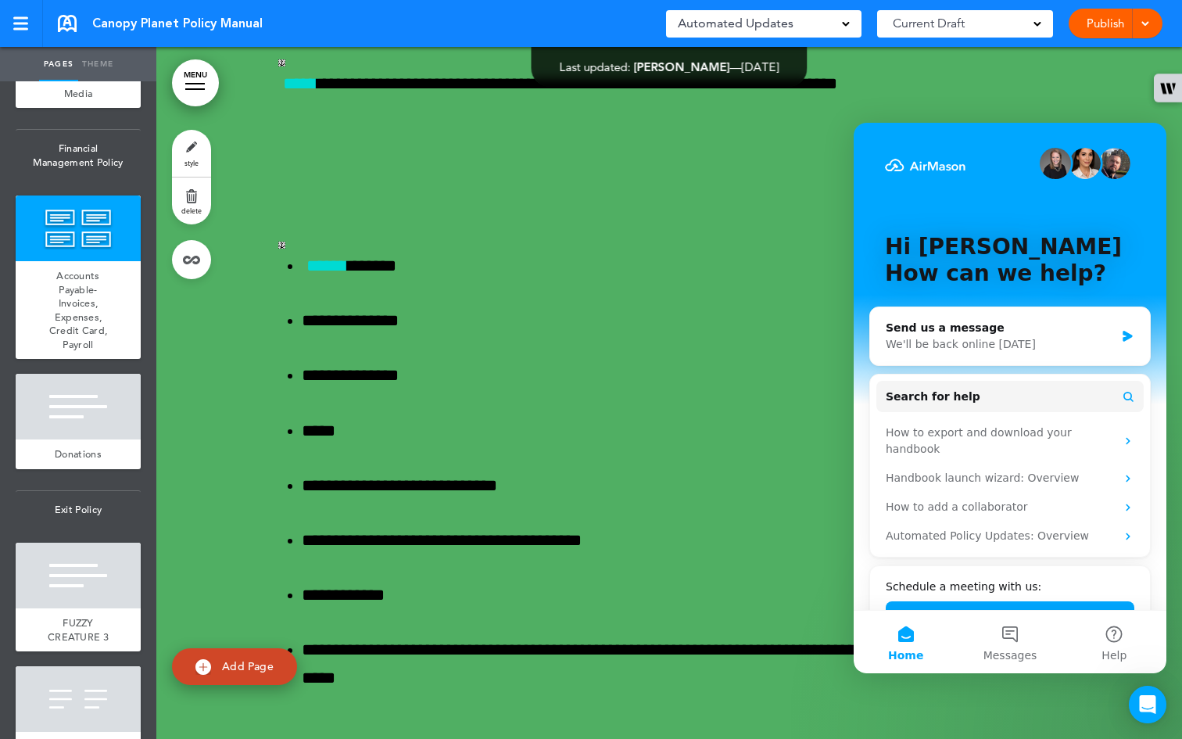
click at [486, 603] on button "Home" at bounding box center [906, 642] width 104 height 63
drag, startPoint x: 983, startPoint y: 155, endPoint x: 1090, endPoint y: 344, distance: 217.4
click at [486, 344] on div "Hi [PERSON_NAME] 👋 How can we help? Send us a message We'll be back online [DAT…" at bounding box center [1010, 387] width 313 height 529
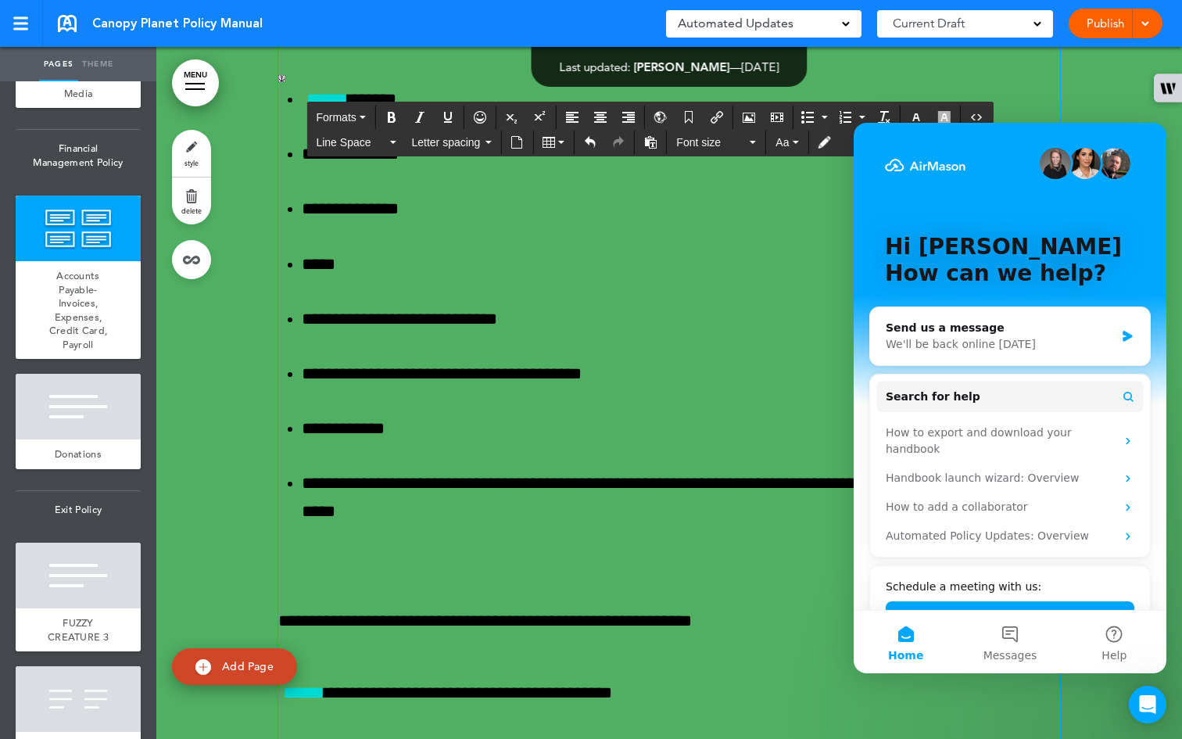
scroll to position [52157, 0]
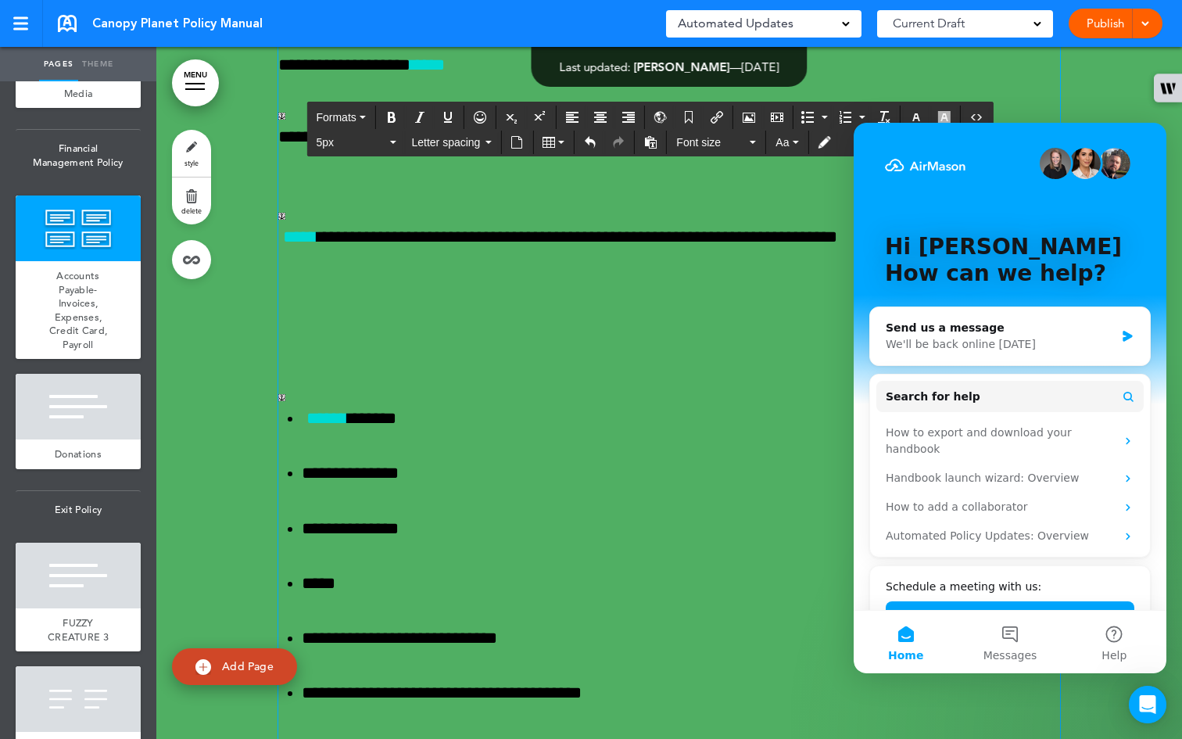
scroll to position [51867, 0]
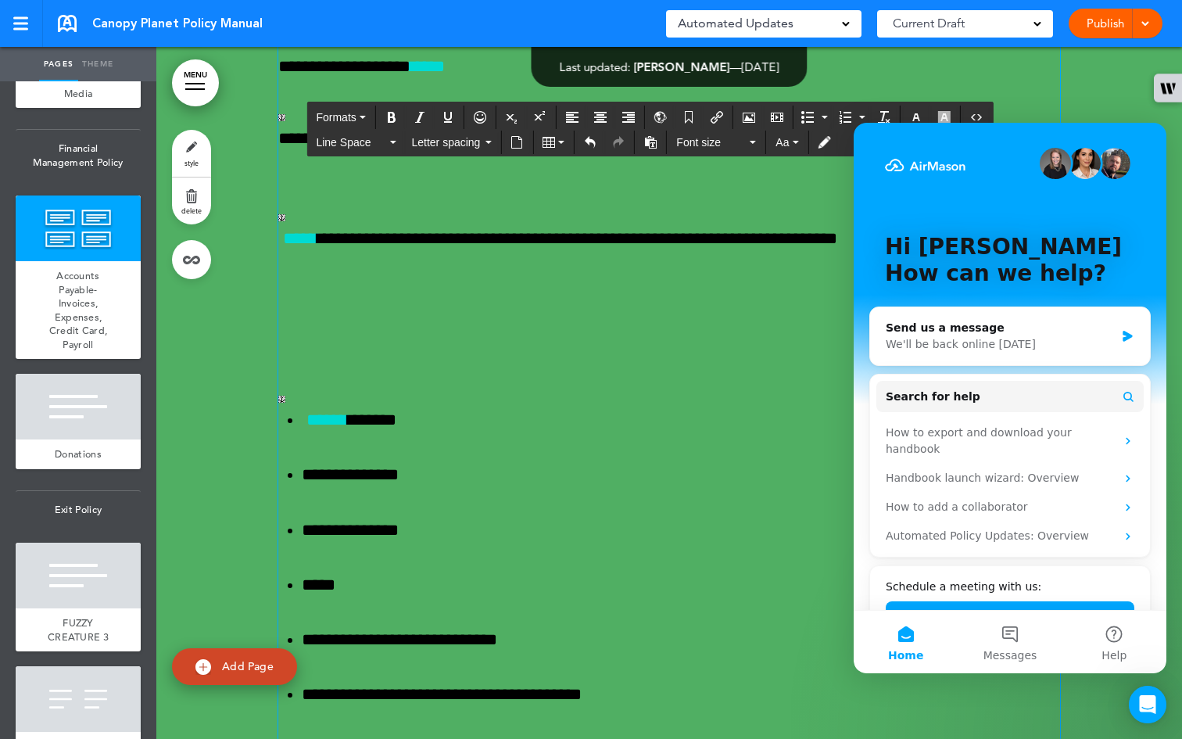
drag, startPoint x: 313, startPoint y: 259, endPoint x: 334, endPoint y: 321, distance: 65.3
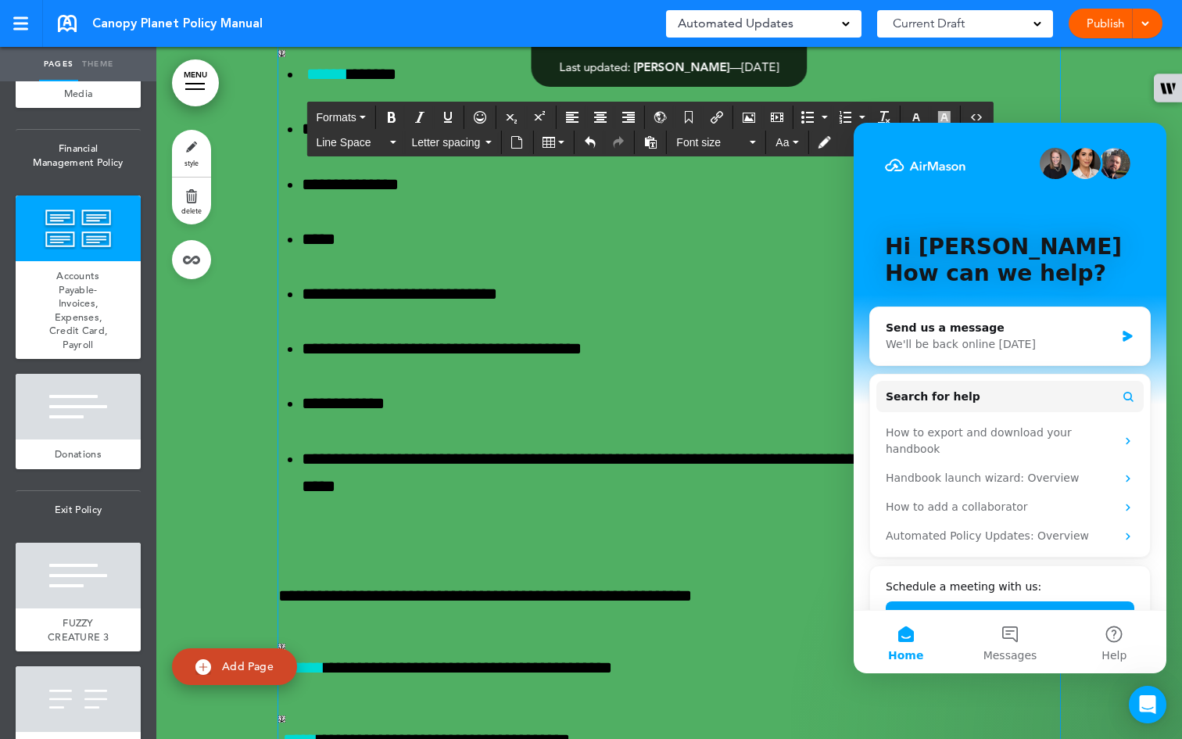
scroll to position [52303, 0]
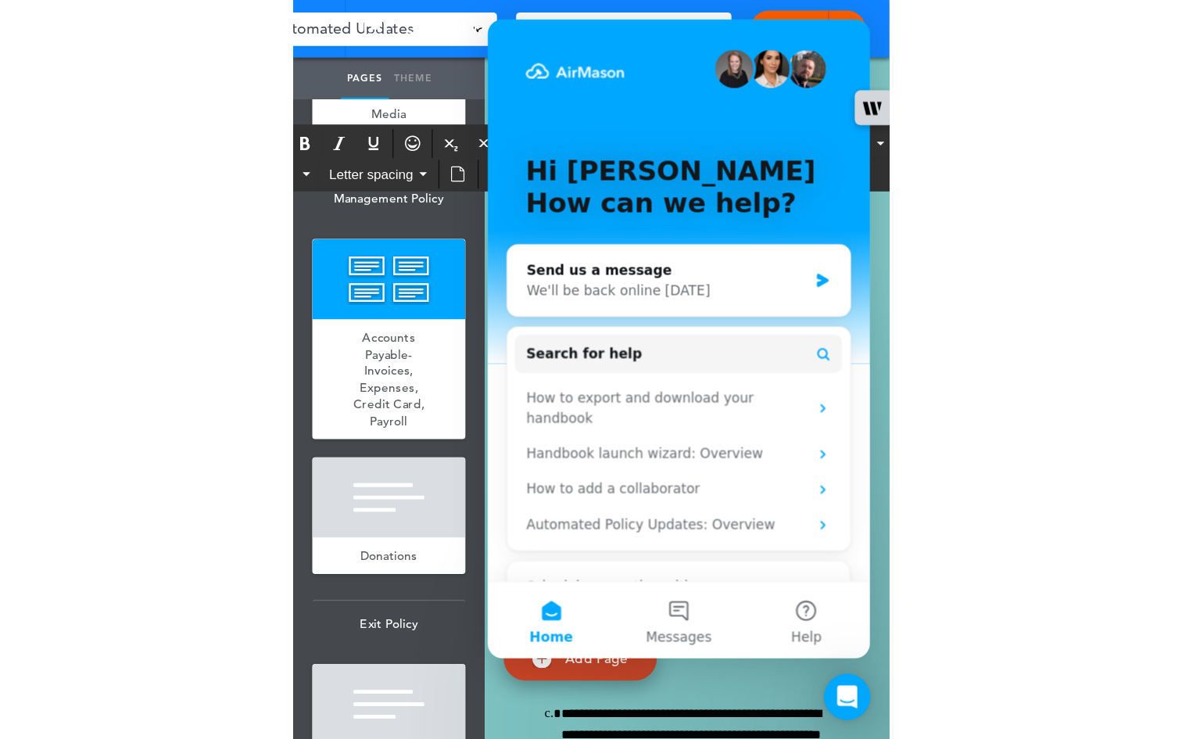
scroll to position [52365, 0]
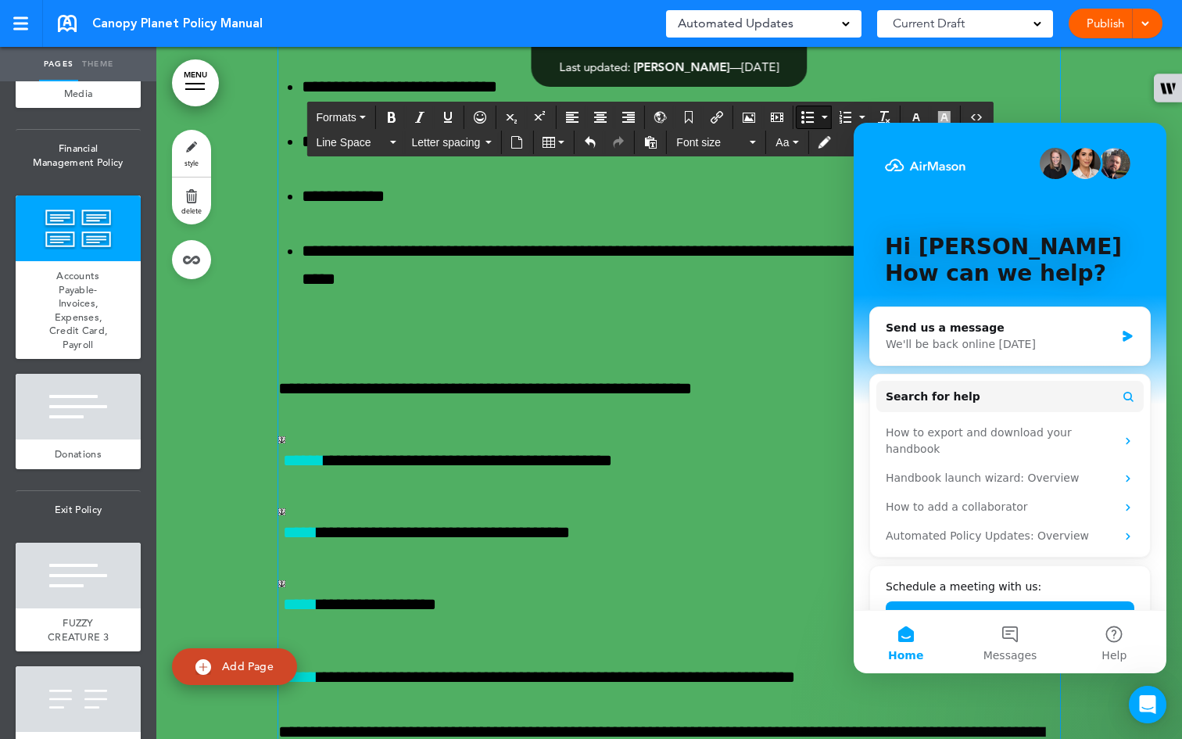
drag, startPoint x: 296, startPoint y: 356, endPoint x: 485, endPoint y: 389, distance: 191.1
click at [393, 144] on button "Line Space" at bounding box center [356, 142] width 92 height 22
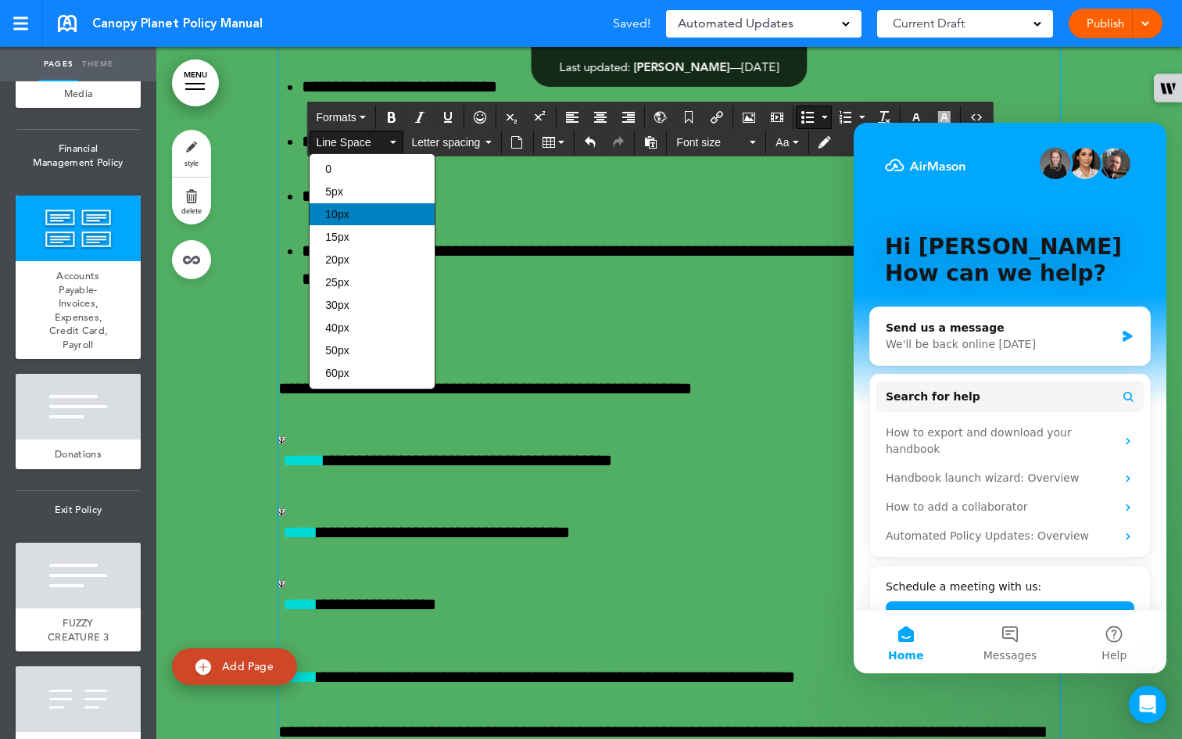
click at [367, 210] on div "10px" at bounding box center [372, 214] width 125 height 22
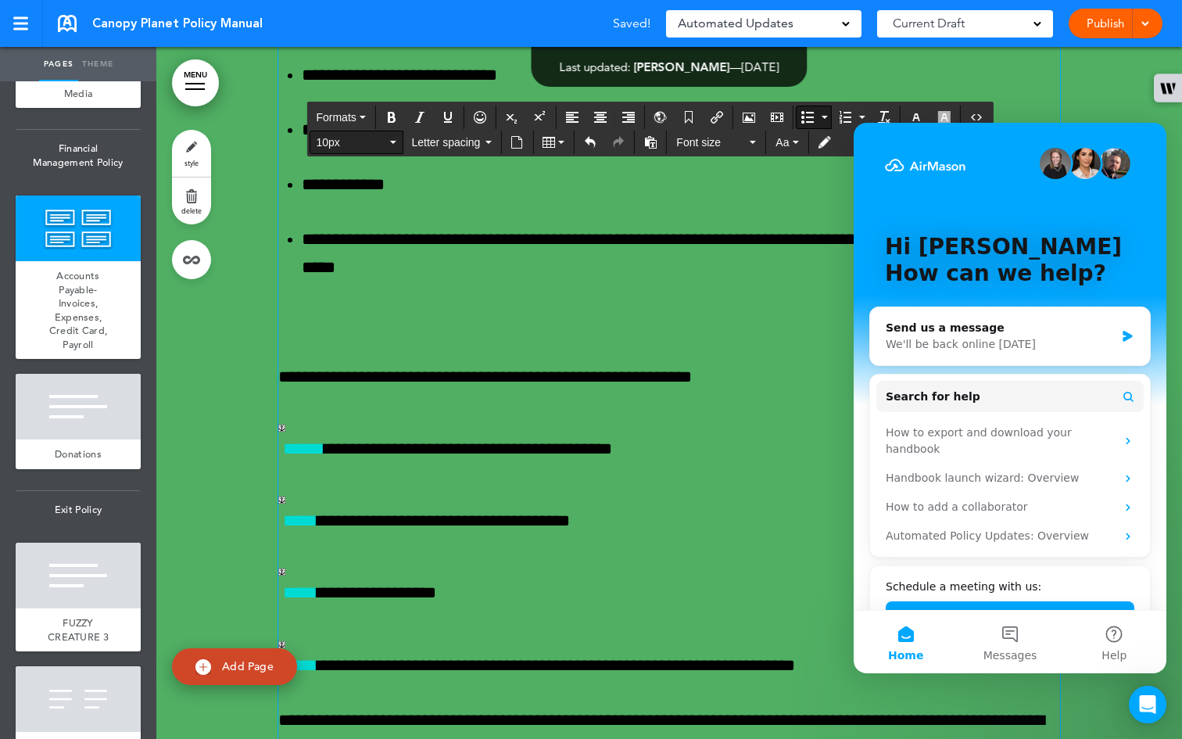
click at [394, 141] on icon "button" at bounding box center [392, 142] width 6 height 3
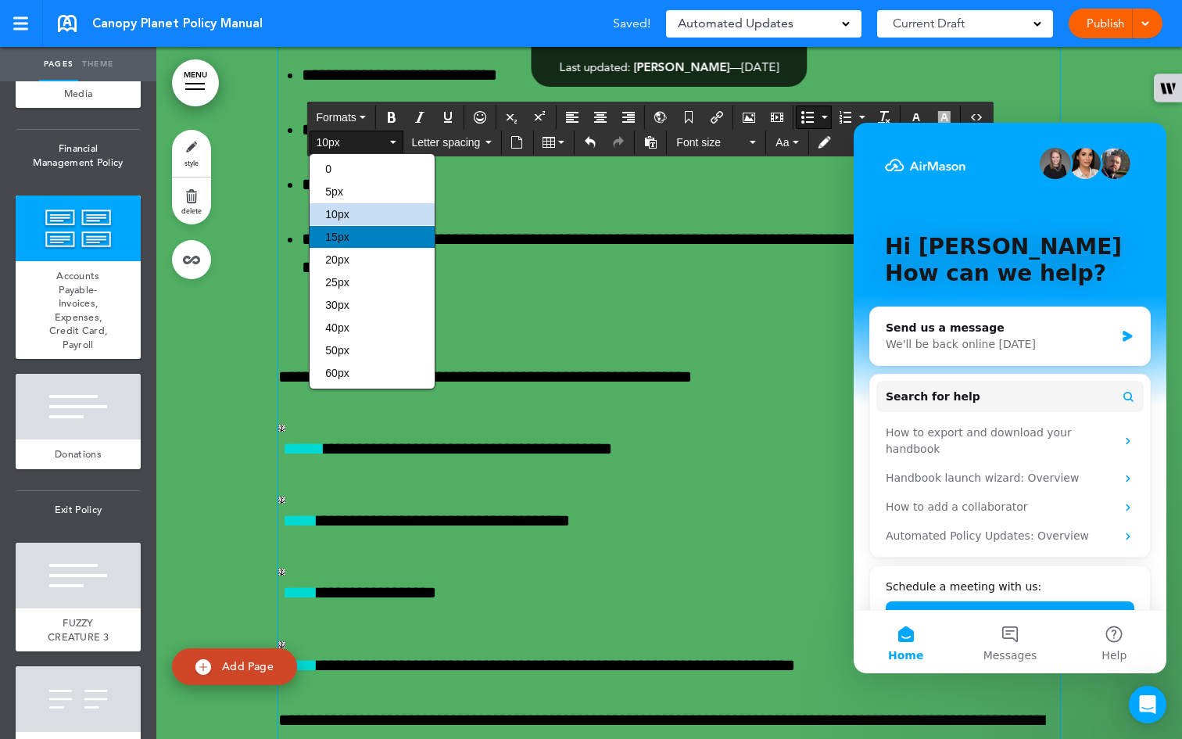
click at [378, 245] on div "15px" at bounding box center [372, 237] width 125 height 22
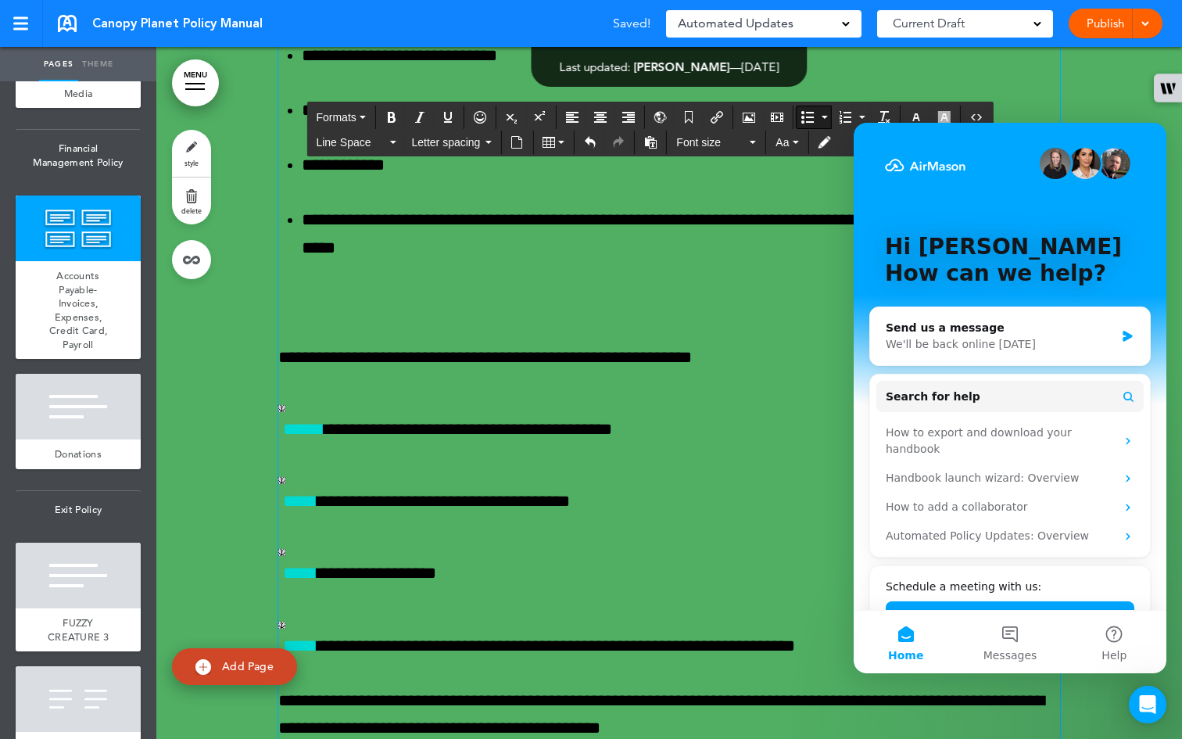
scroll to position [52426, 0]
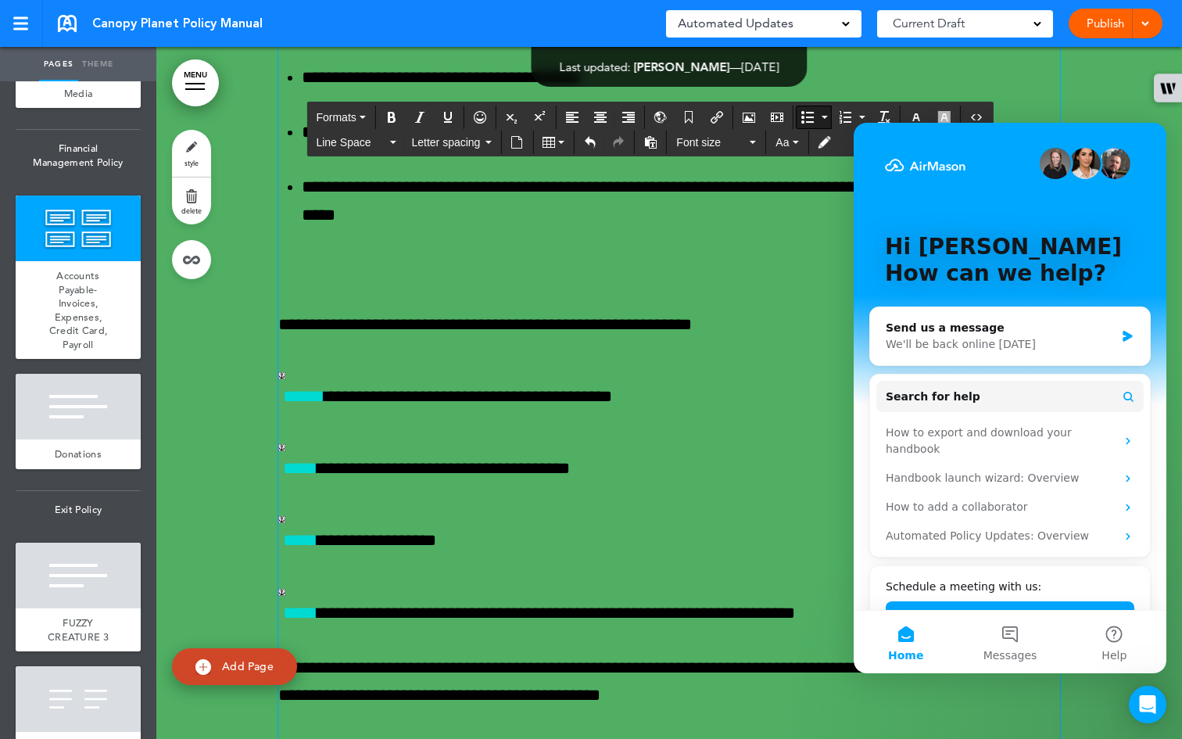
click at [486, 337] on icon "Intercom messenger" at bounding box center [1127, 336] width 13 height 13
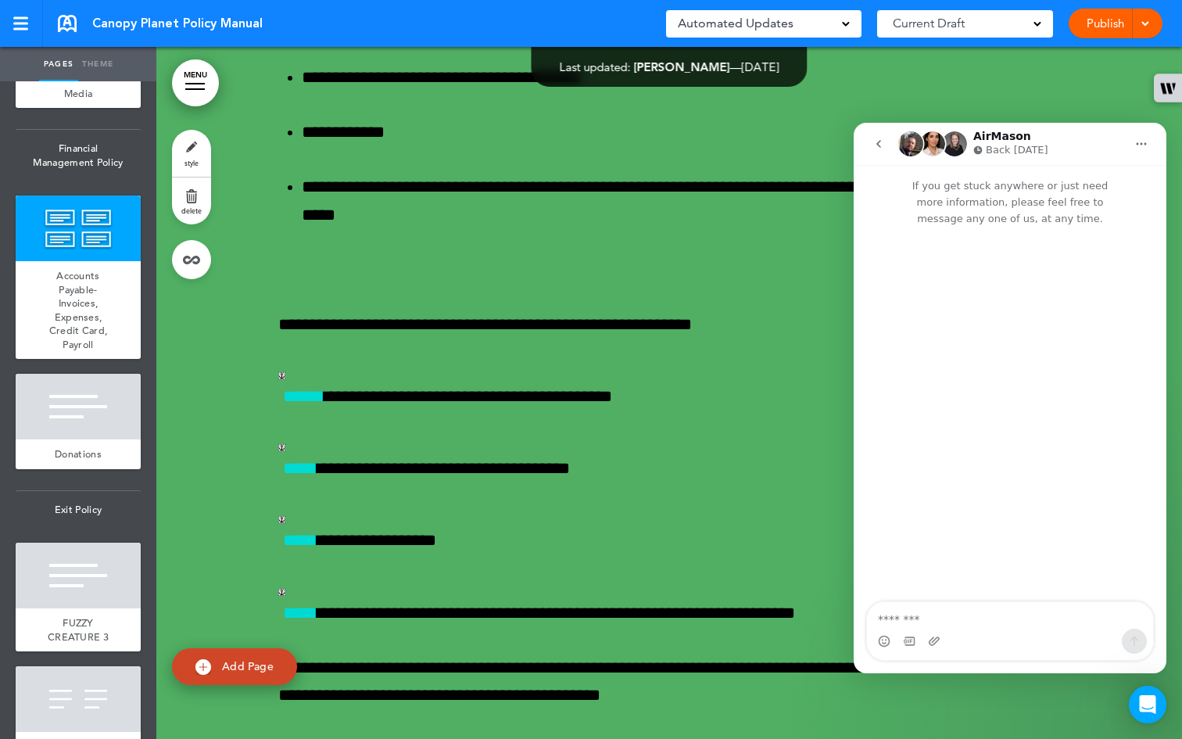
click at [486, 146] on icon "Home" at bounding box center [1141, 144] width 13 height 13
click at [486, 187] on div "Expand window" at bounding box center [1098, 183] width 130 height 32
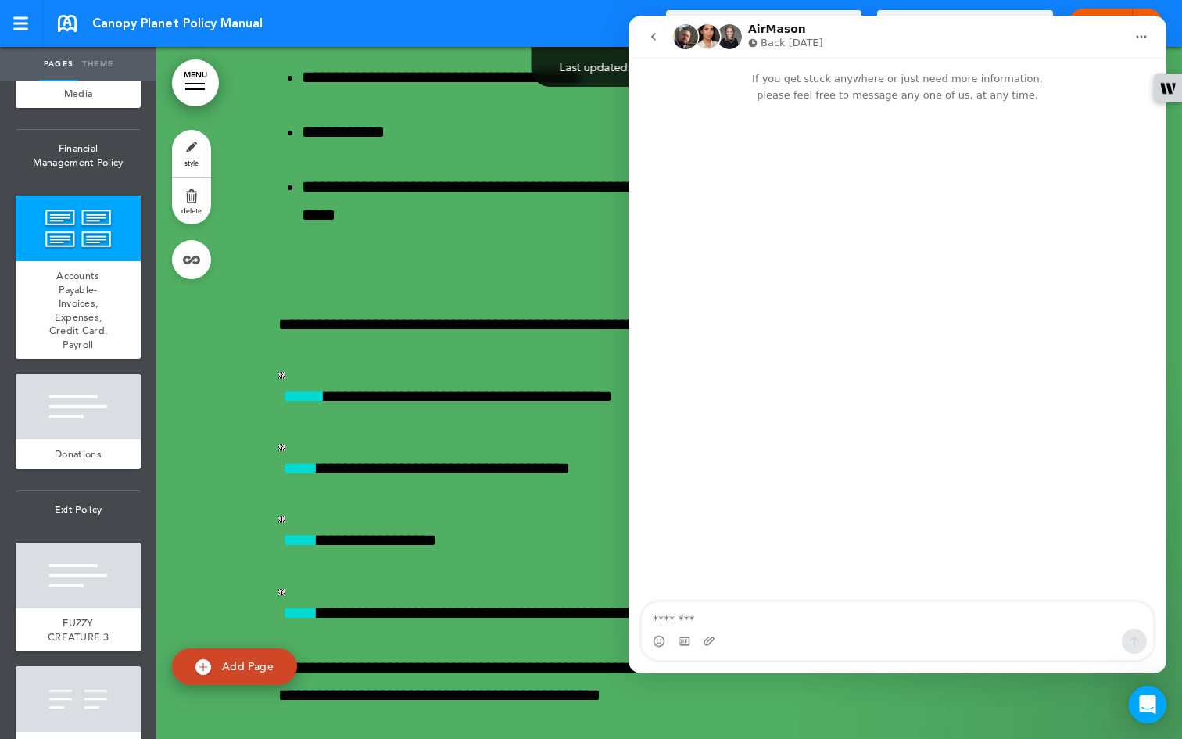
click at [486, 24] on button "Home" at bounding box center [1141, 37] width 30 height 30
click at [486, 77] on div "Collapse window" at bounding box center [1103, 76] width 91 height 16
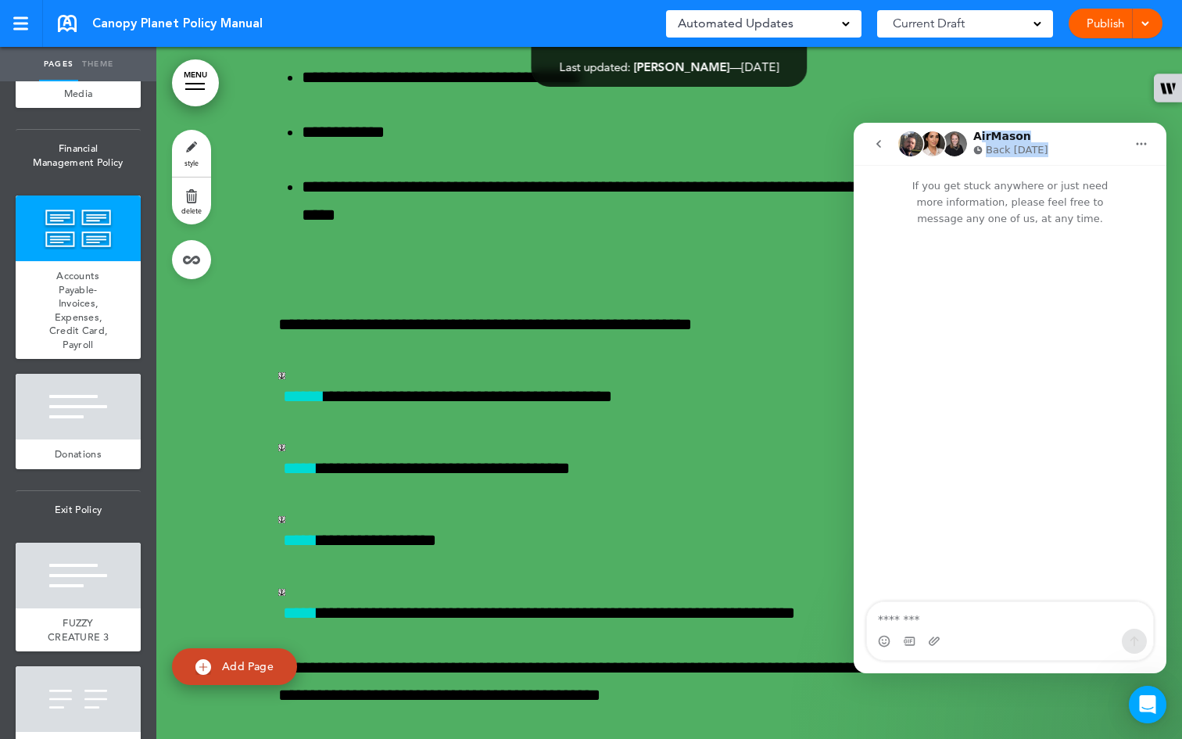
drag, startPoint x: 981, startPoint y: 140, endPoint x: 1024, endPoint y: 177, distance: 56.6
click at [486, 177] on div "AirMason Back [DATE] If you get stuck anywhere or just need more information, p…" at bounding box center [1010, 398] width 313 height 550
drag, startPoint x: 869, startPoint y: 206, endPoint x: 976, endPoint y: 428, distance: 246.2
click at [486, 428] on div "If you get stuck anywhere or just need more information, please feel free to me…" at bounding box center [1010, 391] width 313 height 452
click at [486, 135] on div "AirMason Back [DATE]" at bounding box center [1011, 144] width 227 height 27
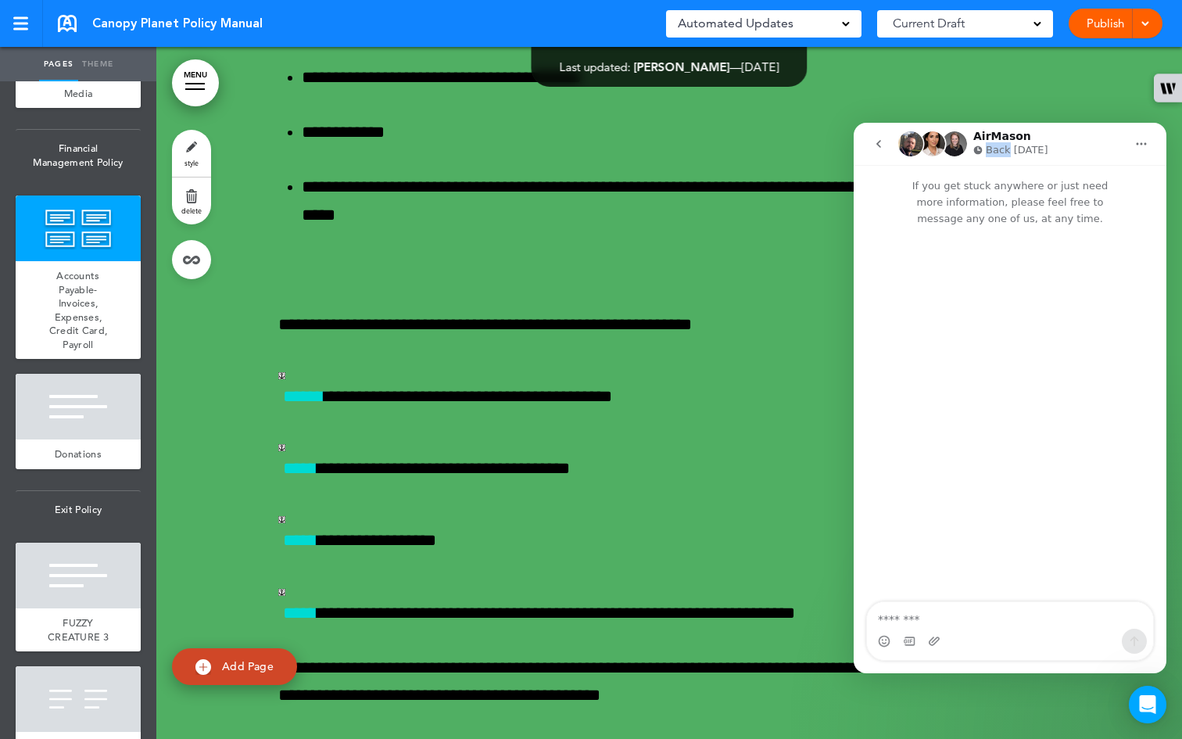
click at [486, 135] on div "AirMason Back [DATE]" at bounding box center [1011, 144] width 227 height 27
click at [486, 150] on icon "Intercom messenger" at bounding box center [978, 149] width 9 height 9
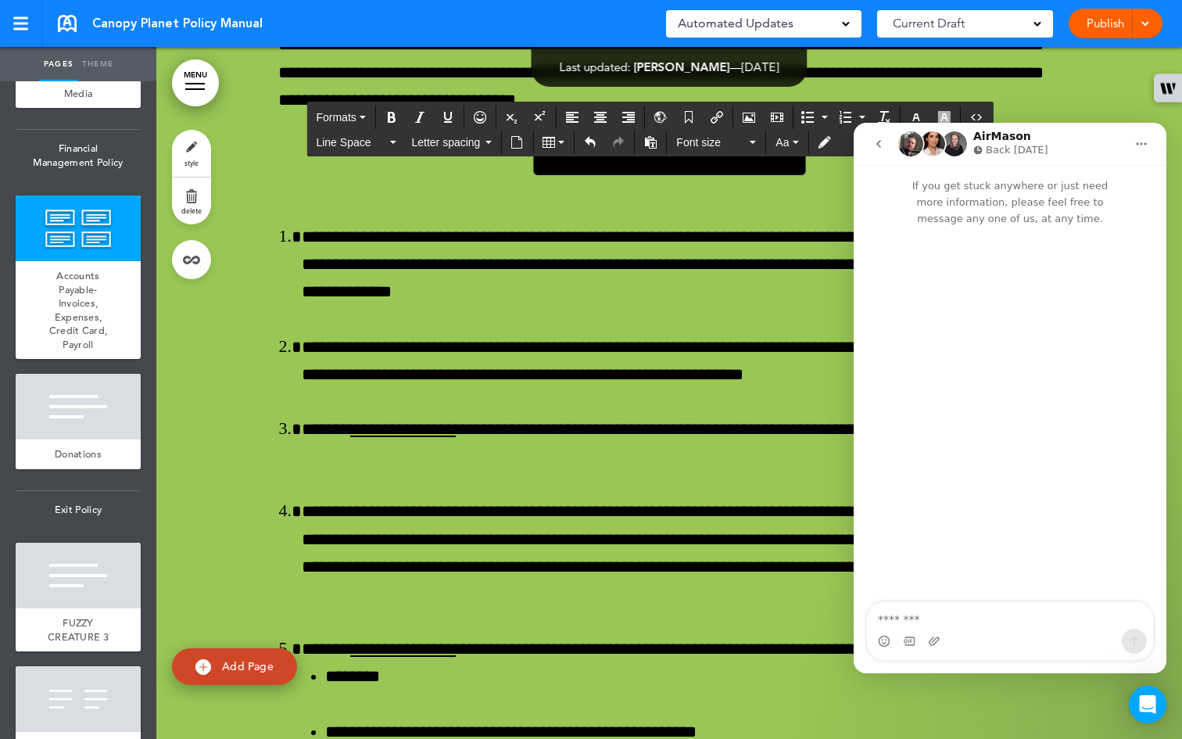
scroll to position [54438, 0]
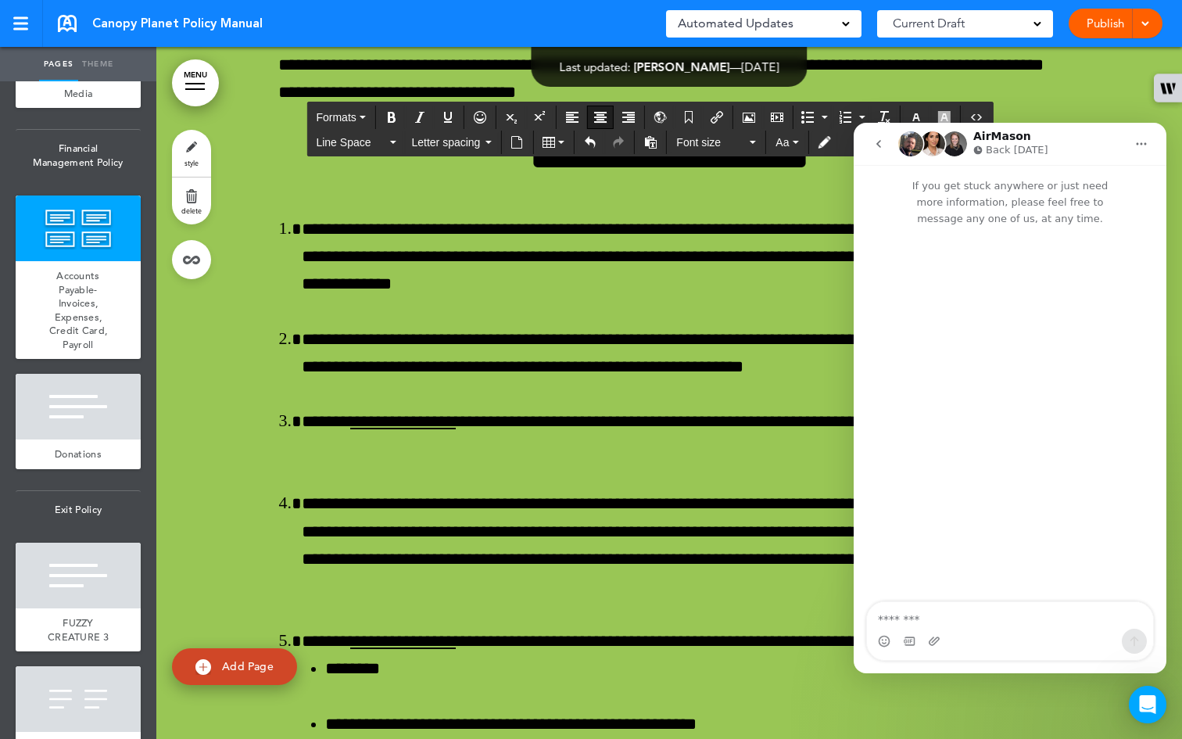
drag, startPoint x: 417, startPoint y: 220, endPoint x: 802, endPoint y: 607, distance: 546.1
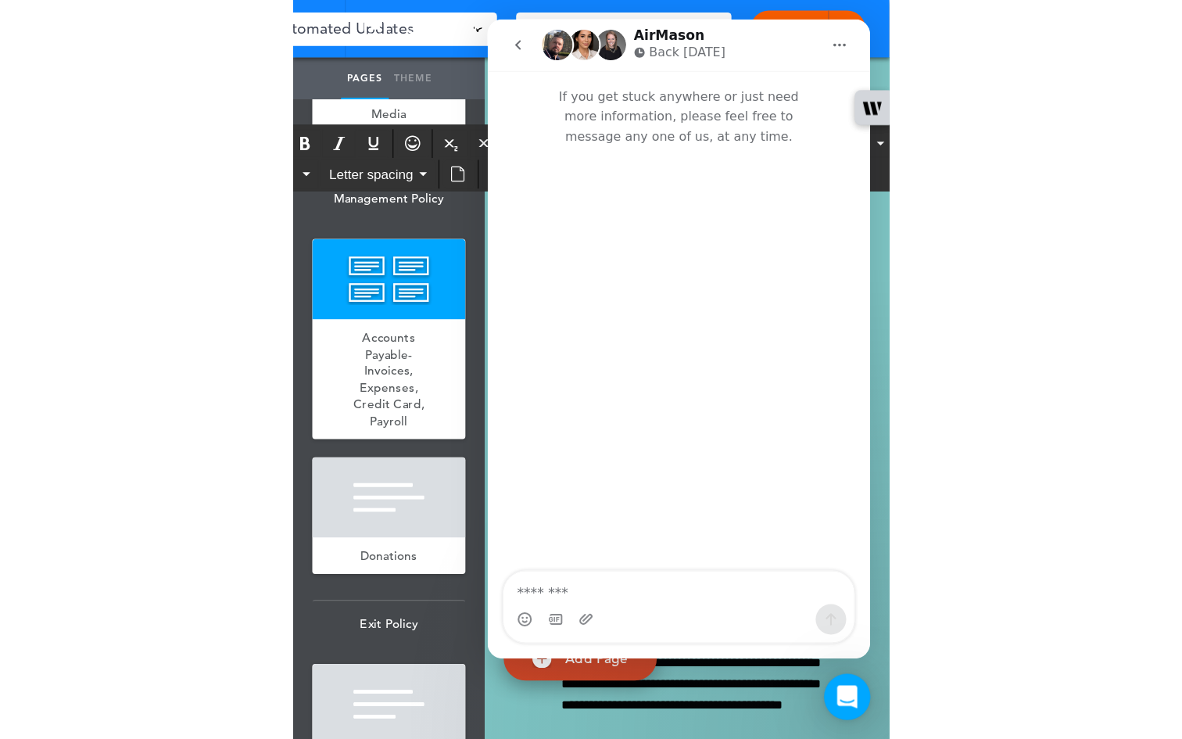
scroll to position [52417, 0]
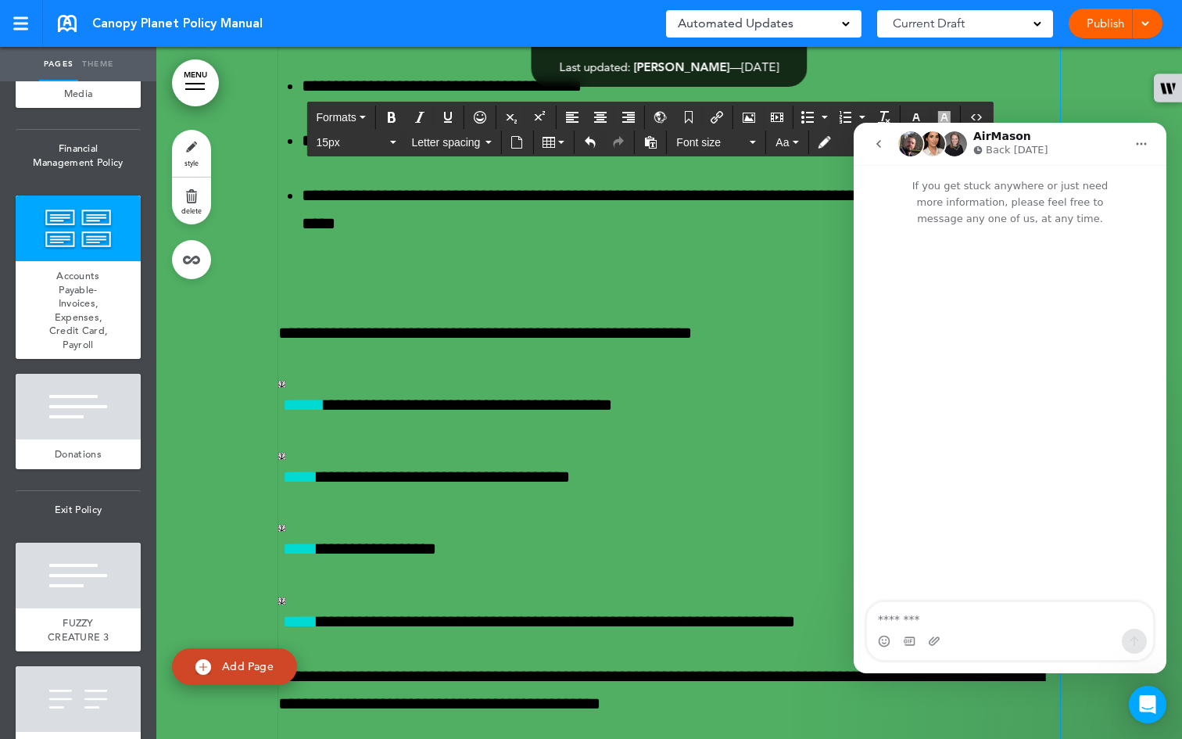
drag, startPoint x: 782, startPoint y: 371, endPoint x: 543, endPoint y: 377, distance: 238.5
drag, startPoint x: 565, startPoint y: 435, endPoint x: 421, endPoint y: 434, distance: 144.6
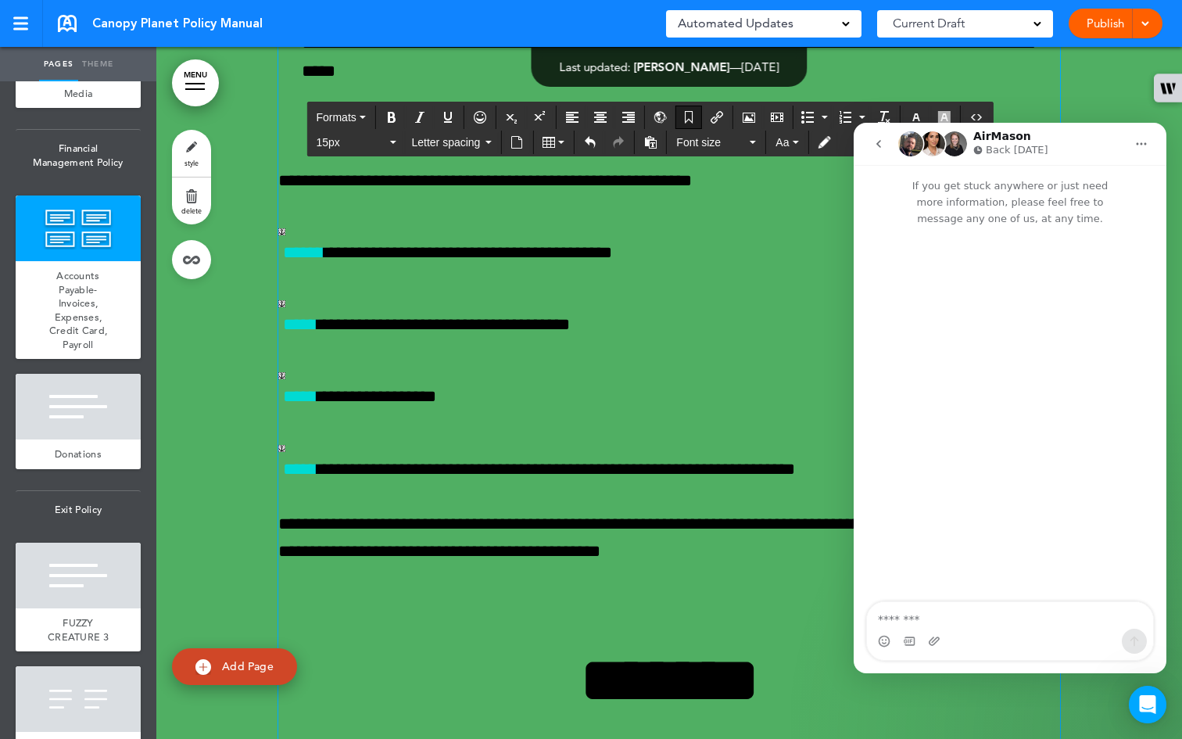
scroll to position [52603, 0]
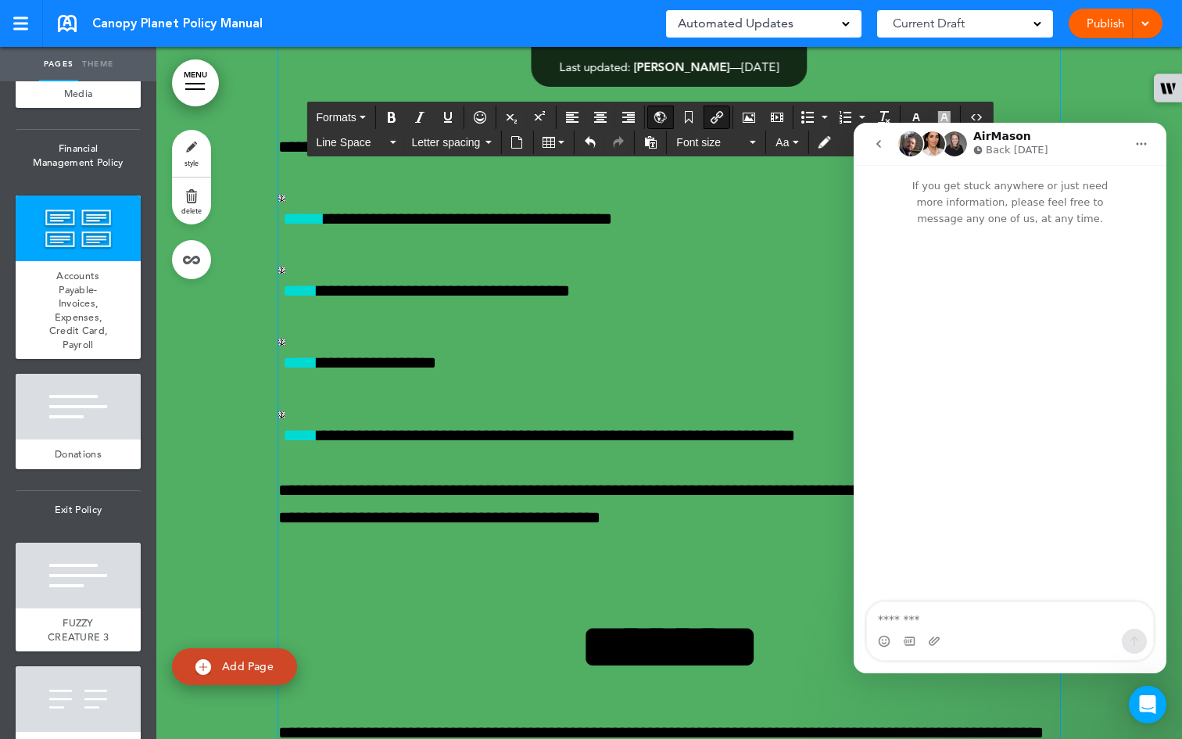
drag, startPoint x: 674, startPoint y: 419, endPoint x: 623, endPoint y: 417, distance: 50.9
drag, startPoint x: 382, startPoint y: 510, endPoint x: 342, endPoint y: 515, distance: 40.9
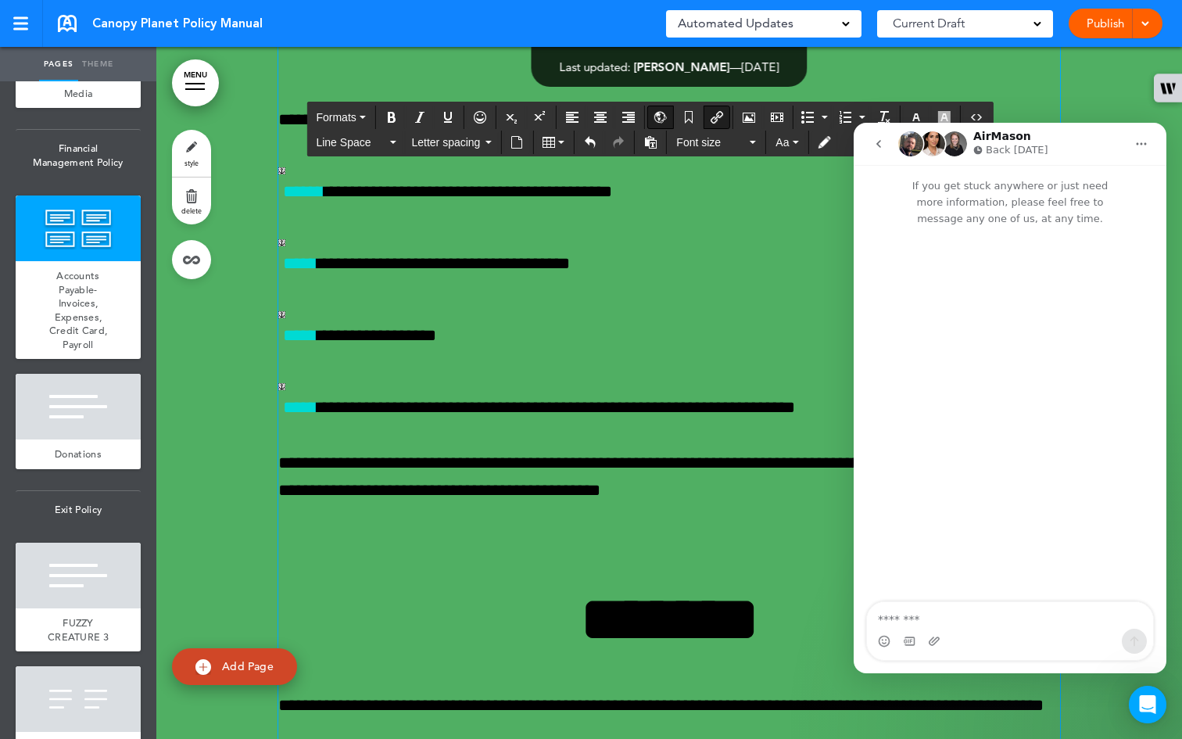
drag, startPoint x: 316, startPoint y: 557, endPoint x: 280, endPoint y: 561, distance: 36.2
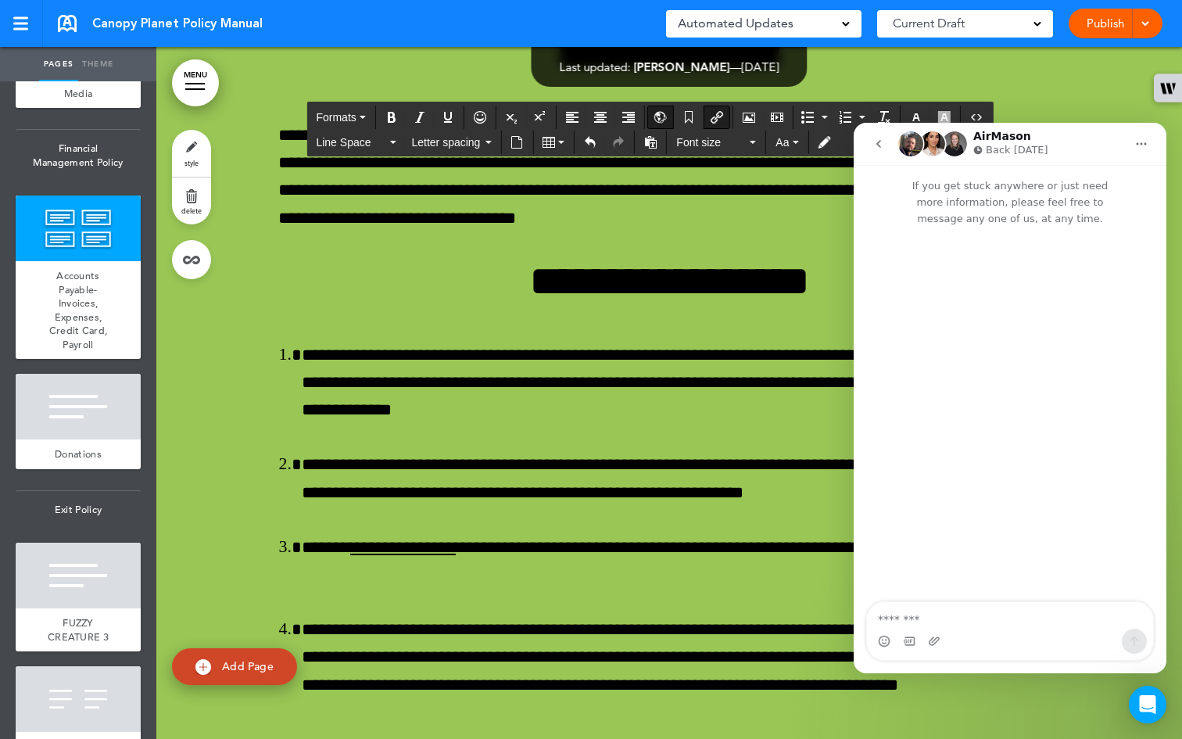
scroll to position [54285, 0]
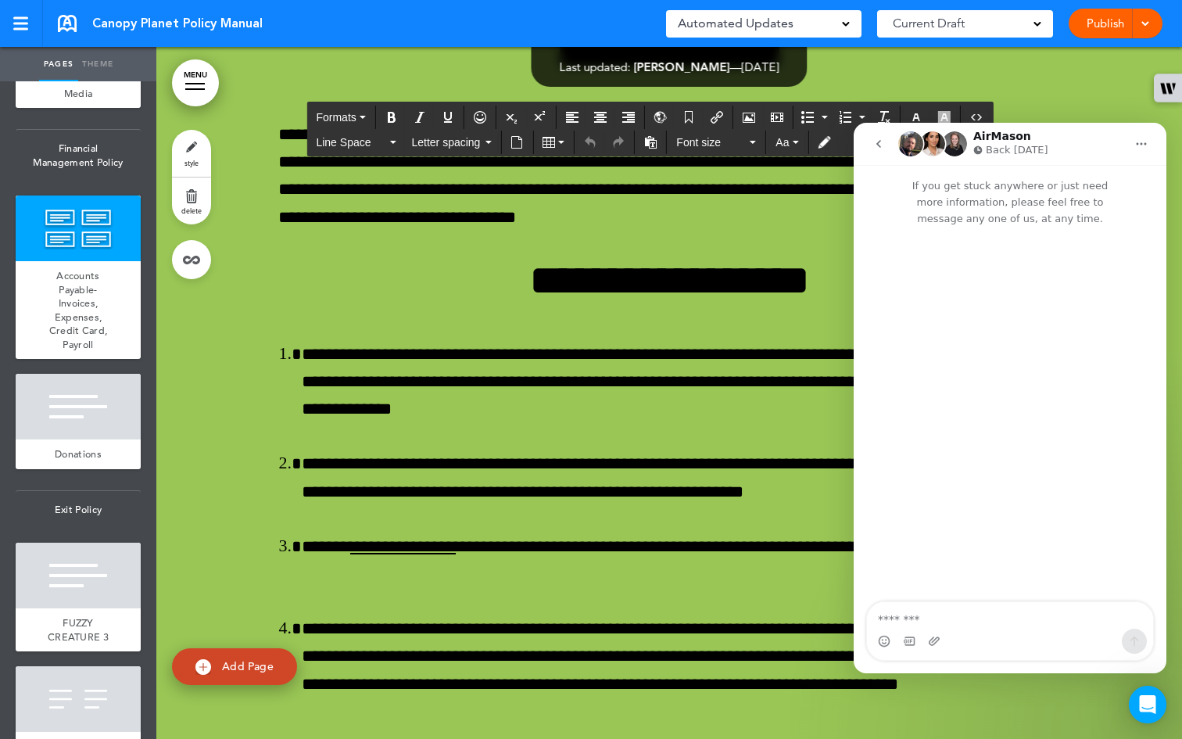
drag, startPoint x: 305, startPoint y: 421, endPoint x: 563, endPoint y: 542, distance: 285.0
copy span "**********"
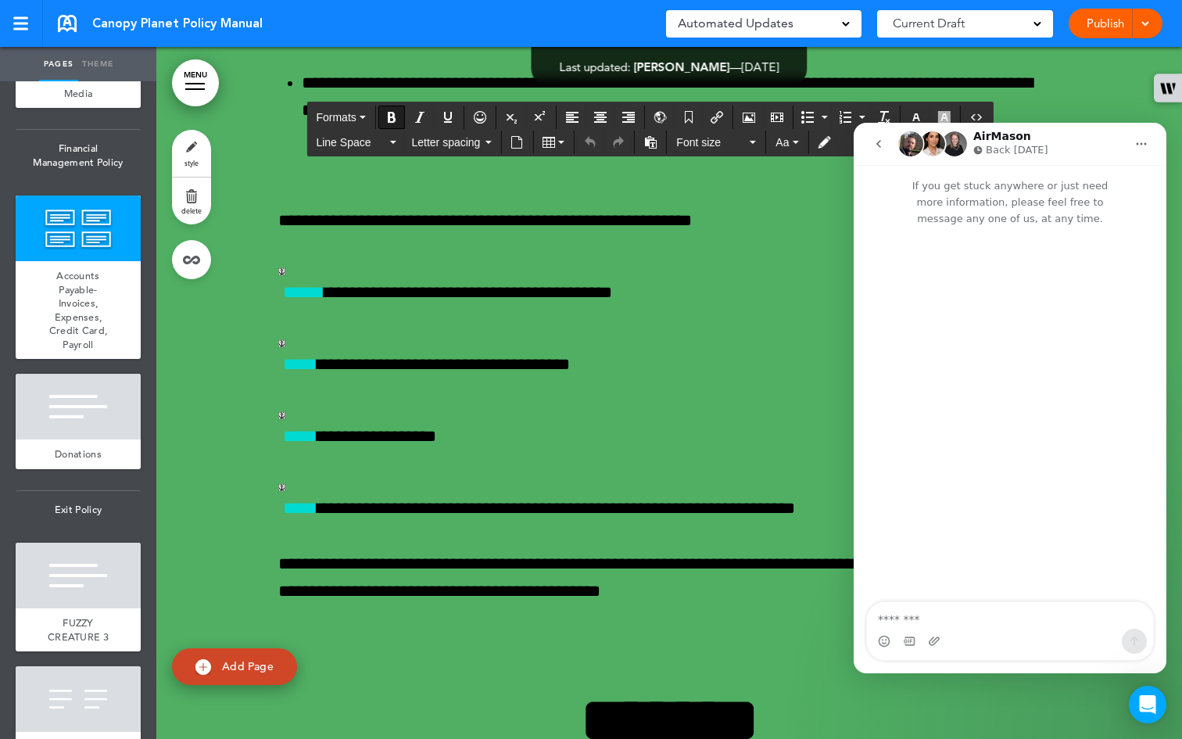
scroll to position [52497, 0]
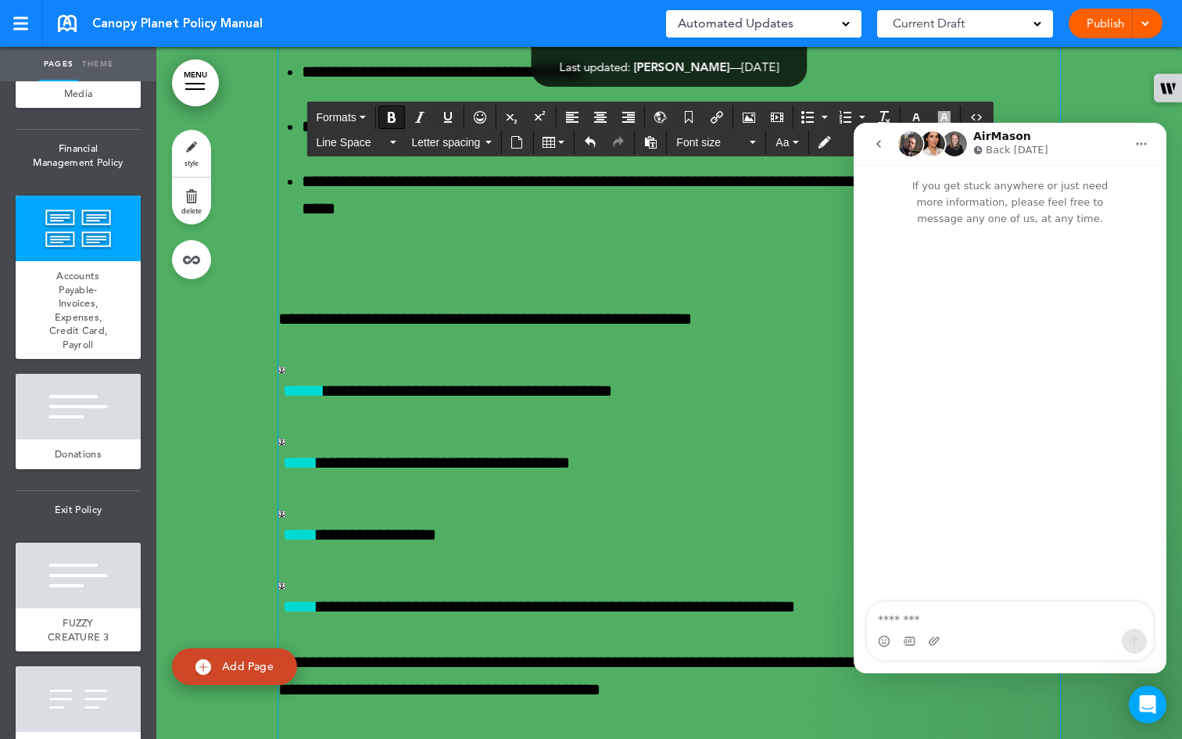
drag, startPoint x: 750, startPoint y: 486, endPoint x: 428, endPoint y: 430, distance: 327.0
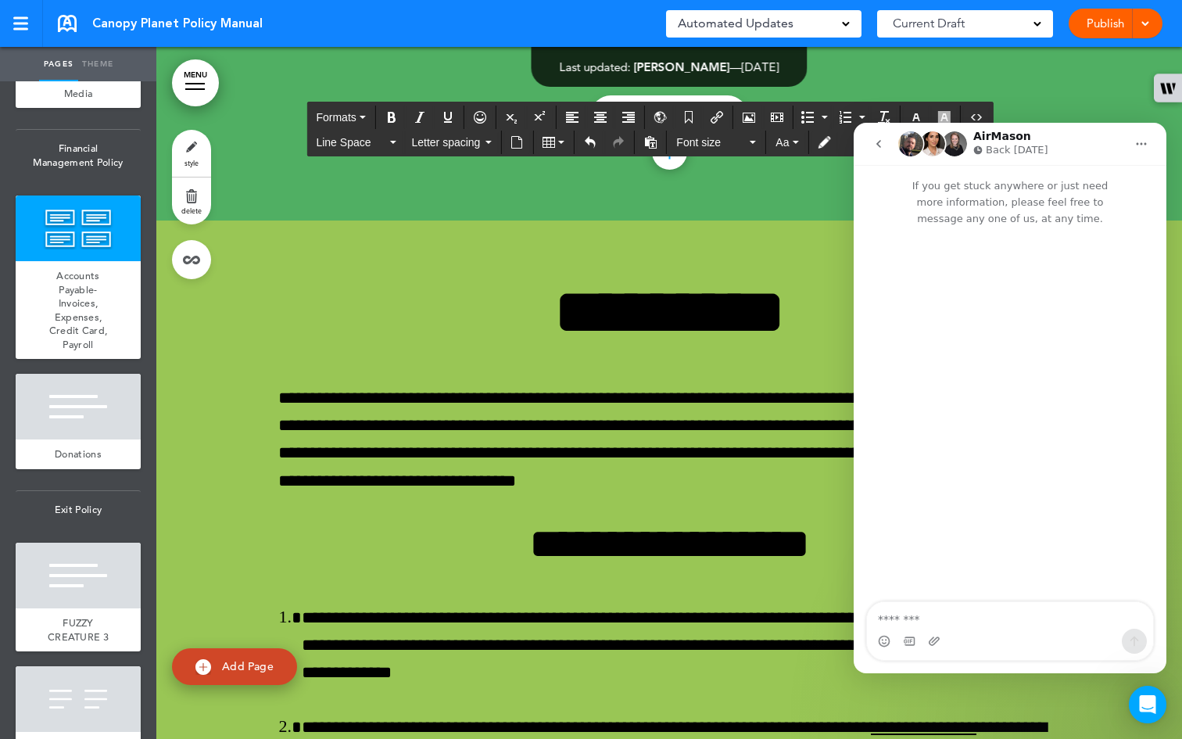
scroll to position [54016, 0]
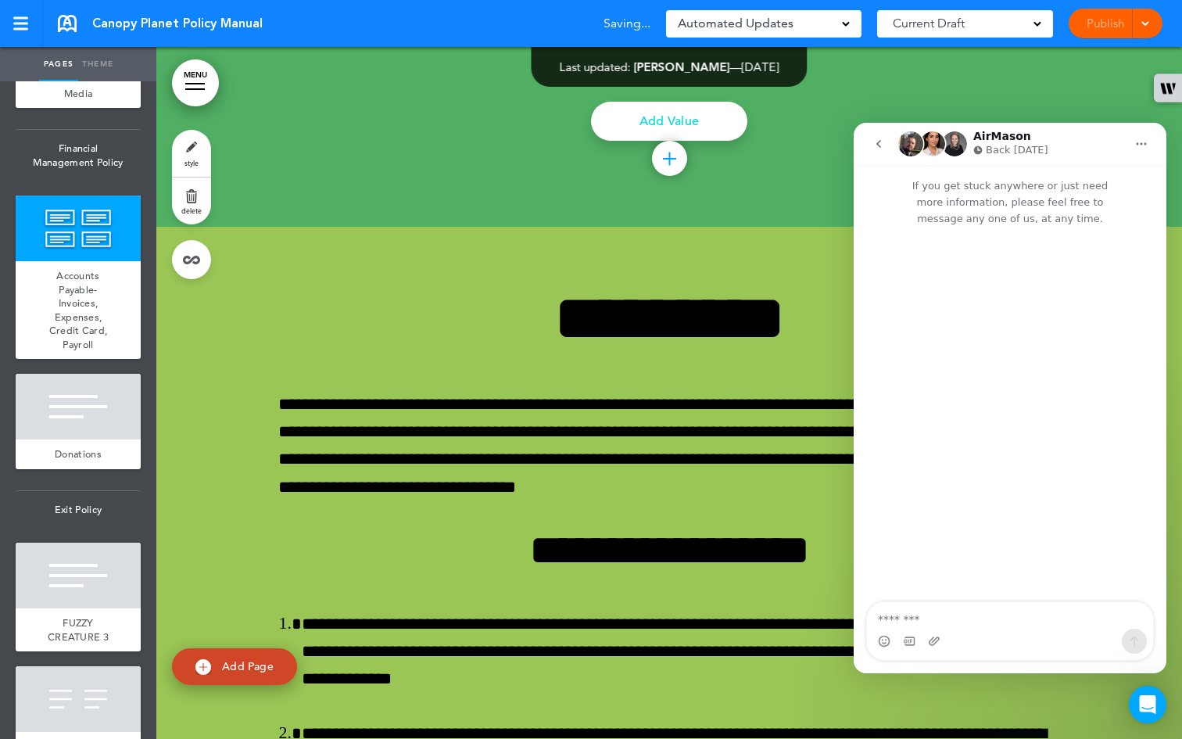
click at [486, 138] on div "AirMason Back [DATE]" at bounding box center [1012, 144] width 78 height 27
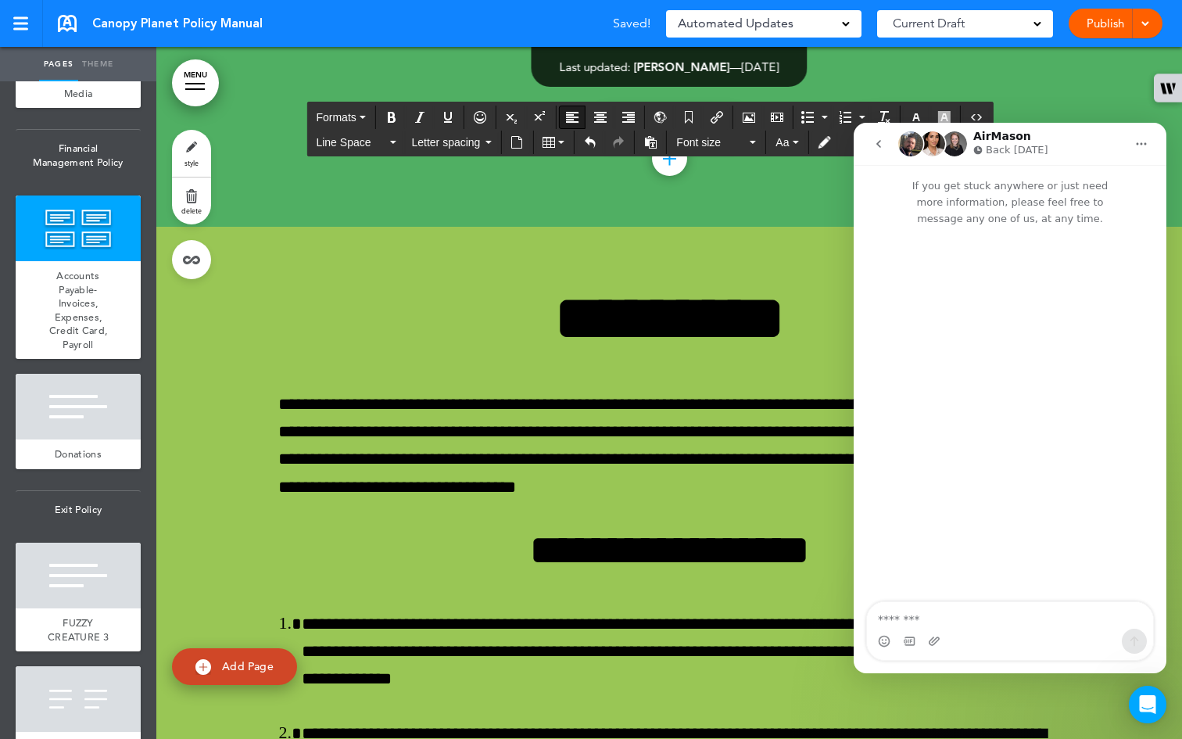
drag, startPoint x: 359, startPoint y: 468, endPoint x: 268, endPoint y: 360, distance: 140.9
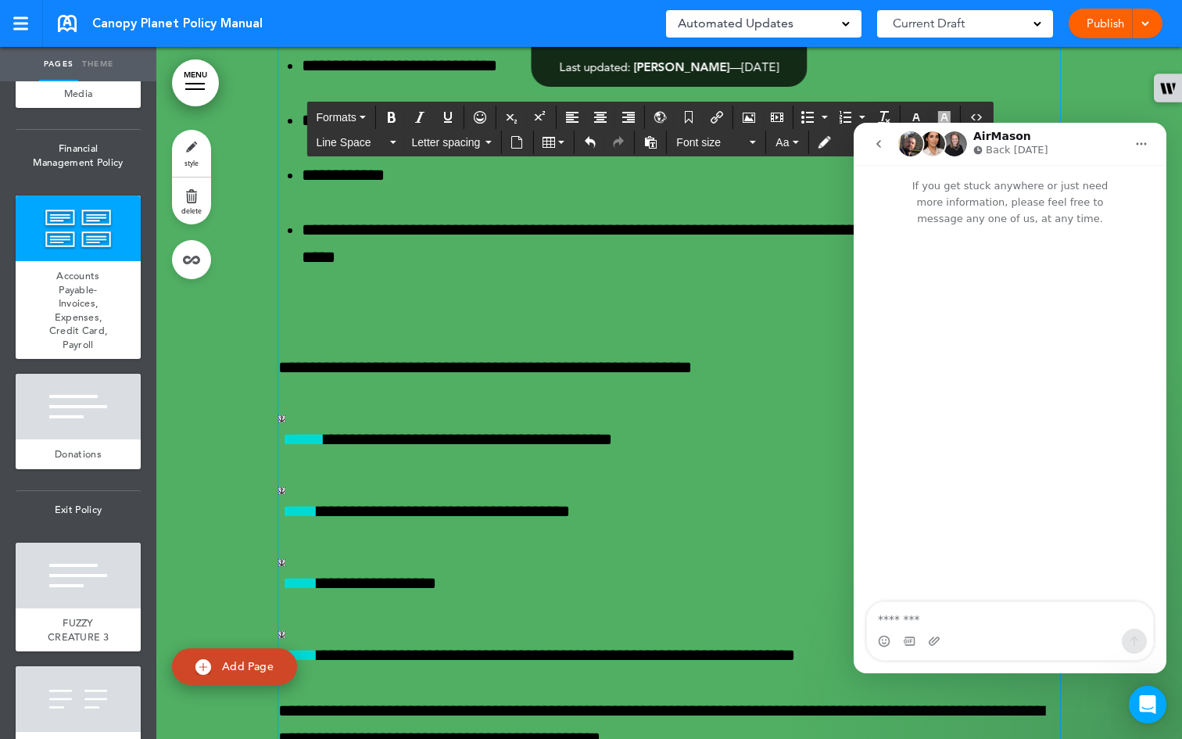
scroll to position [52354, 0]
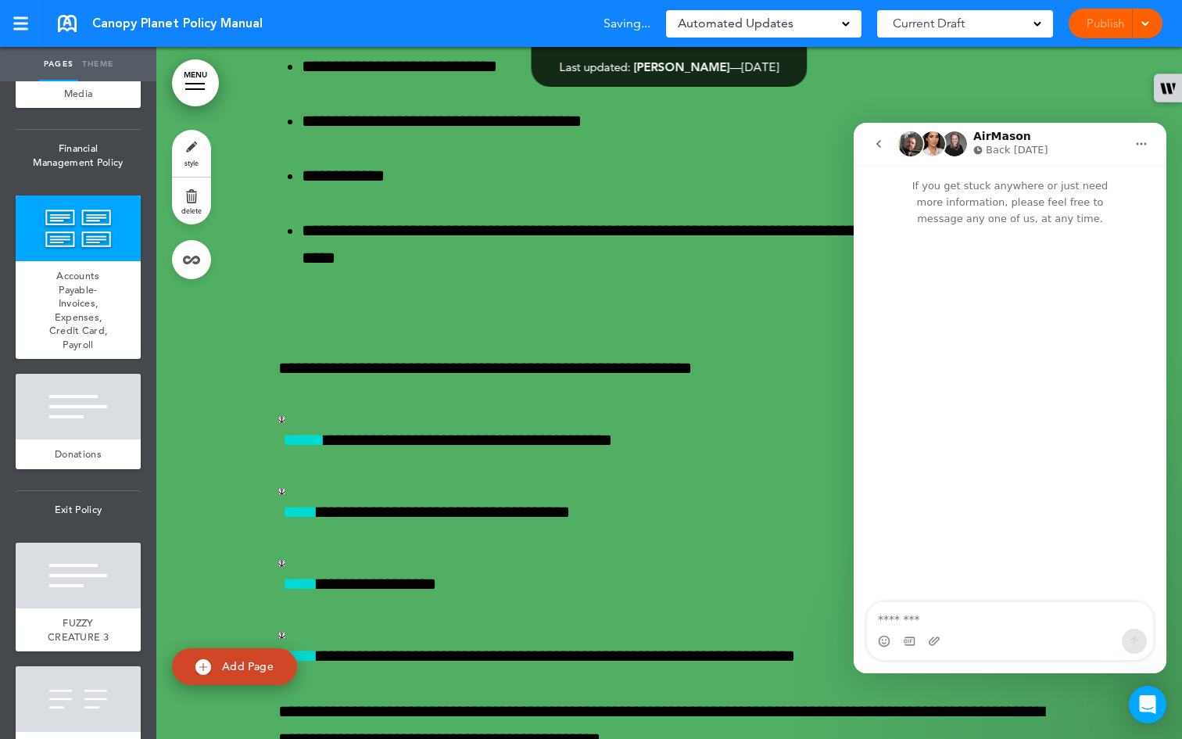
click at [486, 149] on icon "go back" at bounding box center [878, 144] width 13 height 13
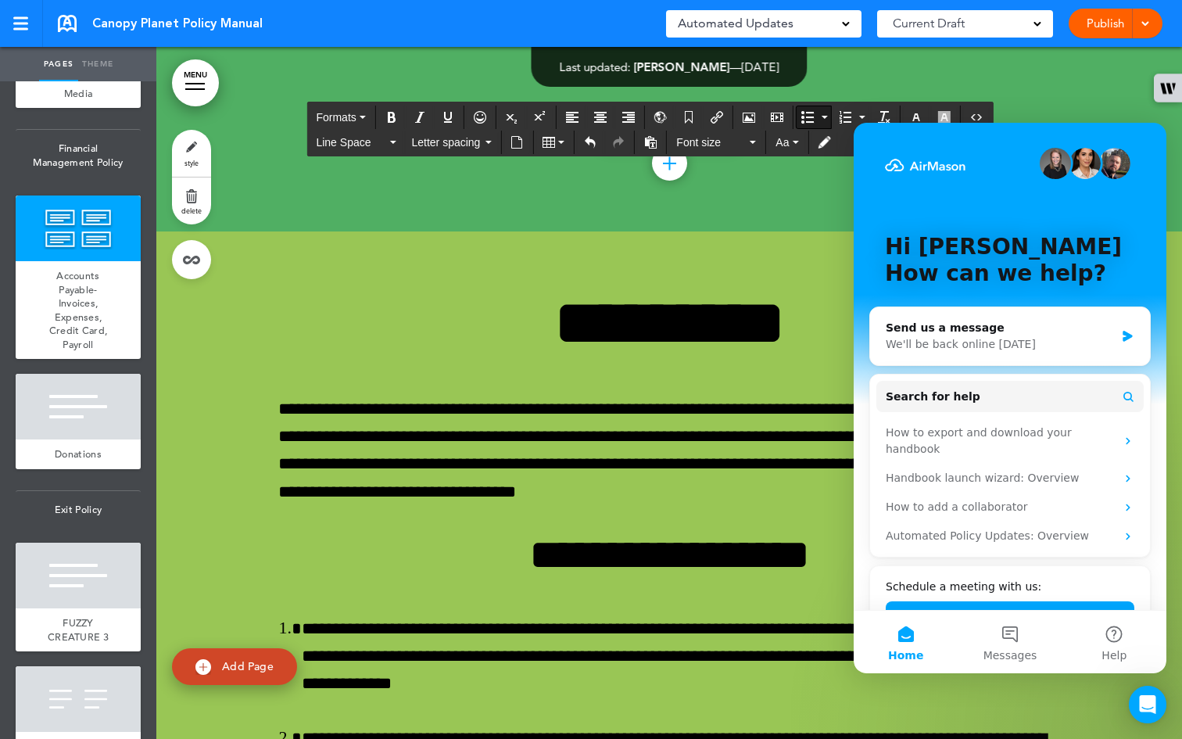
scroll to position [54034, 0]
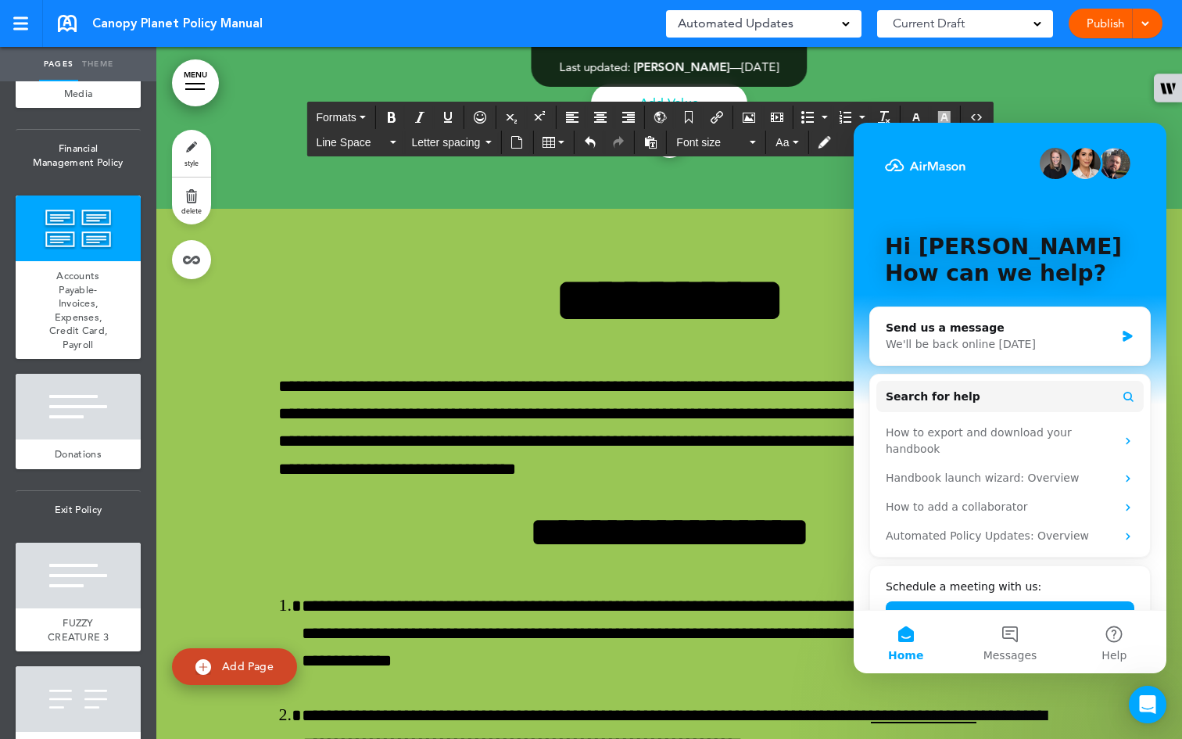
drag, startPoint x: 371, startPoint y: 442, endPoint x: 276, endPoint y: 329, distance: 148.1
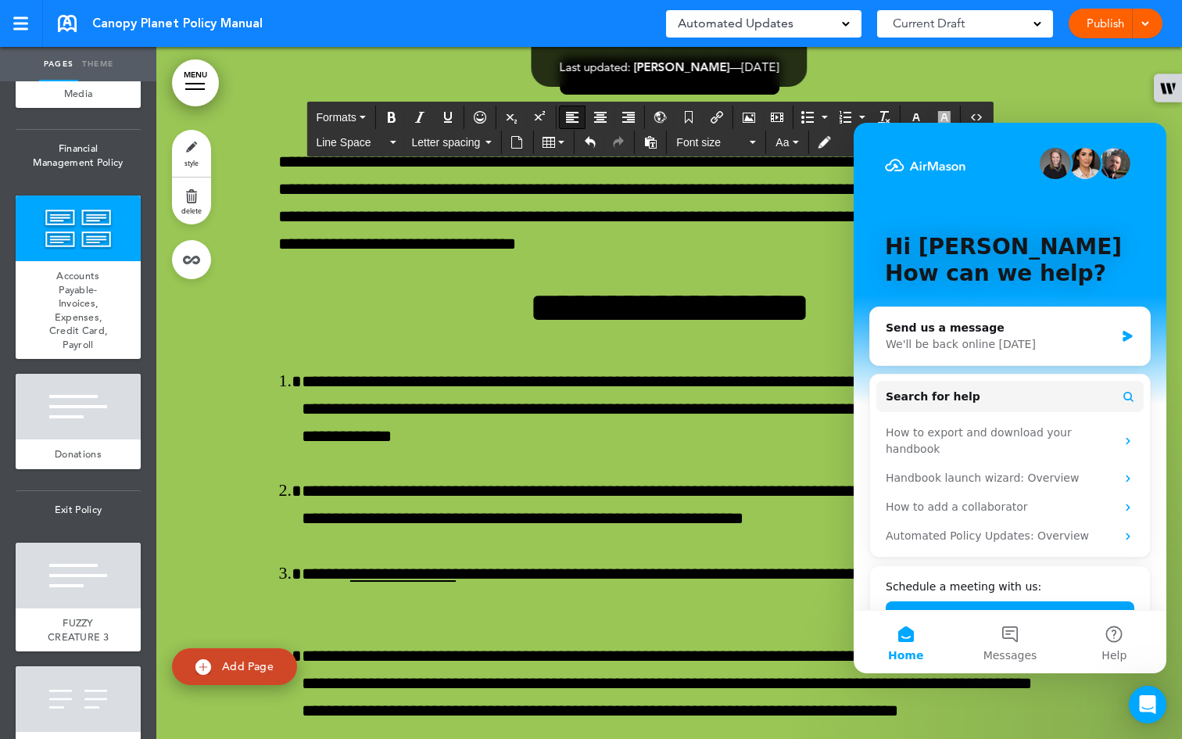
scroll to position [54014, 0]
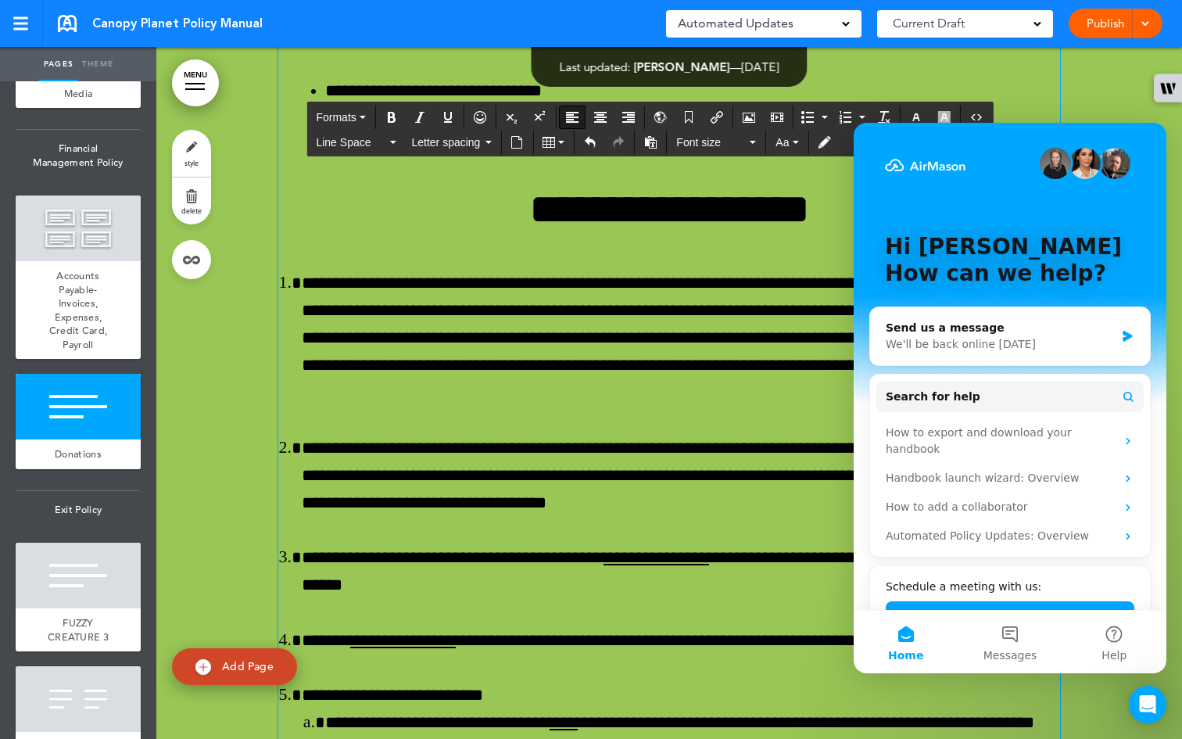
scroll to position [54843, 0]
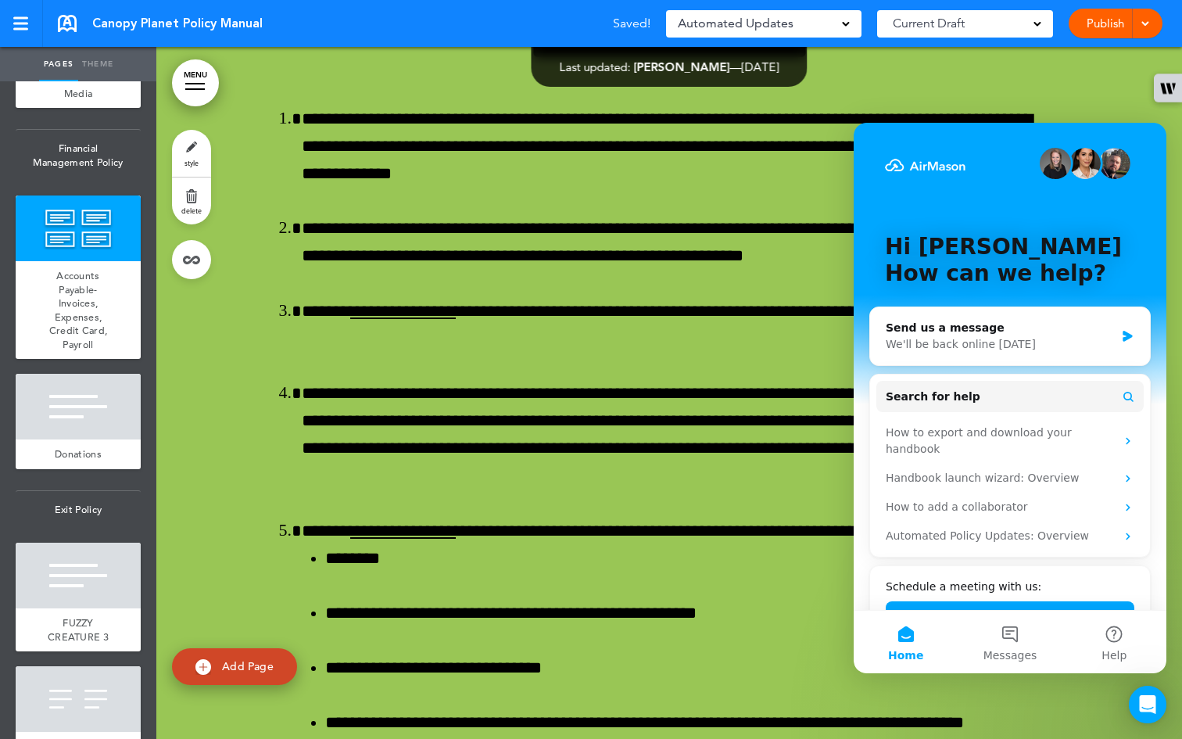
scroll to position [54700, 0]
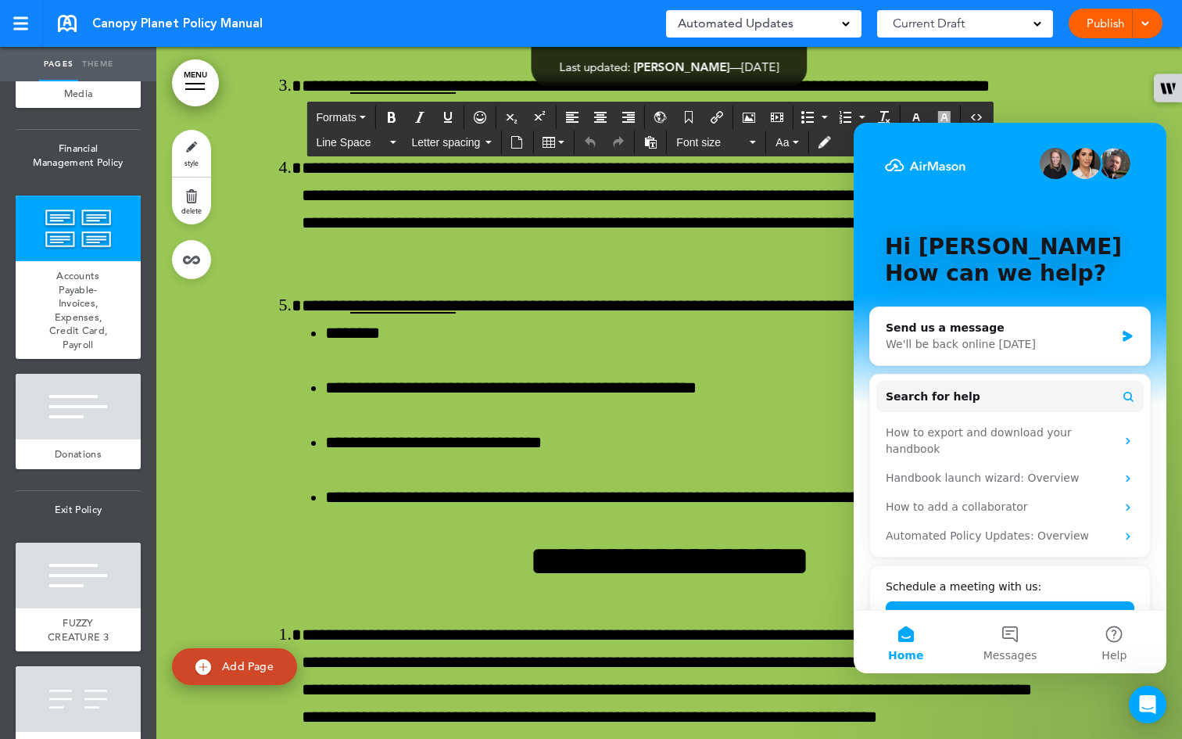
paste div
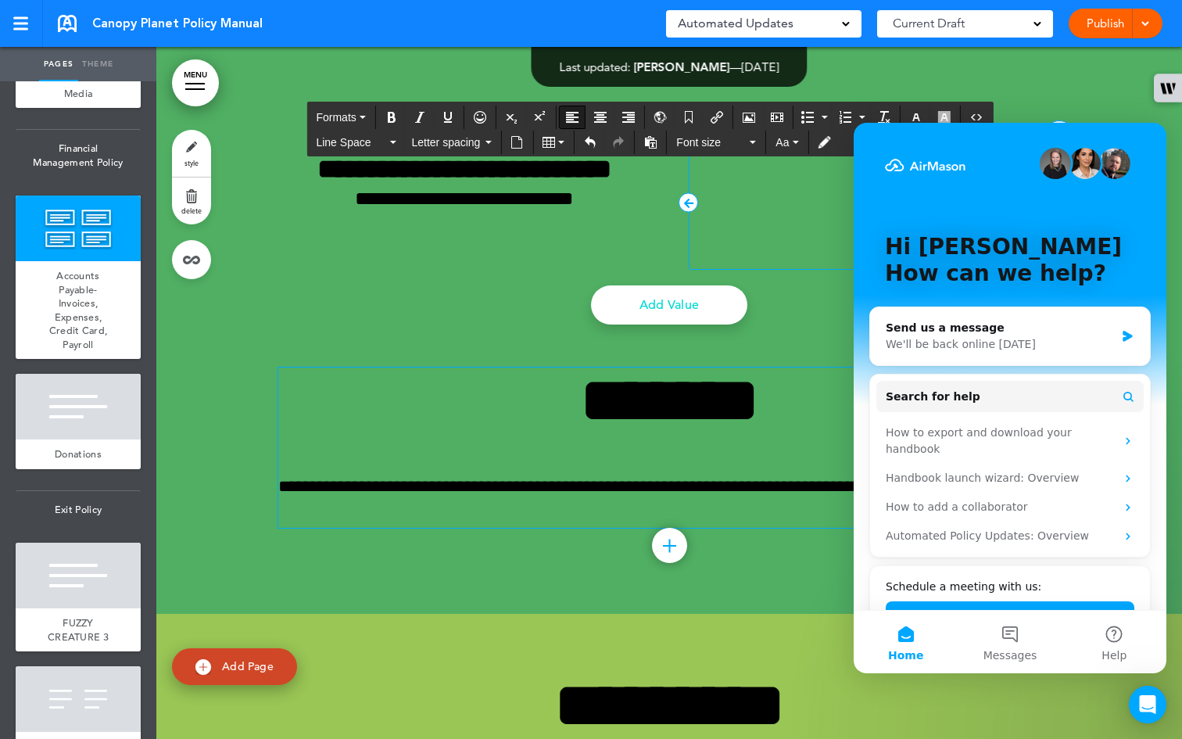
scroll to position [53704, 0]
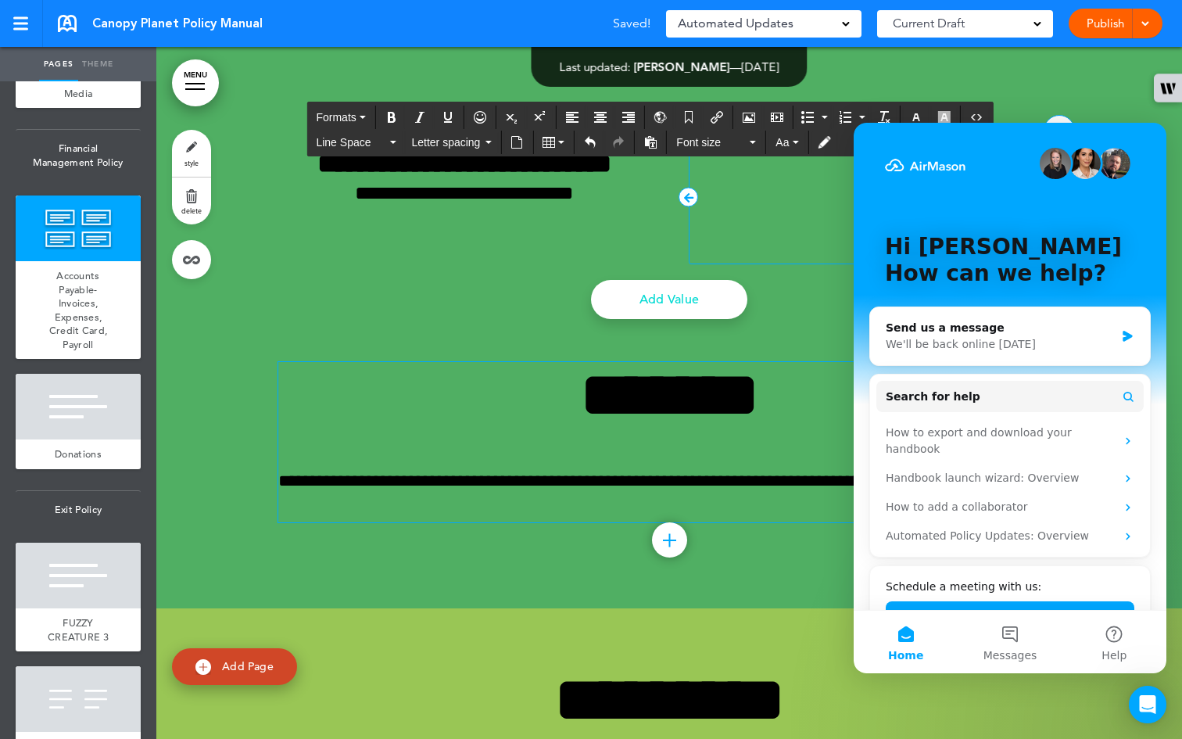
drag, startPoint x: 815, startPoint y: 446, endPoint x: 281, endPoint y: 227, distance: 576.8
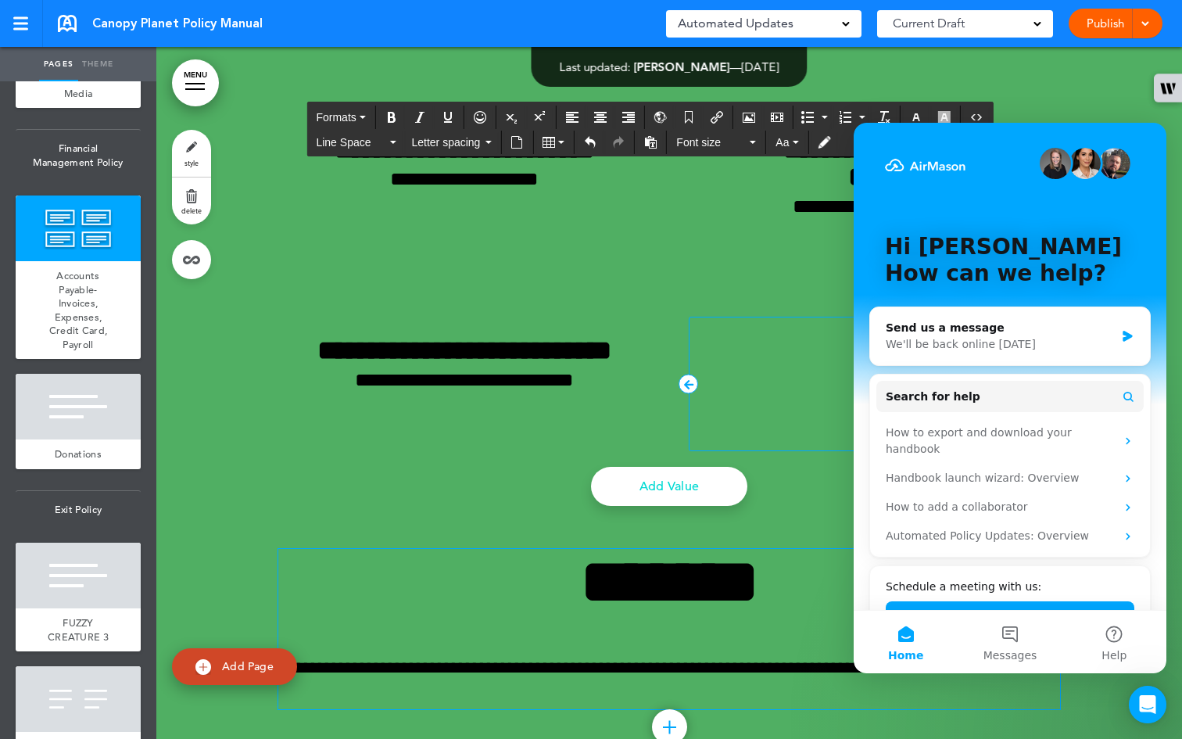
scroll to position [53498, 0]
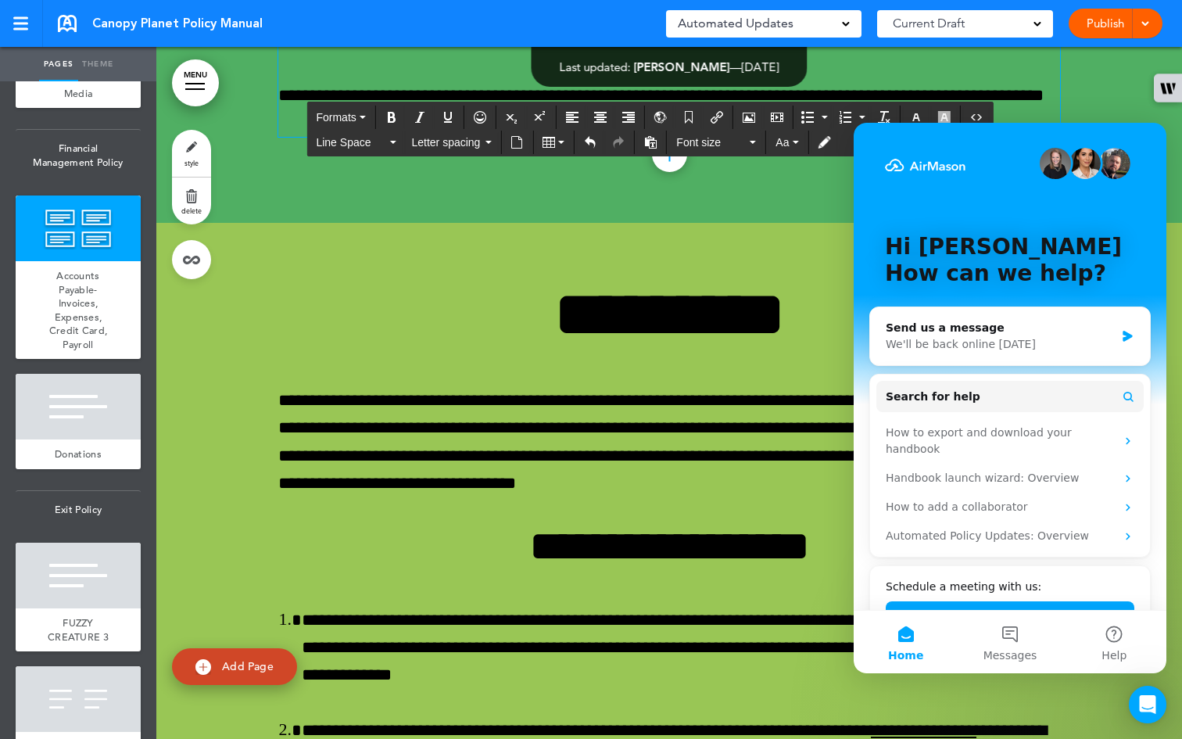
scroll to position [53826, 0]
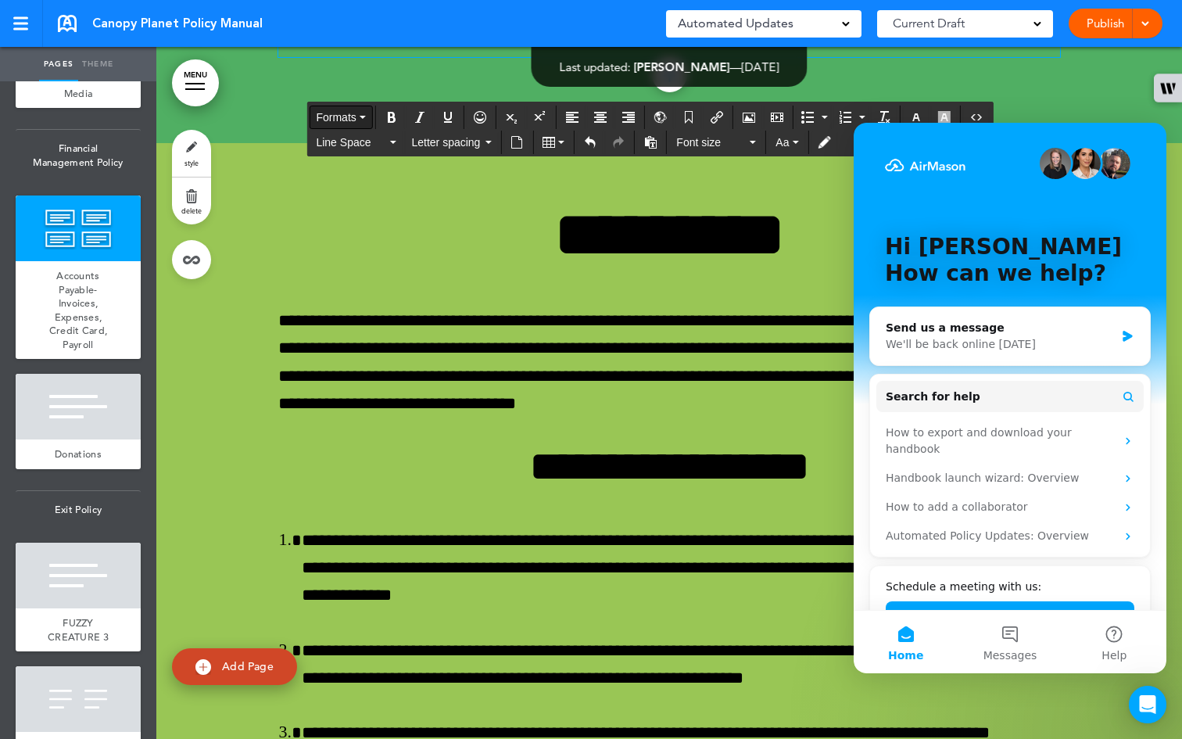
click at [370, 115] on button "Formats" at bounding box center [341, 117] width 62 height 22
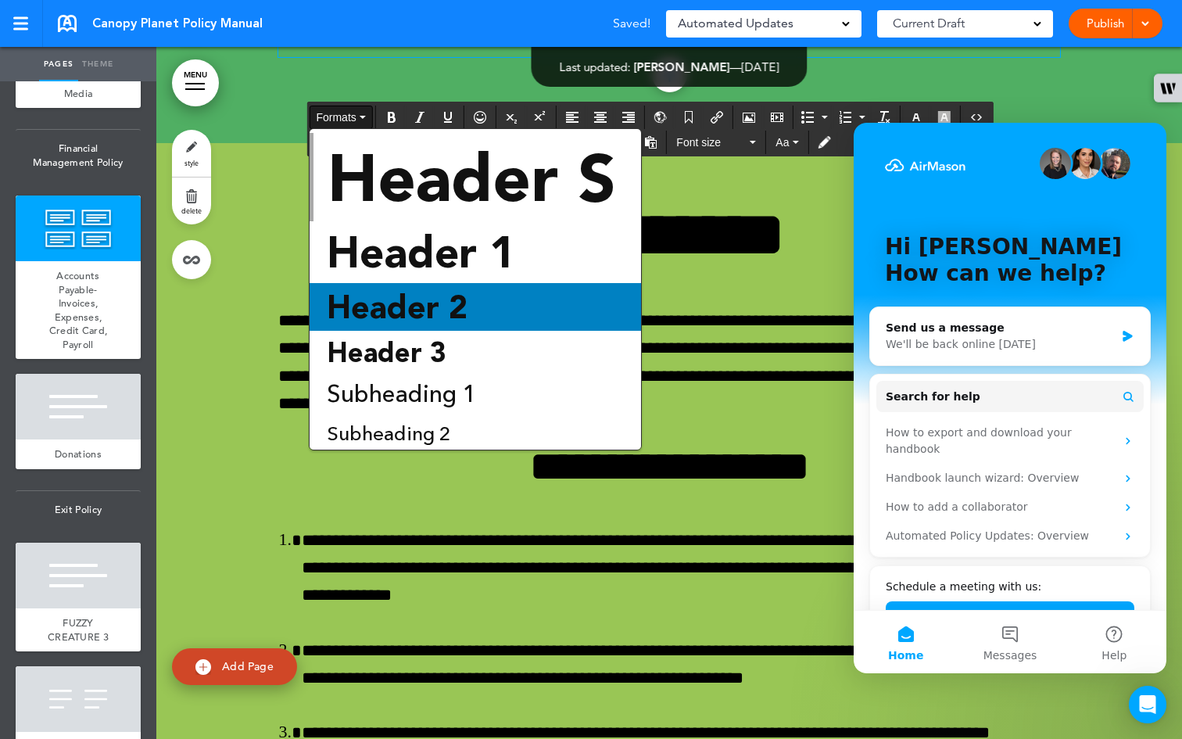
click at [432, 306] on span "Header 2" at bounding box center [397, 307] width 144 height 38
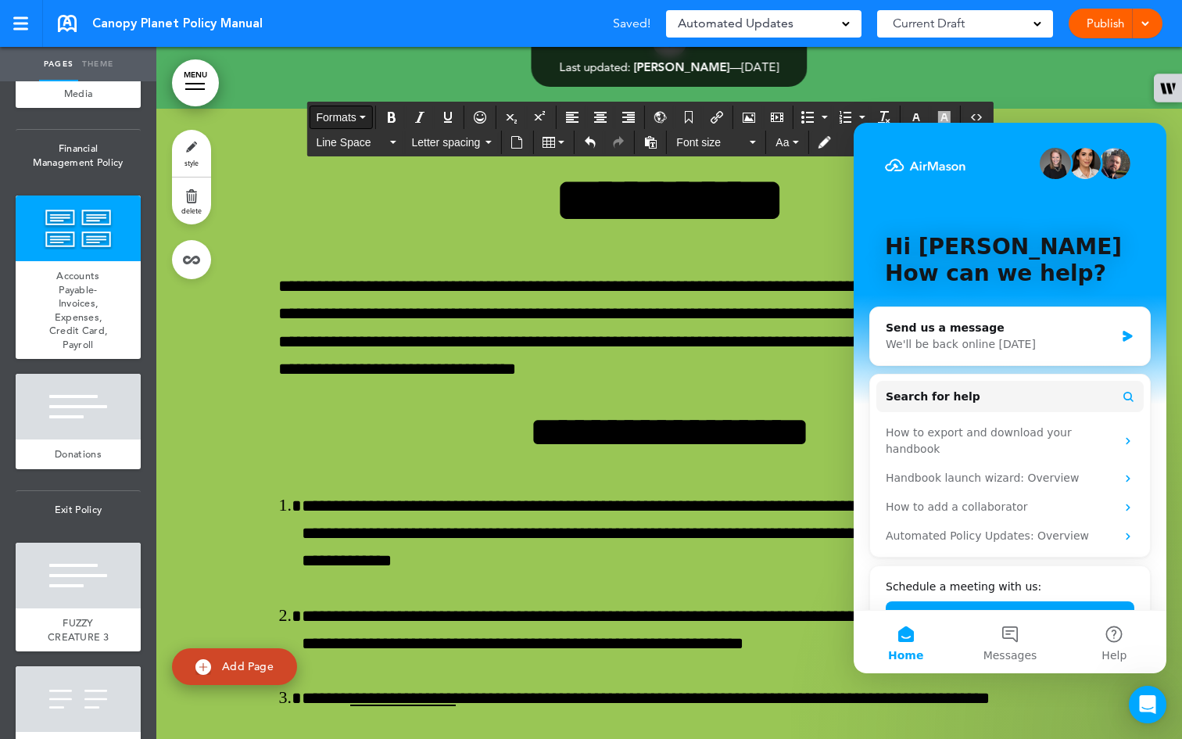
click at [365, 116] on icon "button" at bounding box center [363, 117] width 6 height 3
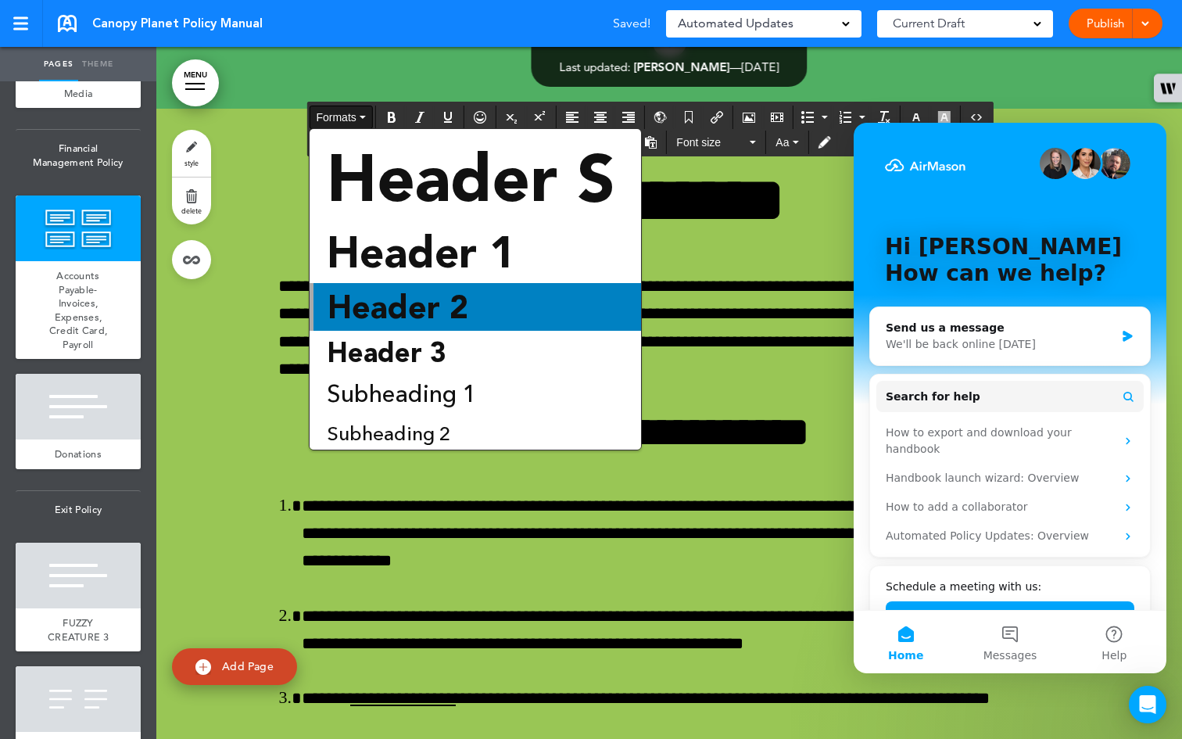
click at [412, 299] on span "Header 2" at bounding box center [398, 307] width 144 height 38
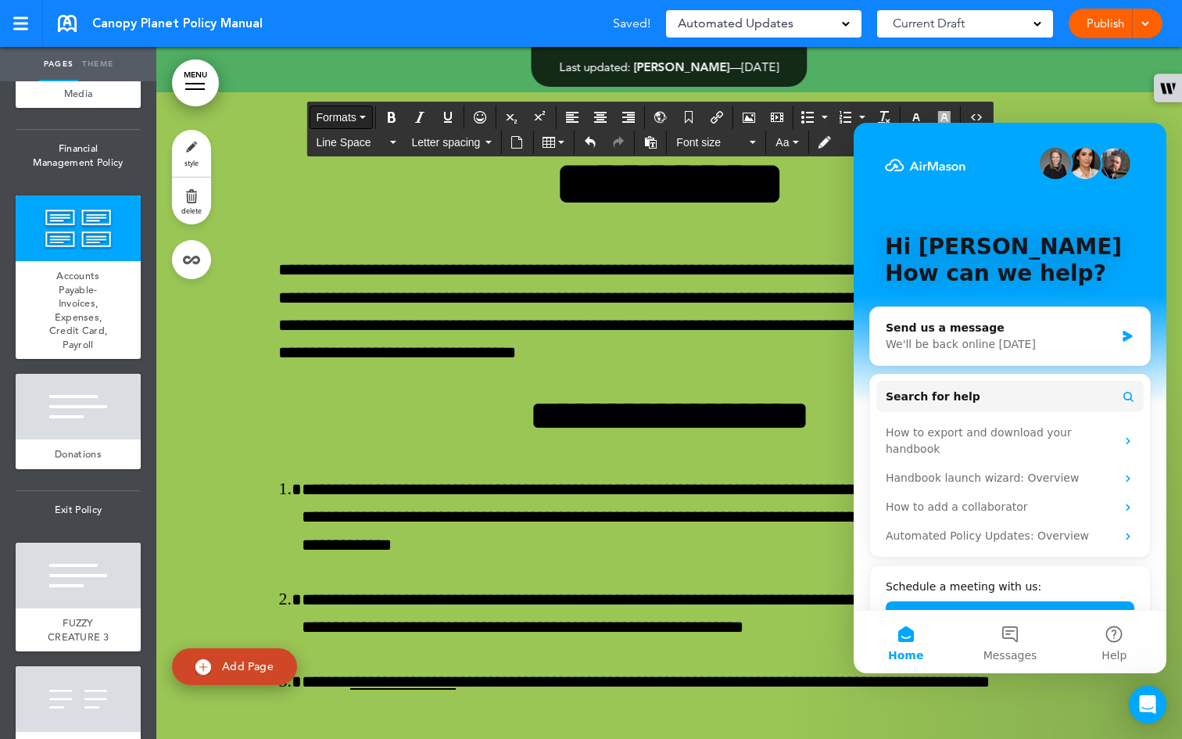
click at [362, 113] on button "Formats" at bounding box center [341, 117] width 62 height 22
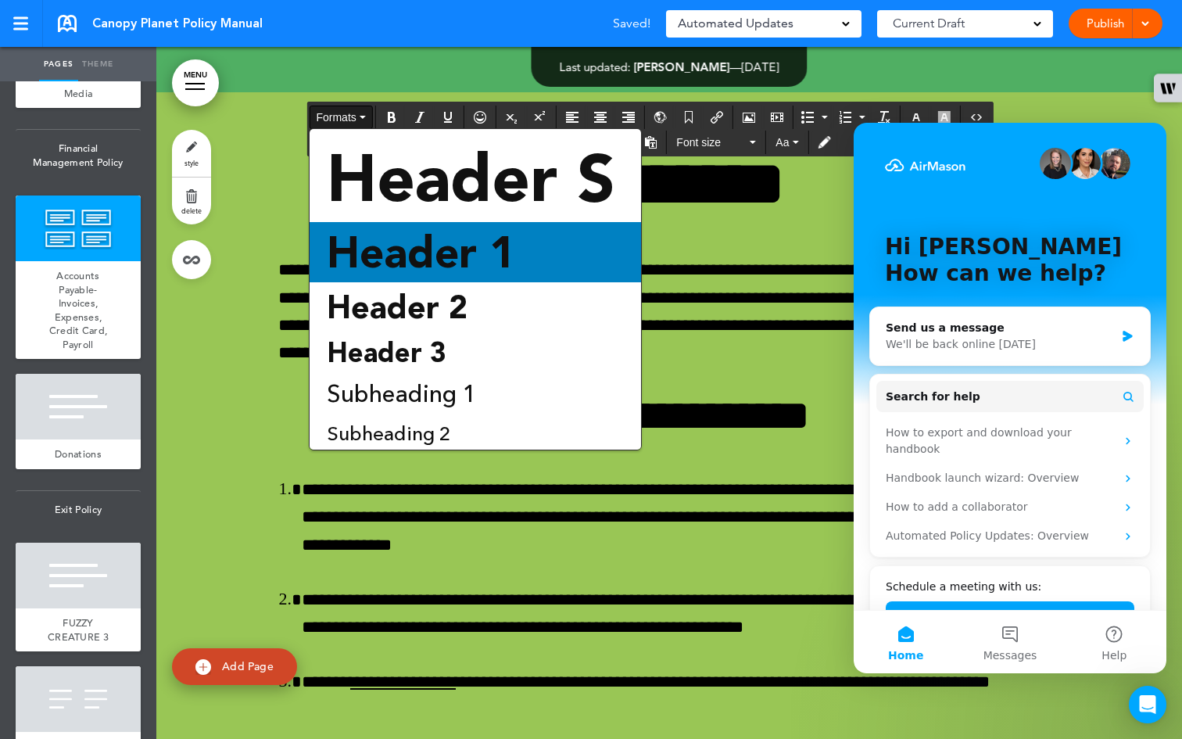
click at [401, 253] on span "Header 1" at bounding box center [421, 252] width 192 height 51
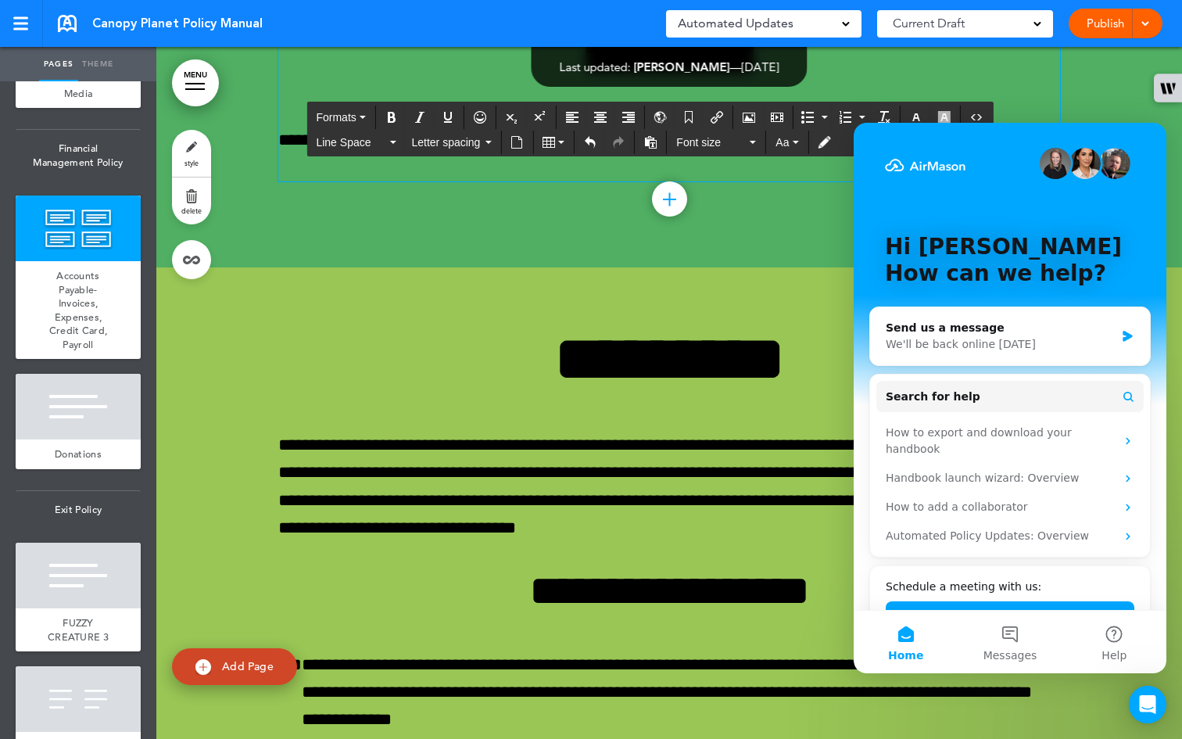
scroll to position [53665, 0]
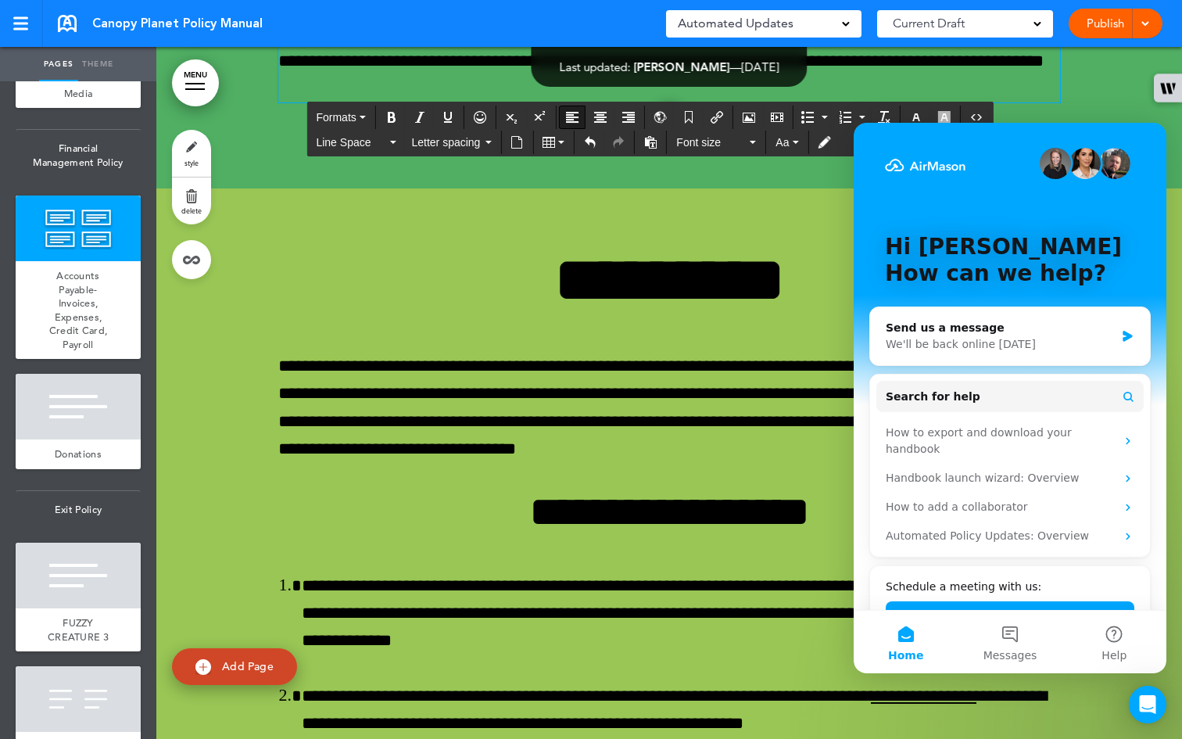
scroll to position [53966, 0]
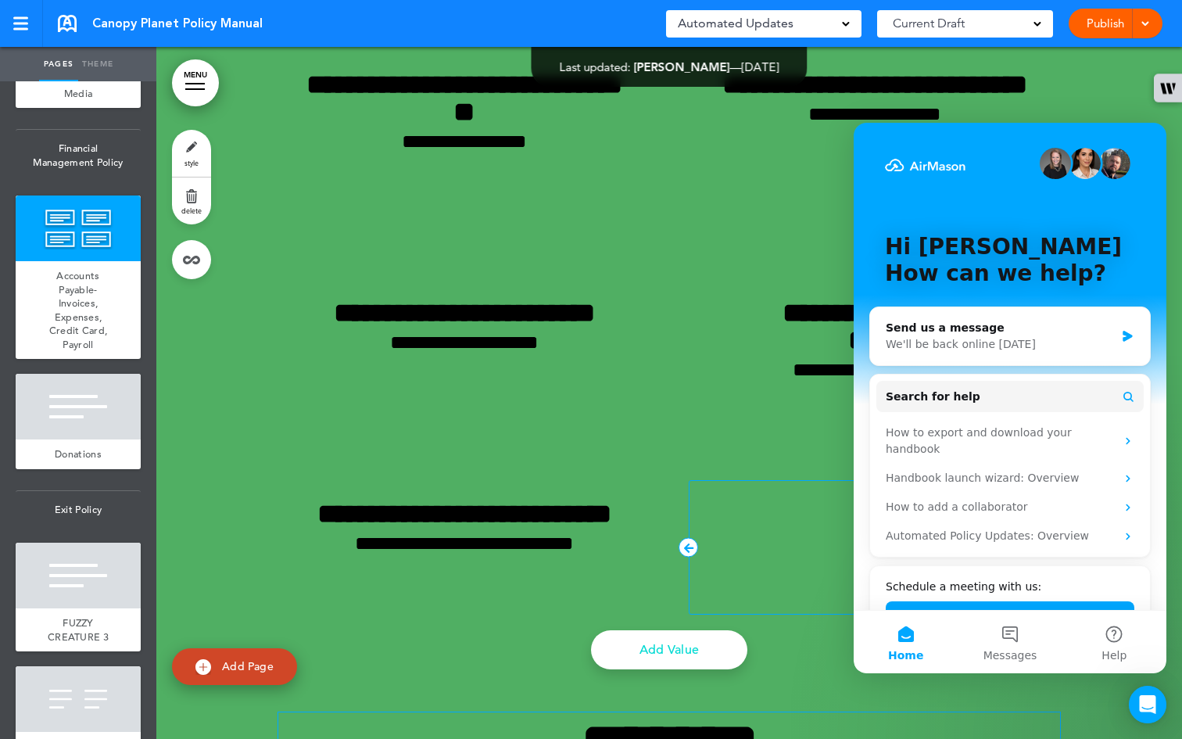
scroll to position [52985, 0]
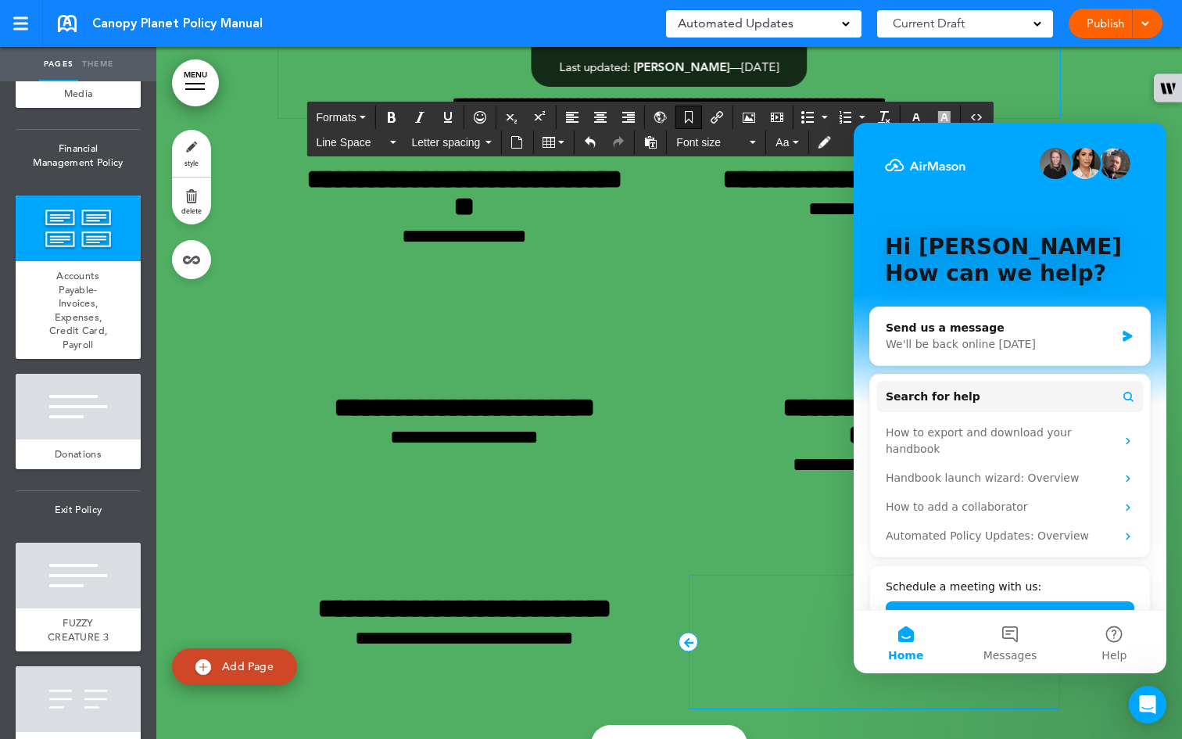
scroll to position [52873, 0]
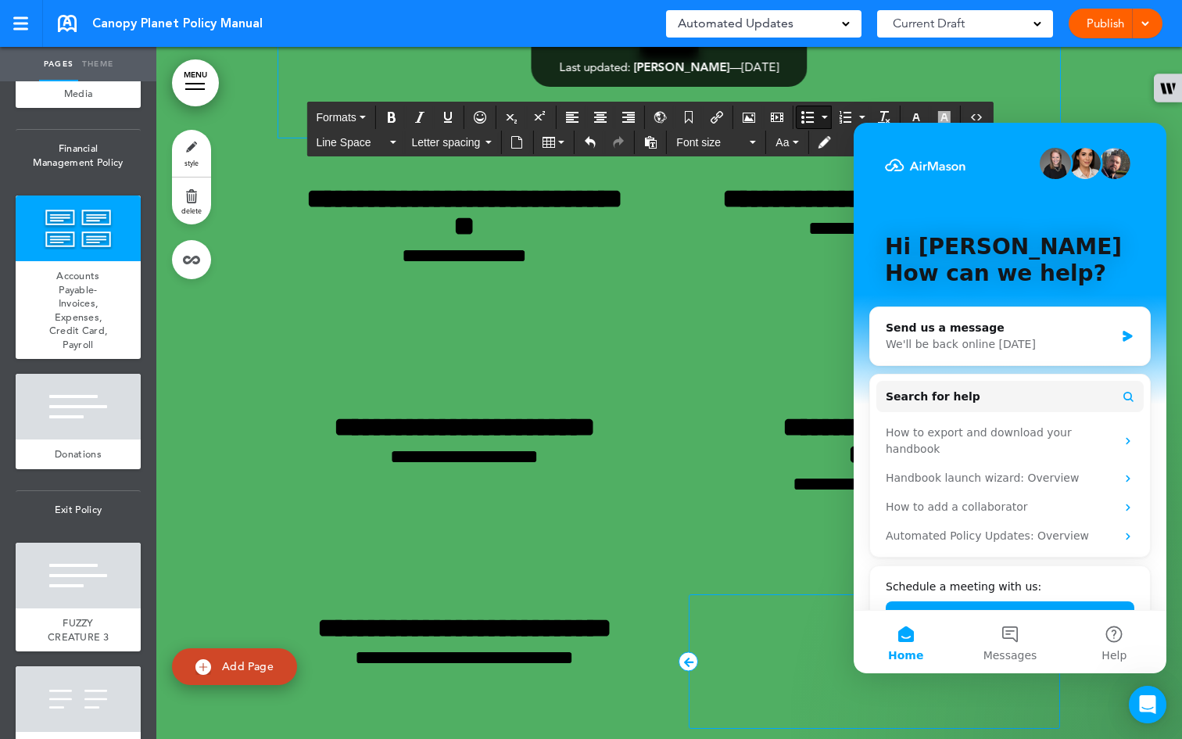
drag, startPoint x: 464, startPoint y: 453, endPoint x: 300, endPoint y: 464, distance: 163.8
click at [368, 116] on button "Formats" at bounding box center [341, 117] width 62 height 22
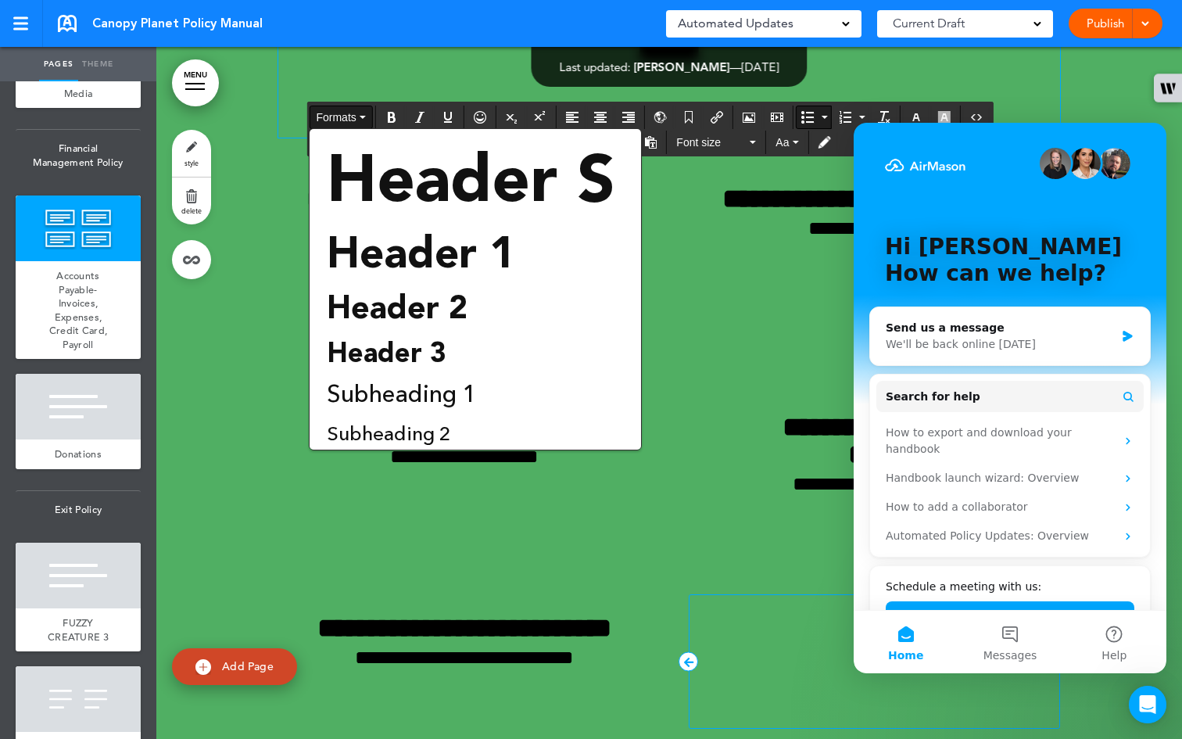
click at [379, 106] on div at bounding box center [419, 117] width 83 height 23
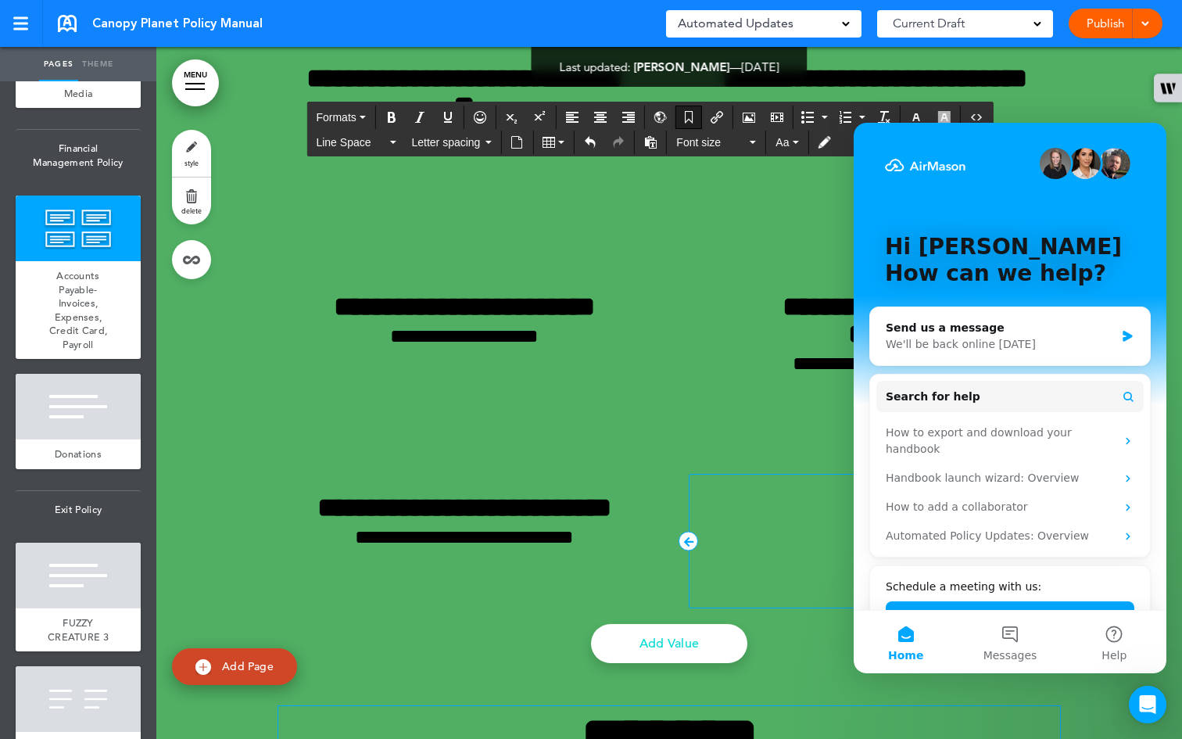
scroll to position [52991, 0]
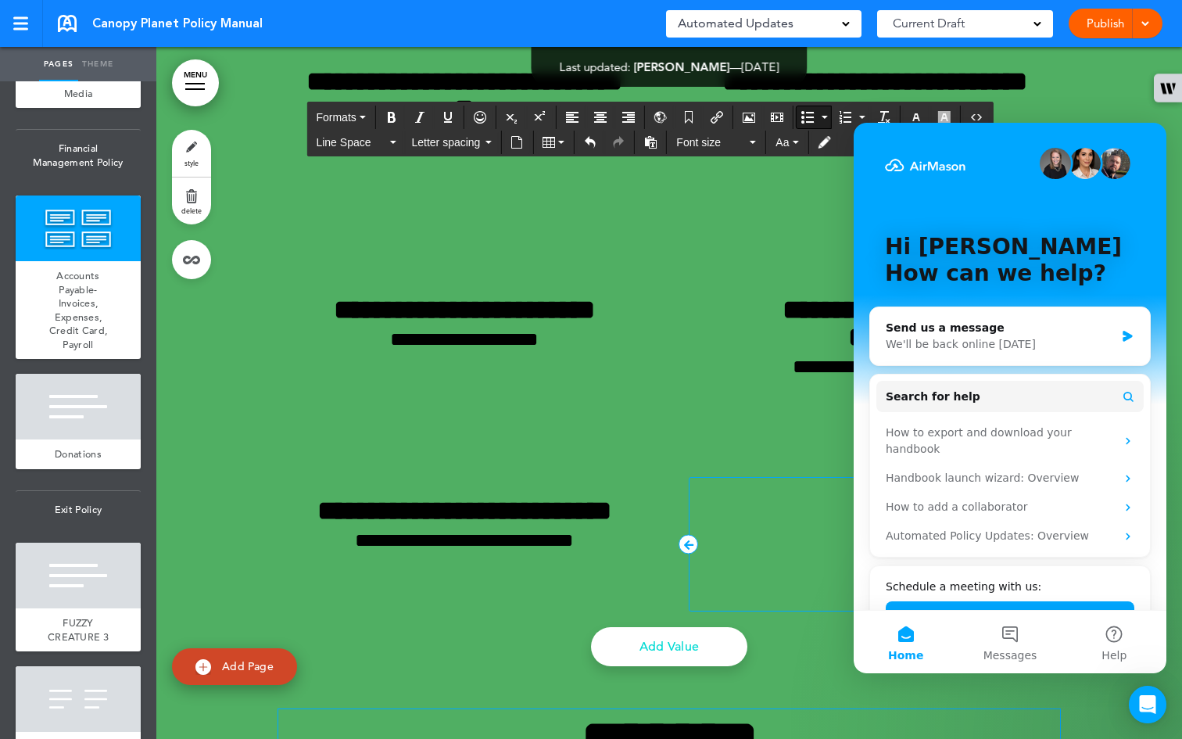
drag, startPoint x: 450, startPoint y: 475, endPoint x: 292, endPoint y: 347, distance: 202.9
click at [389, 142] on button "Line Space" at bounding box center [356, 142] width 92 height 22
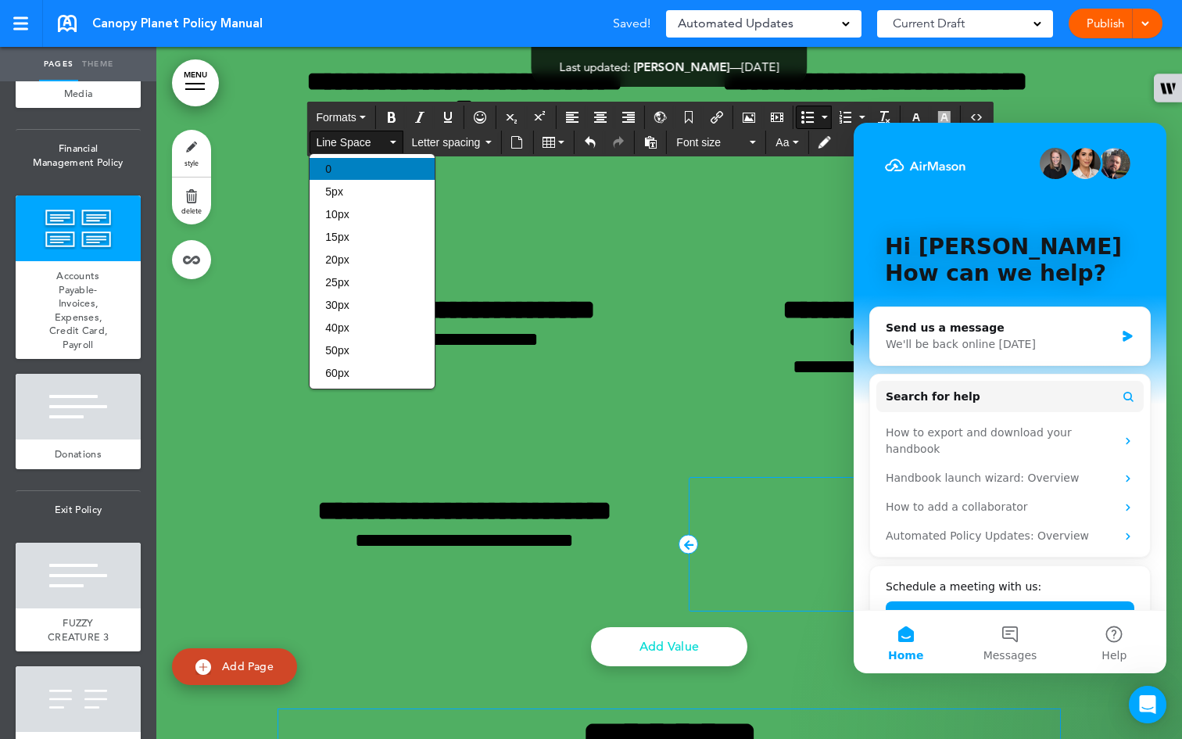
click at [364, 165] on div "0" at bounding box center [372, 169] width 125 height 22
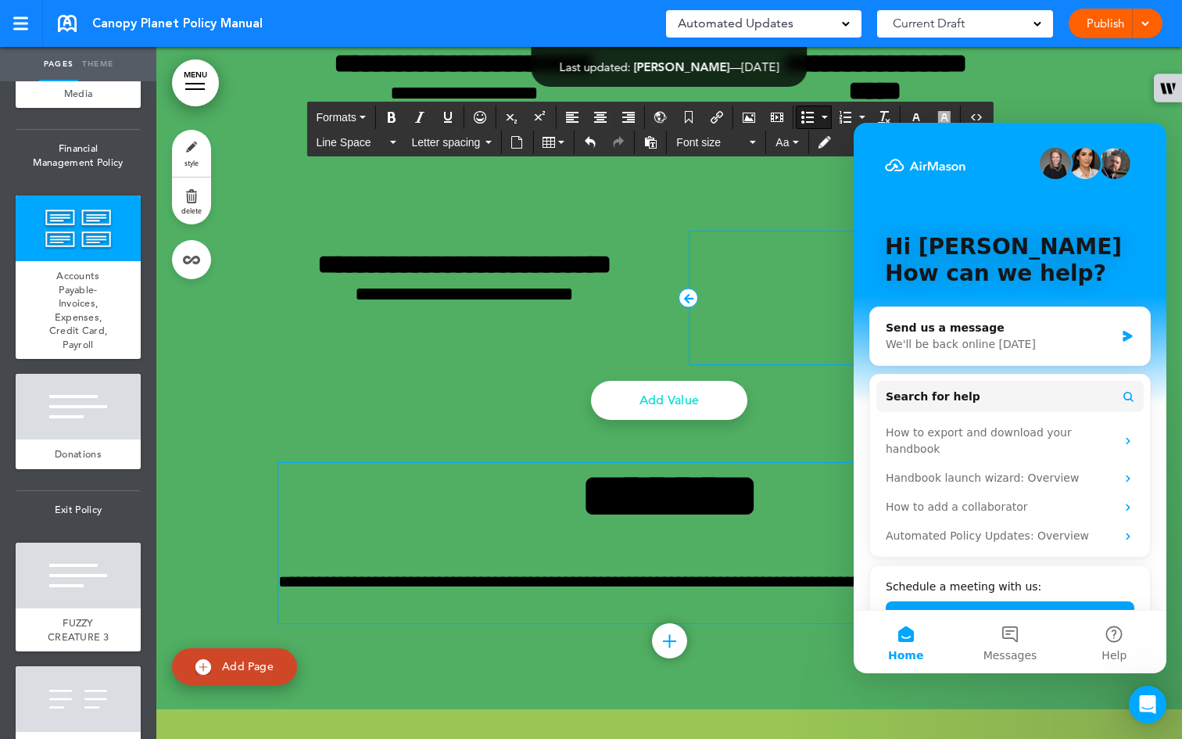
drag, startPoint x: 743, startPoint y: 604, endPoint x: 287, endPoint y: 572, distance: 457.7
click at [367, 121] on button "Formats" at bounding box center [341, 117] width 62 height 22
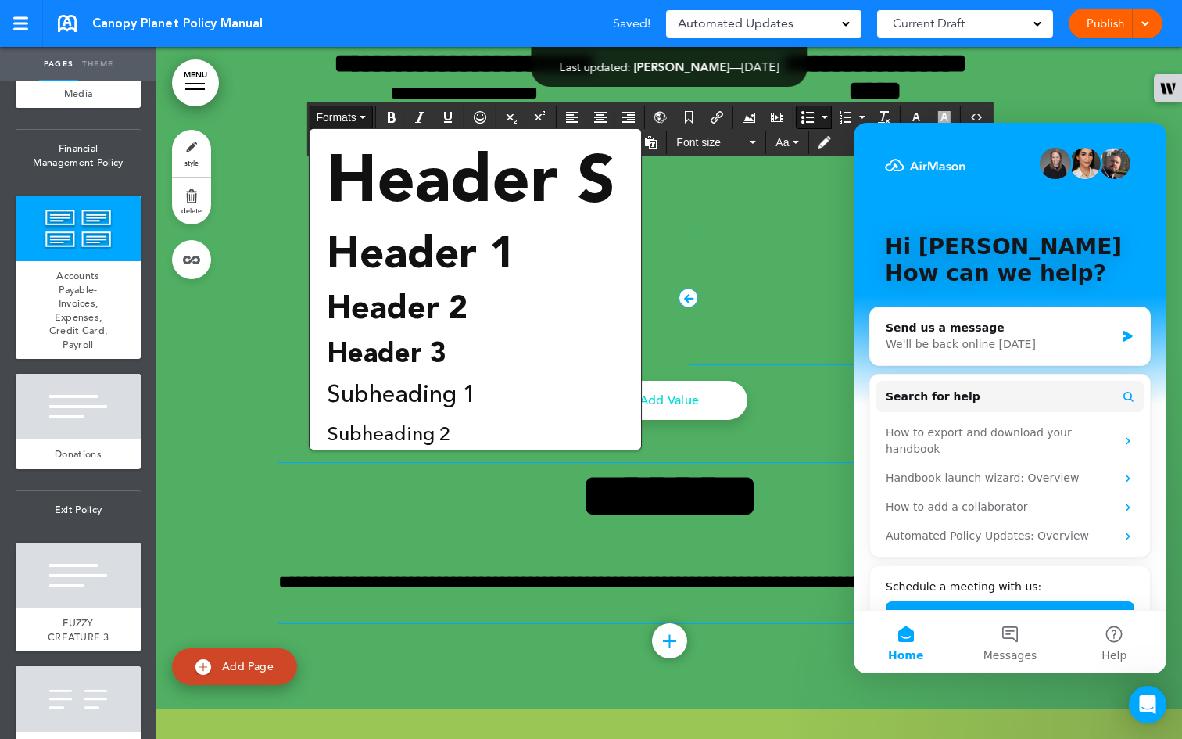
click at [367, 113] on button "Formats" at bounding box center [341, 117] width 62 height 22
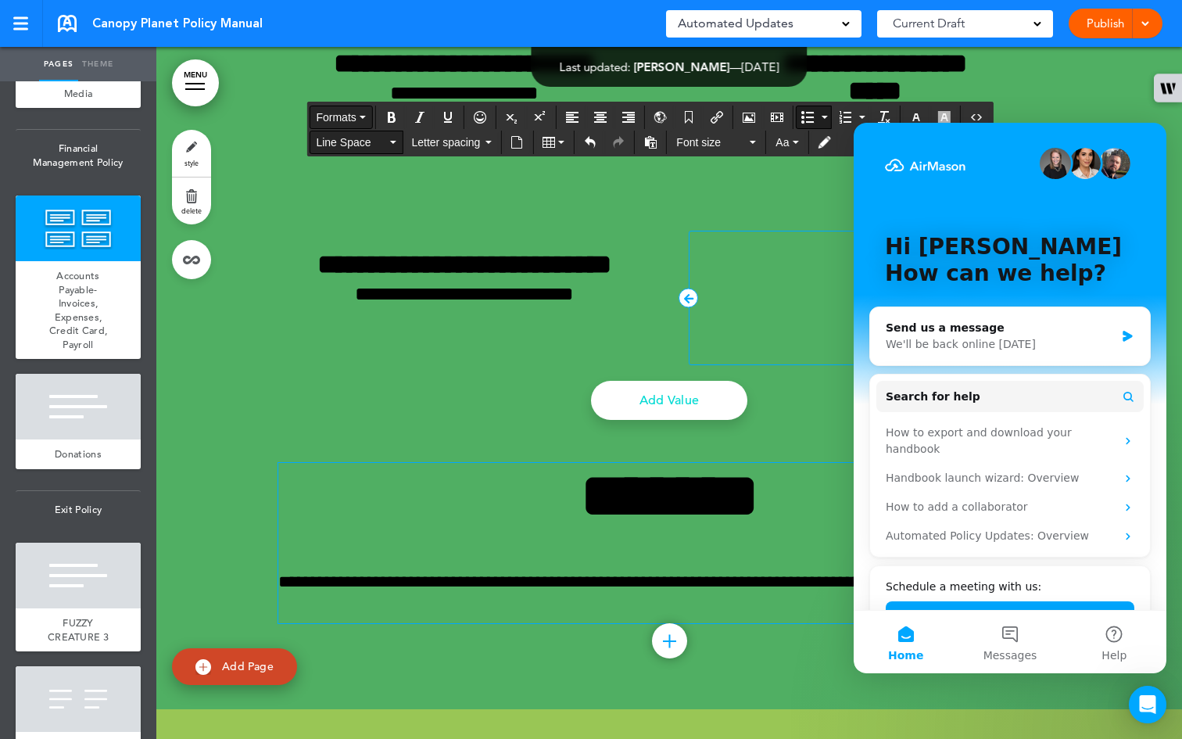
click at [383, 142] on span "Line Space" at bounding box center [351, 142] width 70 height 16
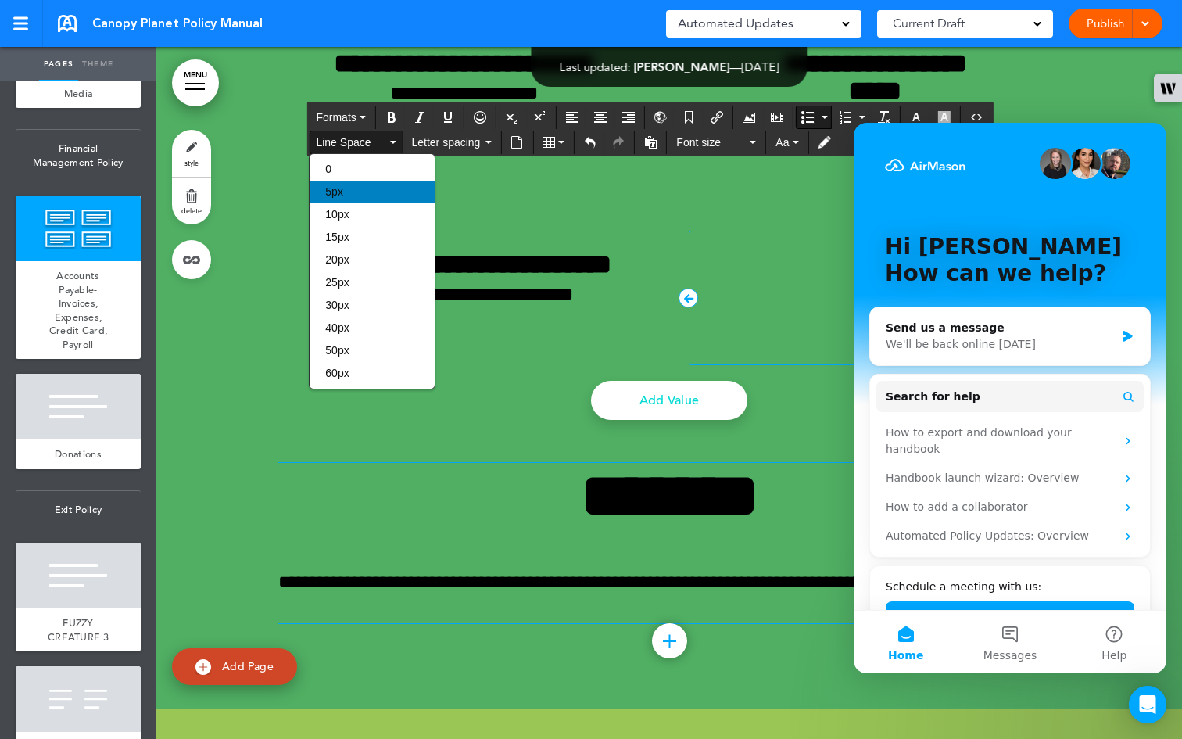
click at [371, 188] on div "5px" at bounding box center [372, 192] width 125 height 22
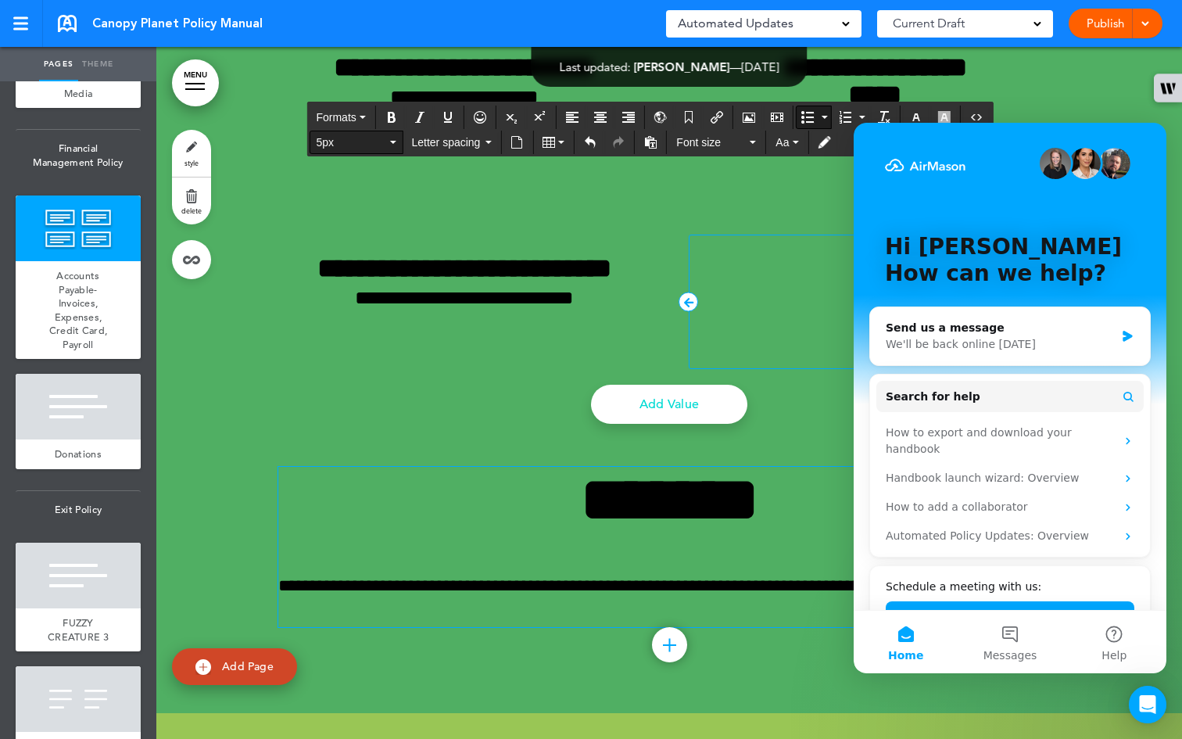
click at [370, 144] on span "5px" at bounding box center [351, 142] width 70 height 16
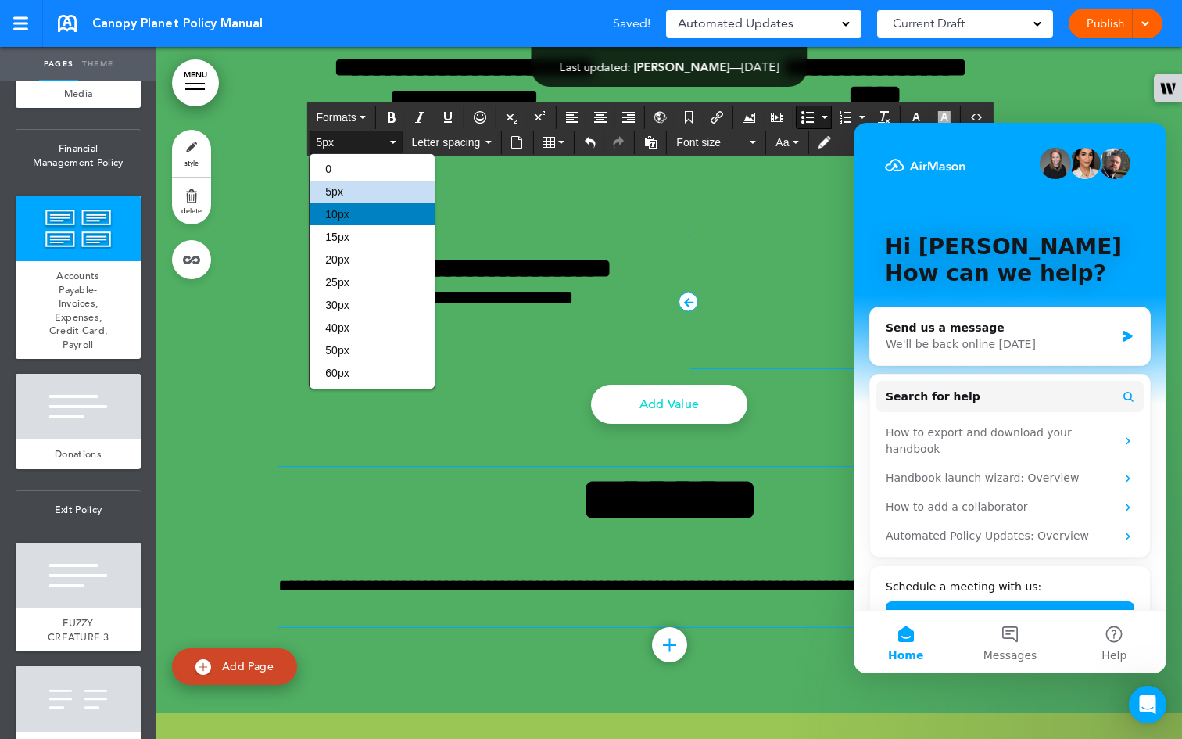
click at [371, 215] on div "10px" at bounding box center [372, 214] width 125 height 22
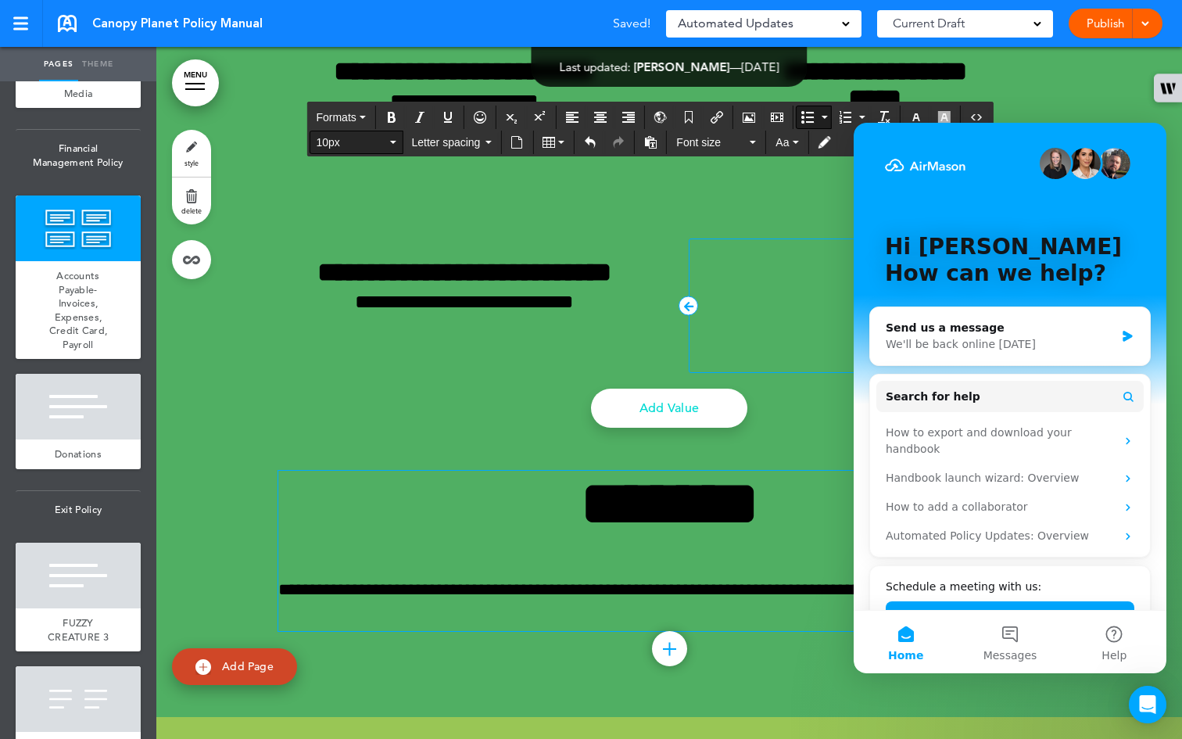
click at [383, 141] on span "10px" at bounding box center [351, 142] width 70 height 16
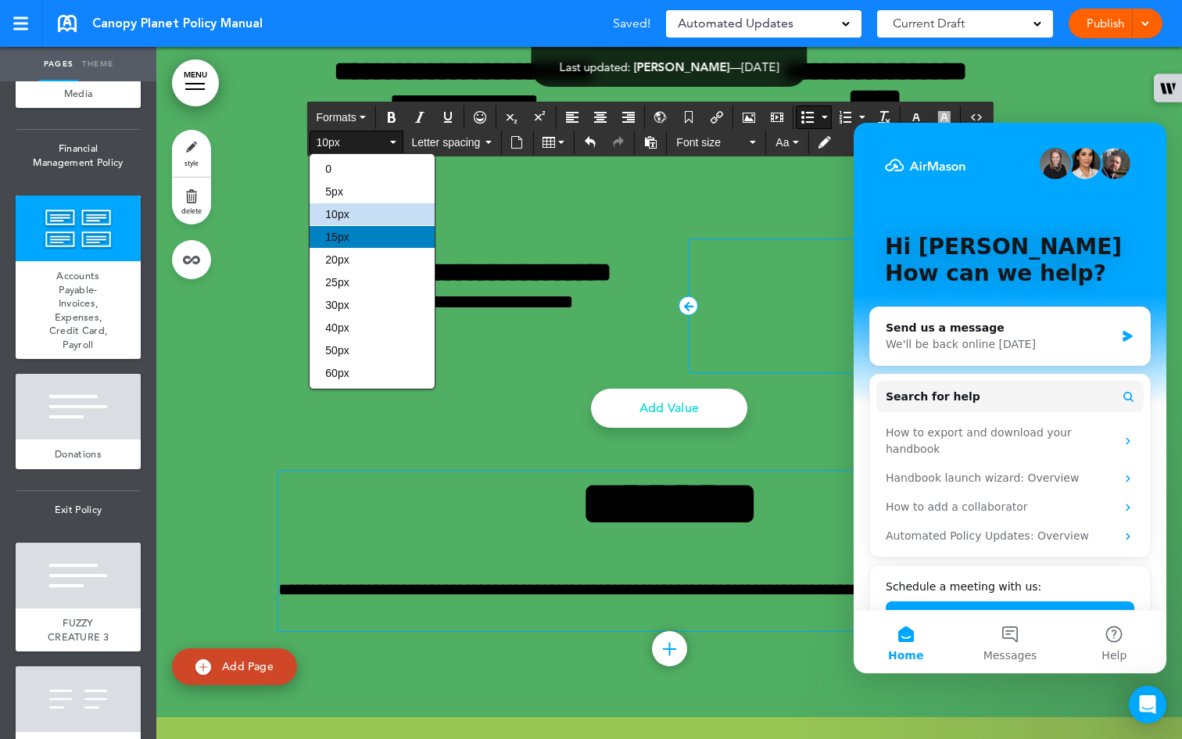
click at [380, 242] on div "15px" at bounding box center [372, 237] width 125 height 22
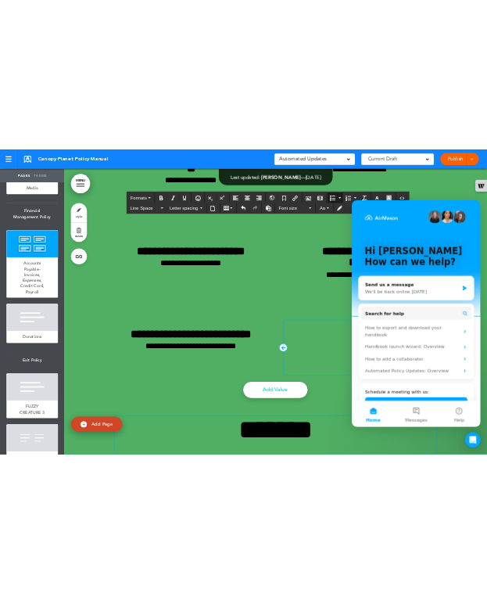
scroll to position [52815, 0]
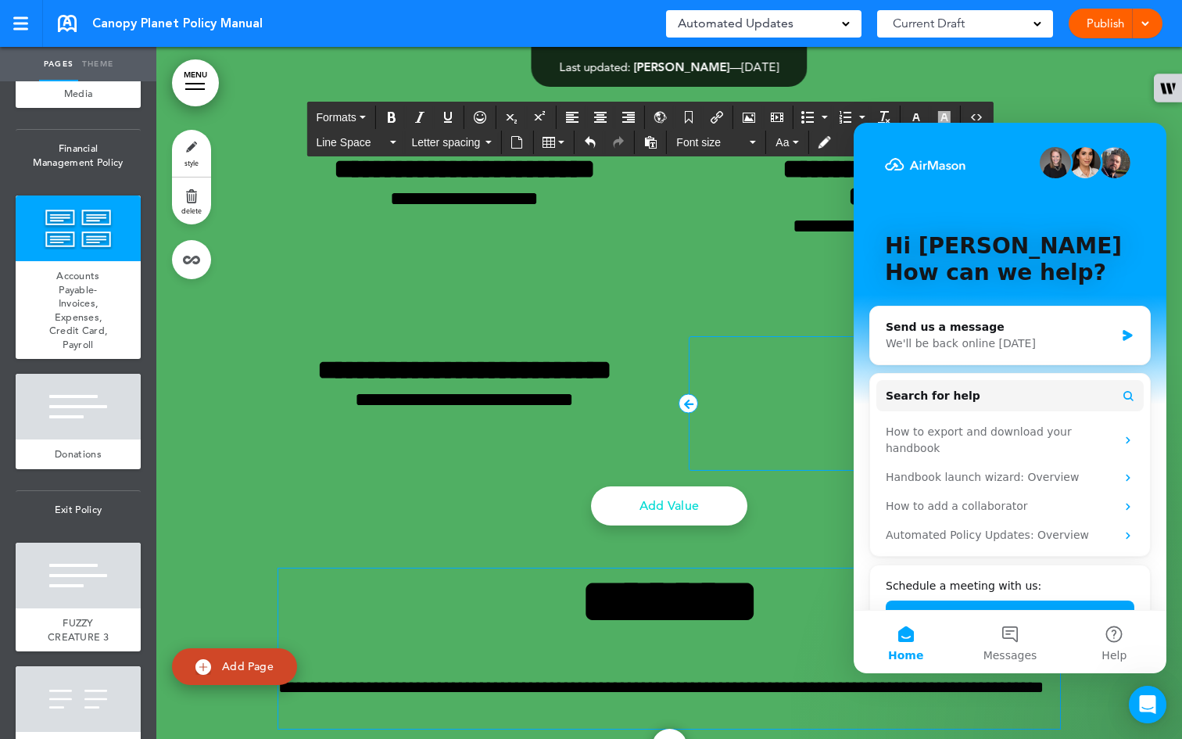
scroll to position [0, 0]
click at [486, 174] on div "Intercom messenger" at bounding box center [1010, 163] width 250 height 31
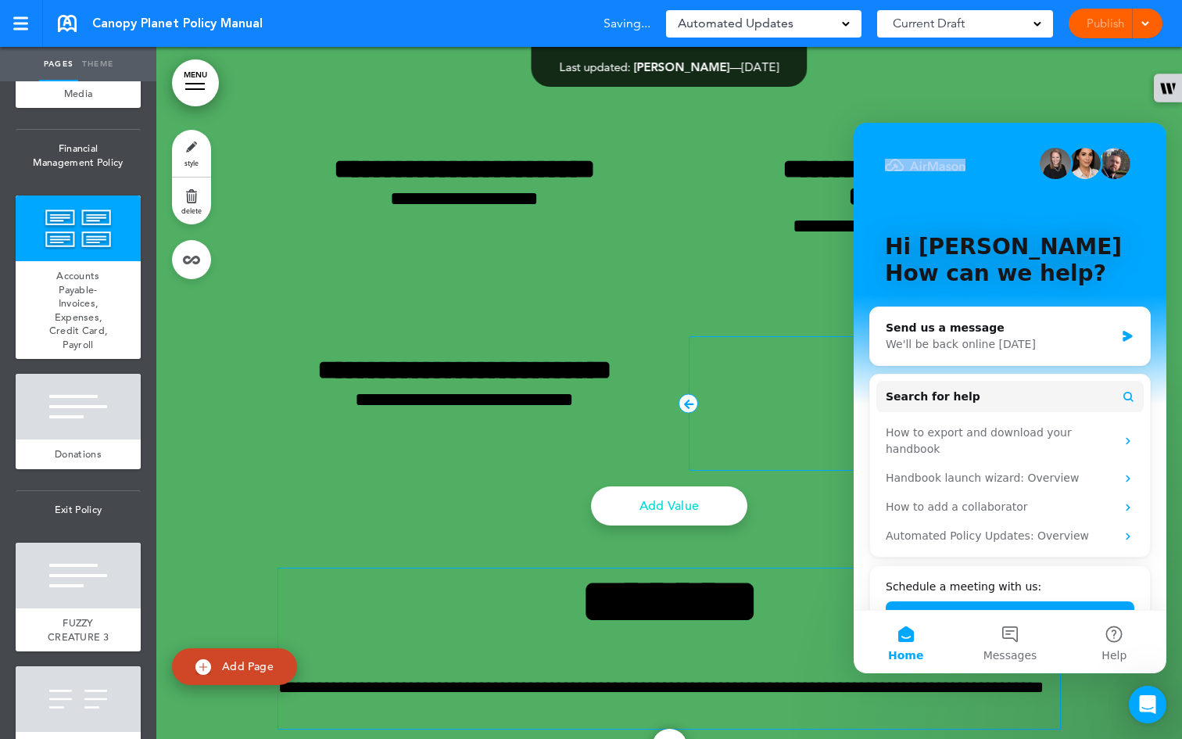
click at [486, 174] on div "Intercom messenger" at bounding box center [1010, 163] width 250 height 31
click at [486, 253] on p "Hi [PERSON_NAME]" at bounding box center [1010, 247] width 250 height 27
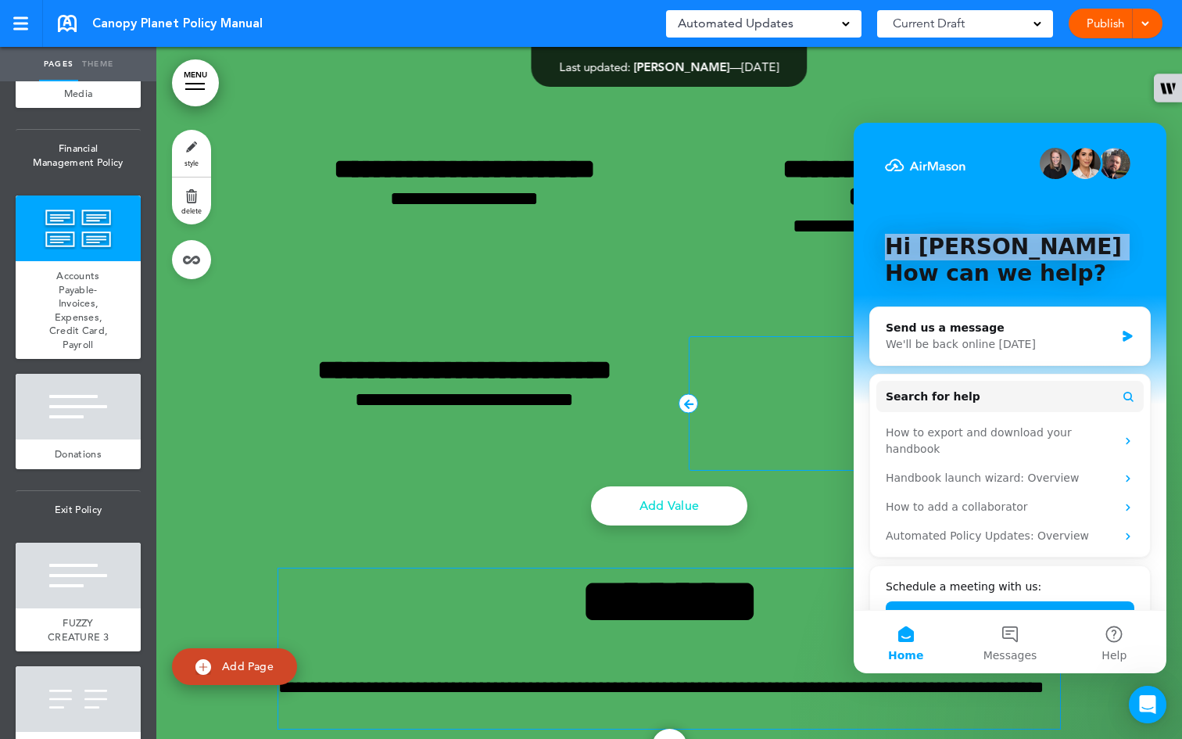
click at [486, 253] on p "Hi [PERSON_NAME]" at bounding box center [1010, 247] width 250 height 27
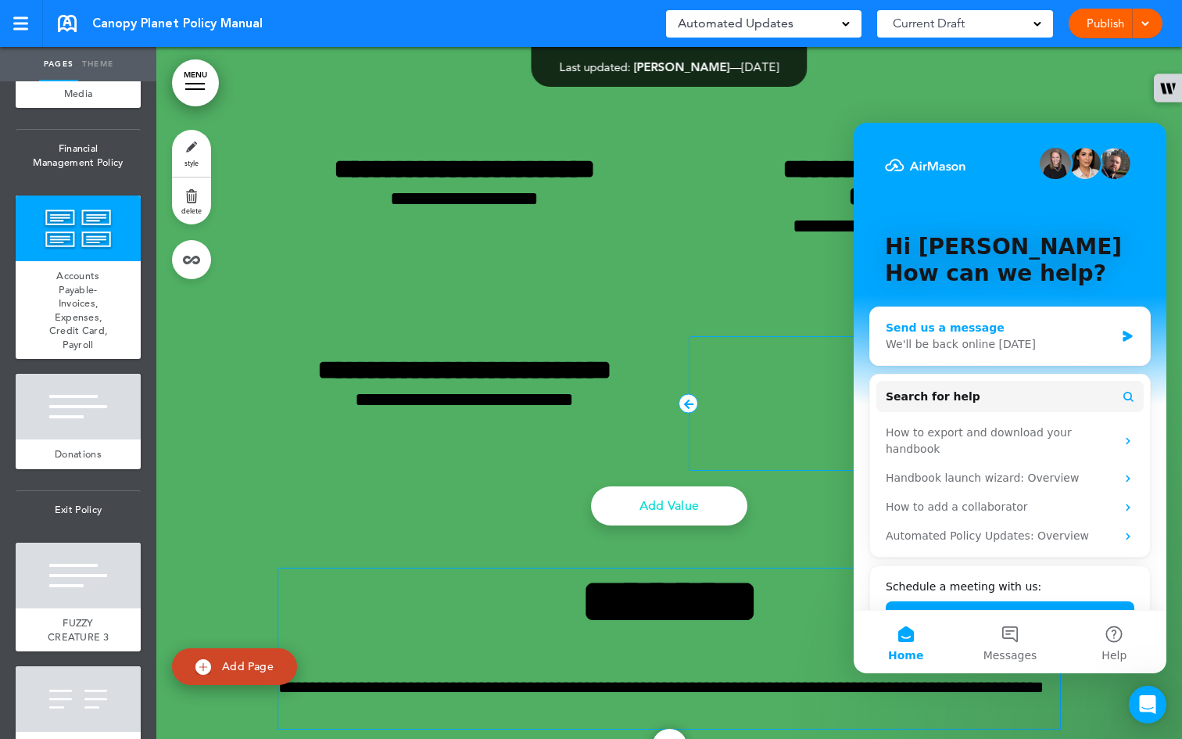
click at [486, 335] on icon "Intercom messenger" at bounding box center [1127, 336] width 13 height 13
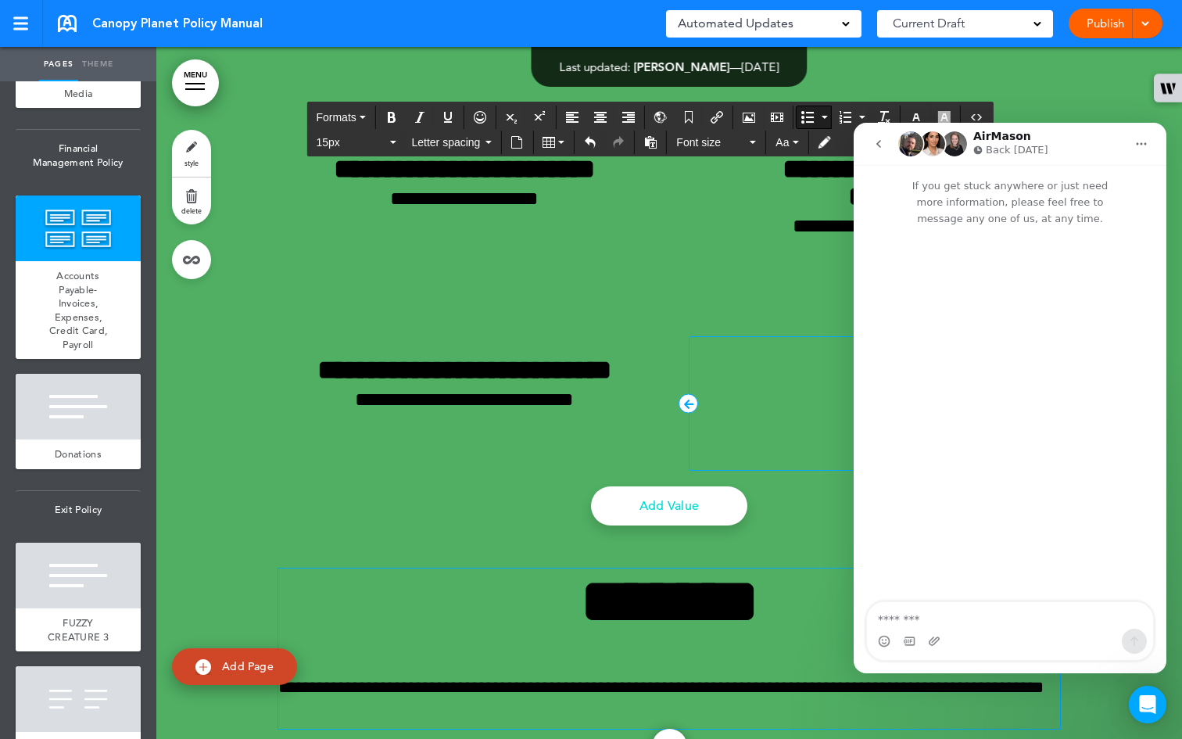
drag, startPoint x: 1854, startPoint y: 798, endPoint x: 944, endPoint y: 571, distance: 938.0
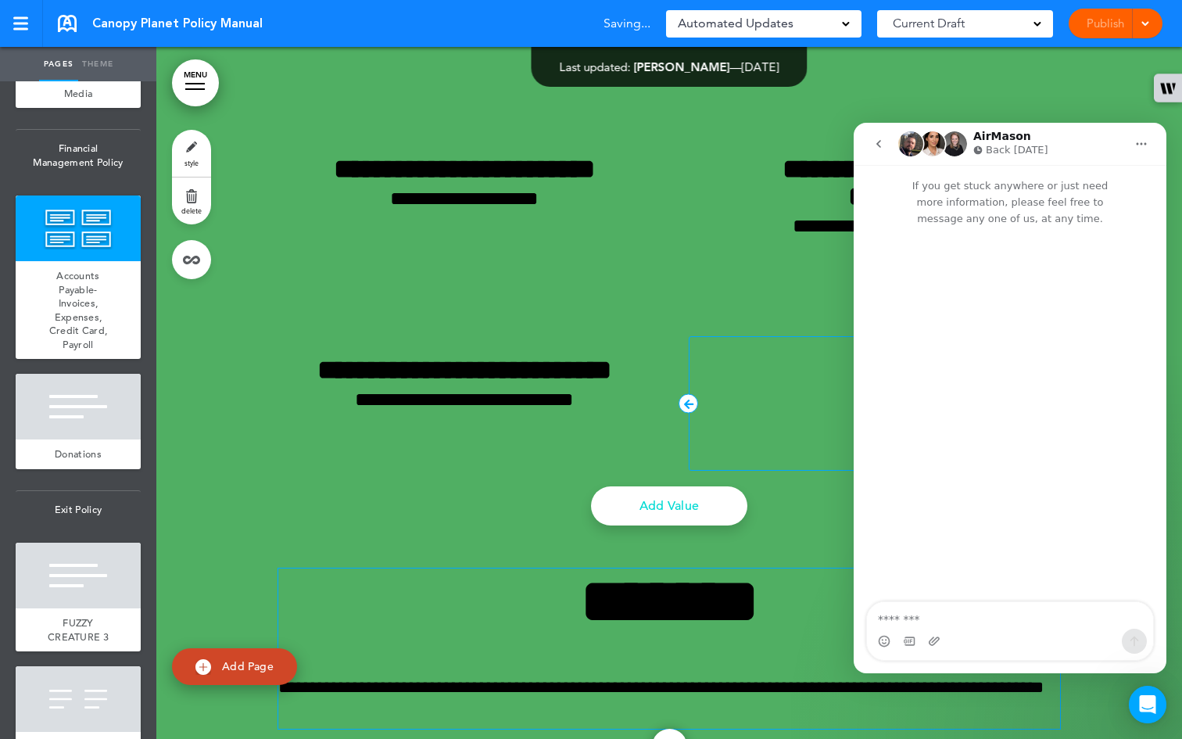
click at [486, 444] on div "Intercom messenger" at bounding box center [1010, 415] width 313 height 377
click at [486, 447] on div "Intercom messenger" at bounding box center [1010, 415] width 313 height 377
click at [486, 446] on div "Intercom messenger" at bounding box center [1010, 415] width 313 height 377
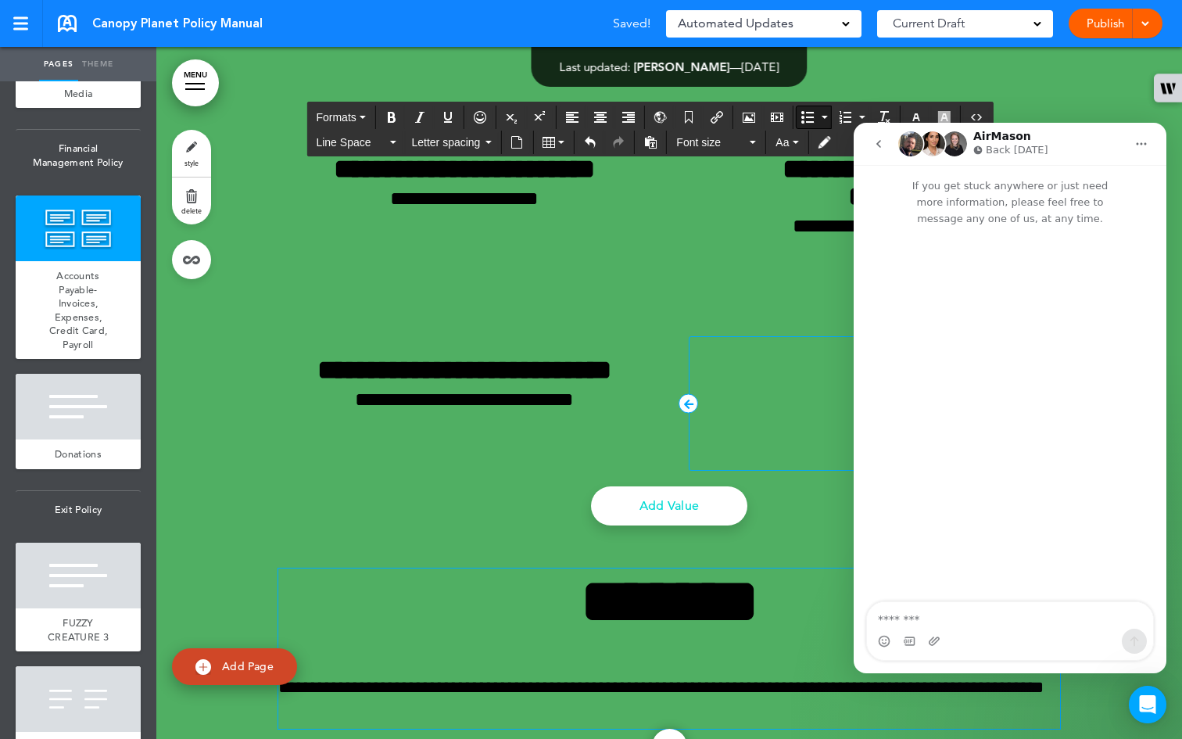
drag, startPoint x: 1706, startPoint y: 575, endPoint x: 882, endPoint y: 457, distance: 832.4
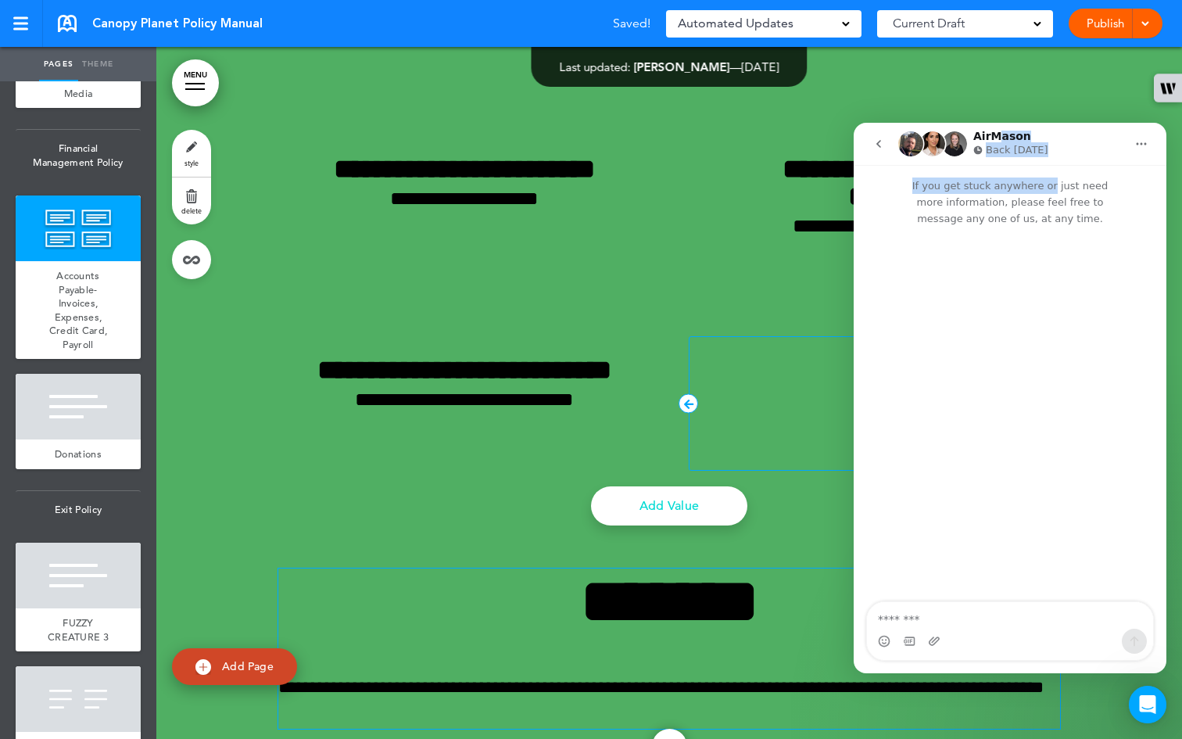
drag, startPoint x: 993, startPoint y: 141, endPoint x: 1011, endPoint y: 188, distance: 50.2
click at [486, 188] on div "AirMason Back [DATE] If you get stuck anywhere or just need more information, p…" at bounding box center [1010, 398] width 313 height 550
drag, startPoint x: 1091, startPoint y: 147, endPoint x: 1098, endPoint y: 181, distance: 34.3
click at [486, 181] on div "AirMason Back [DATE] If you get stuck anywhere or just need more information, p…" at bounding box center [1010, 398] width 313 height 550
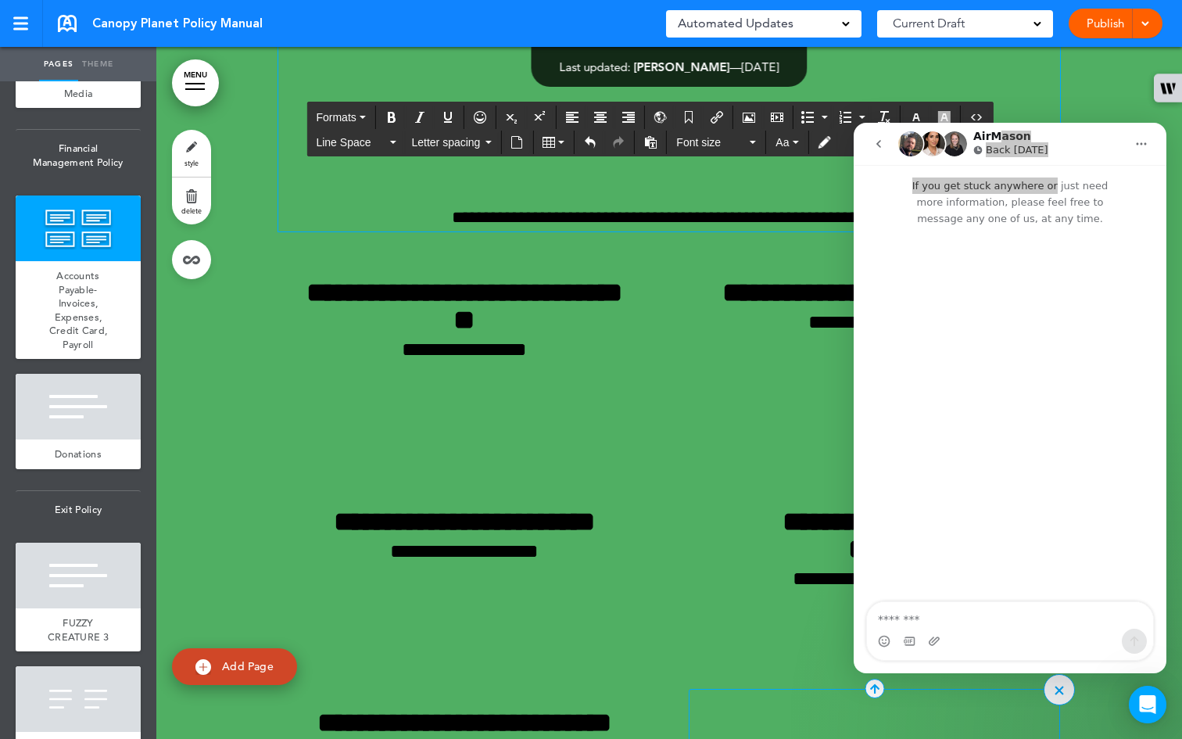
scroll to position [52322, 0]
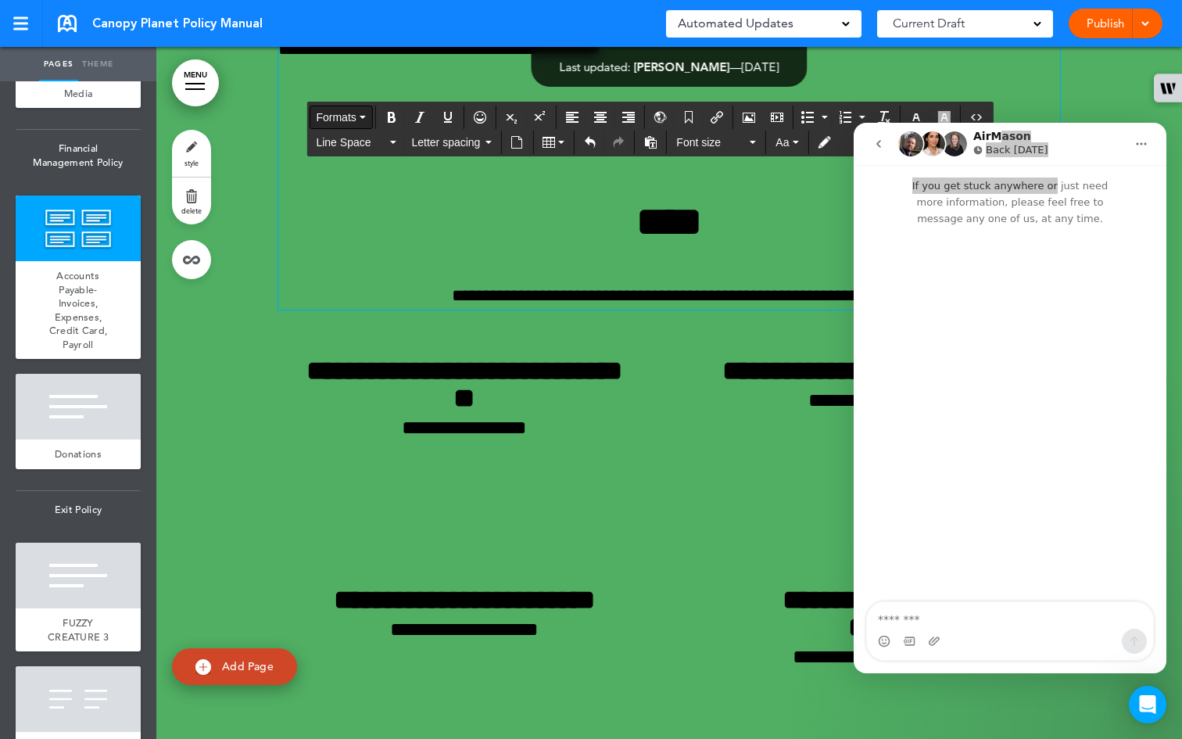
click at [335, 108] on button "Formats" at bounding box center [341, 117] width 62 height 22
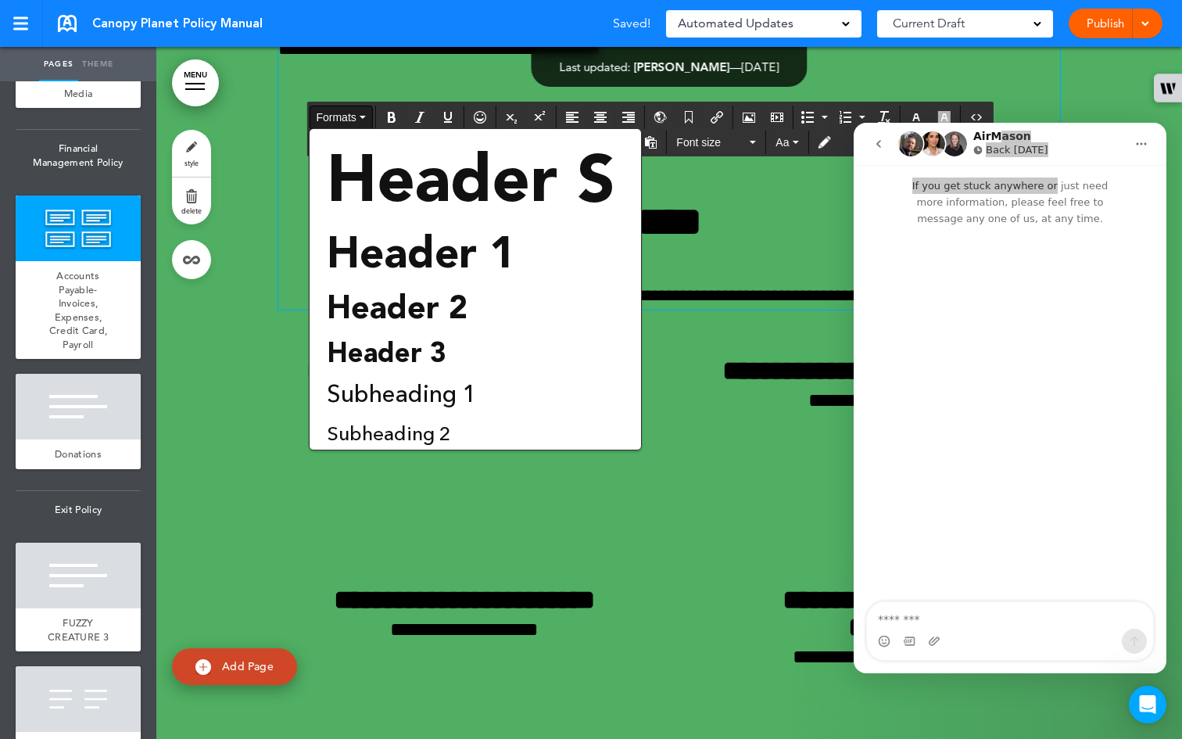
click at [334, 104] on div "Formats" at bounding box center [649, 116] width 685 height 25
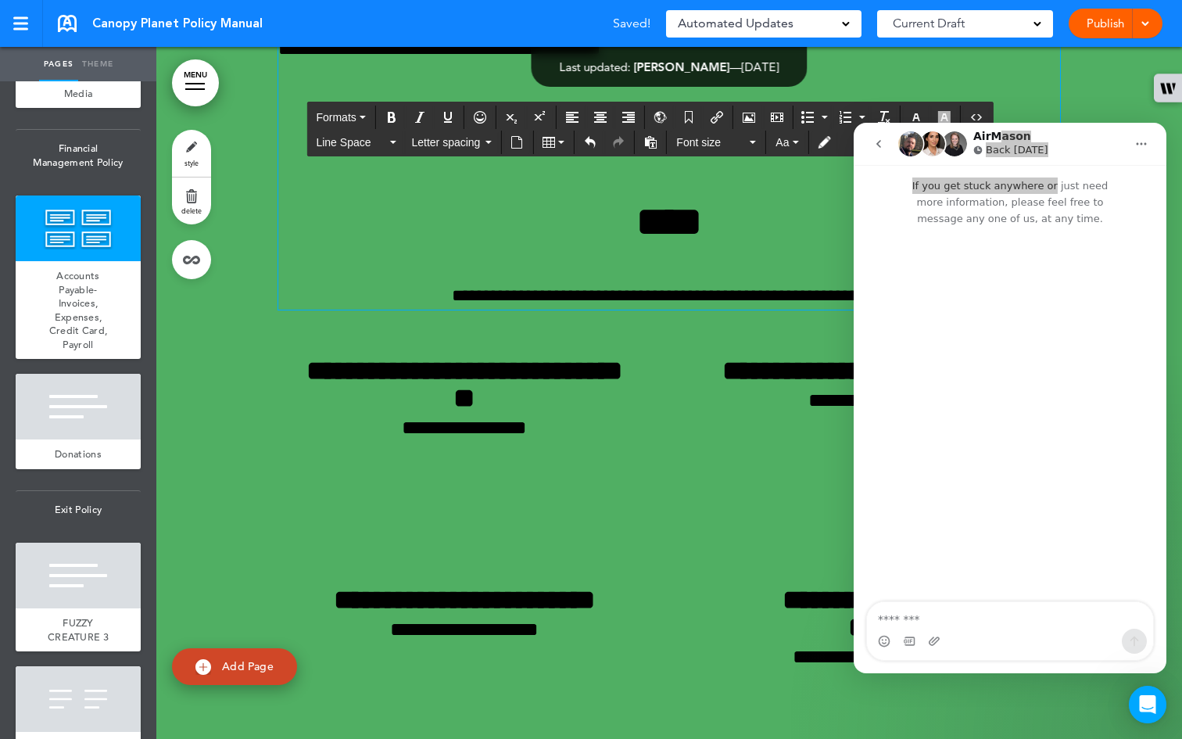
drag, startPoint x: 381, startPoint y: 106, endPoint x: 320, endPoint y: 93, distance: 63.2
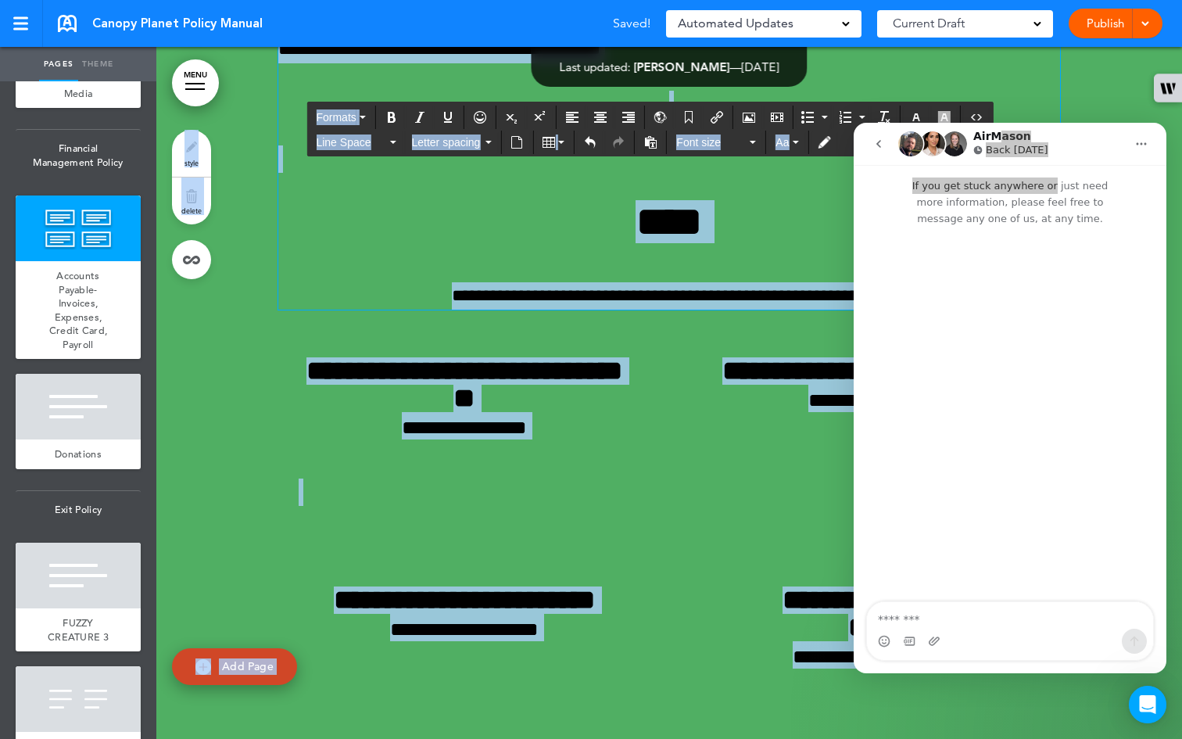
drag, startPoint x: 313, startPoint y: 105, endPoint x: 253, endPoint y: 102, distance: 60.3
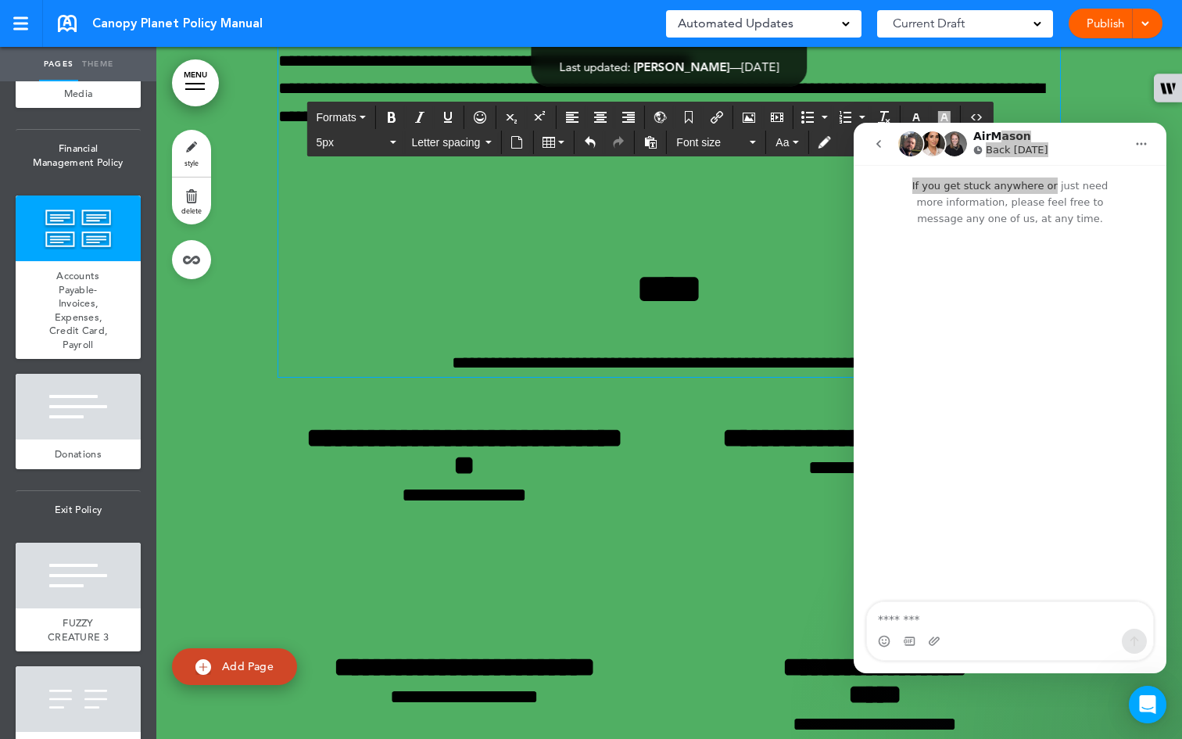
scroll to position [52253, 0]
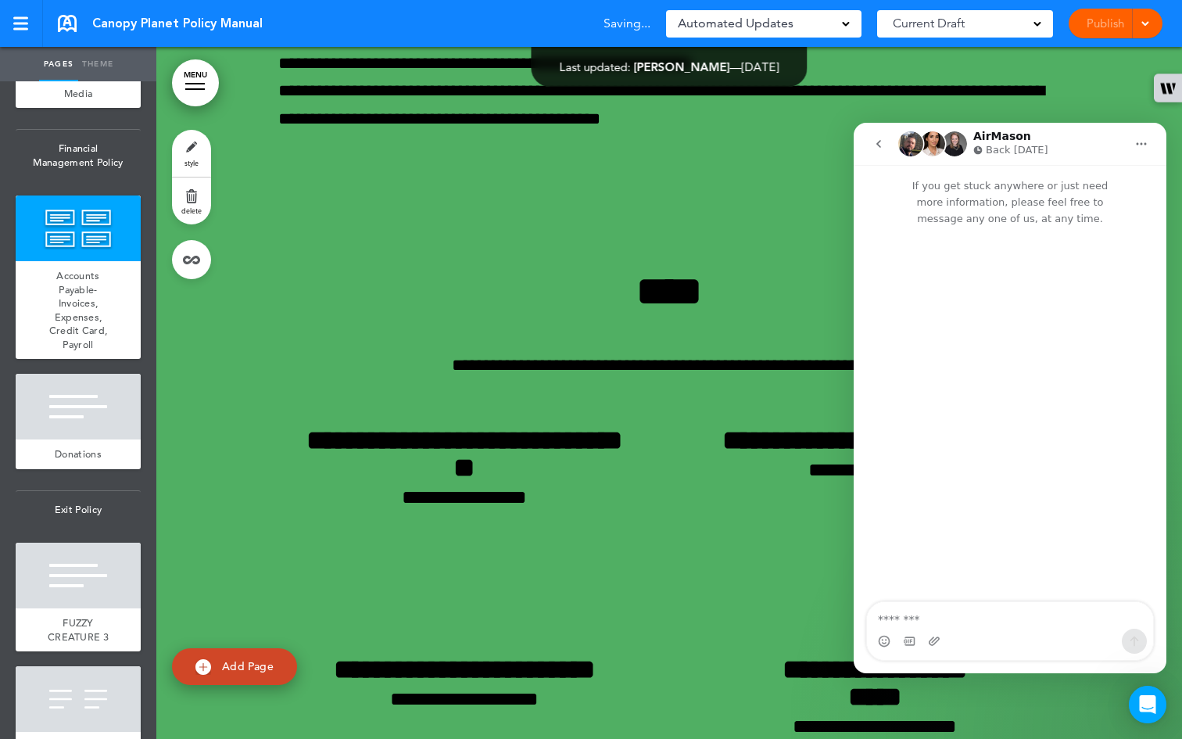
click at [486, 331] on div "Intercom messenger" at bounding box center [1010, 415] width 313 height 377
click at [486, 330] on div "Intercom messenger" at bounding box center [1010, 415] width 313 height 377
click at [195, 211] on span "delete" at bounding box center [191, 210] width 20 height 9
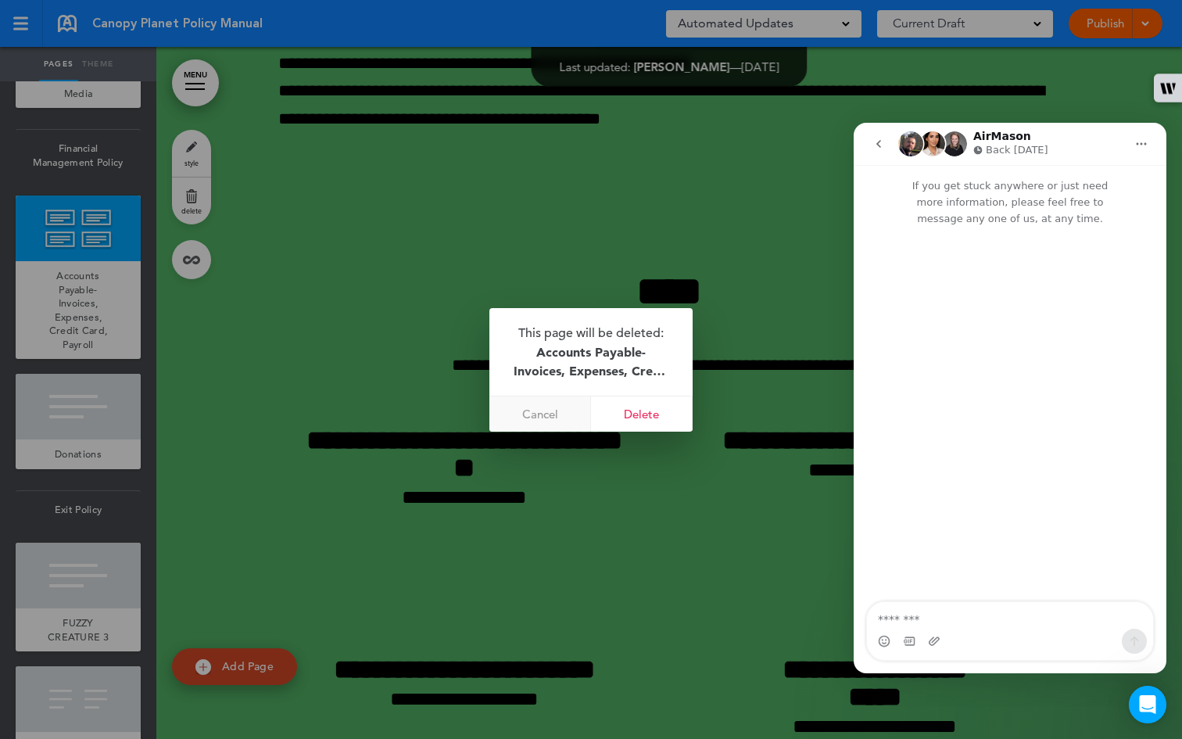
click at [486, 407] on link "Cancel" at bounding box center [540, 413] width 102 height 35
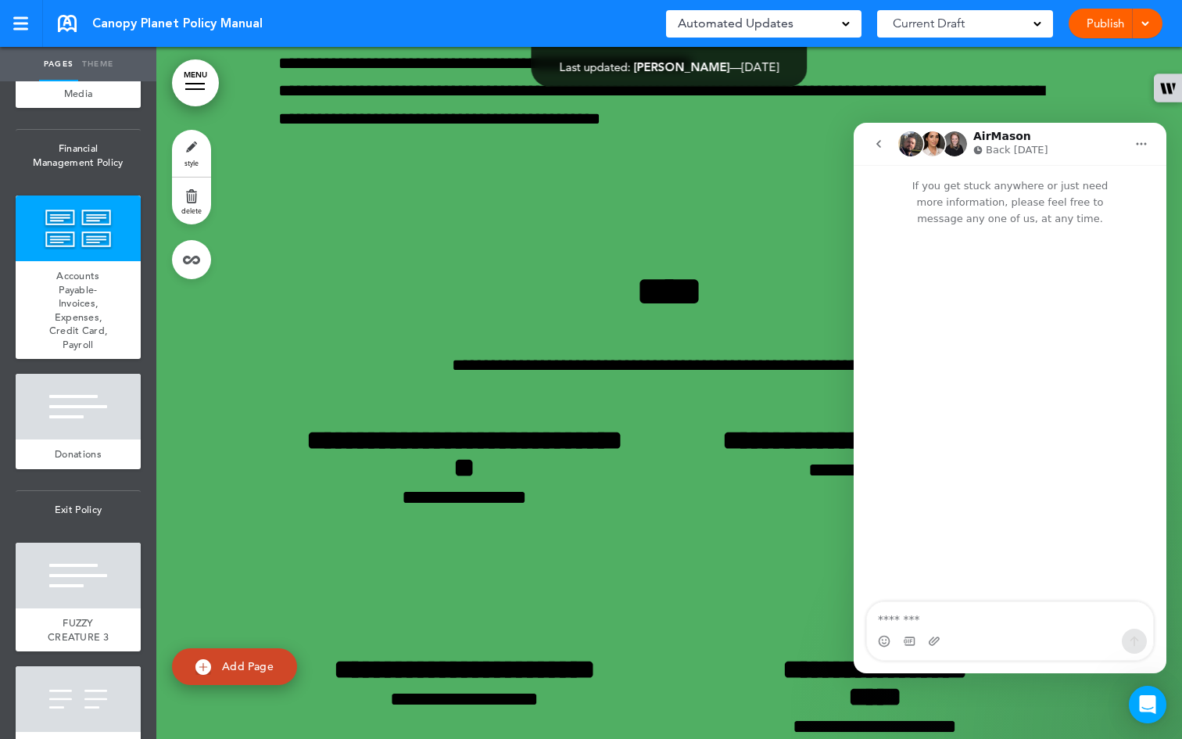
click at [486, 281] on div "Intercom messenger" at bounding box center [1010, 415] width 313 height 377
click at [486, 147] on icon "Home" at bounding box center [1141, 144] width 13 height 13
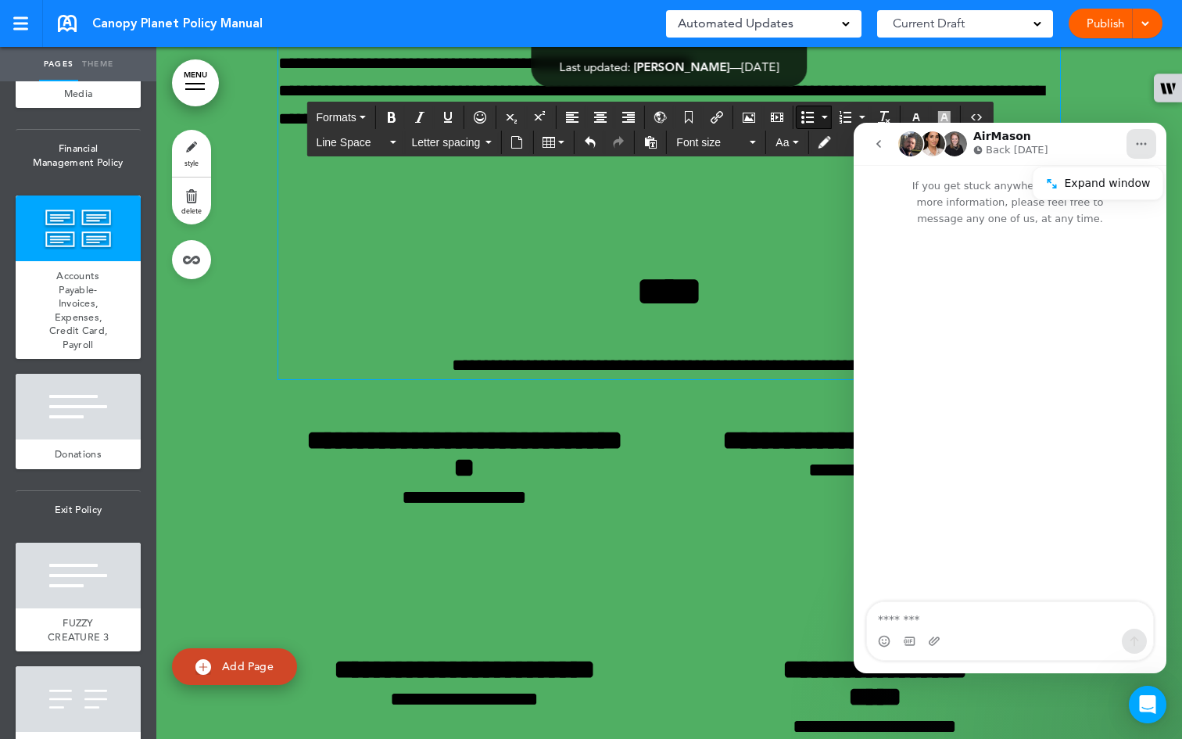
click at [486, 143] on icon "go back" at bounding box center [878, 144] width 13 height 13
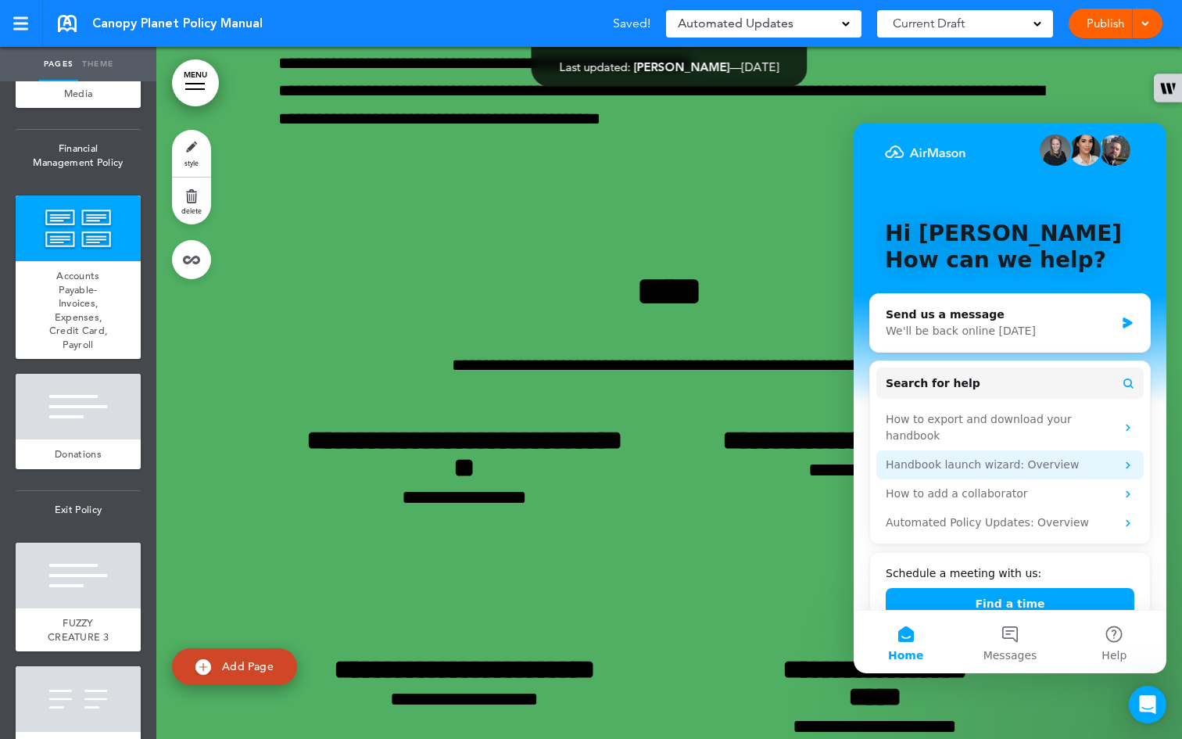
scroll to position [42, 0]
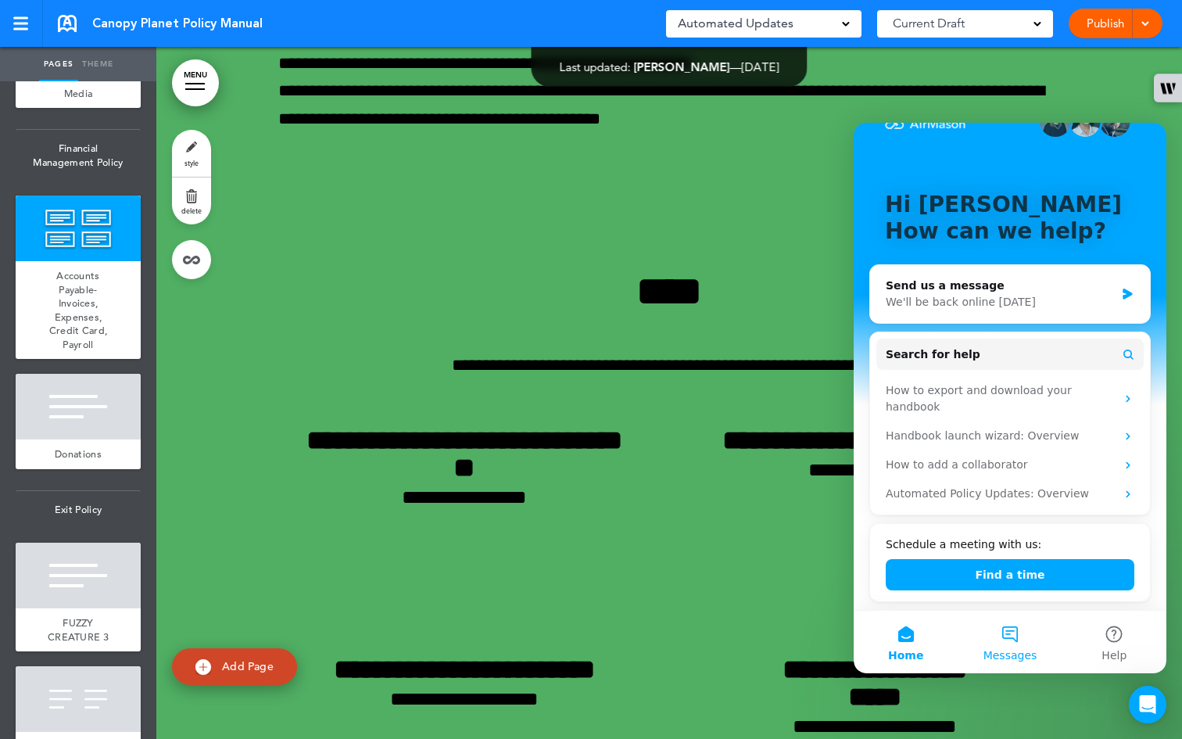
click at [486, 603] on button "Messages" at bounding box center [1010, 642] width 104 height 63
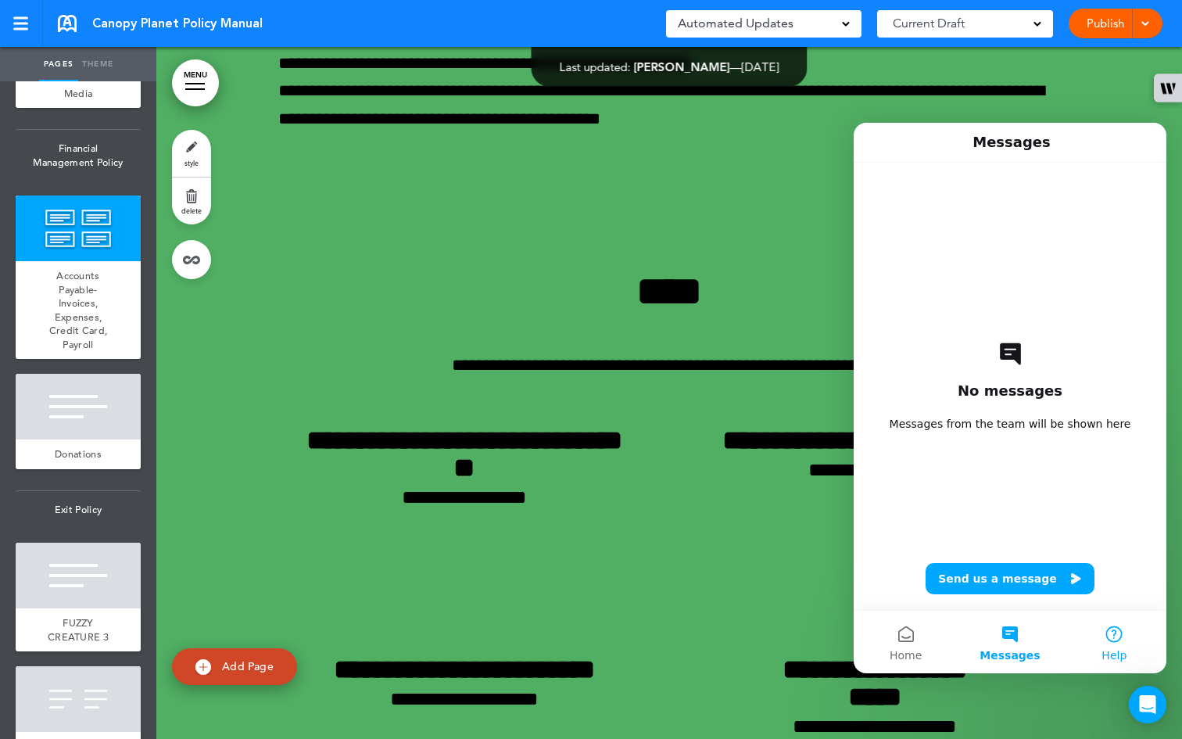
click at [486, 603] on button "Help" at bounding box center [1114, 642] width 104 height 63
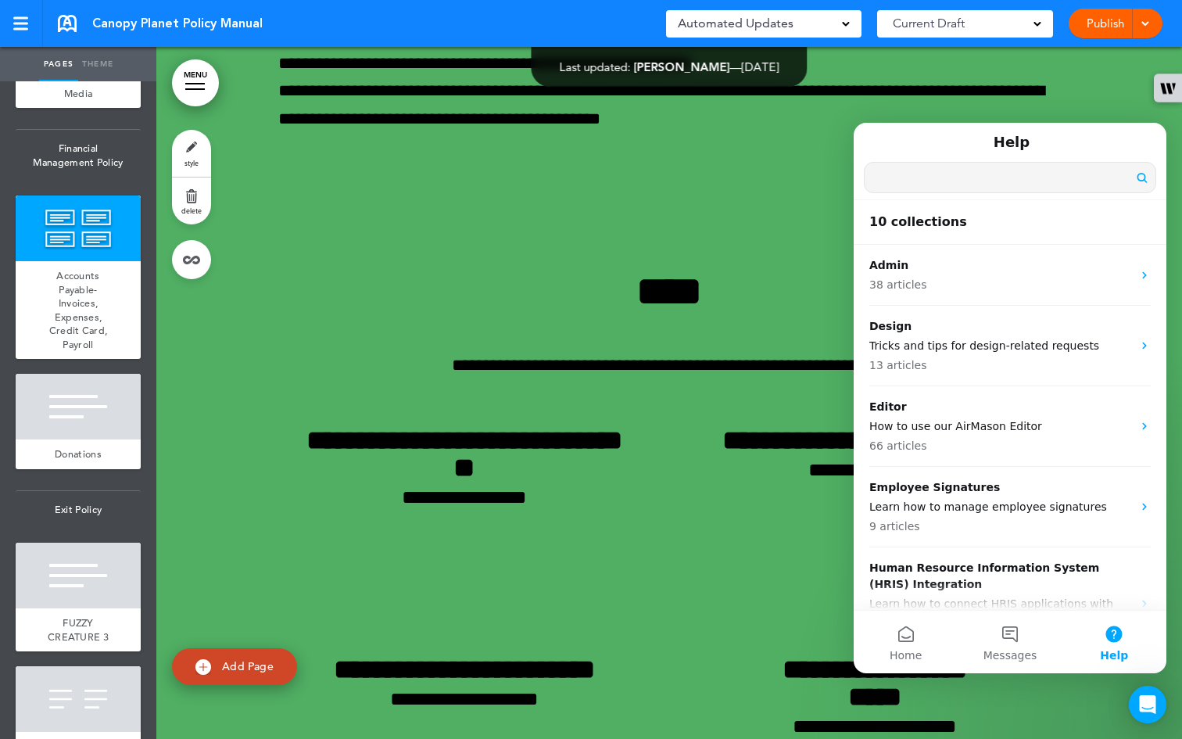
click at [486, 181] on input "Search for help" at bounding box center [1010, 178] width 291 height 30
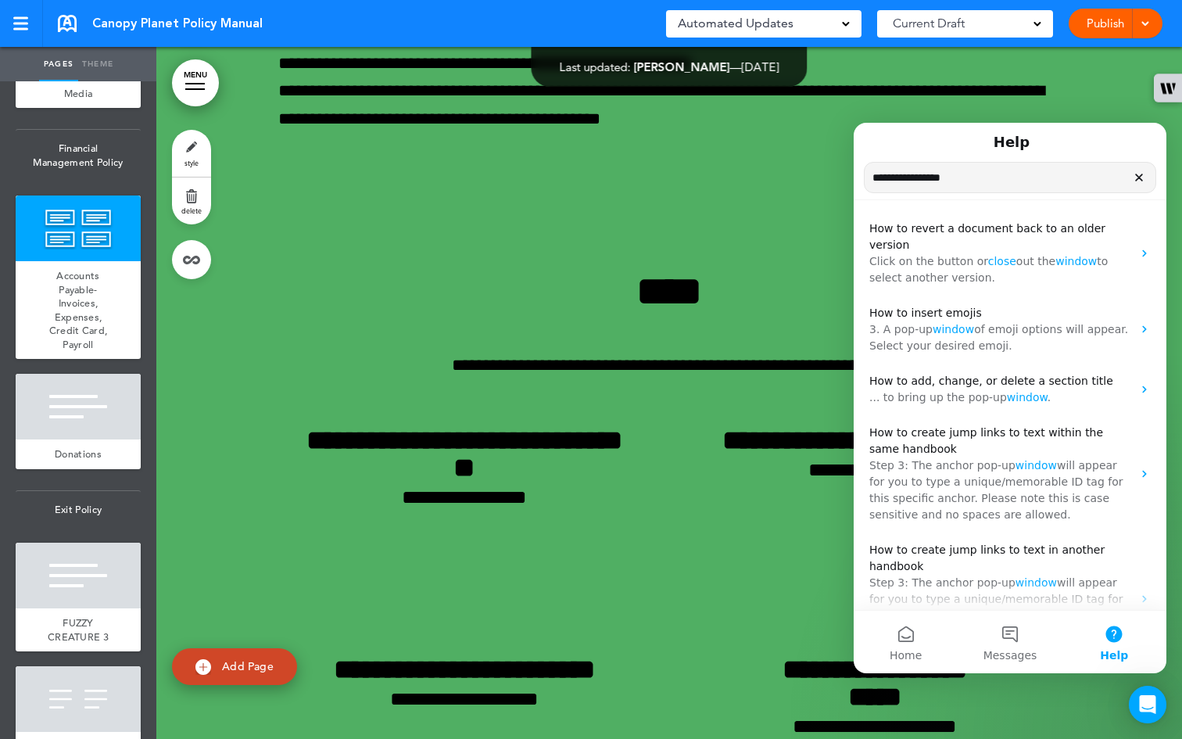
drag, startPoint x: 985, startPoint y: 185, endPoint x: 926, endPoint y: 180, distance: 58.9
click at [486, 180] on input "**********" at bounding box center [1010, 178] width 291 height 30
type input "**********"
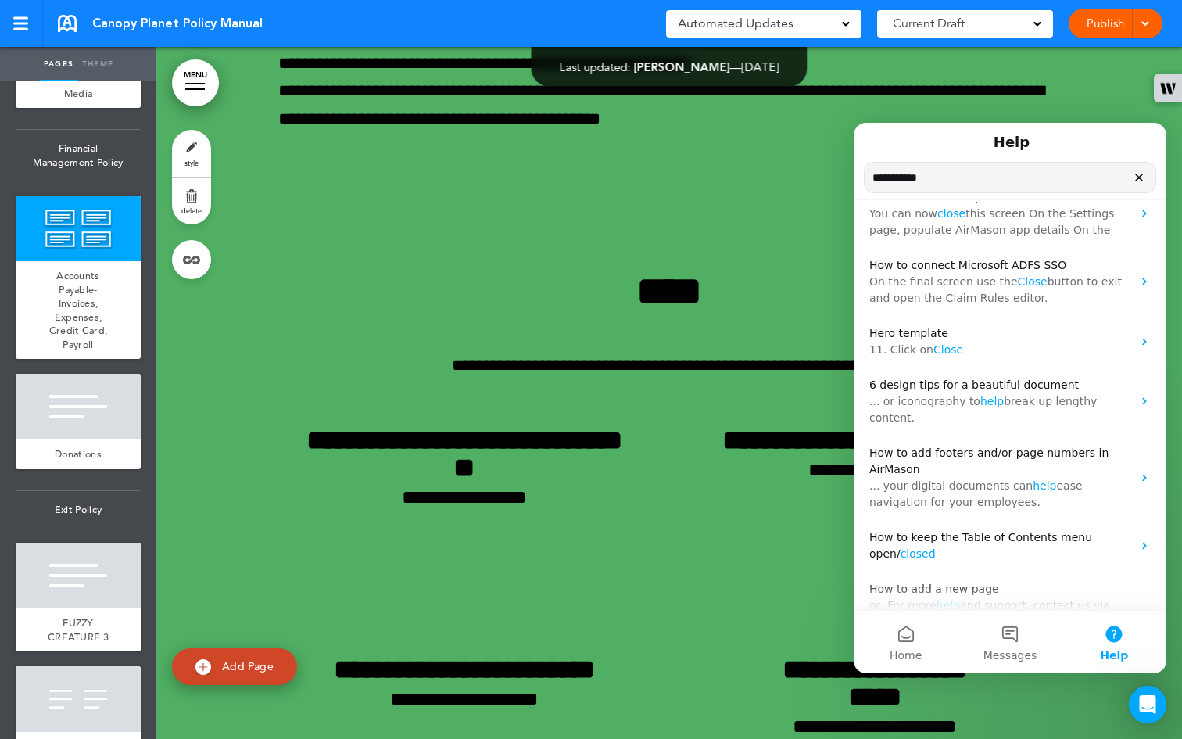
scroll to position [0, 0]
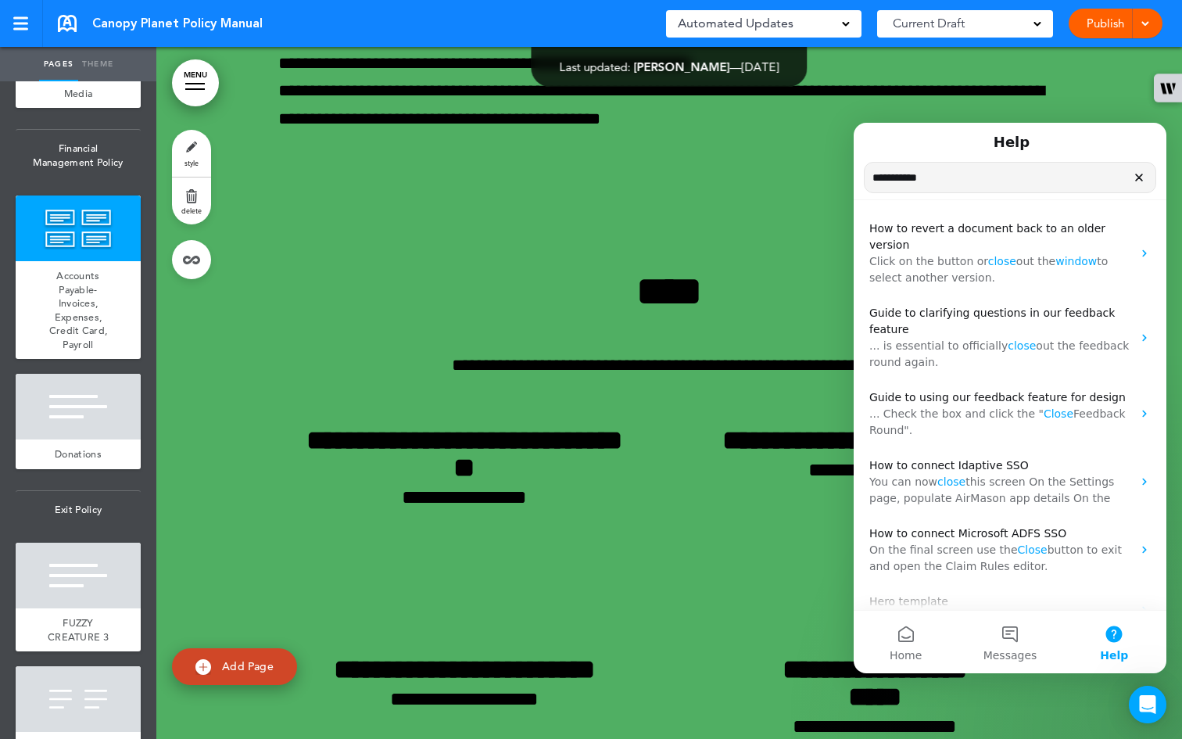
click at [486, 180] on input "**********" at bounding box center [1010, 178] width 291 height 30
click at [486, 177] on icon "Clear" at bounding box center [1139, 177] width 13 height 13
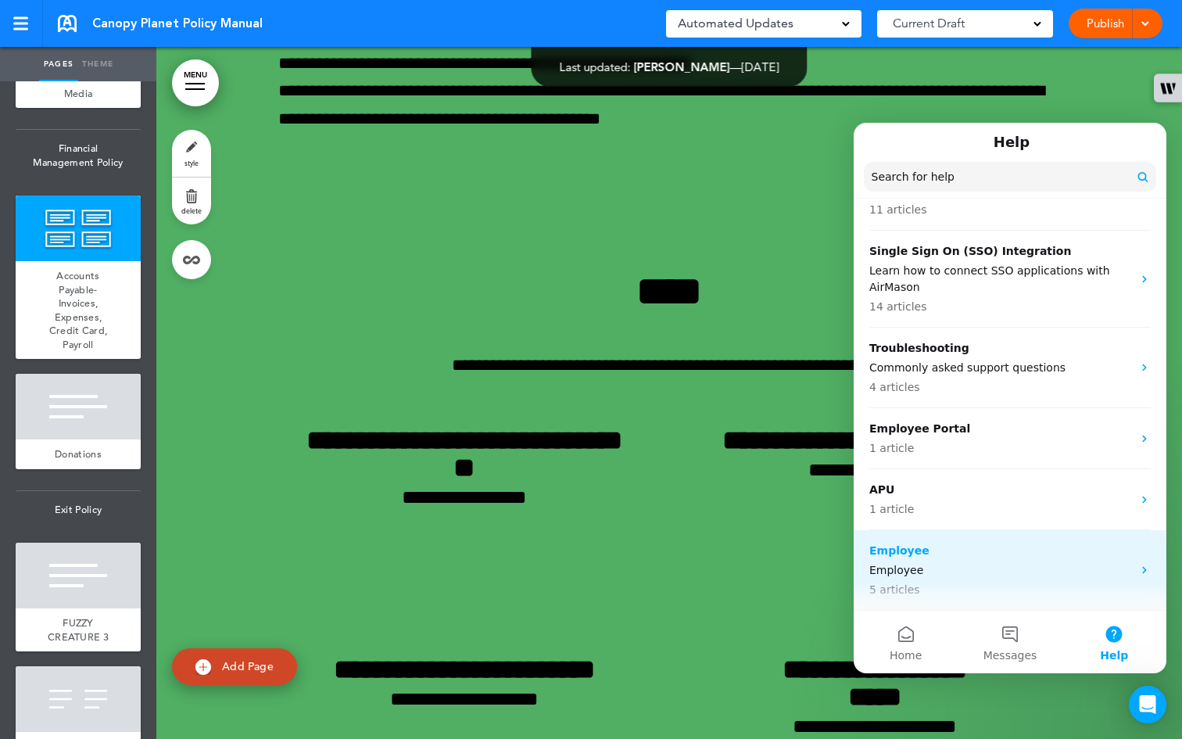
scroll to position [430, 0]
click at [486, 575] on icon "Intercom messenger" at bounding box center [1144, 570] width 13 height 13
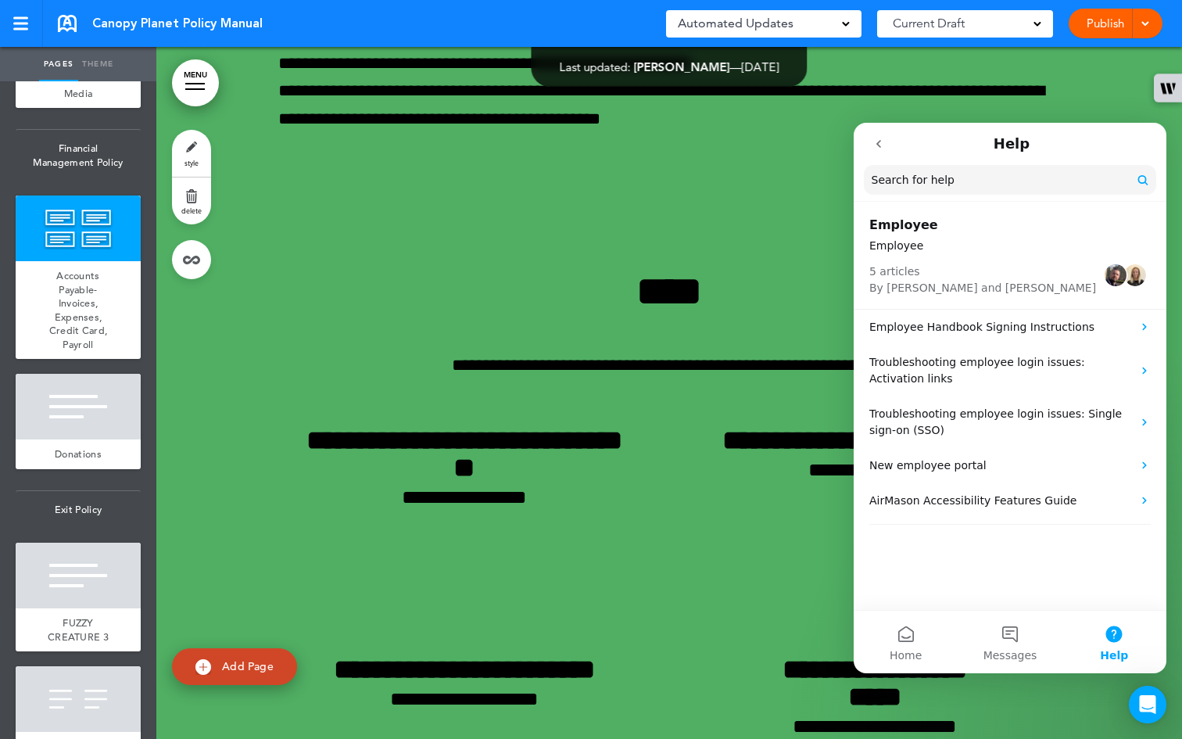
click at [486, 145] on icon "go back" at bounding box center [878, 144] width 13 height 13
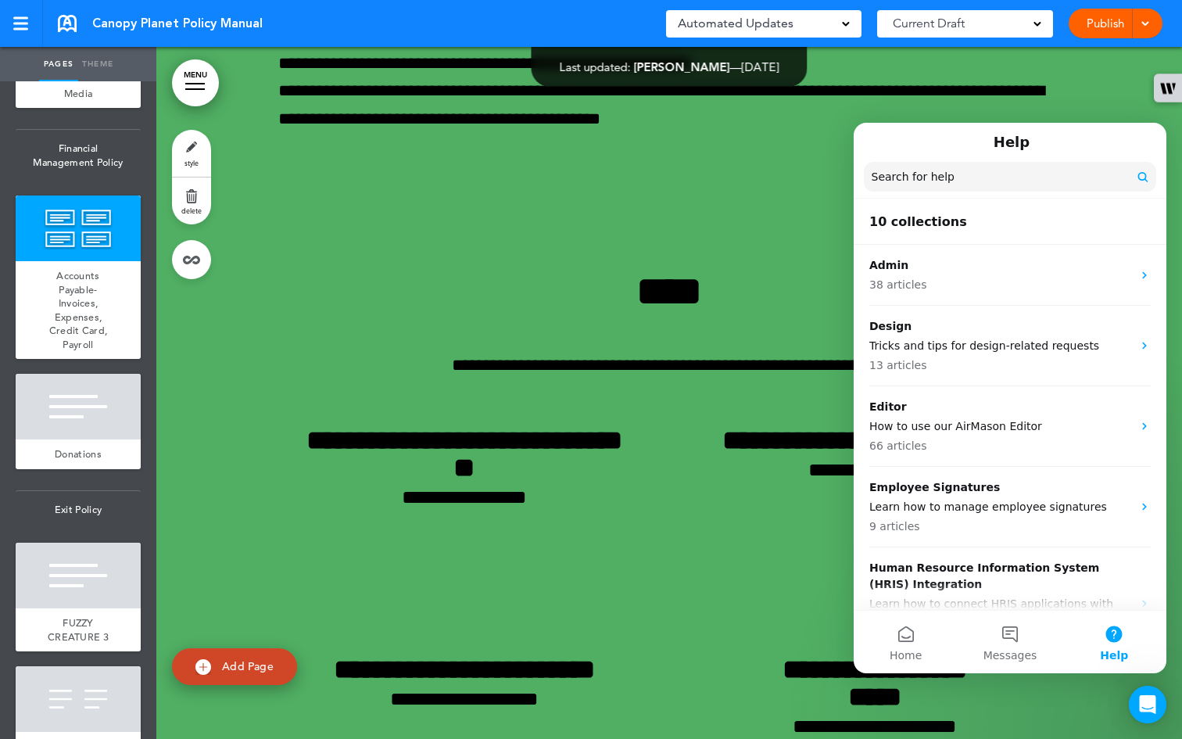
click at [486, 139] on div "Help" at bounding box center [1010, 142] width 292 height 27
click at [486, 141] on h1 "Help" at bounding box center [1011, 142] width 42 height 27
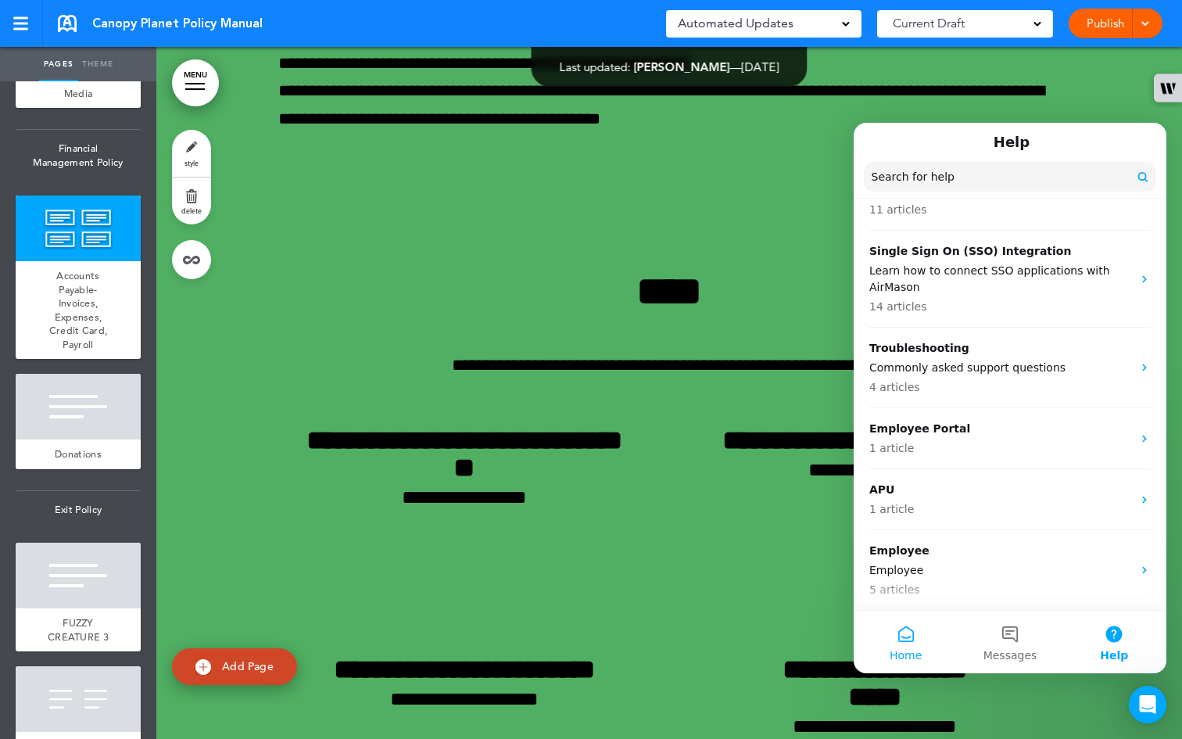
click at [486, 603] on button "Home" at bounding box center [906, 642] width 104 height 63
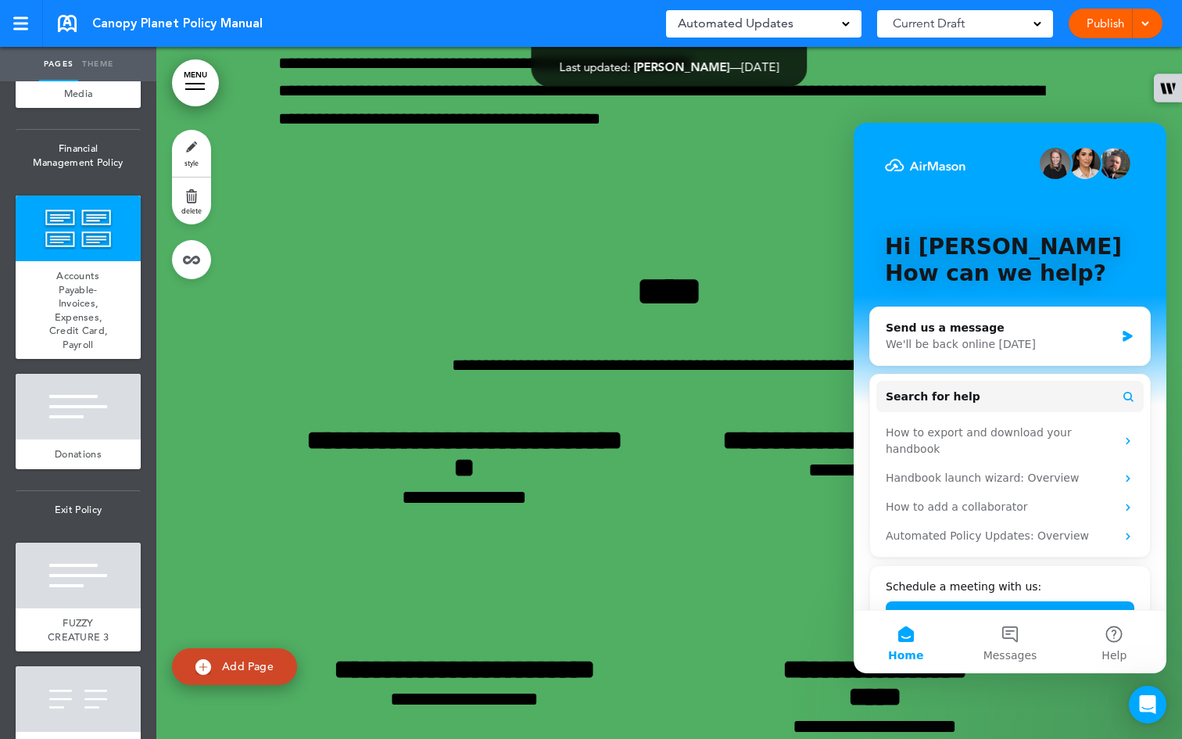
click at [486, 603] on button "Home" at bounding box center [906, 642] width 104 height 63
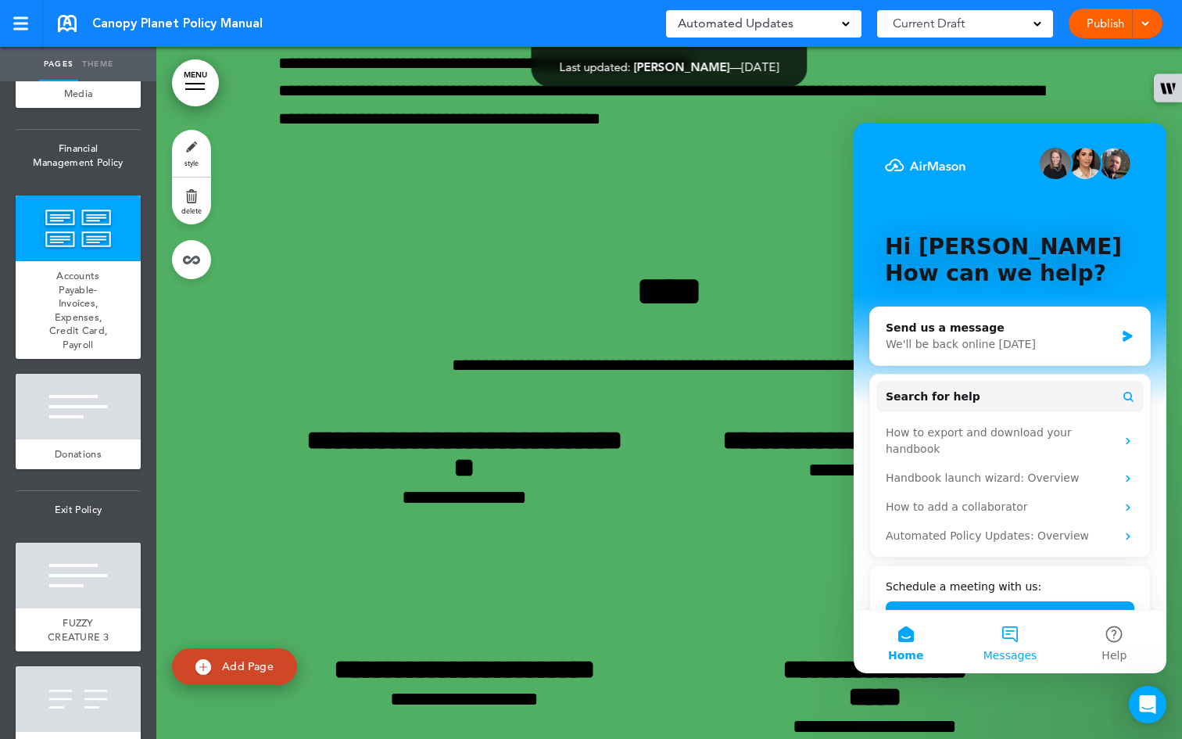
click at [486, 603] on button "Messages" at bounding box center [1010, 642] width 104 height 63
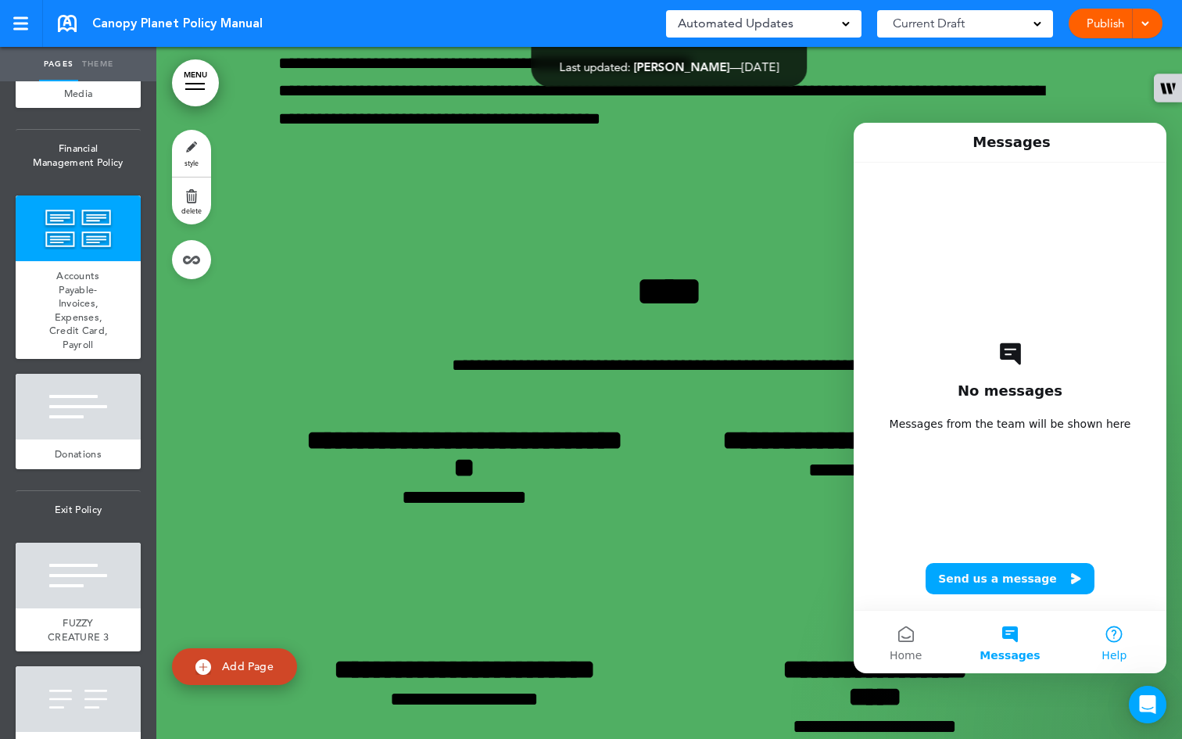
click at [486, 603] on button "Help" at bounding box center [1114, 642] width 104 height 63
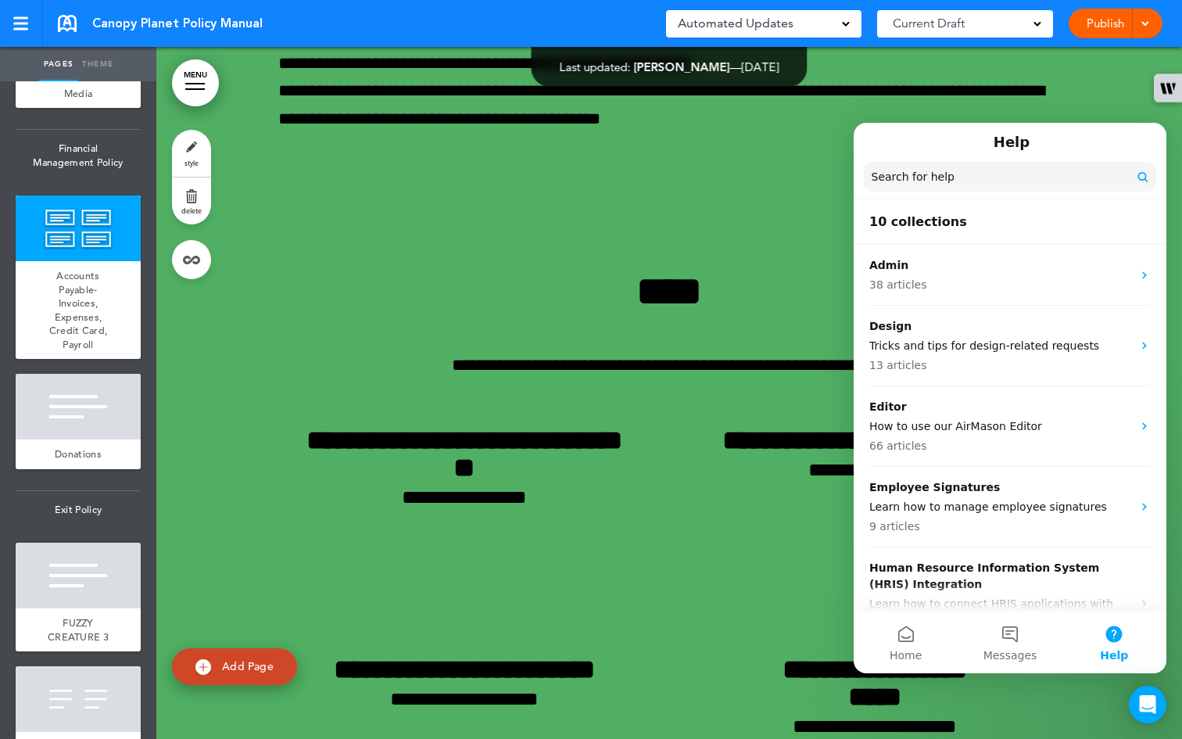
click at [486, 136] on div "Help" at bounding box center [1010, 142] width 292 height 27
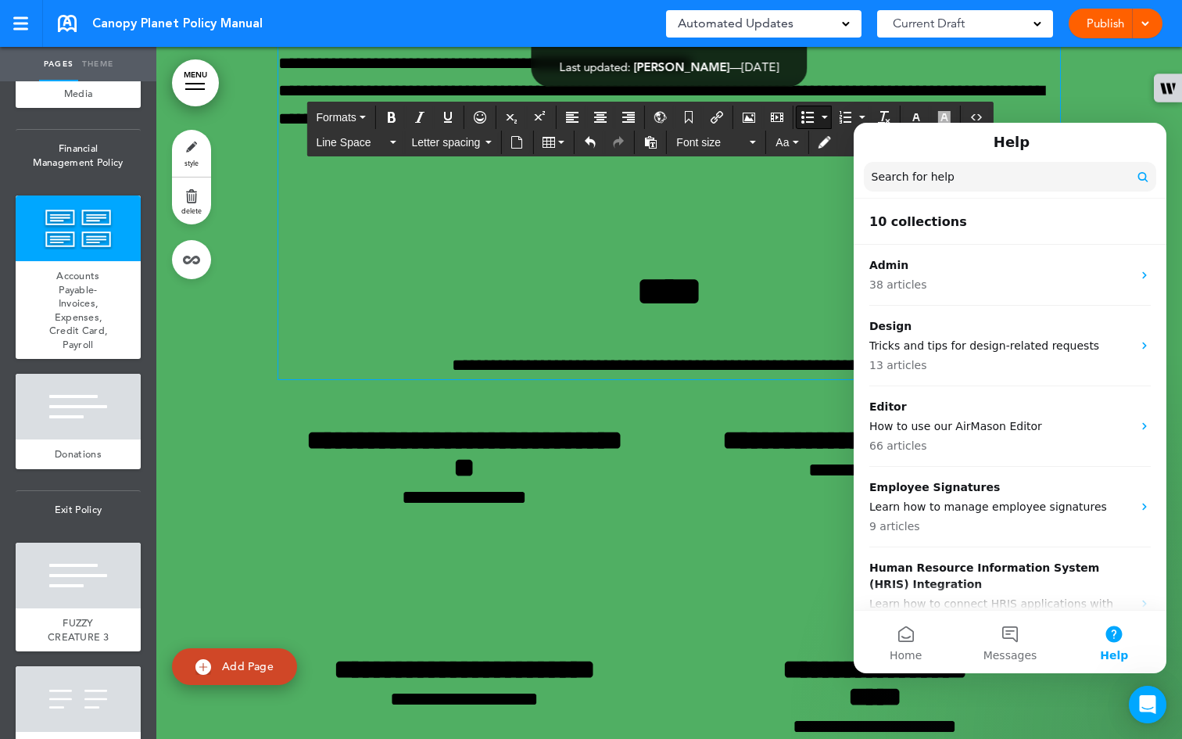
click at [486, 19] on span at bounding box center [1145, 22] width 10 height 10
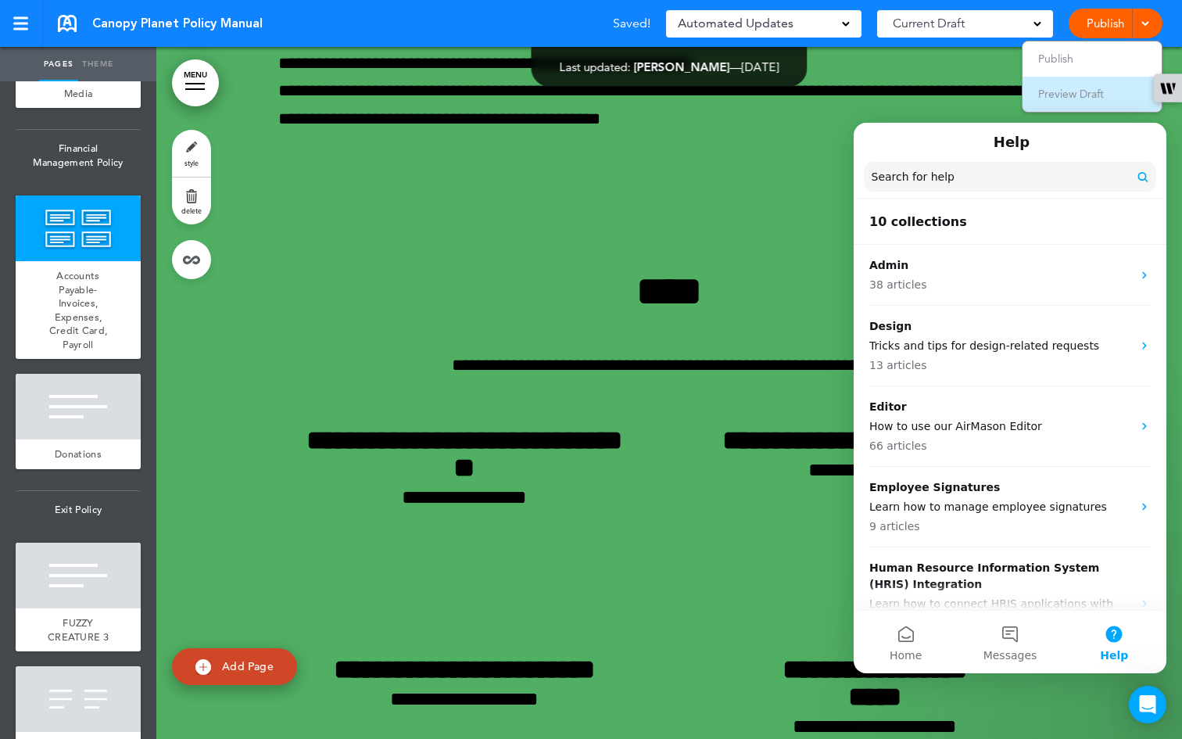
click at [486, 93] on span "Preview Draft" at bounding box center [1071, 94] width 66 height 14
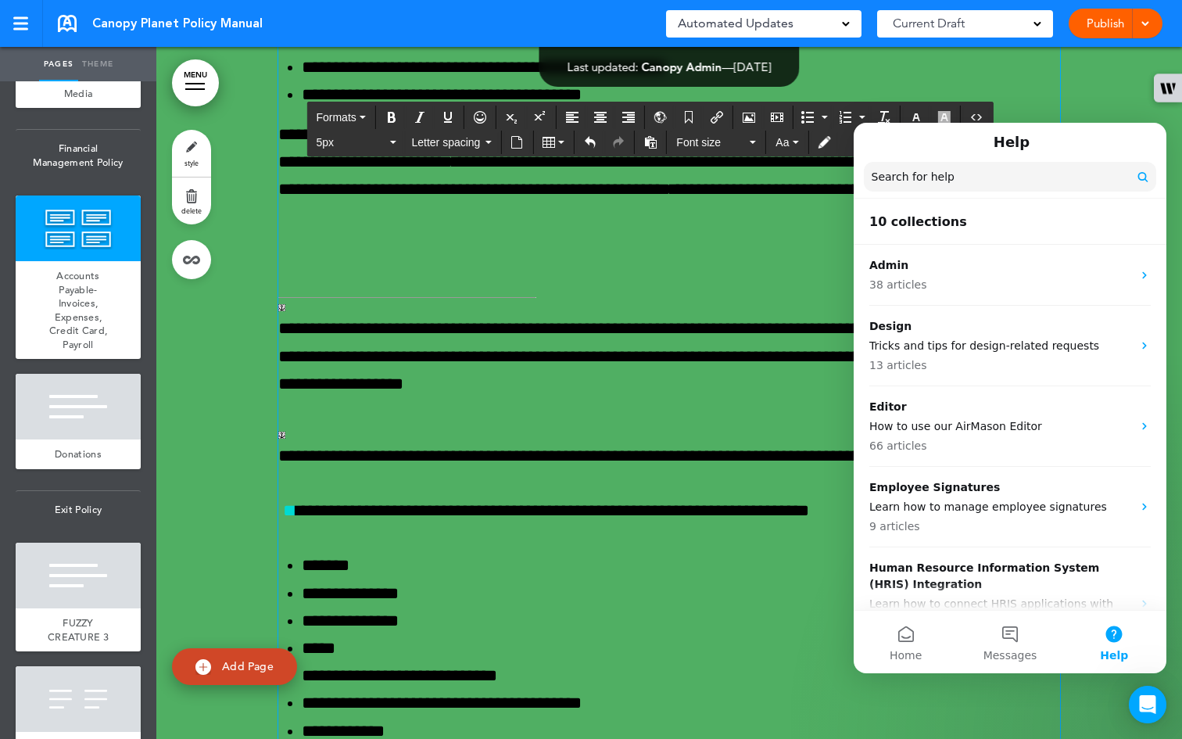
scroll to position [51494, 0]
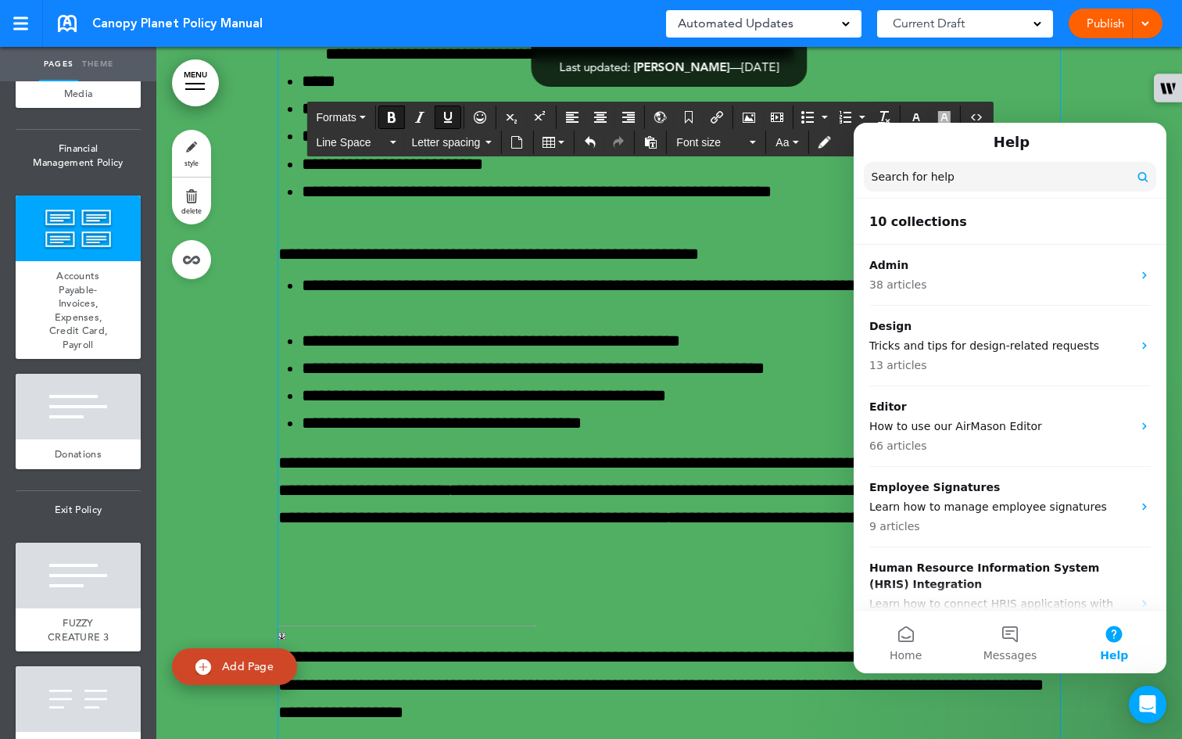
scroll to position [51136, 0]
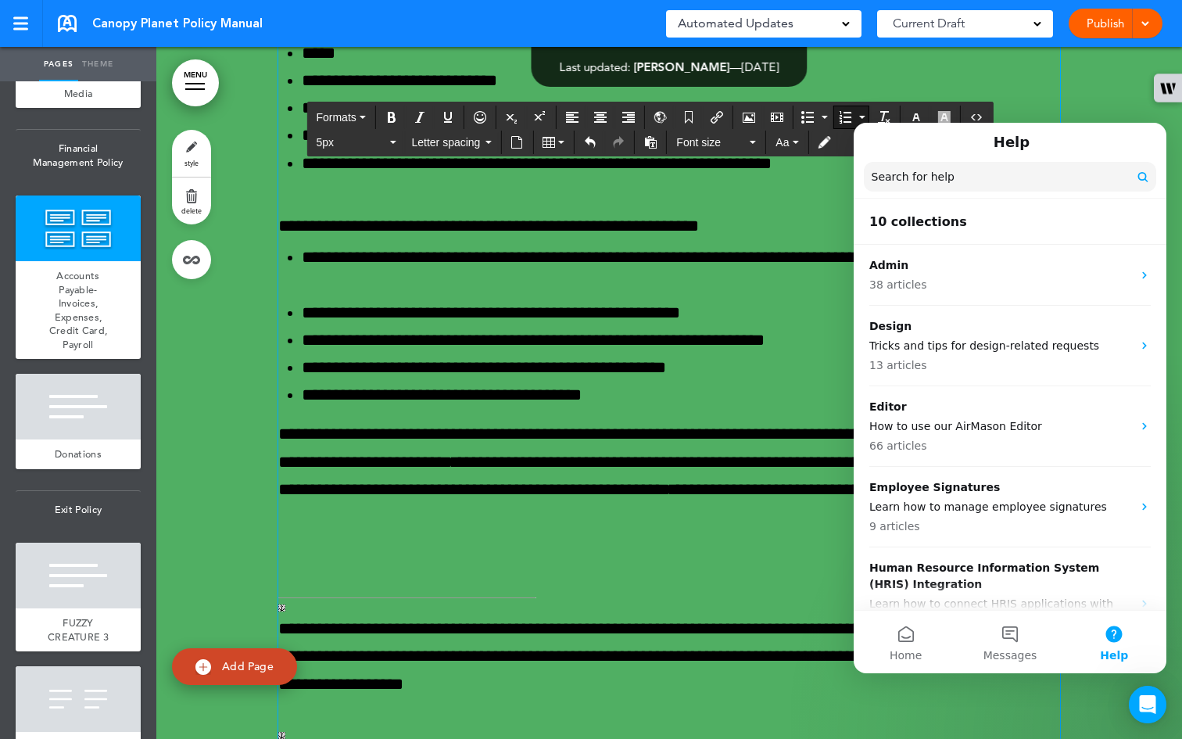
drag, startPoint x: 296, startPoint y: 468, endPoint x: 611, endPoint y: 485, distance: 316.3
click at [486, 530] on div "**********" at bounding box center [669, 93] width 782 height 2696
drag, startPoint x: 371, startPoint y: 476, endPoint x: 851, endPoint y: 564, distance: 487.3
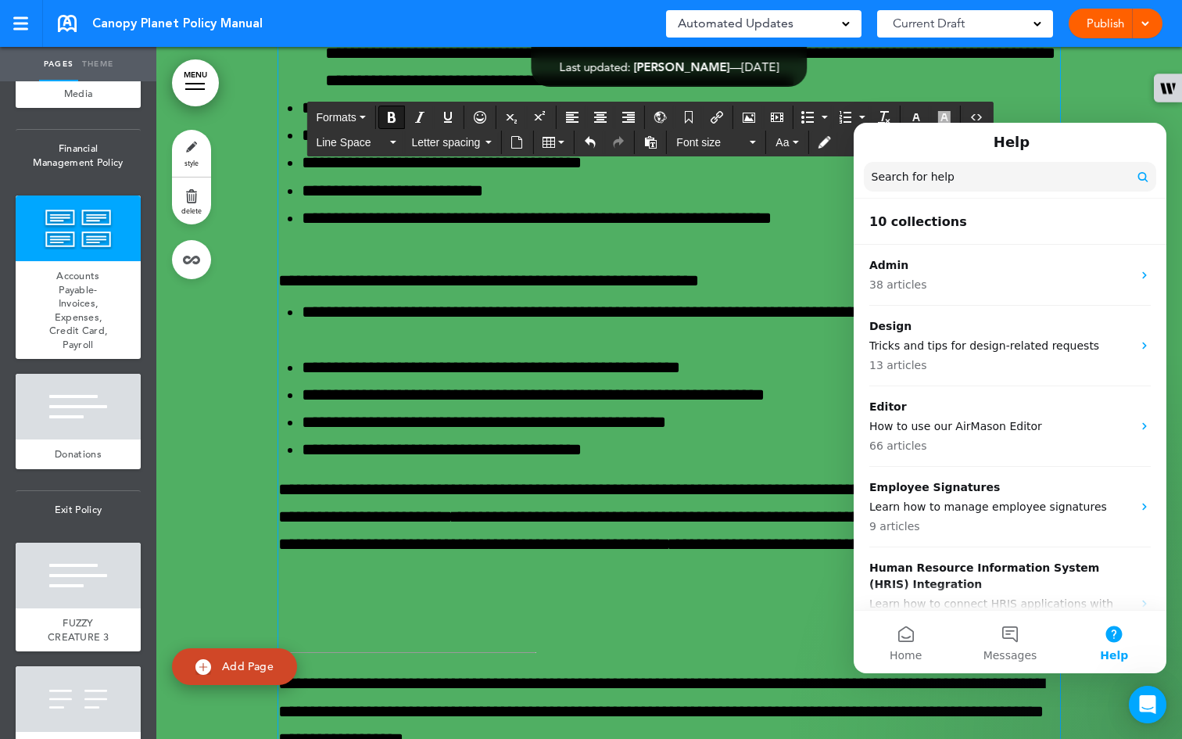
click at [349, 521] on div "**********" at bounding box center [669, 120] width 782 height 2751
click at [367, 120] on button "Formats" at bounding box center [341, 117] width 62 height 22
click at [393, 138] on button "Line Space" at bounding box center [356, 142] width 92 height 22
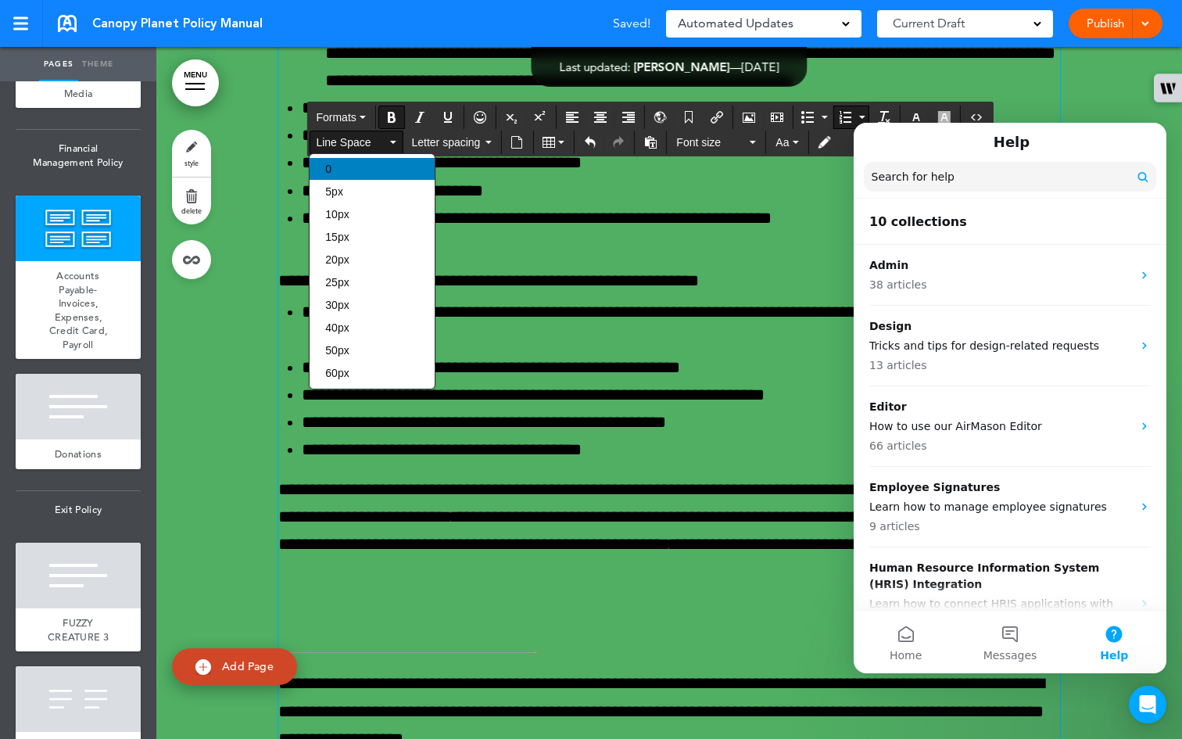
click at [377, 163] on div "0" at bounding box center [372, 169] width 125 height 22
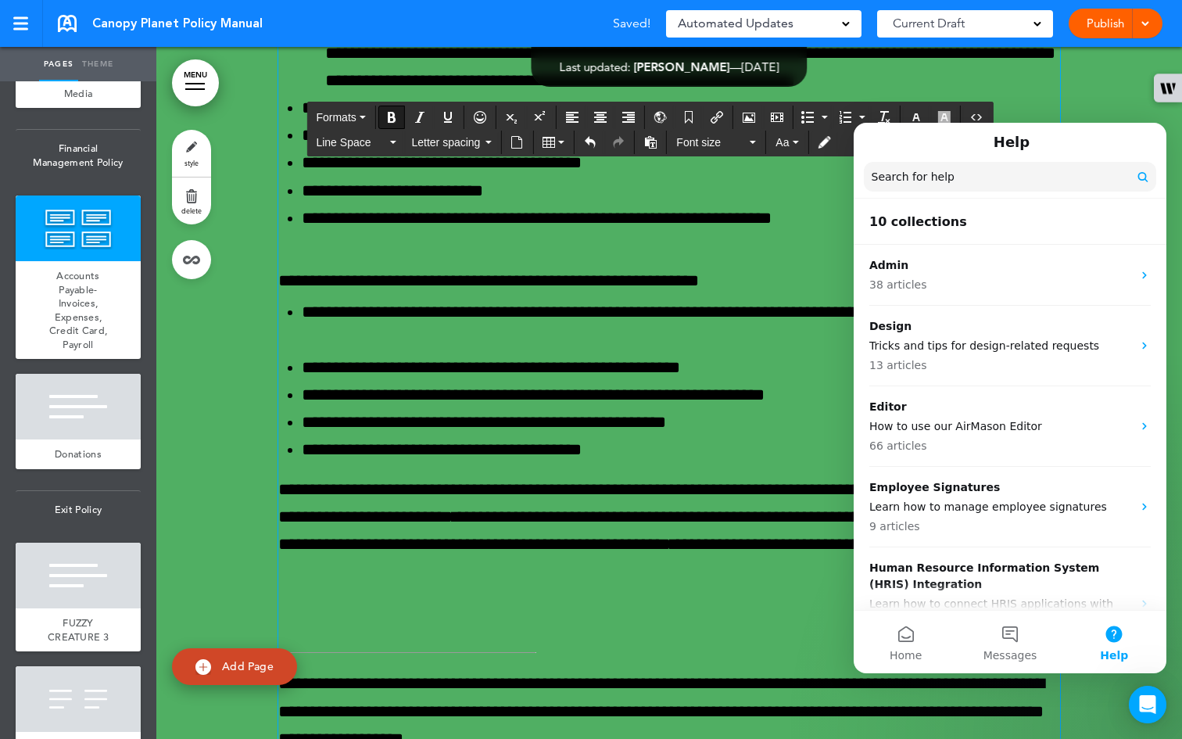
click at [349, 523] on div "**********" at bounding box center [669, 120] width 782 height 2751
click at [396, 143] on button "Line Space" at bounding box center [356, 142] width 92 height 22
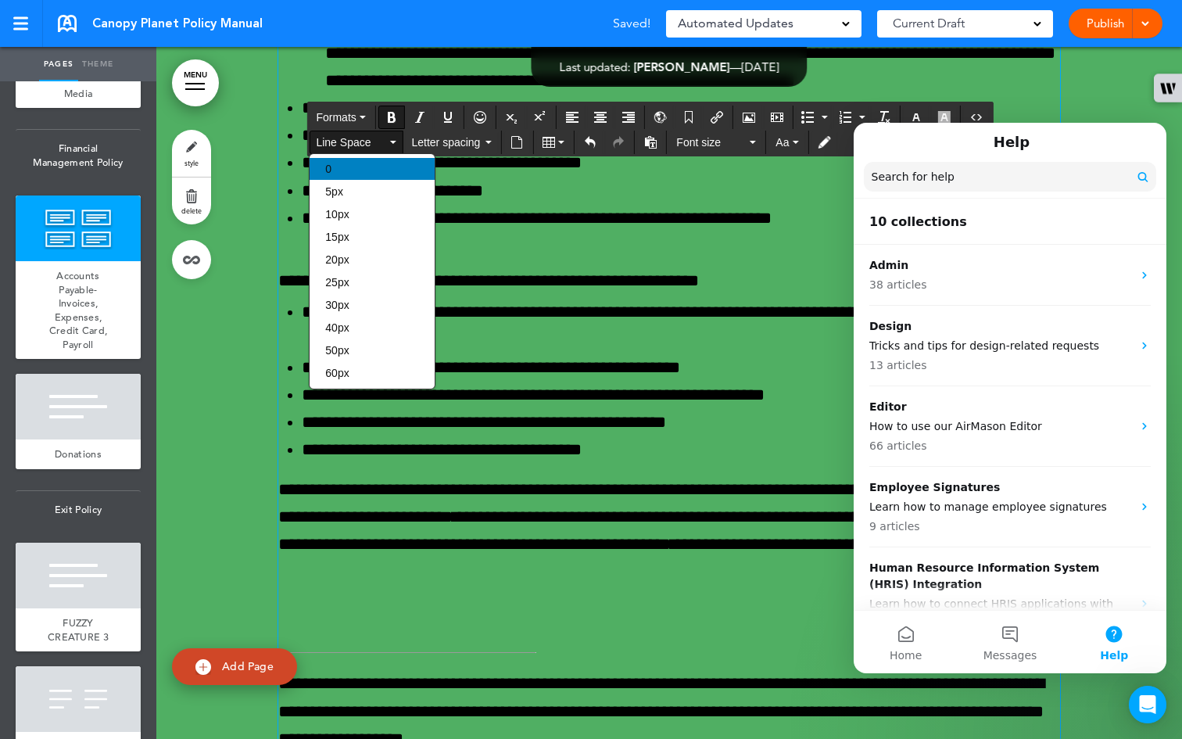
click at [380, 175] on div "0" at bounding box center [372, 169] width 125 height 22
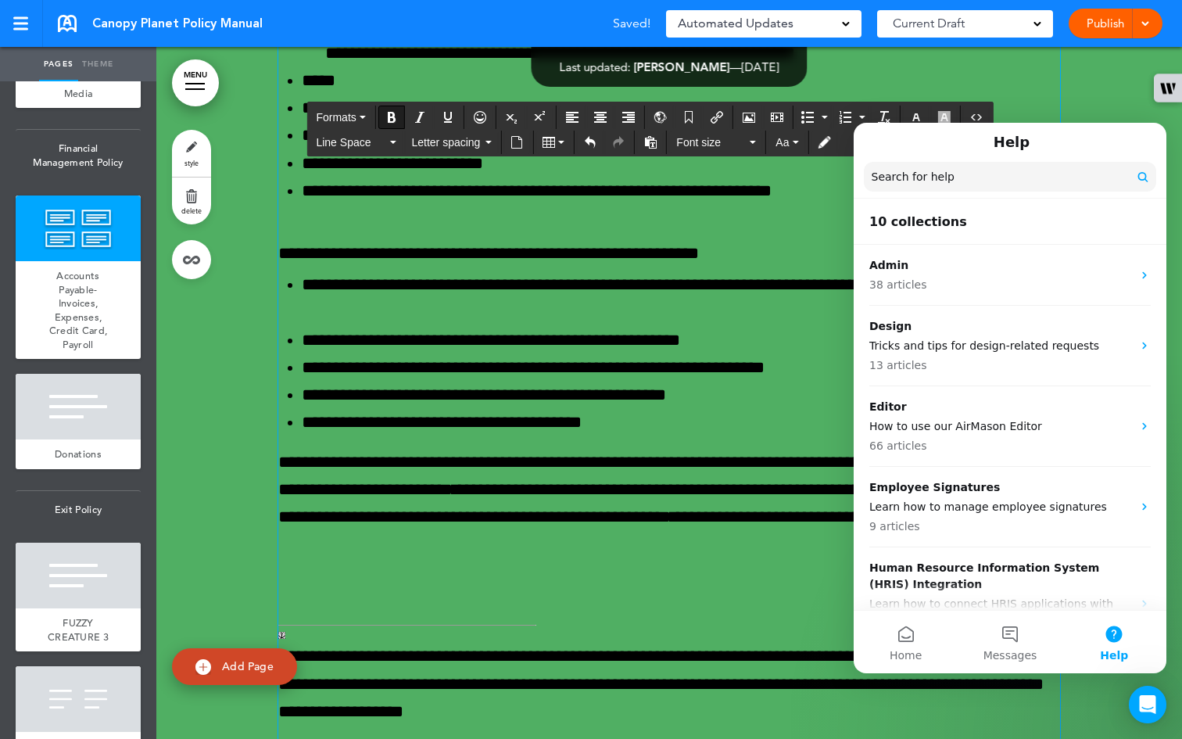
click at [388, 350] on div "**********" at bounding box center [669, 107] width 782 height 2724
click at [435, 357] on div "**********" at bounding box center [669, 107] width 782 height 2724
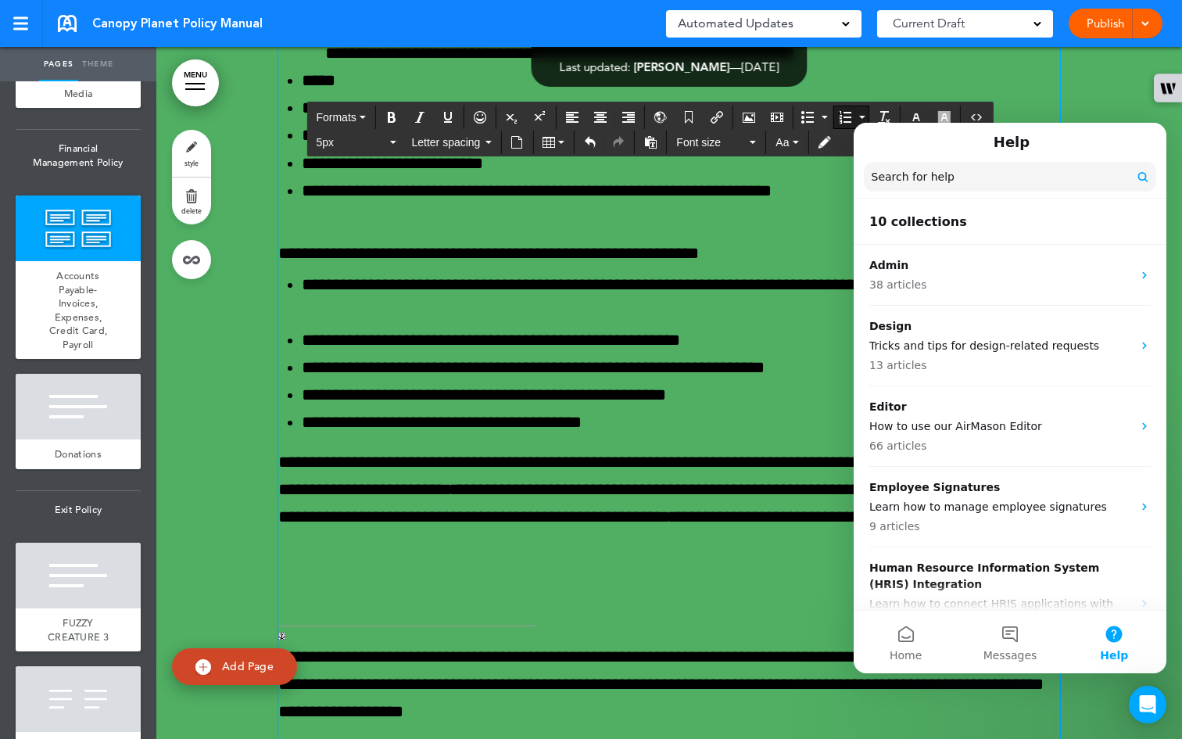
click at [486, 120] on icon "Align left" at bounding box center [572, 117] width 13 height 13
drag, startPoint x: 823, startPoint y: 362, endPoint x: 317, endPoint y: 360, distance: 505.8
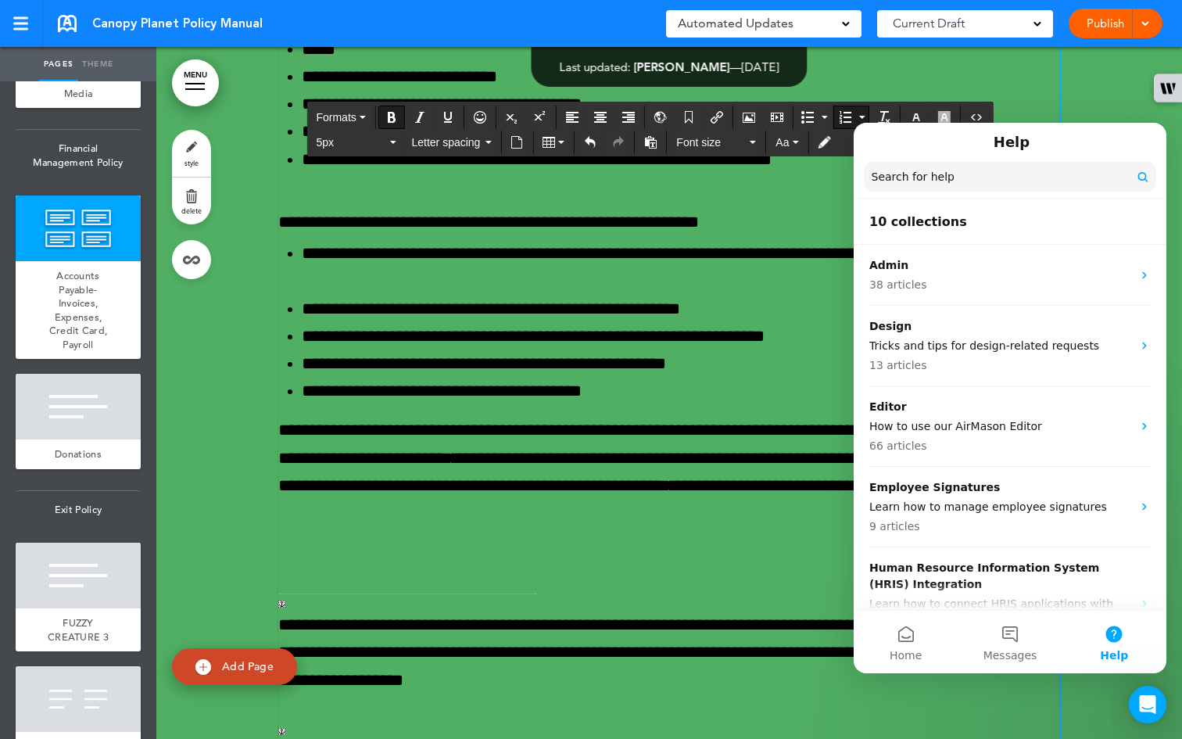
click at [293, 364] on div "**********" at bounding box center [669, 91] width 782 height 2692
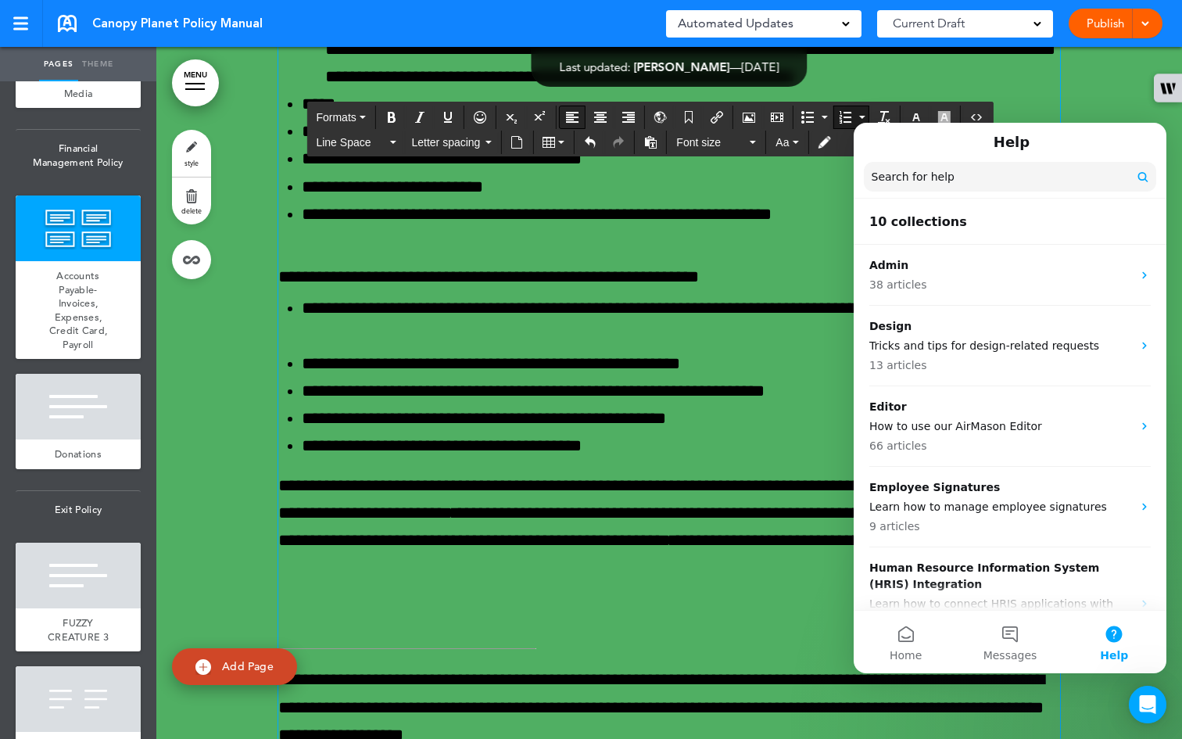
click at [486, 118] on icon "Align left" at bounding box center [572, 117] width 13 height 13
drag, startPoint x: 292, startPoint y: 387, endPoint x: 278, endPoint y: 385, distance: 13.4
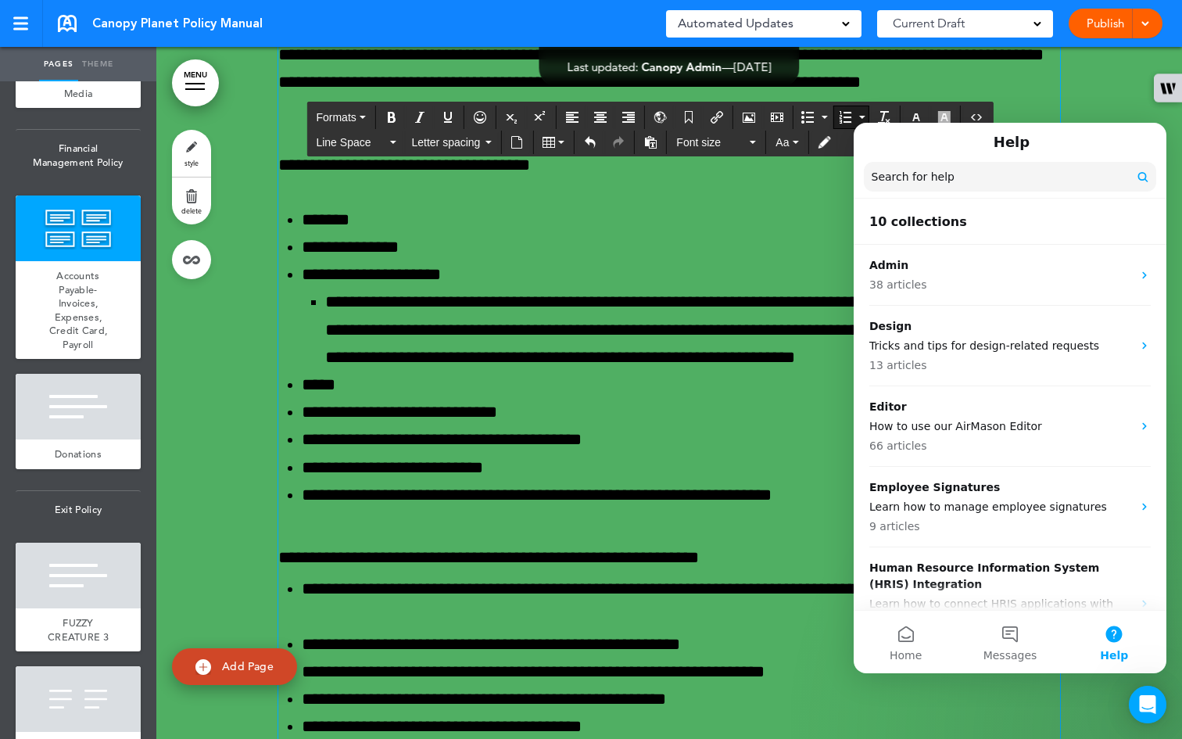
scroll to position [50855, 0]
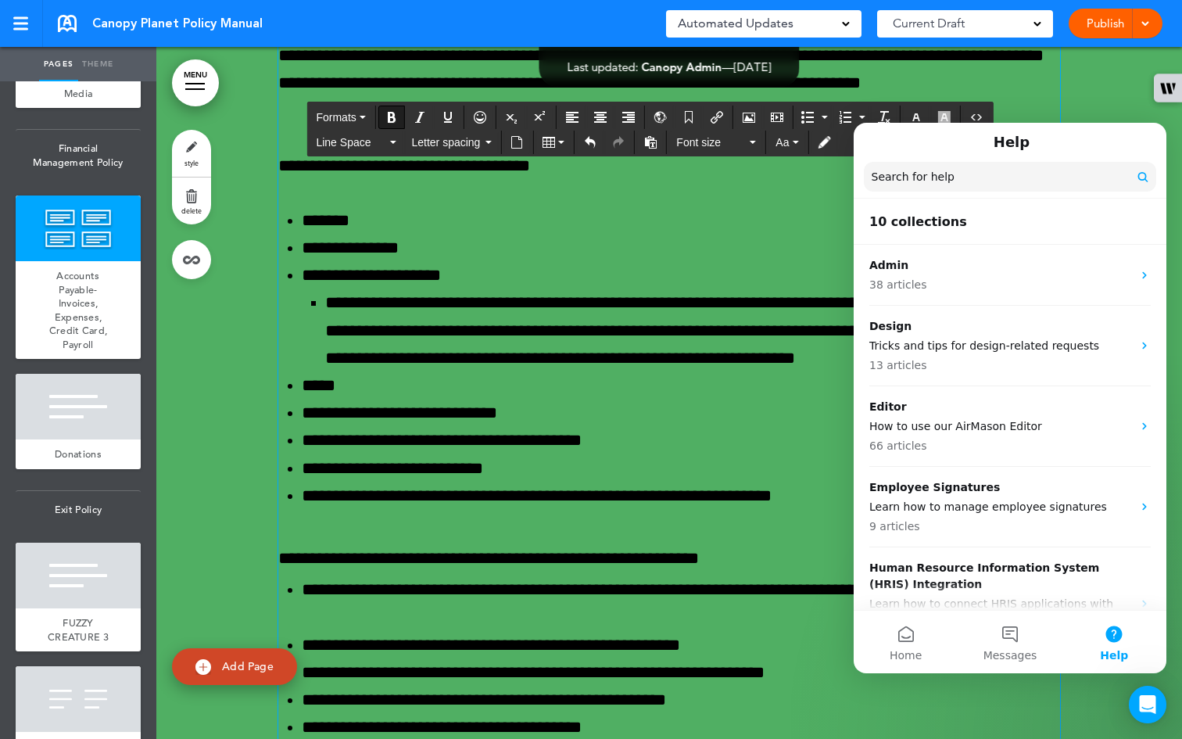
drag, startPoint x: 754, startPoint y: 331, endPoint x: 255, endPoint y: 317, distance: 499.0
copy b "**********"
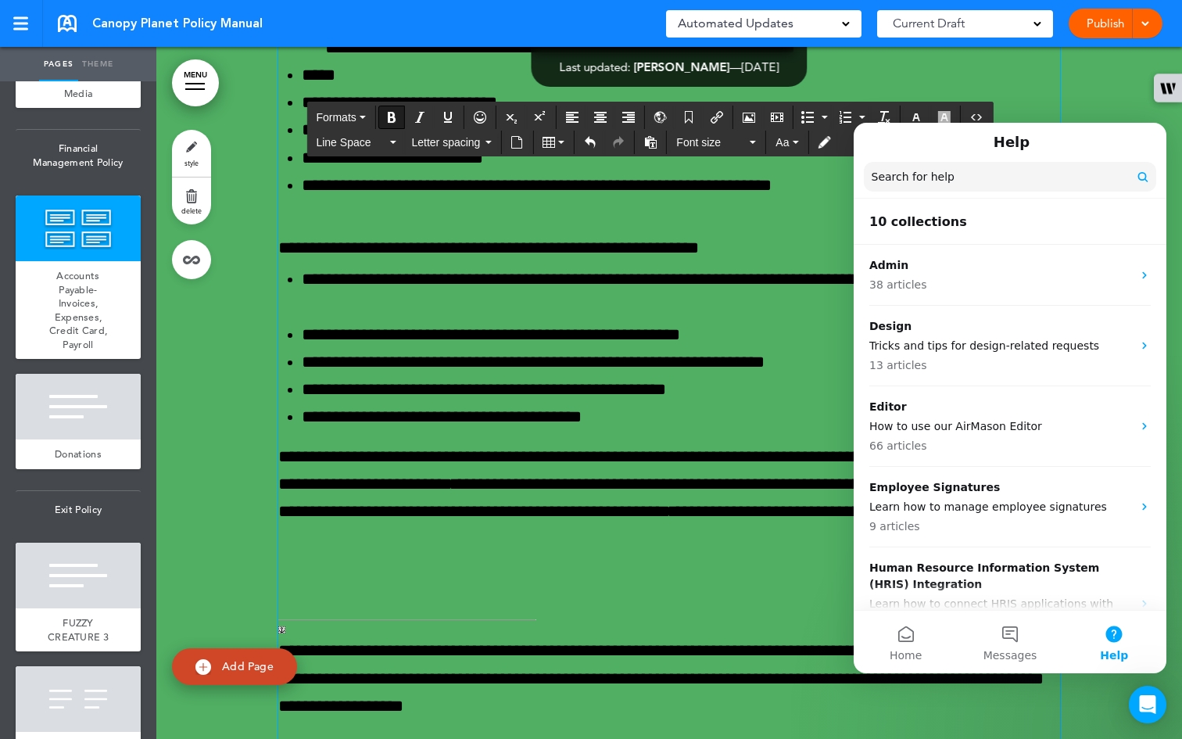
scroll to position [51146, 0]
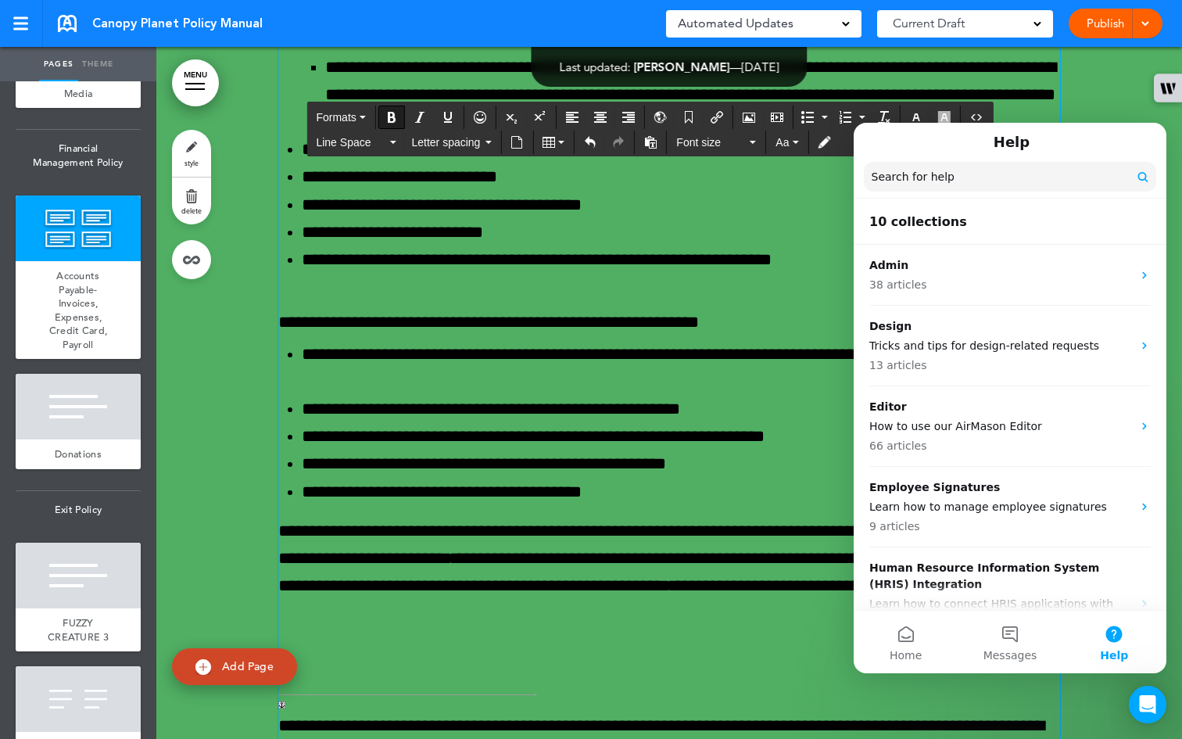
drag, startPoint x: 750, startPoint y: 379, endPoint x: 267, endPoint y: 358, distance: 483.6
click at [267, 358] on div "**********" at bounding box center [669, 575] width 1026 height 3796
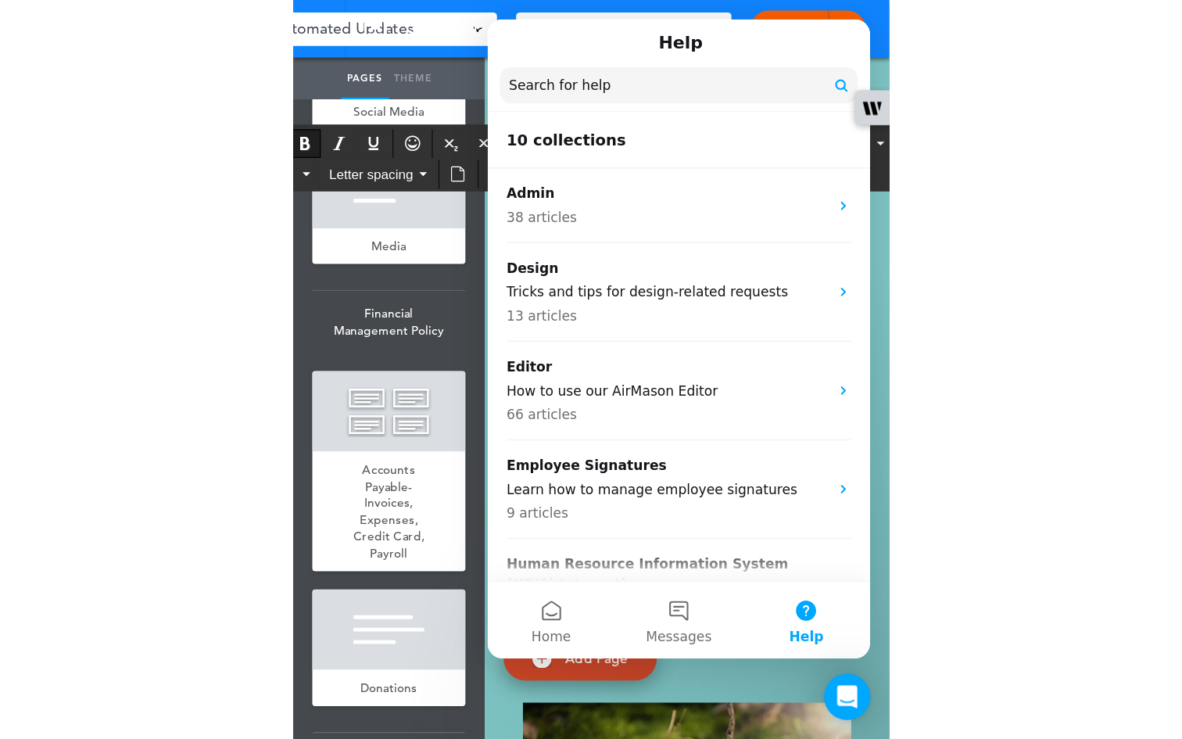
scroll to position [5514, 0]
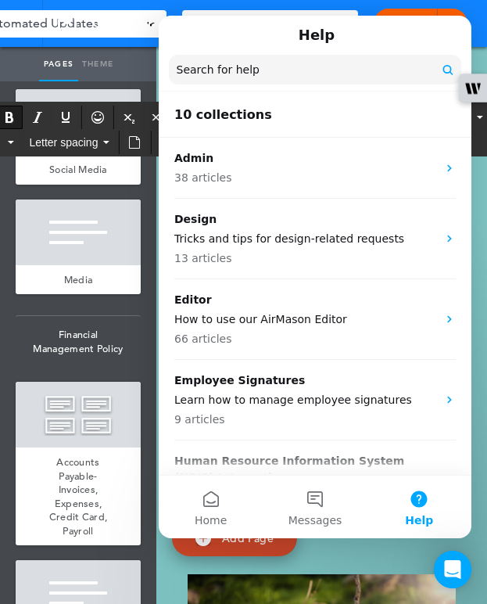
click at [193, 39] on div "Help" at bounding box center [315, 35] width 292 height 27
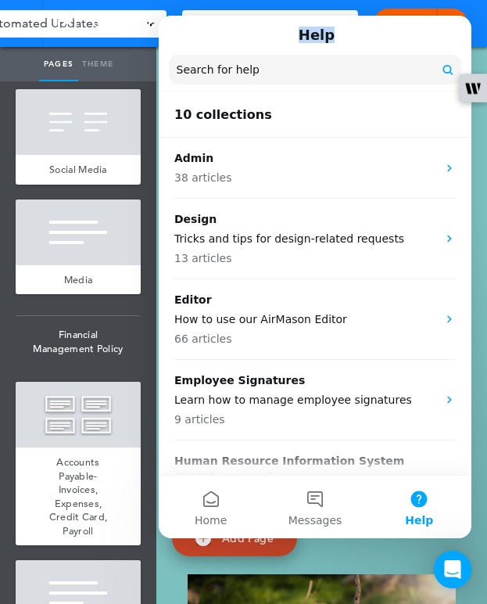
click at [193, 39] on div "Help" at bounding box center [315, 35] width 292 height 27
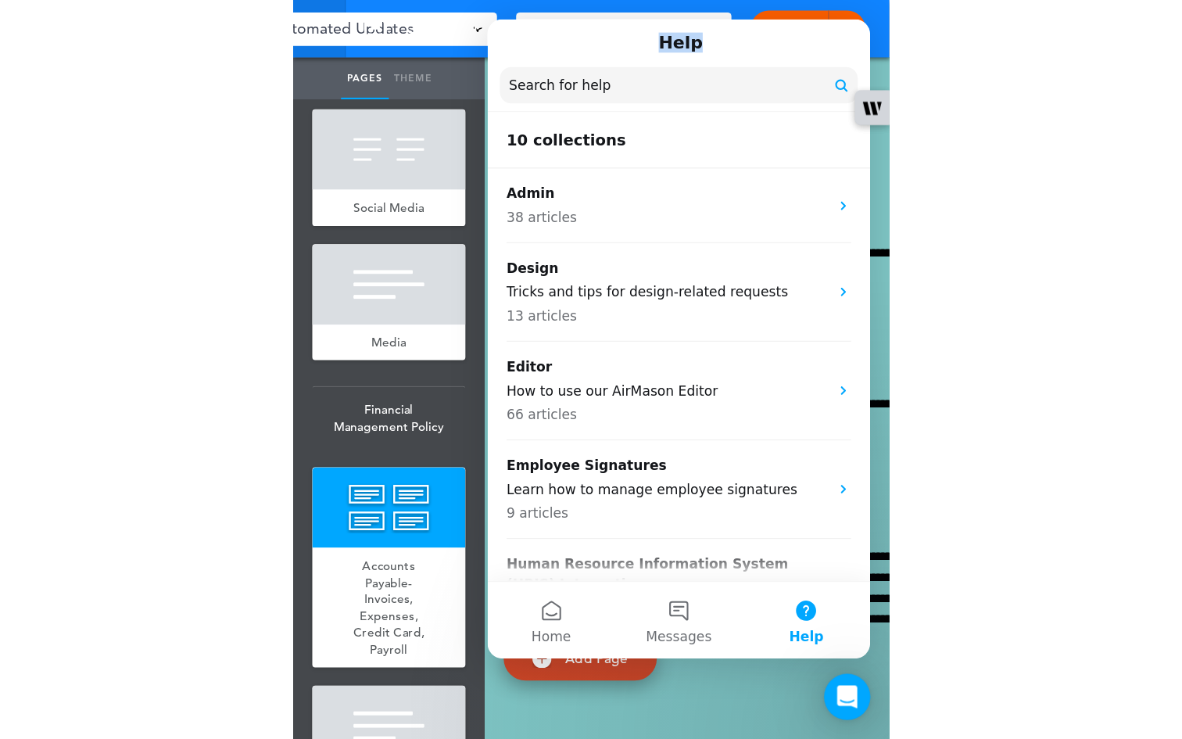
scroll to position [50933, 0]
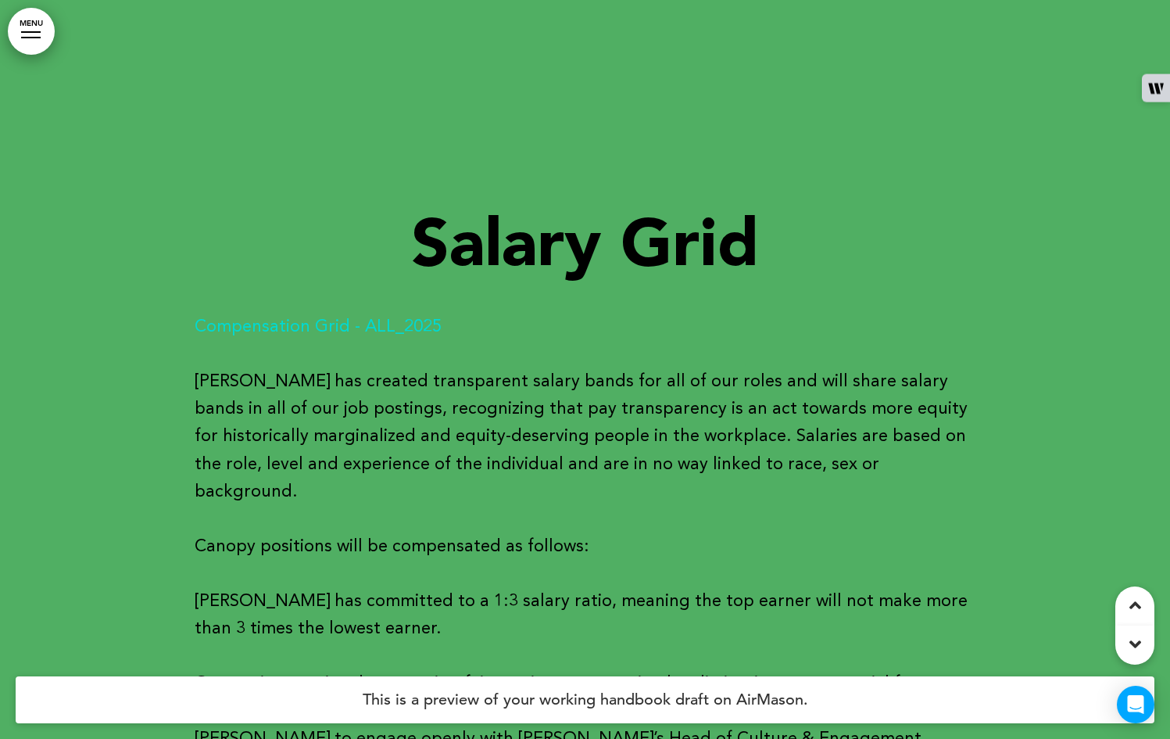
scroll to position [26758, 0]
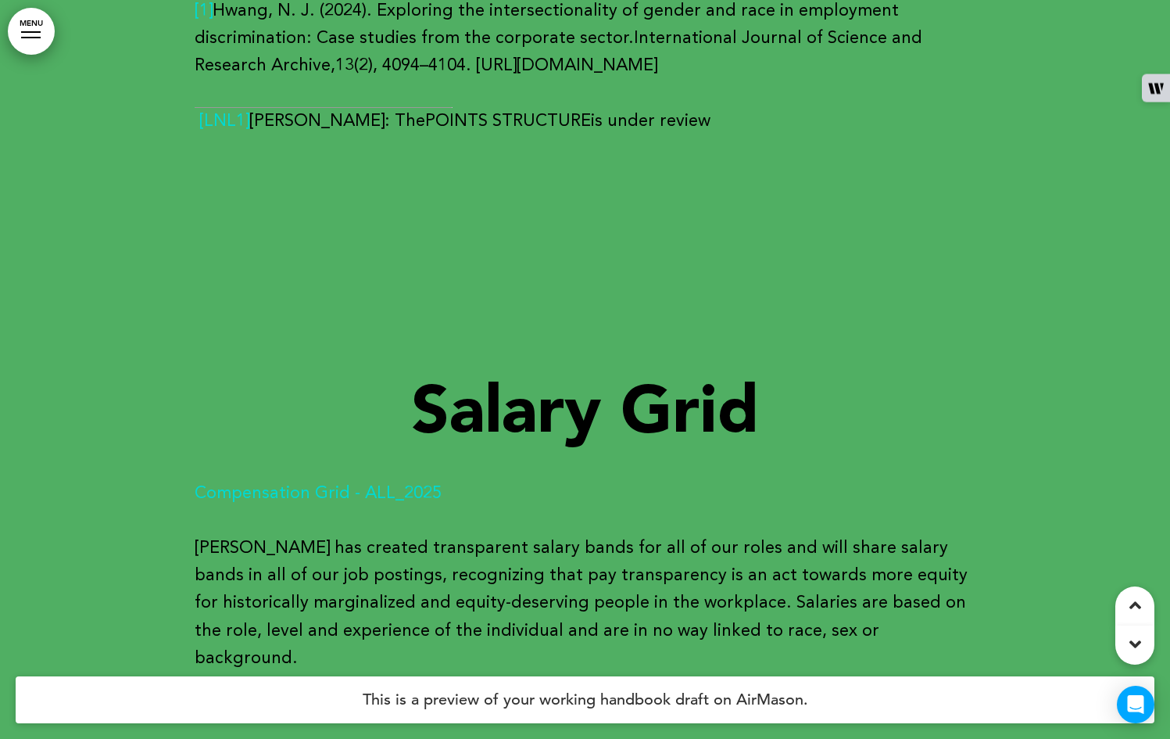
click at [345, 485] on b "Compensation Grid - ALL_2025" at bounding box center [318, 493] width 247 height 17
